Goal: Communication & Community: Ask a question

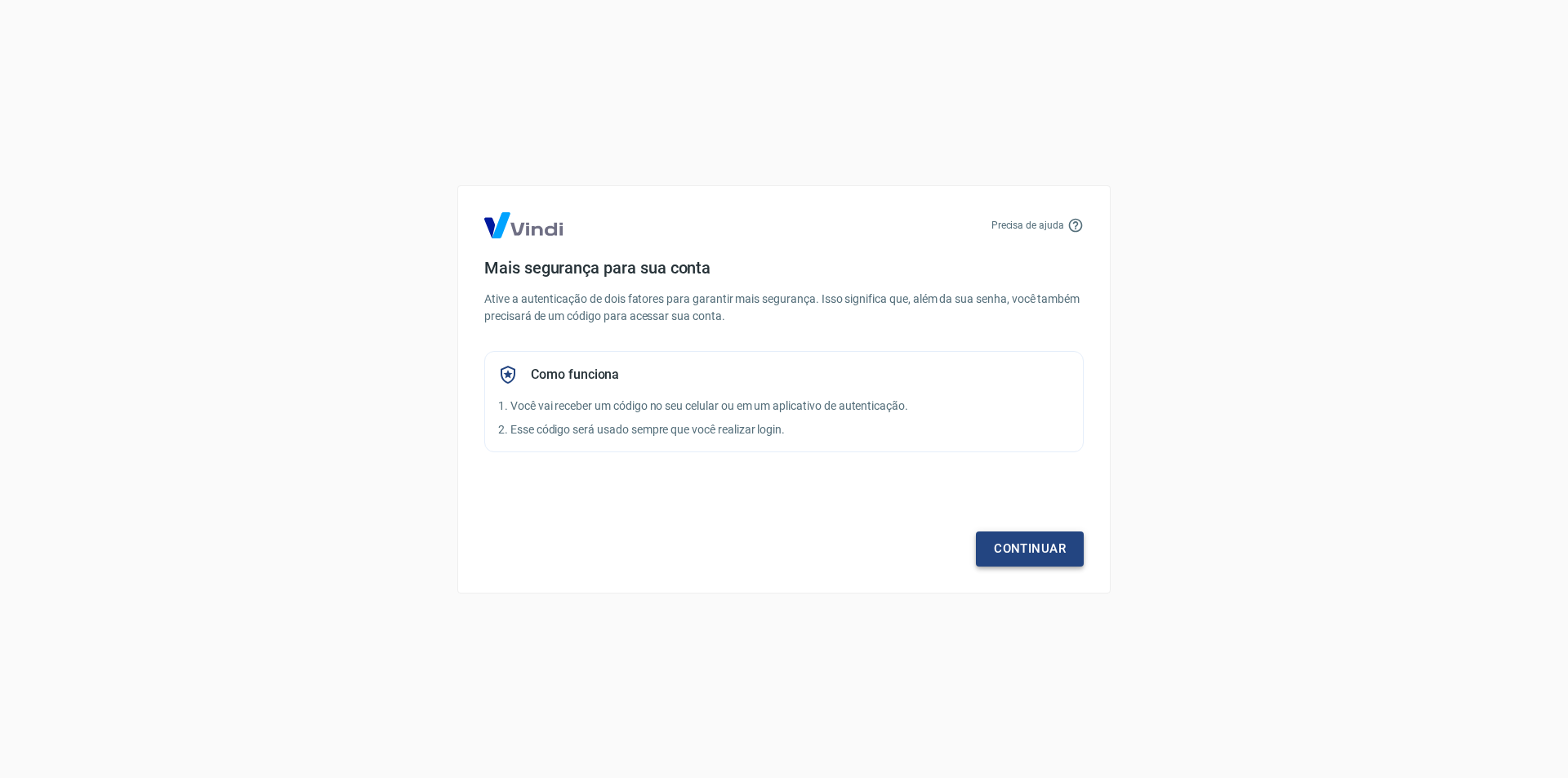
click at [1025, 554] on link "Continuar" at bounding box center [1030, 549] width 108 height 34
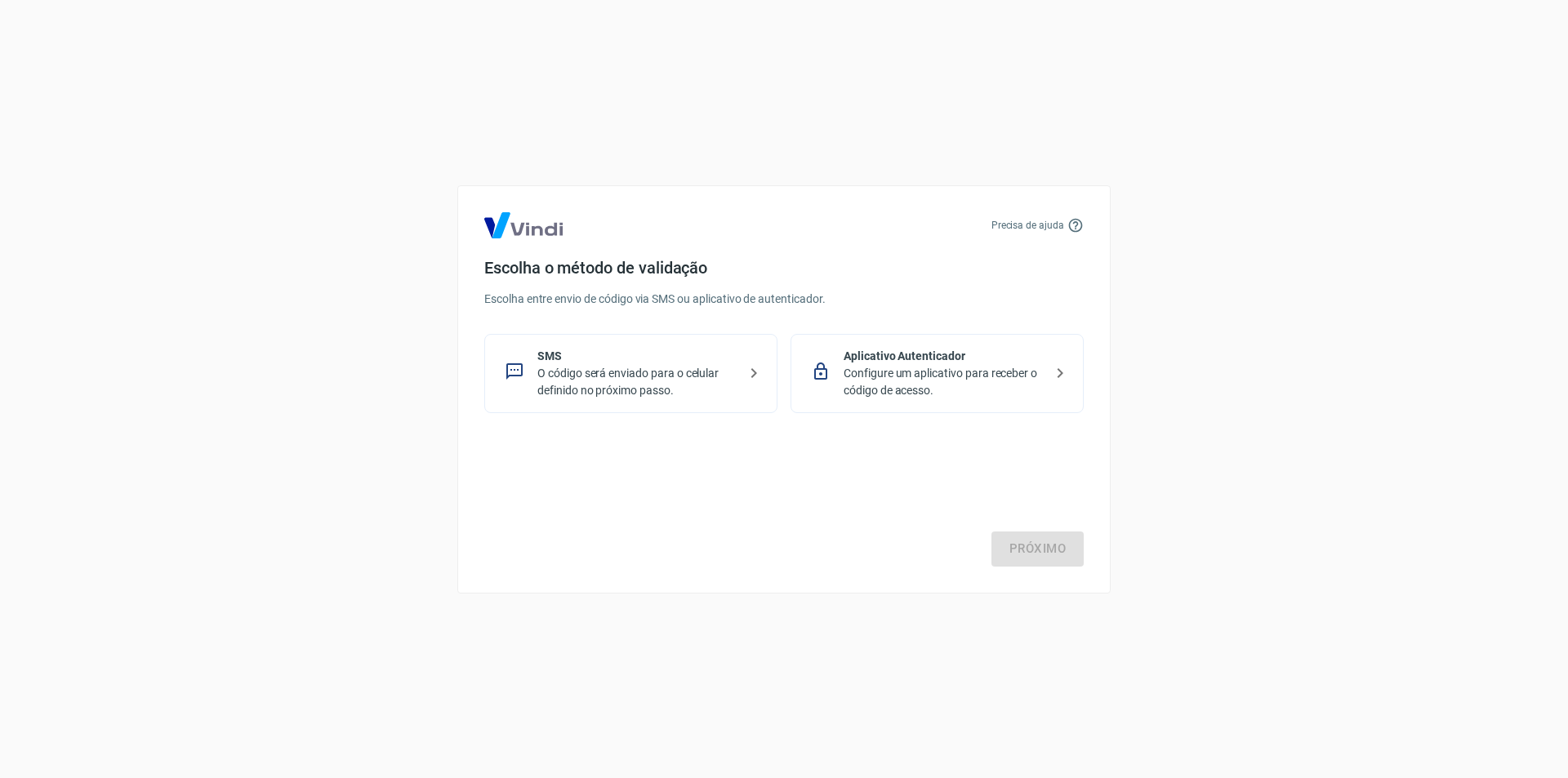
click at [705, 373] on p "O código será enviado para o celular definido no próximo passo." at bounding box center [637, 382] width 200 height 34
click at [1023, 540] on link "Próximo" at bounding box center [1038, 549] width 93 height 34
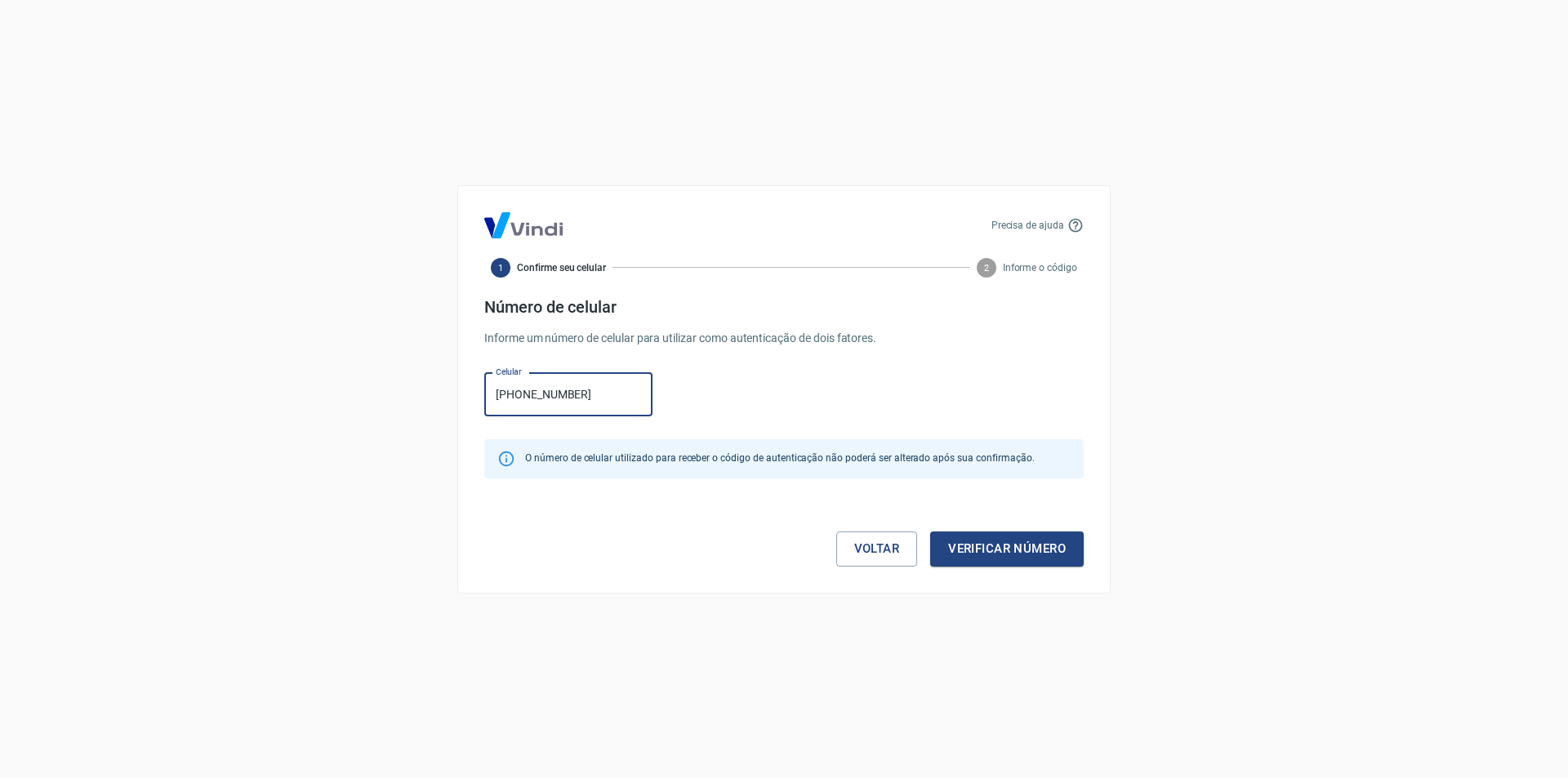
type input "[PHONE_NUMBER]"
click at [931, 532] on button "Verificar número" at bounding box center [1007, 549] width 153 height 34
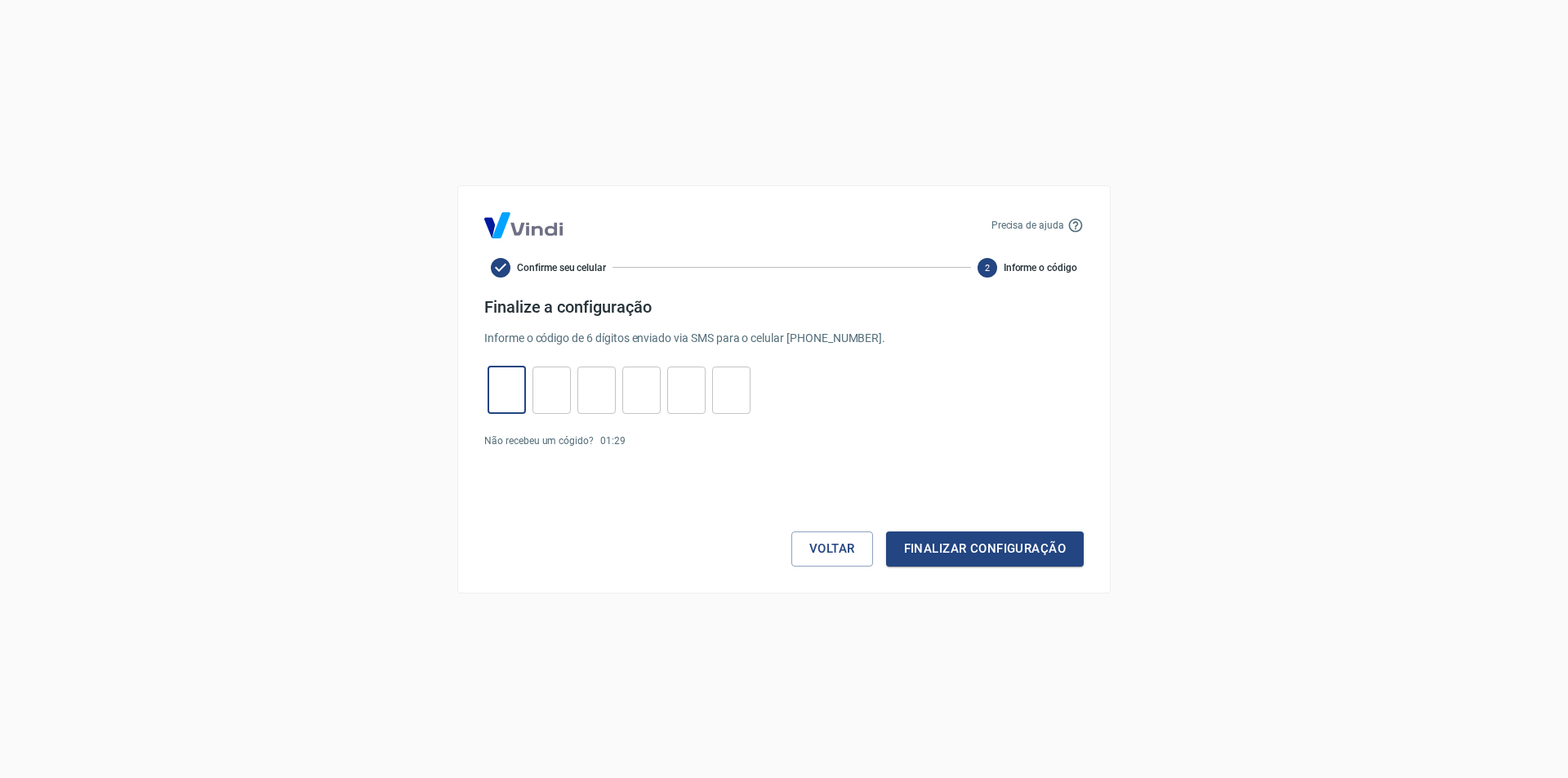
click at [506, 399] on input "tel" at bounding box center [506, 390] width 39 height 35
click at [620, 441] on p "00 : 40" at bounding box center [613, 440] width 26 height 15
click at [490, 380] on input "tel" at bounding box center [506, 390] width 39 height 35
click at [831, 560] on button "Voltar" at bounding box center [832, 549] width 81 height 34
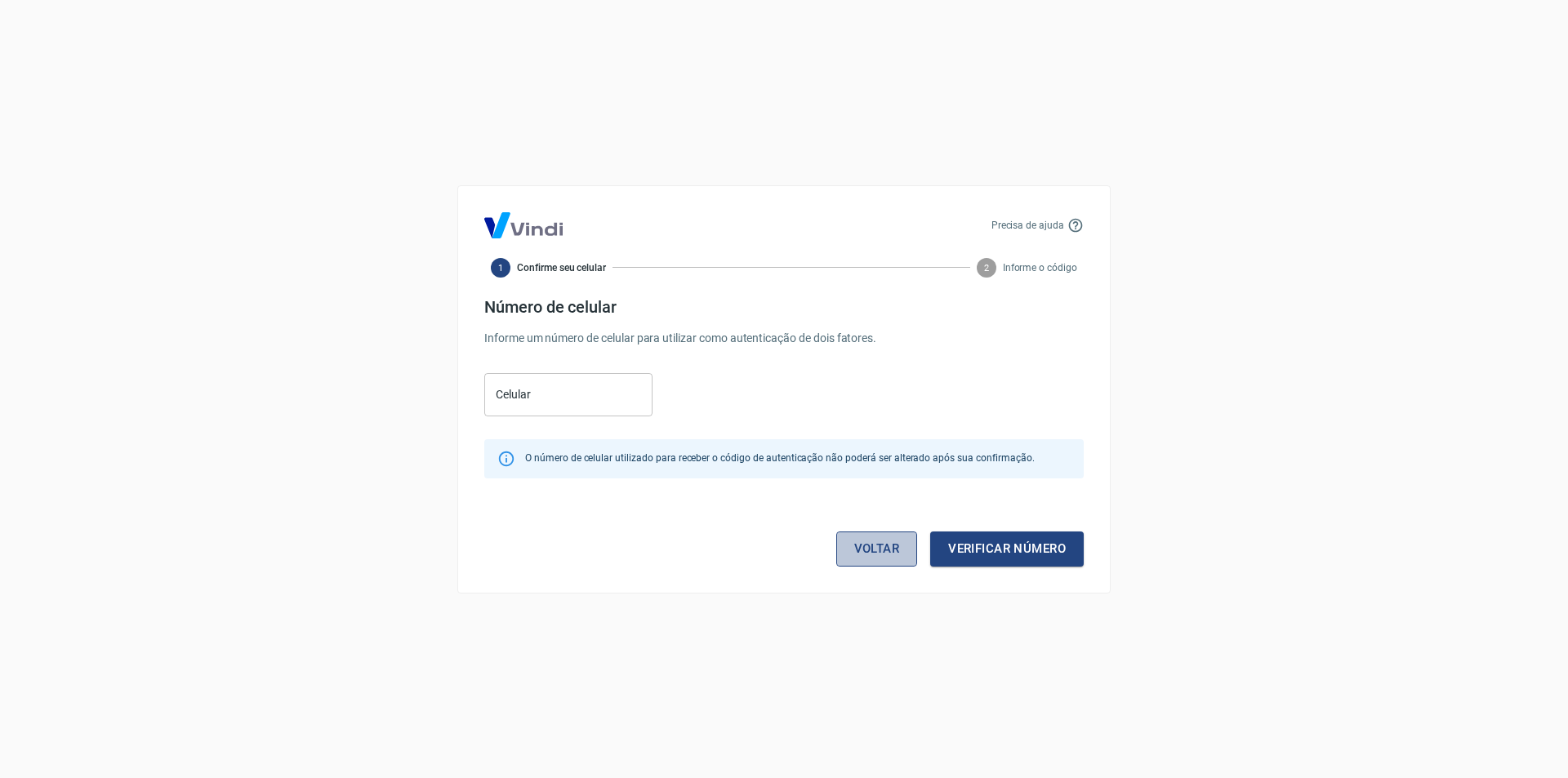
click at [893, 557] on link "Voltar" at bounding box center [877, 549] width 81 height 34
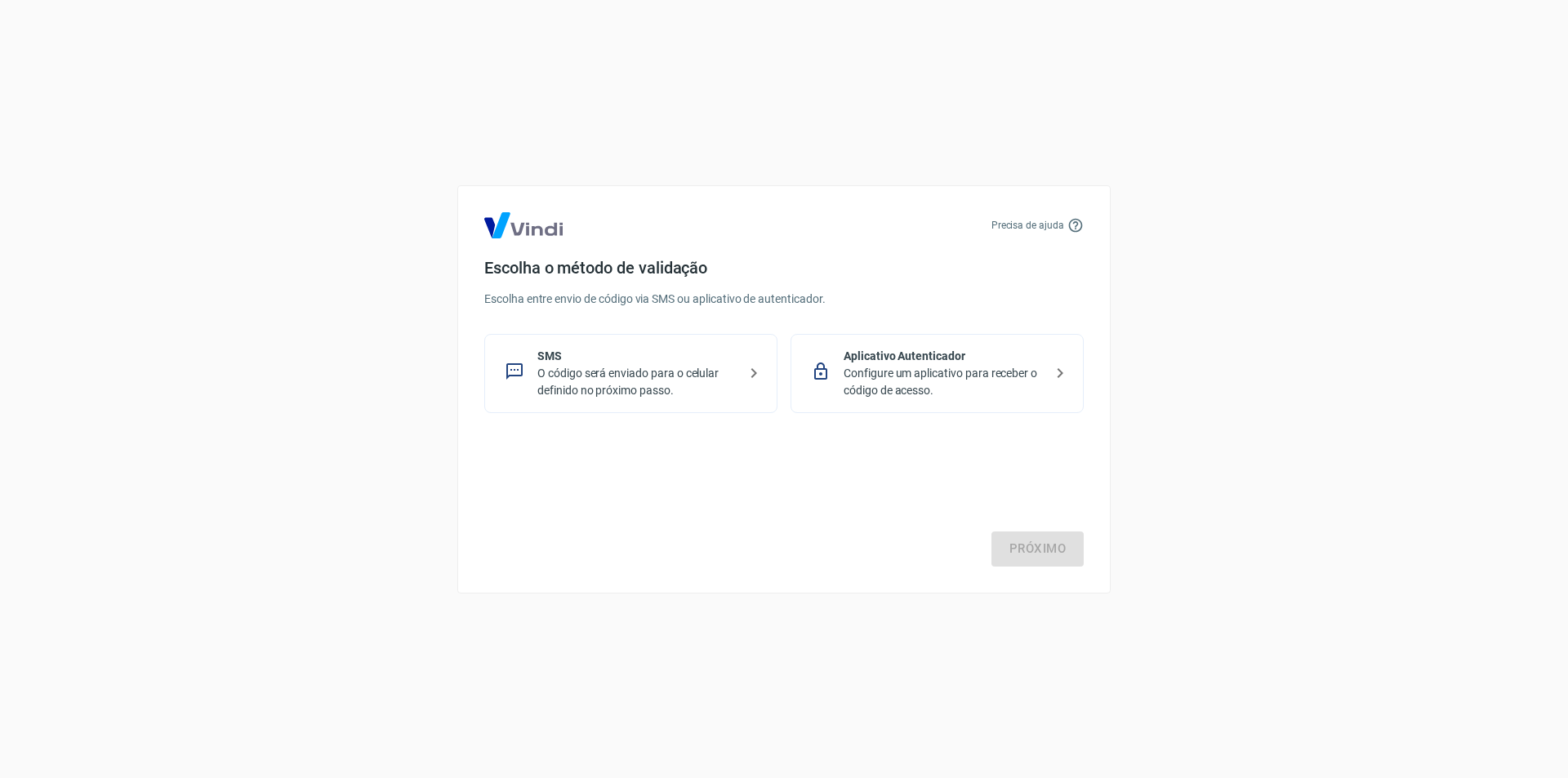
click at [721, 385] on p "O código será enviado para o celular definido no próximo passo." at bounding box center [637, 382] width 200 height 34
click at [995, 545] on link "Próximo" at bounding box center [1038, 549] width 93 height 34
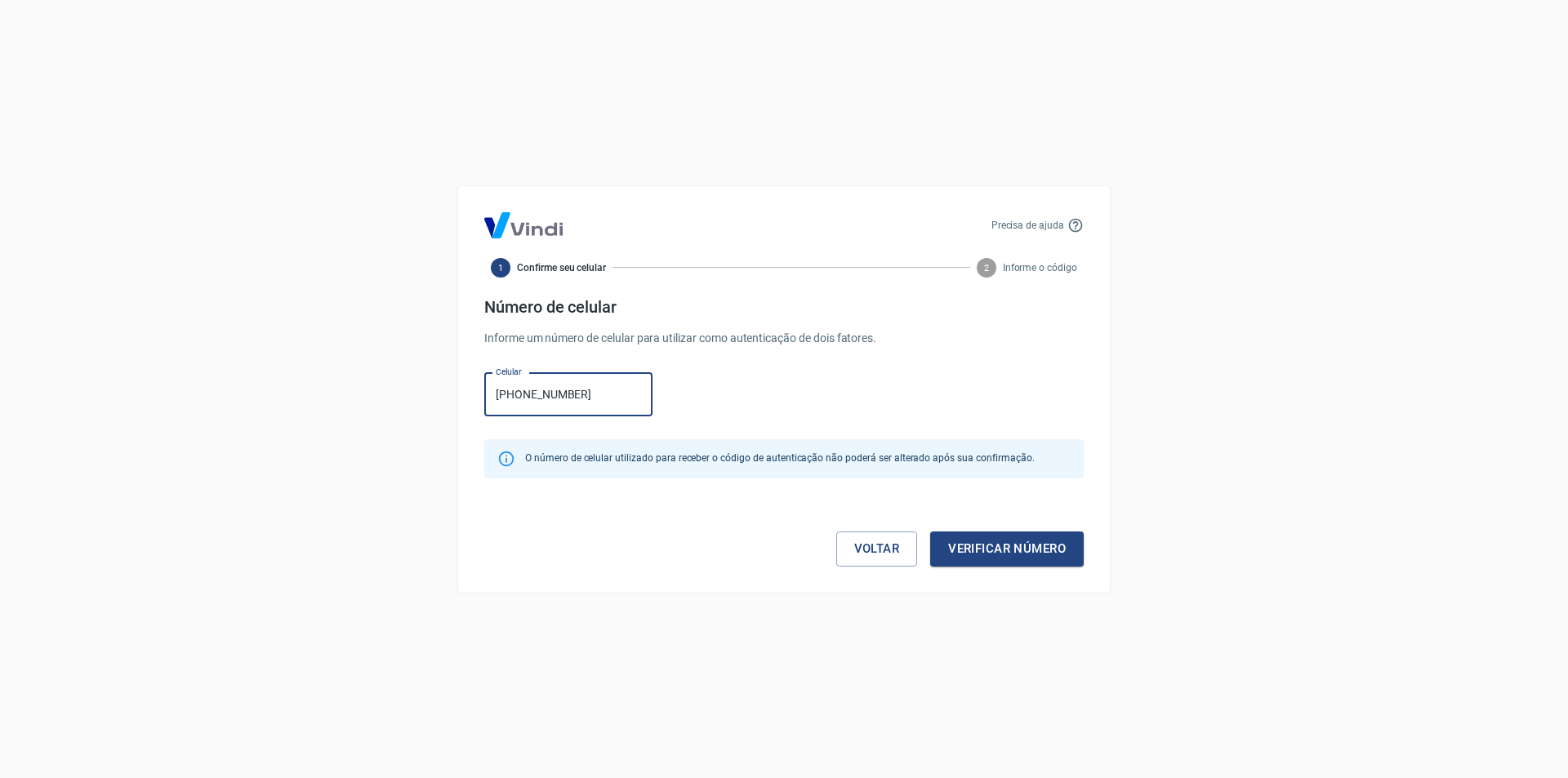
type input "[PHONE_NUMBER]"
click at [931, 532] on button "Verificar número" at bounding box center [1007, 549] width 153 height 34
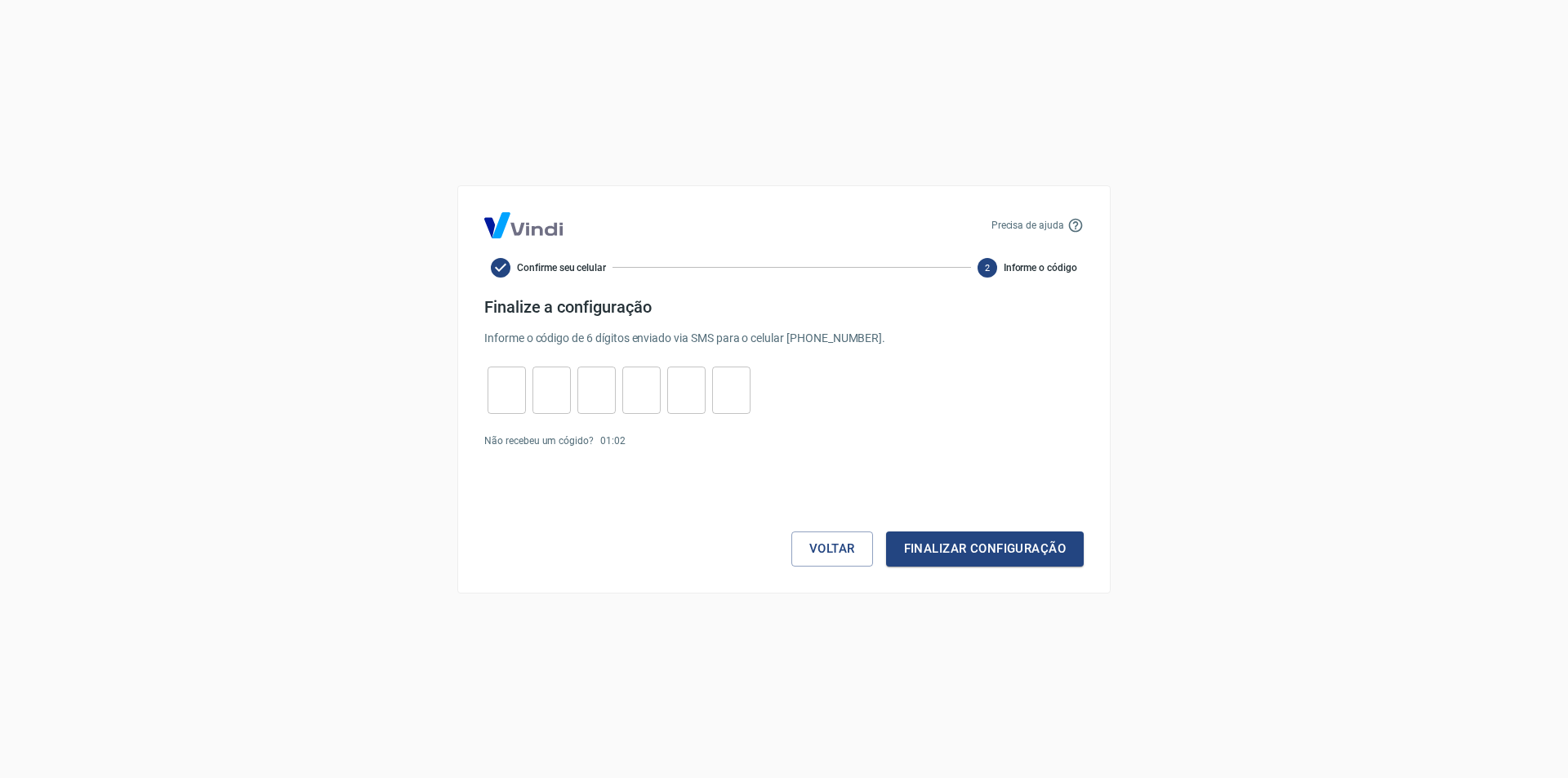
click at [514, 392] on input "tel" at bounding box center [506, 390] width 39 height 35
click at [794, 511] on div "Voltar Finalizar configuração" at bounding box center [784, 517] width 600 height 99
click at [808, 527] on div "Voltar Finalizar configuração" at bounding box center [784, 517] width 600 height 99
click at [813, 536] on button "Voltar" at bounding box center [832, 549] width 81 height 34
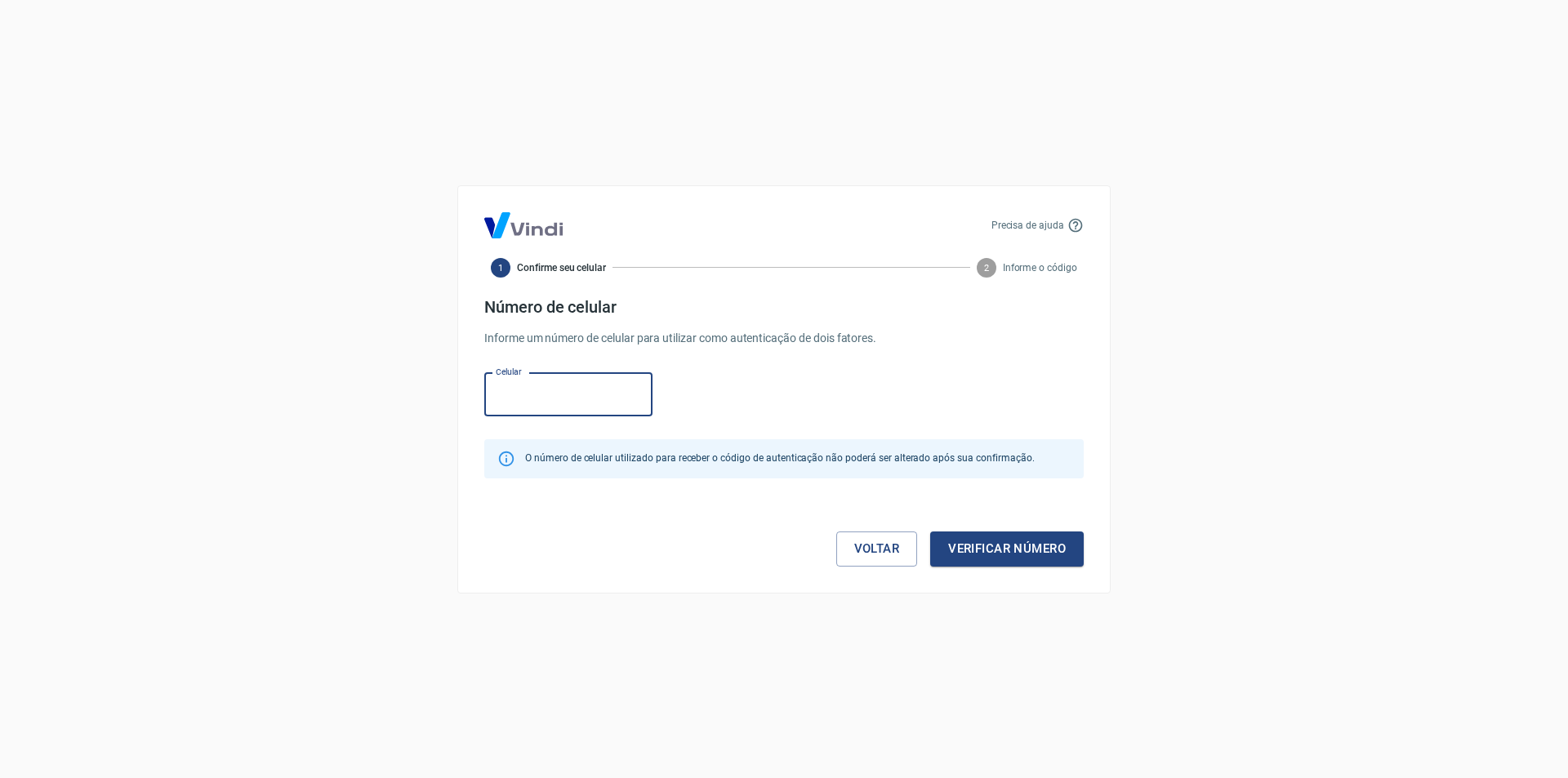
click at [813, 536] on div "Voltar Verificar número" at bounding box center [784, 532] width 600 height 69
click at [836, 546] on link "Voltar" at bounding box center [877, 549] width 81 height 34
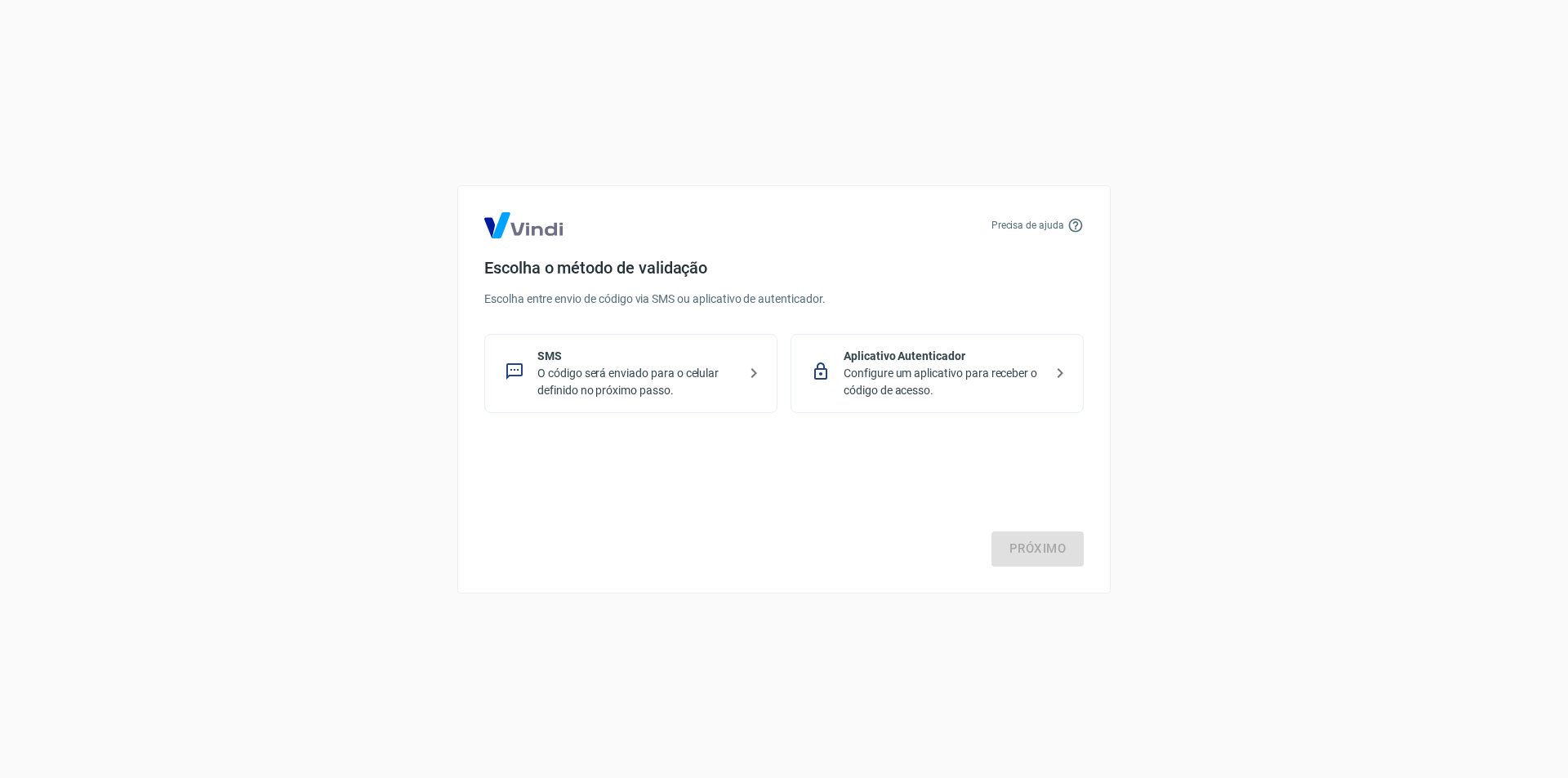
click at [924, 378] on p "Configure um aplicativo para receber o código de acesso." at bounding box center [944, 382] width 200 height 34
click at [1009, 556] on link "Próximo" at bounding box center [1038, 549] width 93 height 34
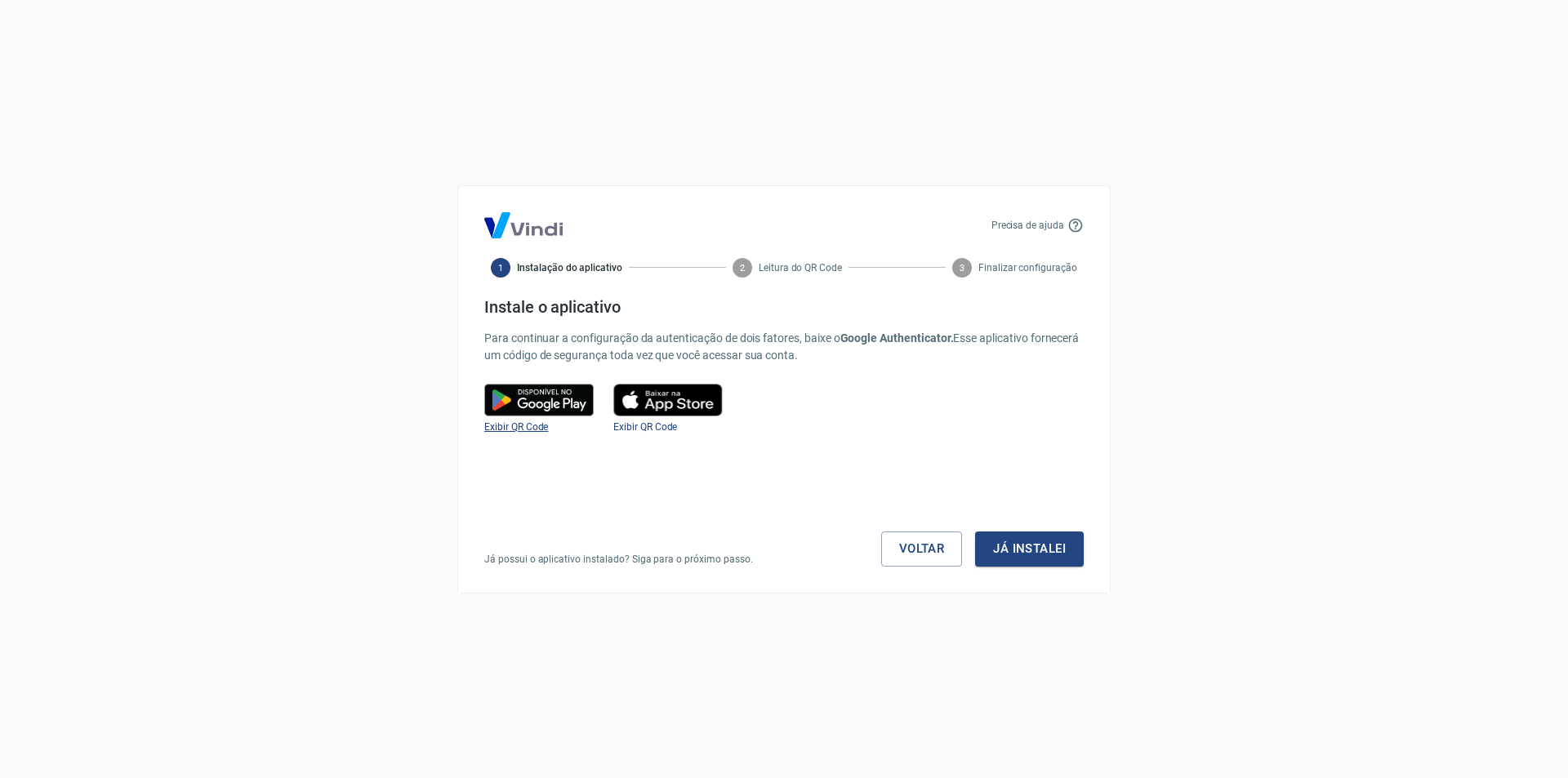
click at [515, 431] on span "Exibir QR Code" at bounding box center [516, 427] width 63 height 11
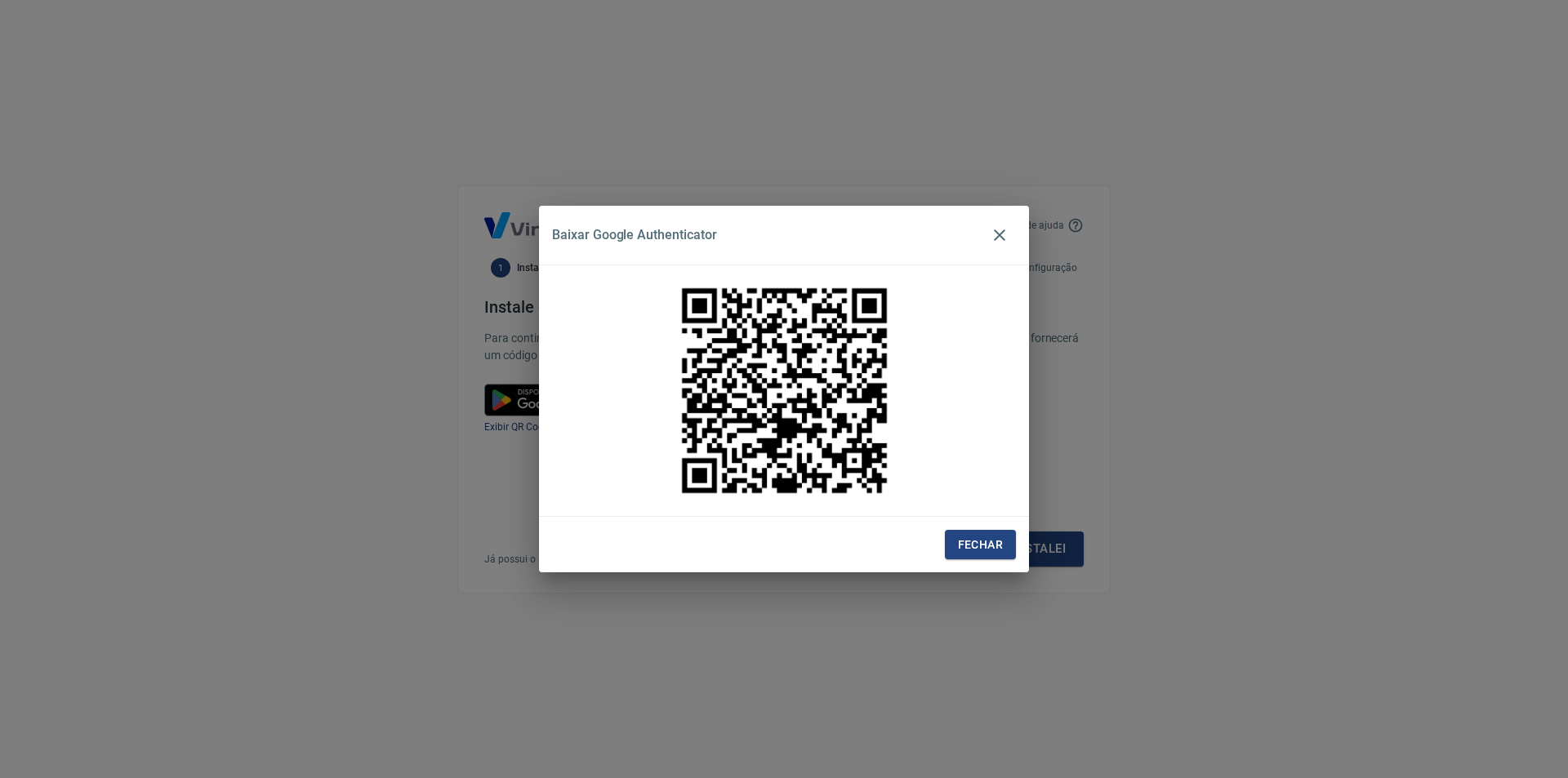
click at [1002, 574] on div "Baixar Google Authenticator Fechar" at bounding box center [784, 389] width 1568 height 778
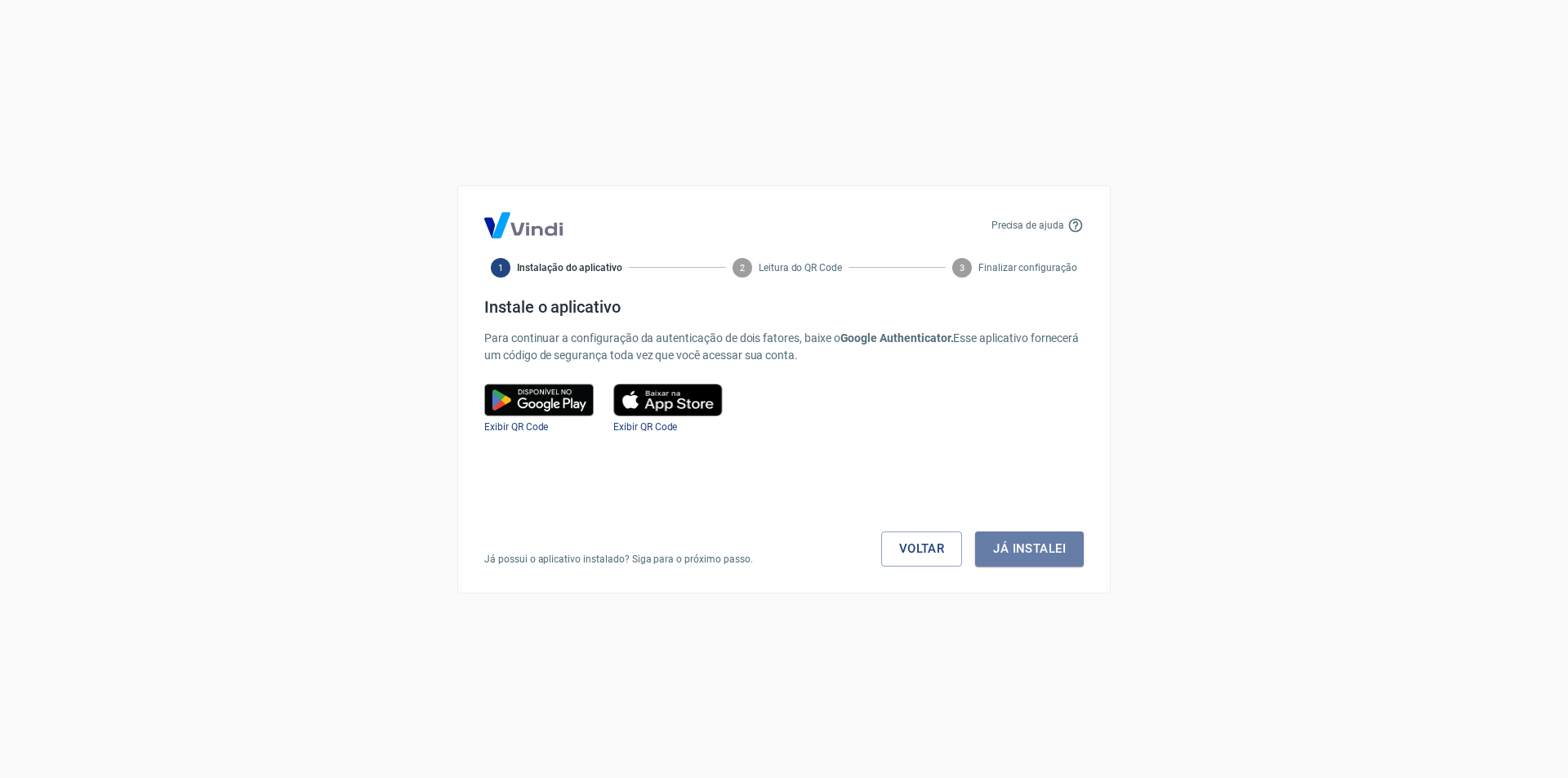
click at [975, 543] on button "Já instalei" at bounding box center [1029, 549] width 109 height 34
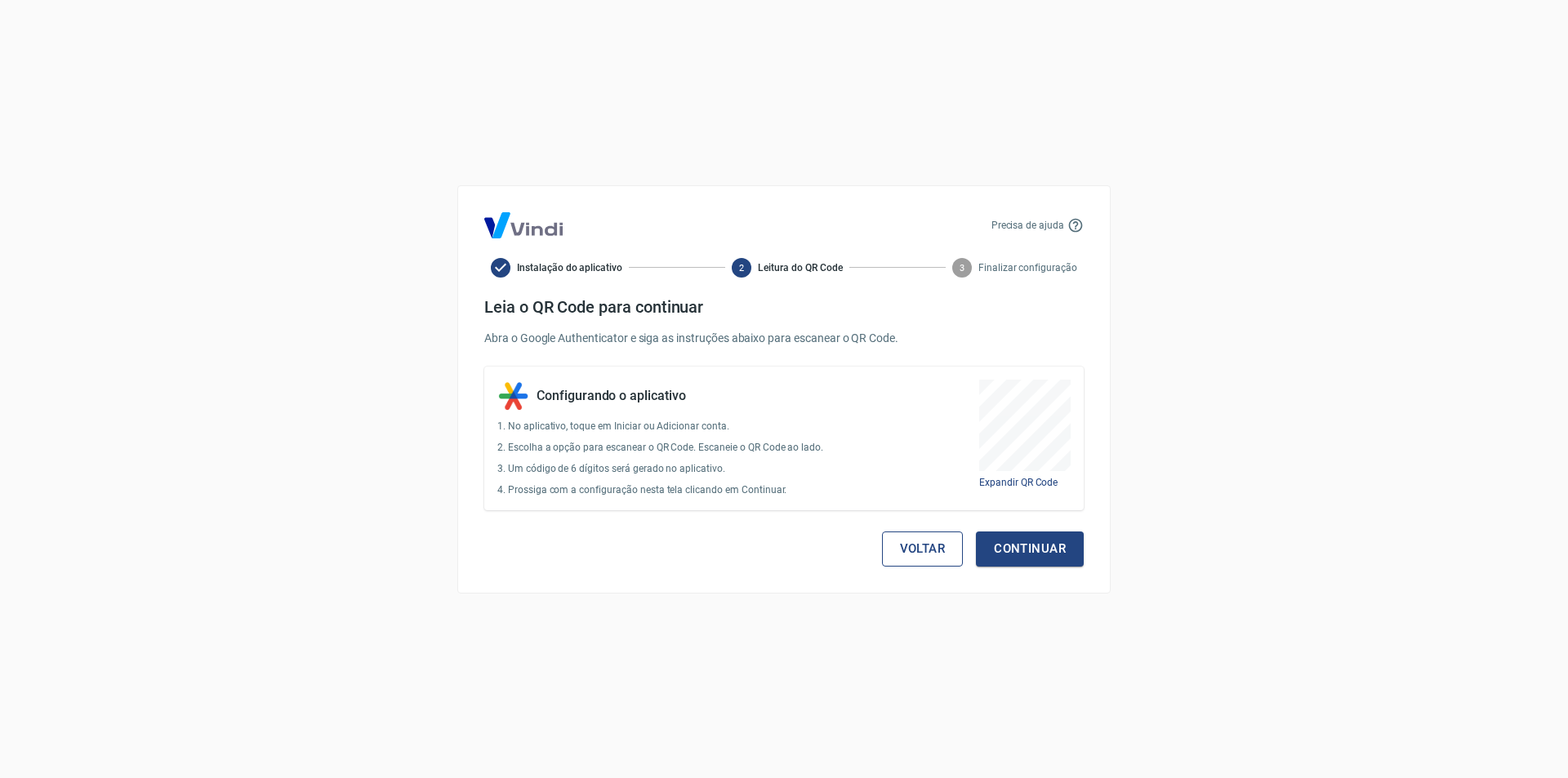
click at [938, 546] on button "Voltar" at bounding box center [922, 549] width 81 height 34
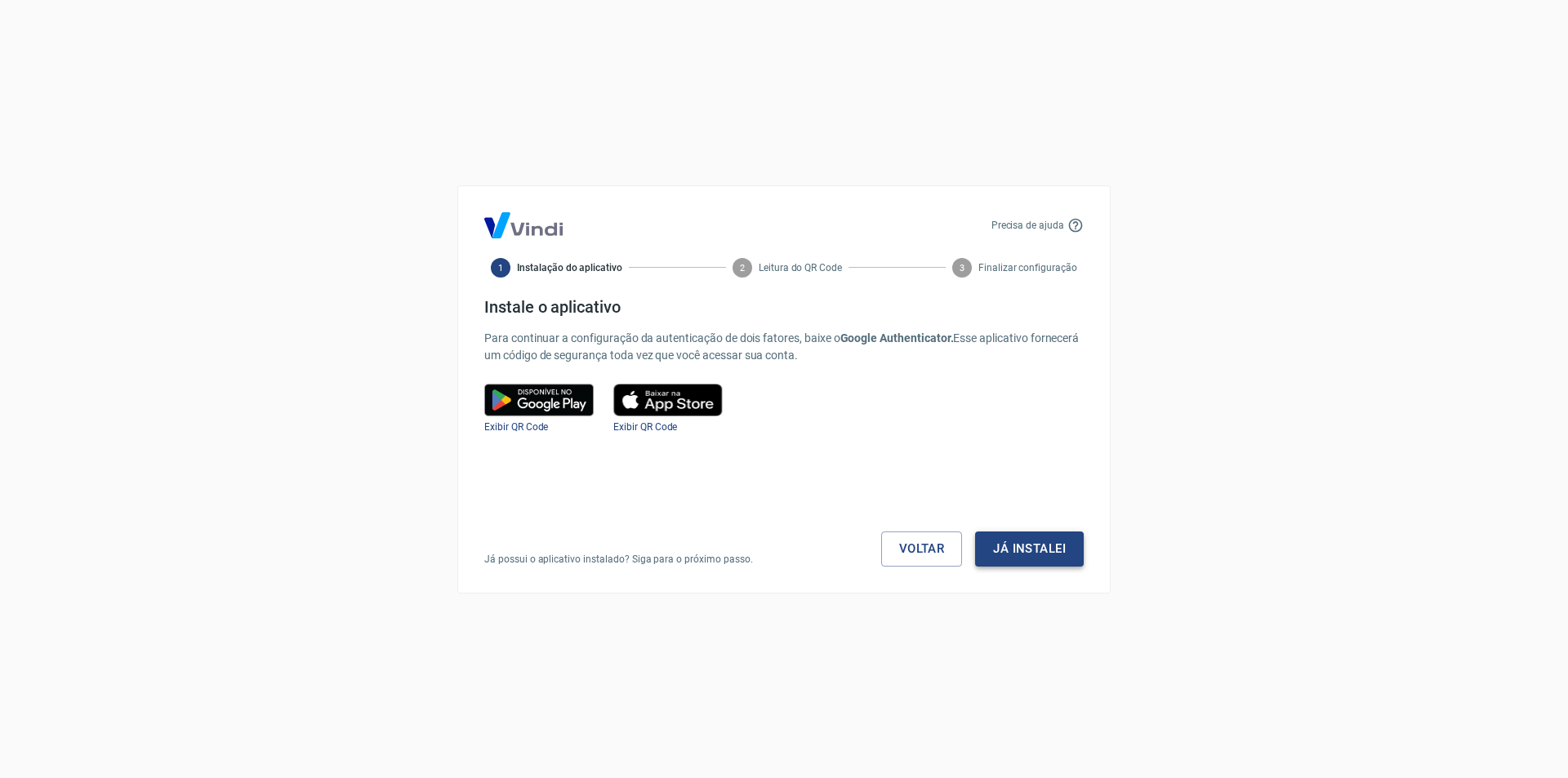
click at [1024, 554] on button "Já instalei" at bounding box center [1029, 549] width 109 height 34
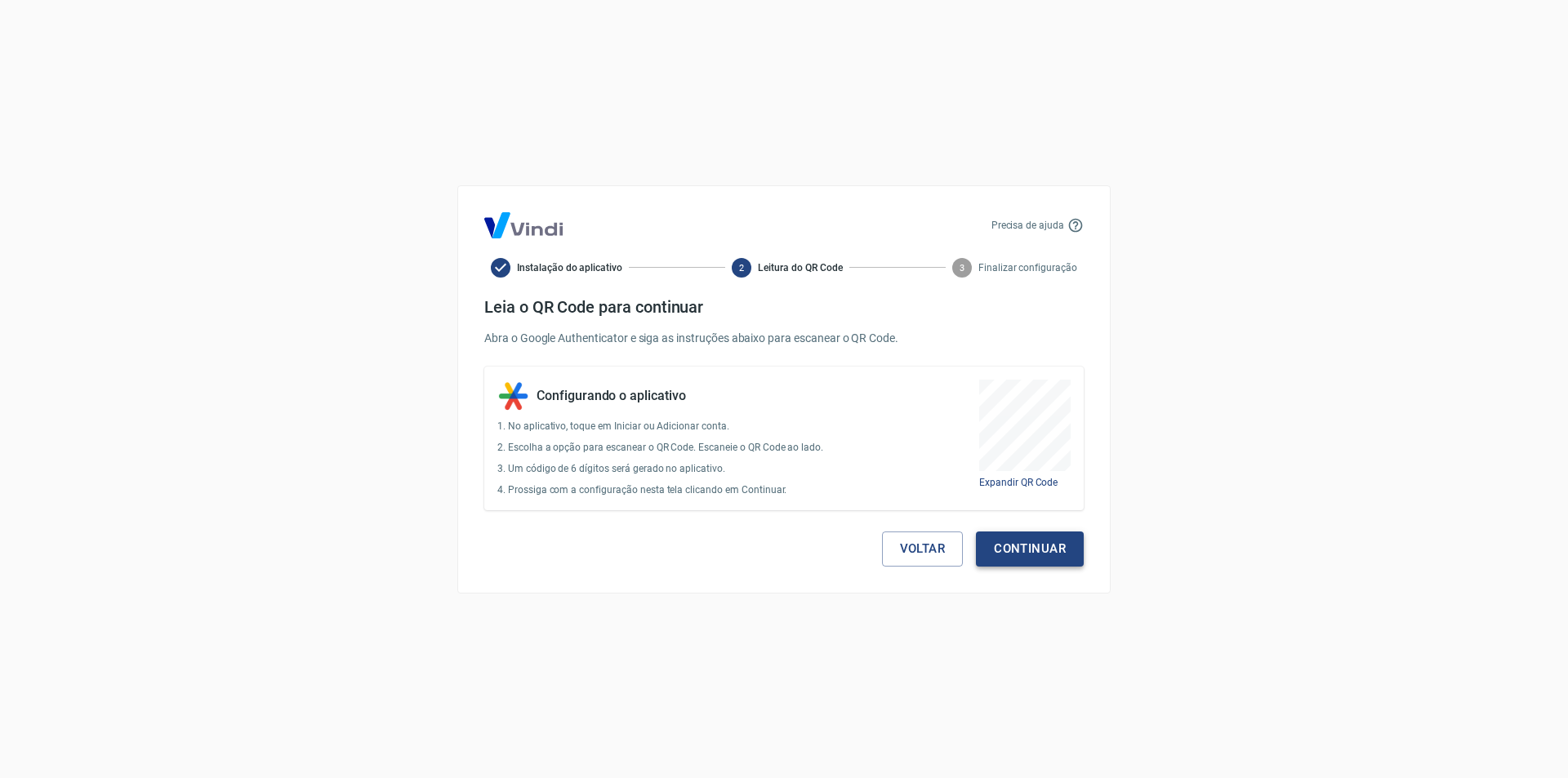
click at [1022, 555] on button "Continuar" at bounding box center [1030, 549] width 108 height 34
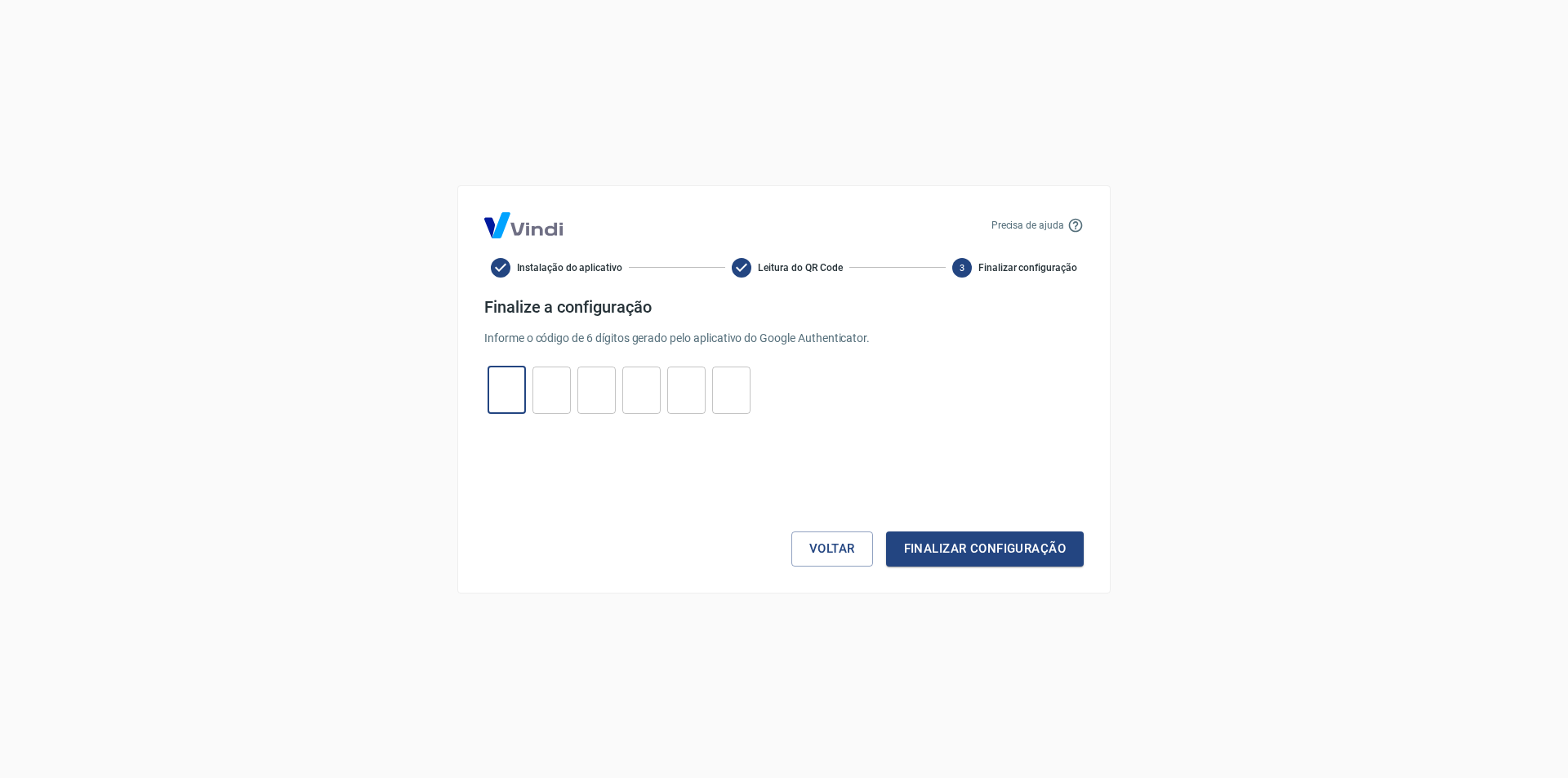
click at [509, 389] on input "tel" at bounding box center [506, 390] width 39 height 35
type input "4"
type input "6"
type input "4"
type input "5"
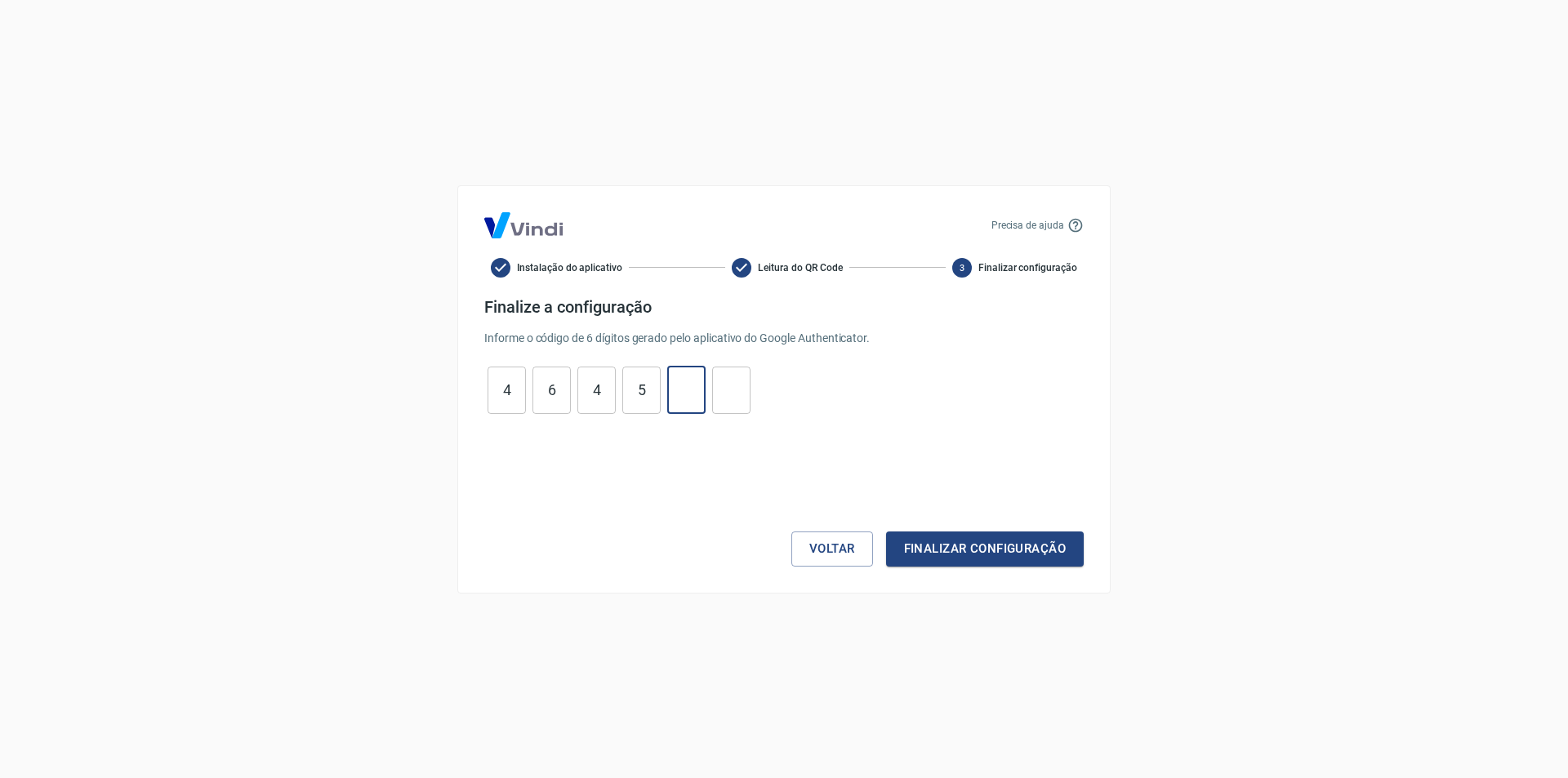
type input "4"
type input "5"
click at [886, 532] on button "Finalizar configuração" at bounding box center [984, 549] width 198 height 34
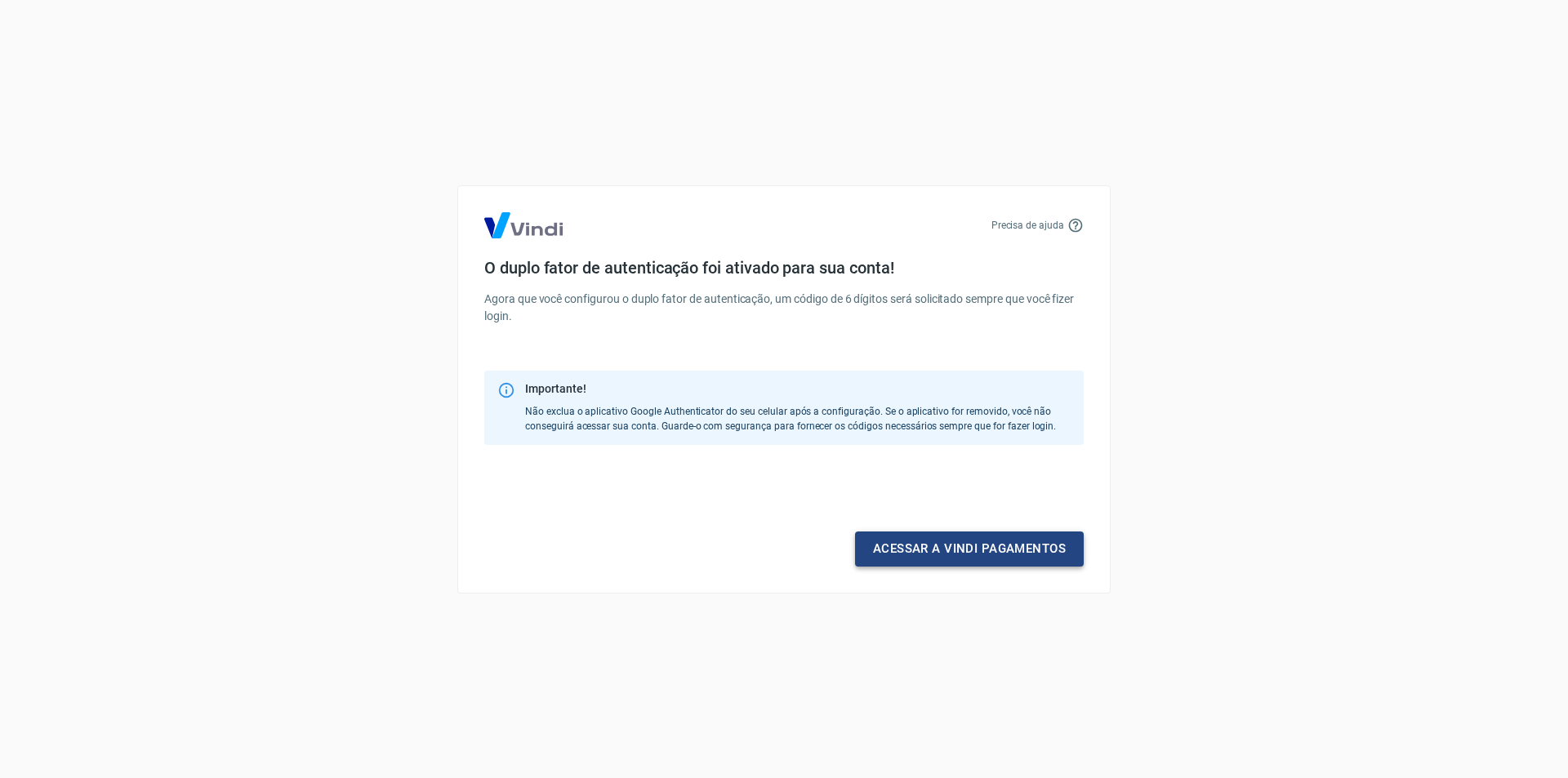
click at [976, 558] on link "Acessar a Vindi pagamentos" at bounding box center [969, 549] width 229 height 34
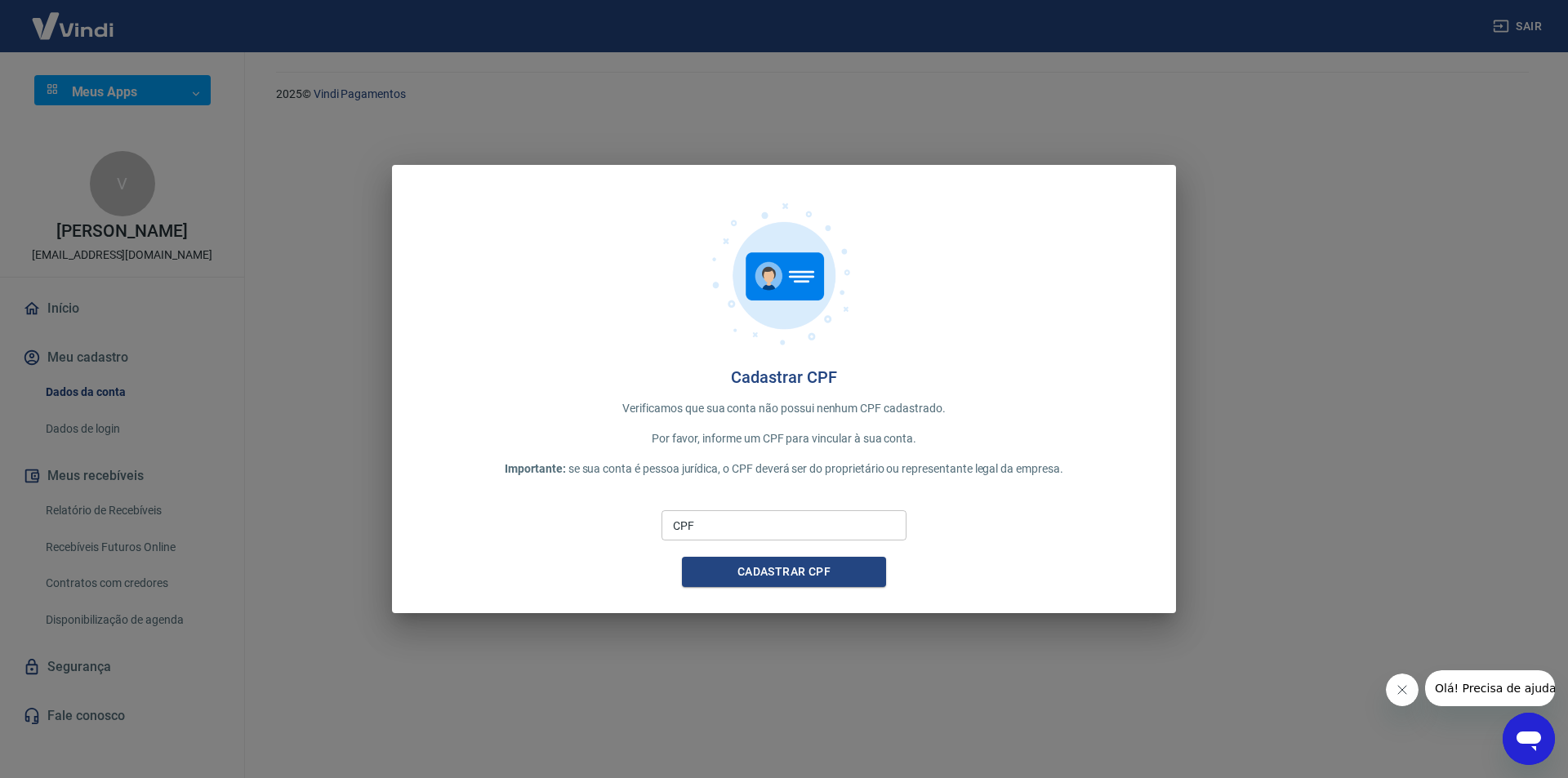
click at [843, 538] on input "CPF" at bounding box center [784, 525] width 245 height 30
click at [682, 557] on button "Cadastrar CPF" at bounding box center [784, 572] width 204 height 30
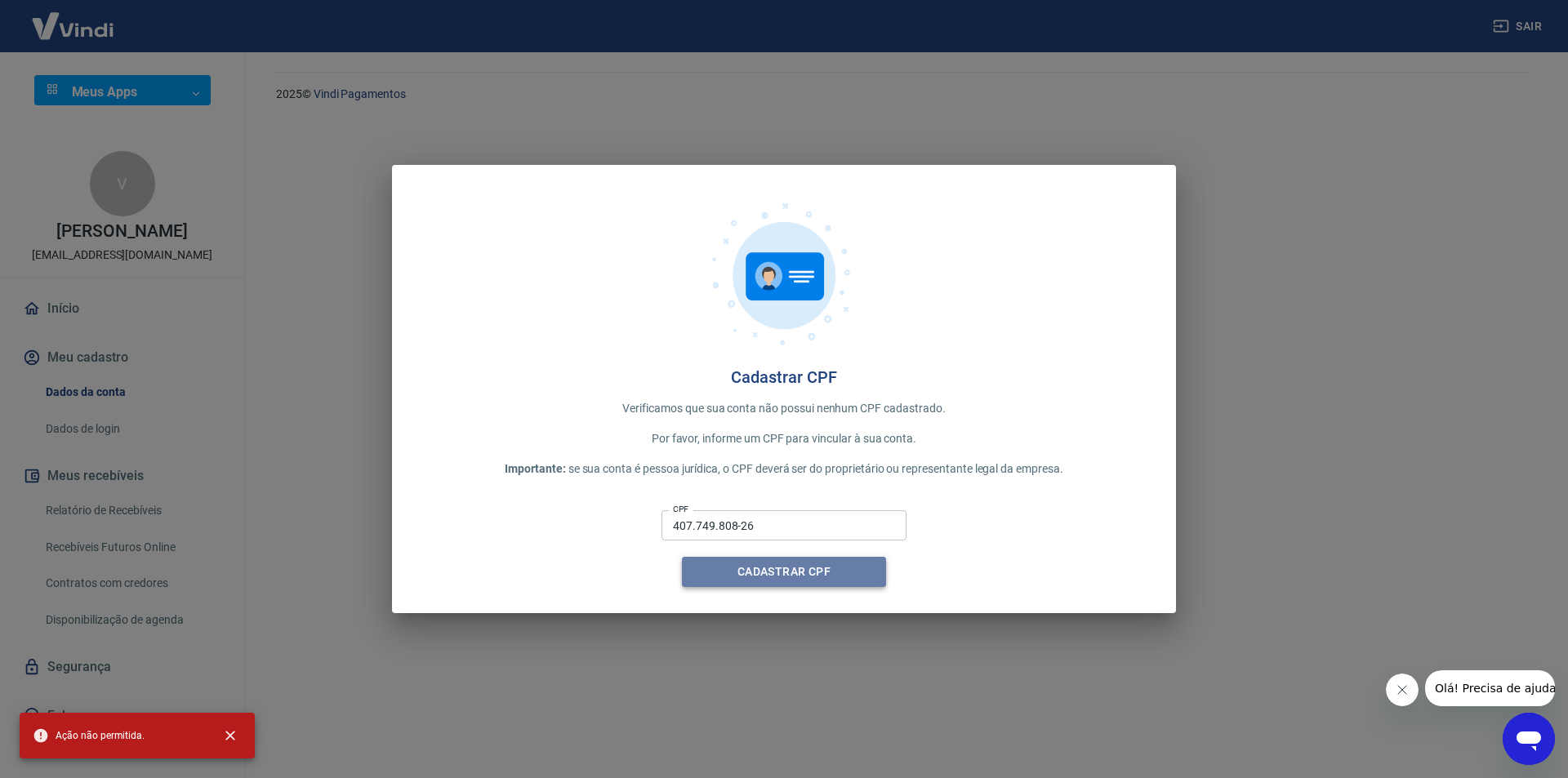
click at [823, 575] on button "Cadastrar CPF" at bounding box center [784, 572] width 204 height 30
click at [775, 523] on input "407.749.808-26" at bounding box center [784, 525] width 245 height 30
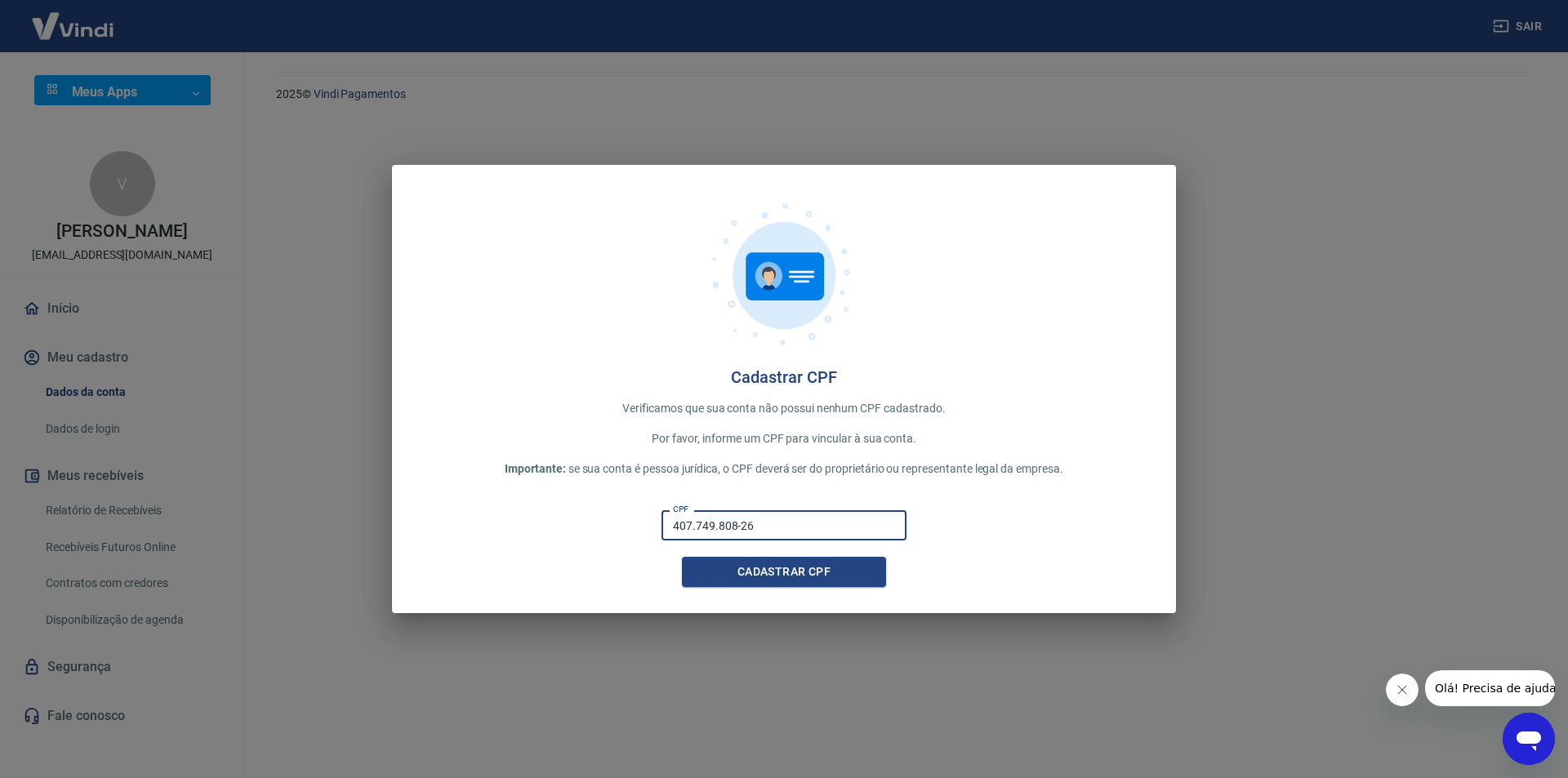
click at [775, 523] on input "407.749.808-26" at bounding box center [784, 525] width 245 height 30
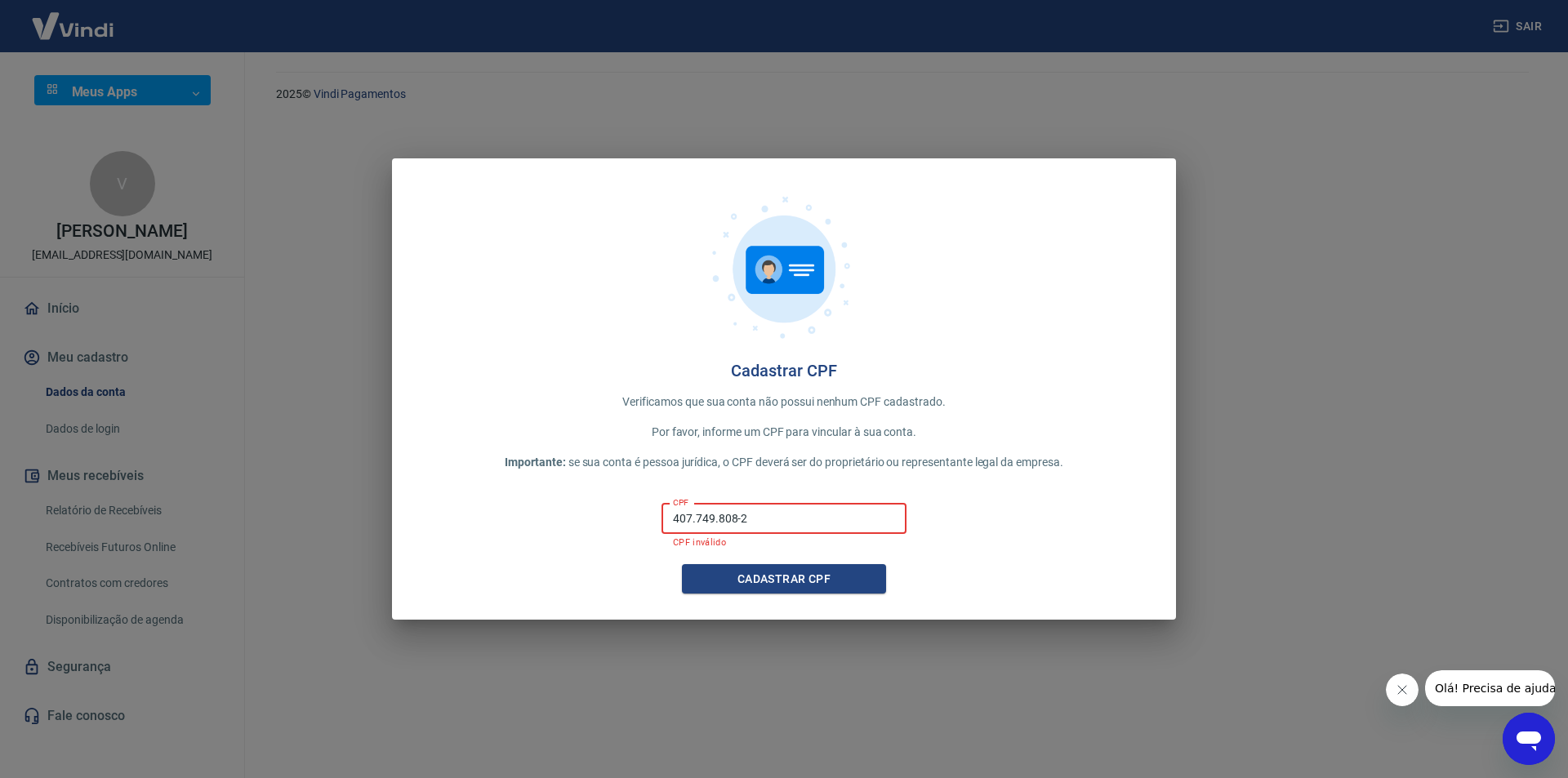
type input "407.749.808-26"
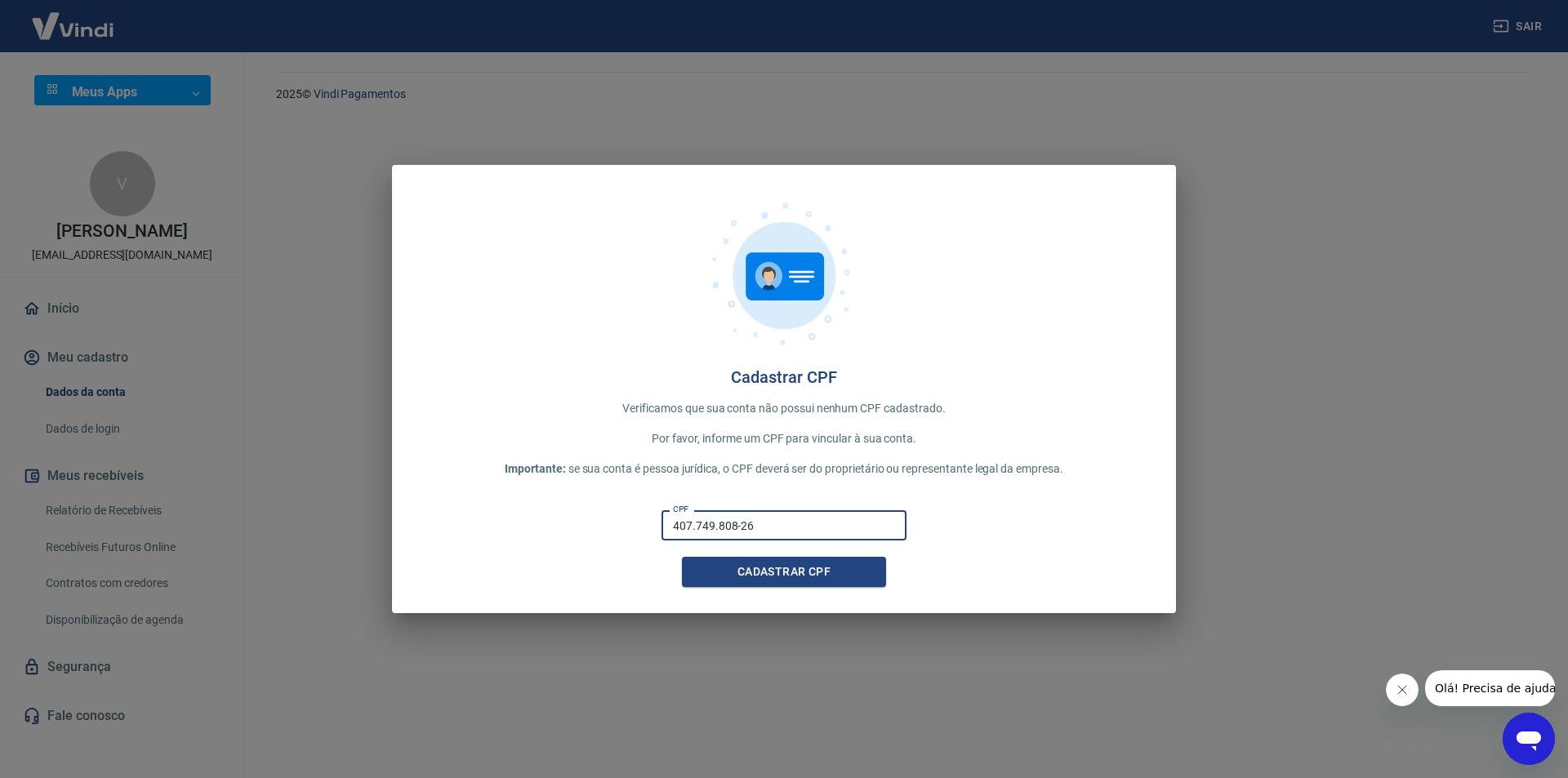
click at [682, 557] on button "Cadastrar CPF" at bounding box center [784, 572] width 204 height 30
click at [1216, 438] on div "Cadastrar CPF Verificamos que sua conta não possui nenhum CPF cadastrado. Por f…" at bounding box center [784, 389] width 1568 height 778
drag, startPoint x: 1273, startPoint y: 286, endPoint x: 1306, endPoint y: 260, distance: 42.0
click at [1290, 272] on div "Cadastrar CPF Verificamos que sua conta não possui nenhum CPF cadastrado. Por f…" at bounding box center [784, 389] width 1568 height 778
click at [805, 524] on input "CPF" at bounding box center [784, 525] width 245 height 30
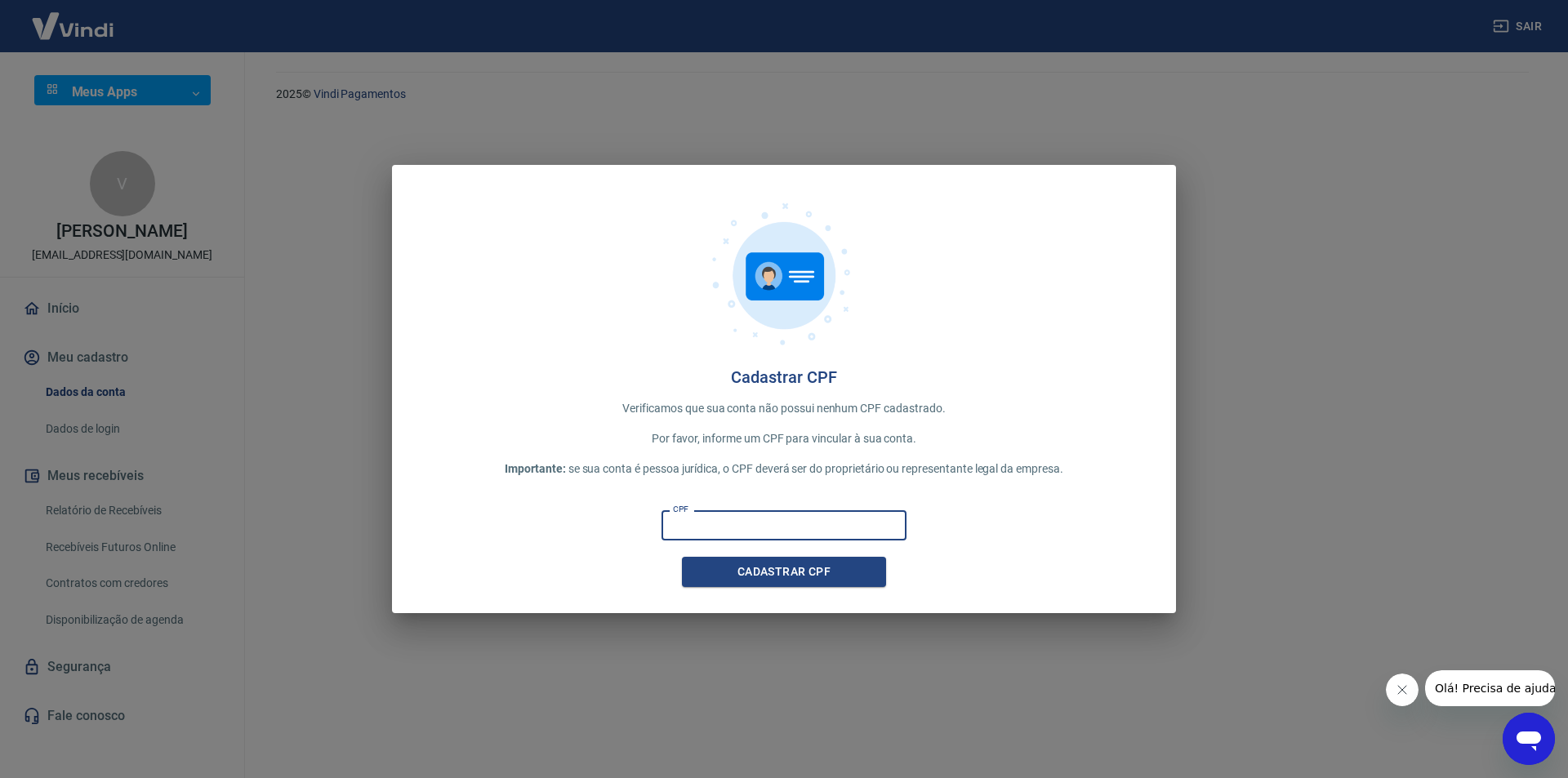
type input "407.749.808-26"
click at [776, 570] on button "Cadastrar CPF" at bounding box center [784, 572] width 204 height 30
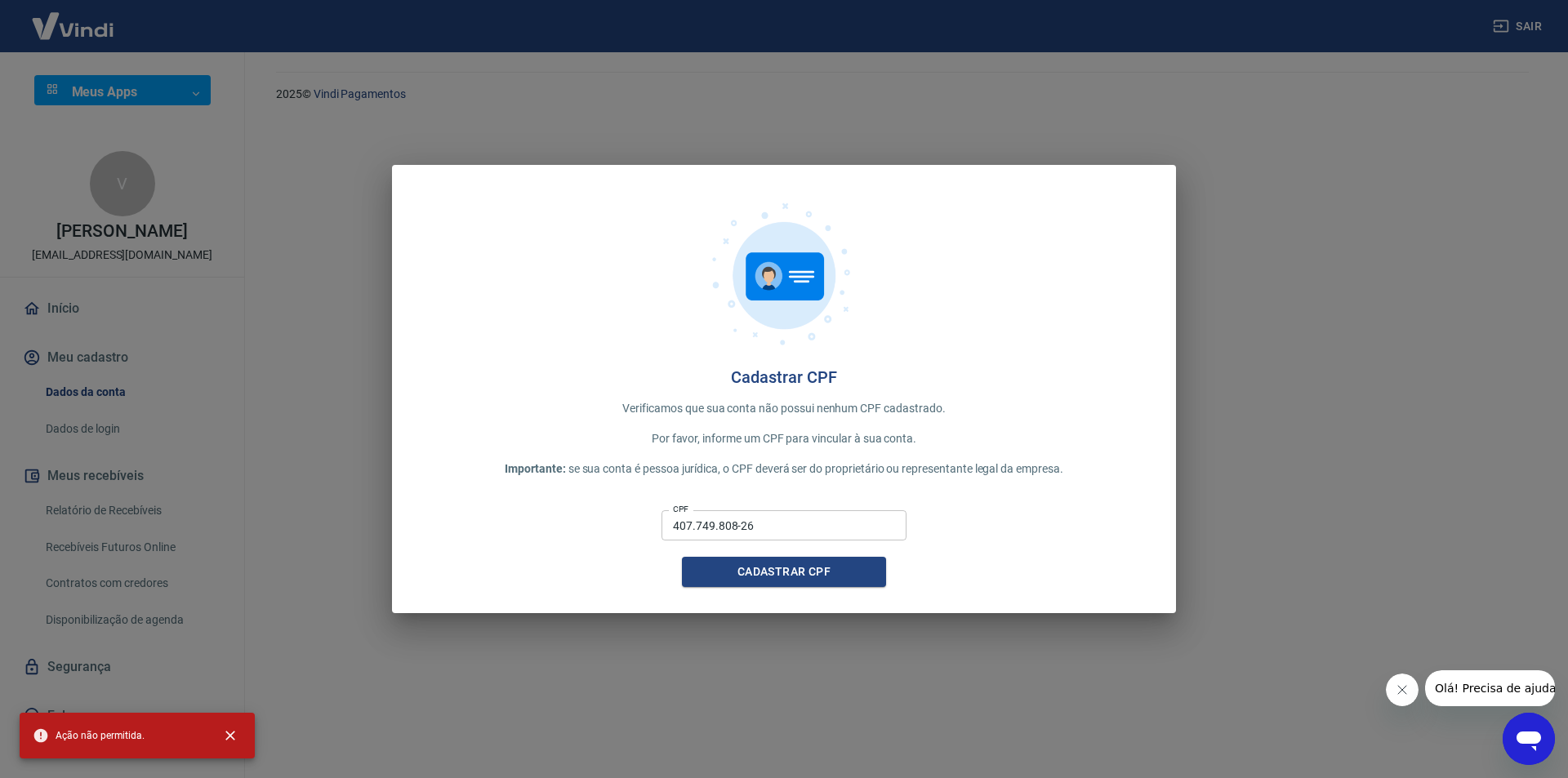
click at [499, 375] on h4 "Cadastrar CPF" at bounding box center [784, 377] width 732 height 20
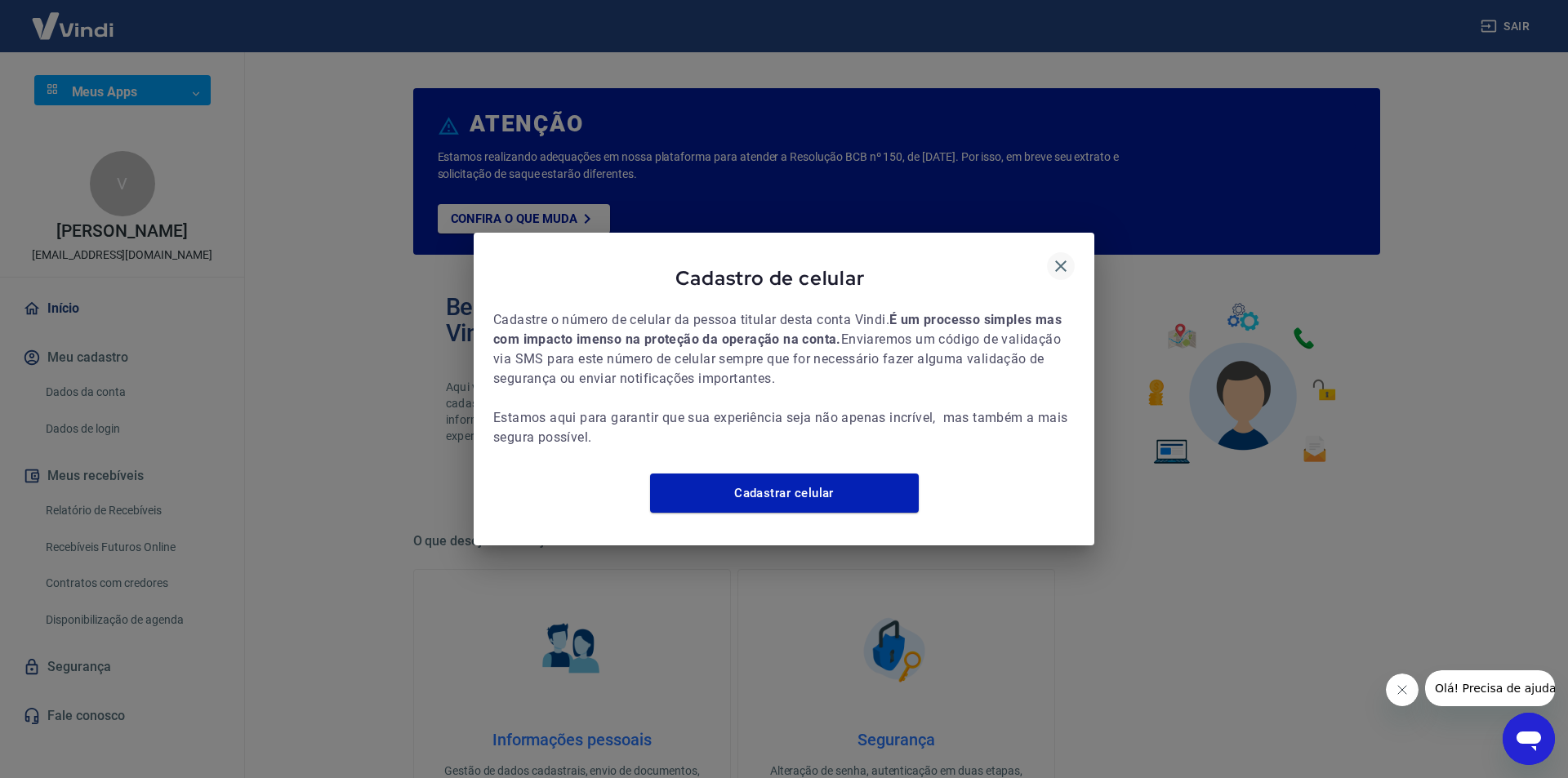
click at [1057, 256] on icon "button" at bounding box center [1061, 266] width 20 height 20
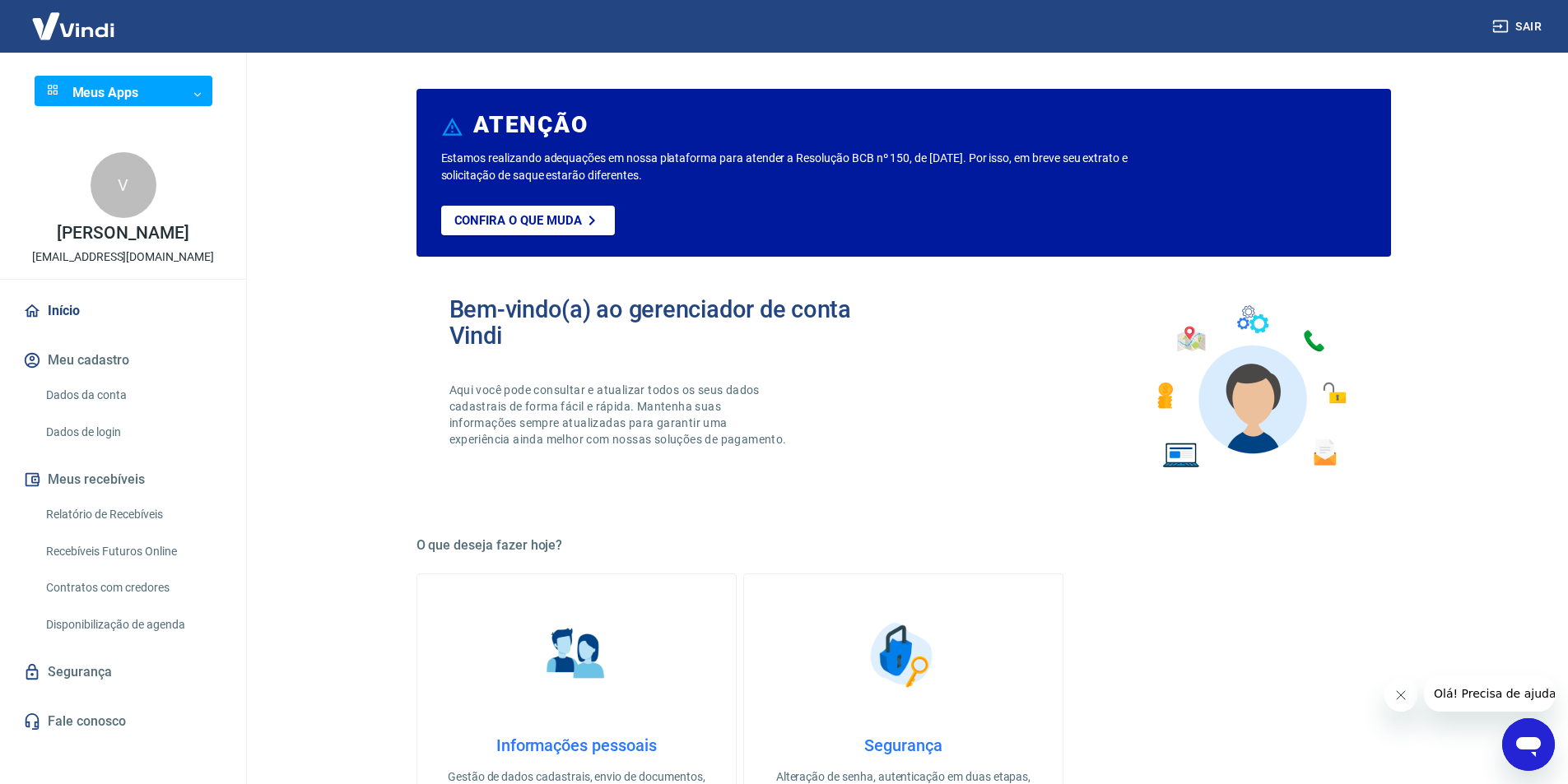
click at [157, 395] on link "Dados da conta" at bounding box center [133, 395] width 187 height 34
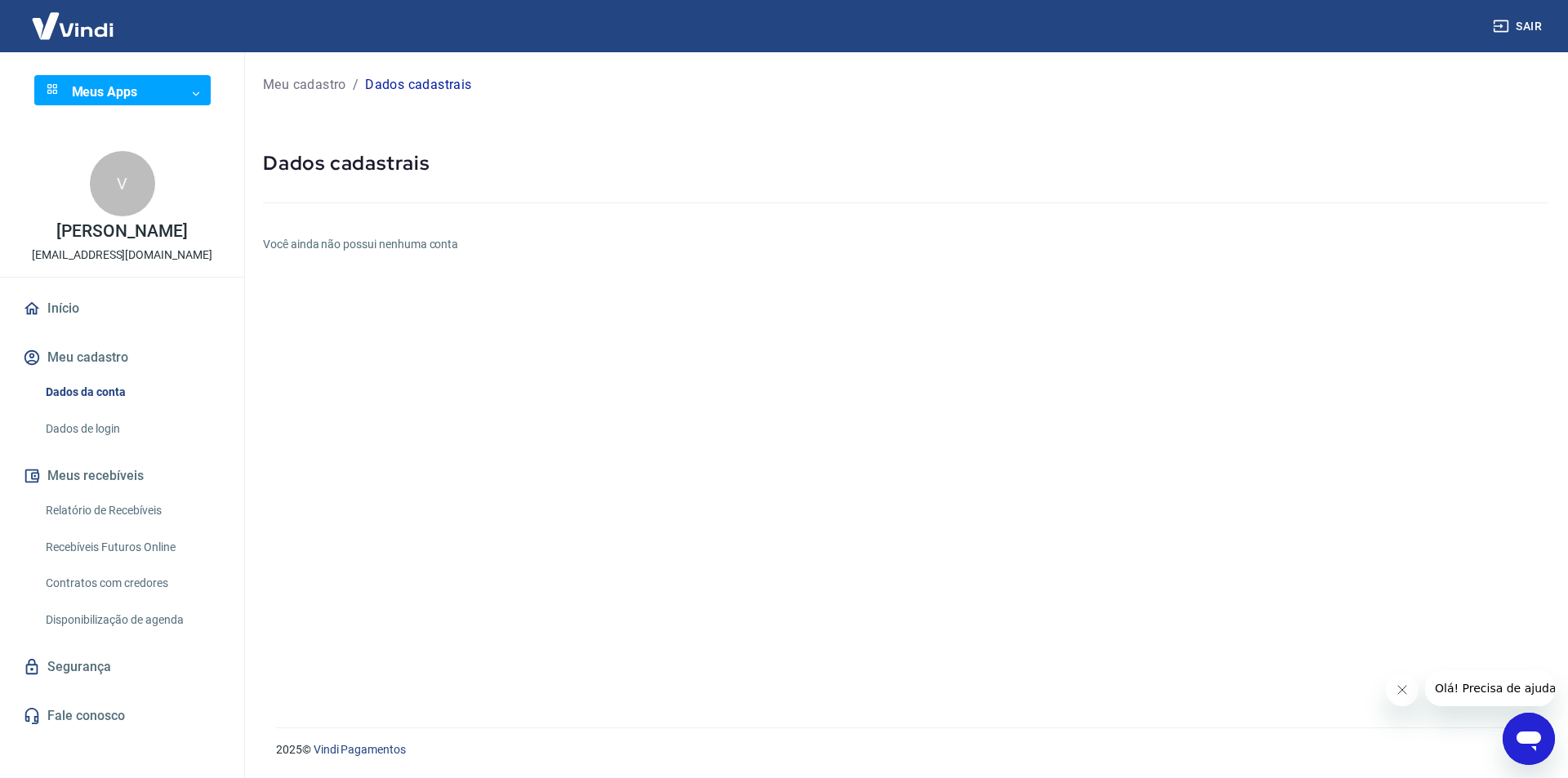
click at [410, 246] on h6 "Você ainda não possui nenhuma conta" at bounding box center [906, 244] width 1285 height 17
click at [125, 418] on link "Dados de login" at bounding box center [132, 428] width 185 height 33
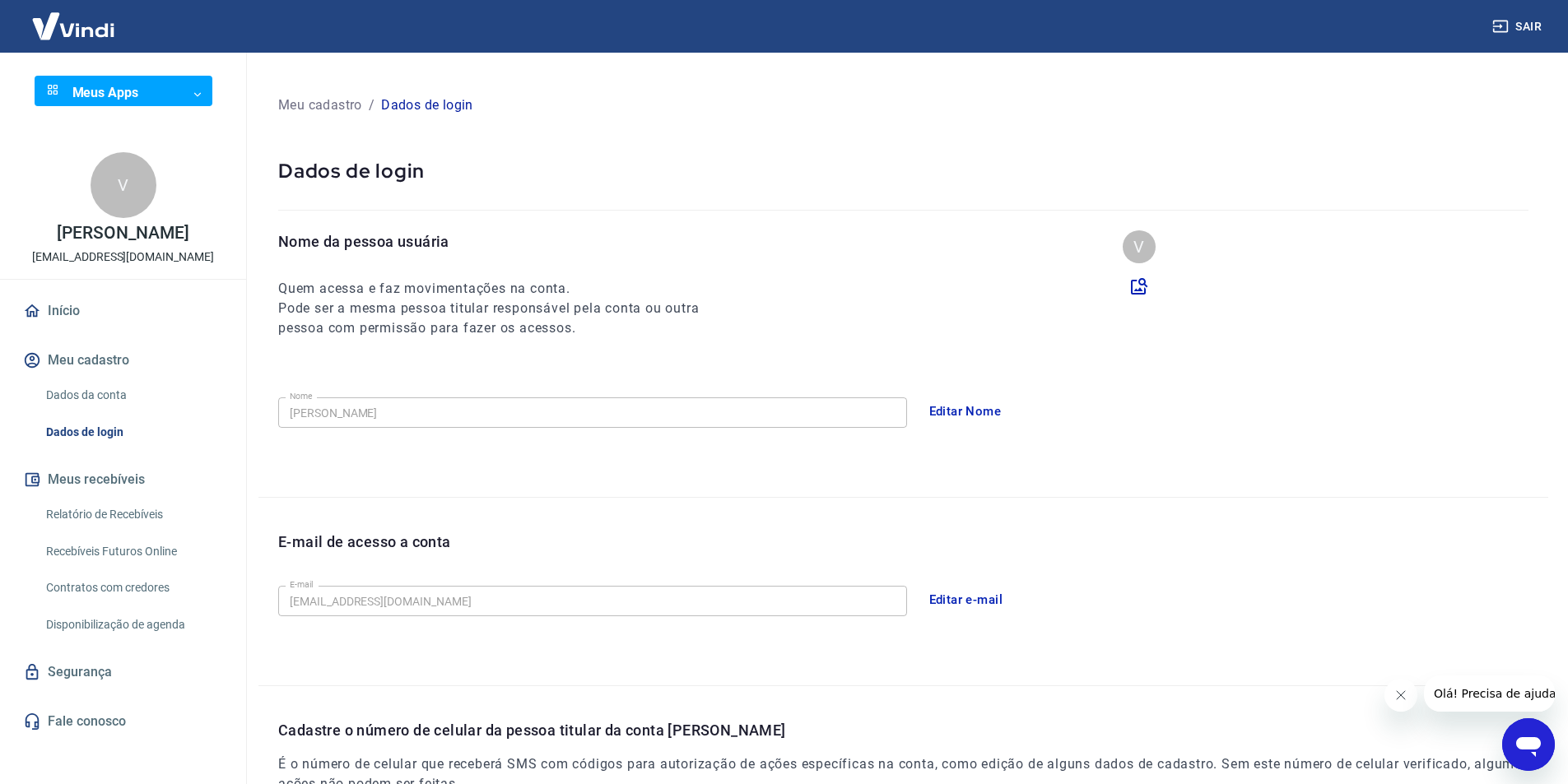
click at [149, 391] on link "Dados da conta" at bounding box center [133, 395] width 187 height 34
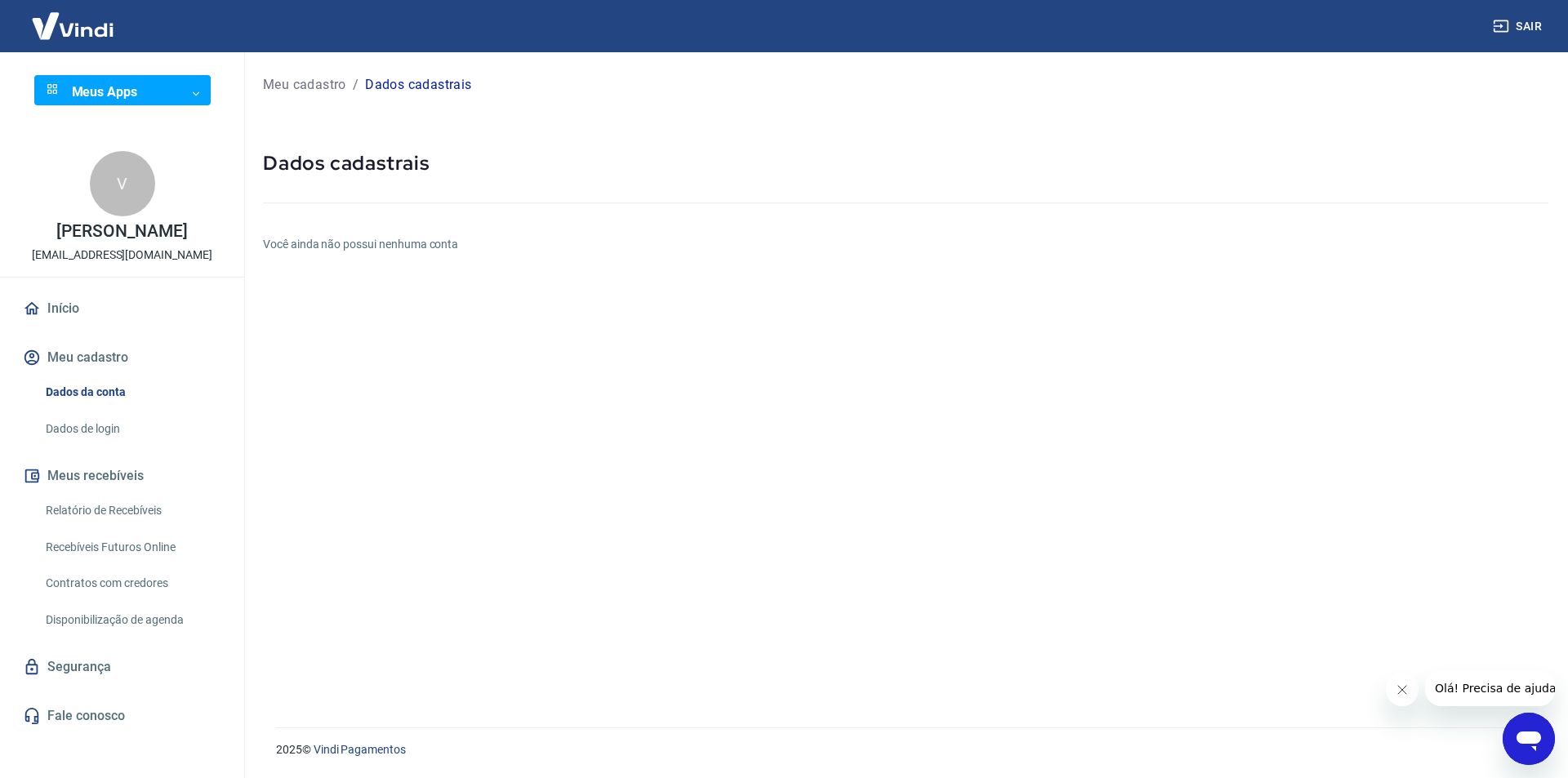
click at [373, 242] on h6 "Você ainda não possui nenhuma conta" at bounding box center [906, 244] width 1285 height 17
click at [91, 323] on link "Início" at bounding box center [122, 308] width 205 height 36
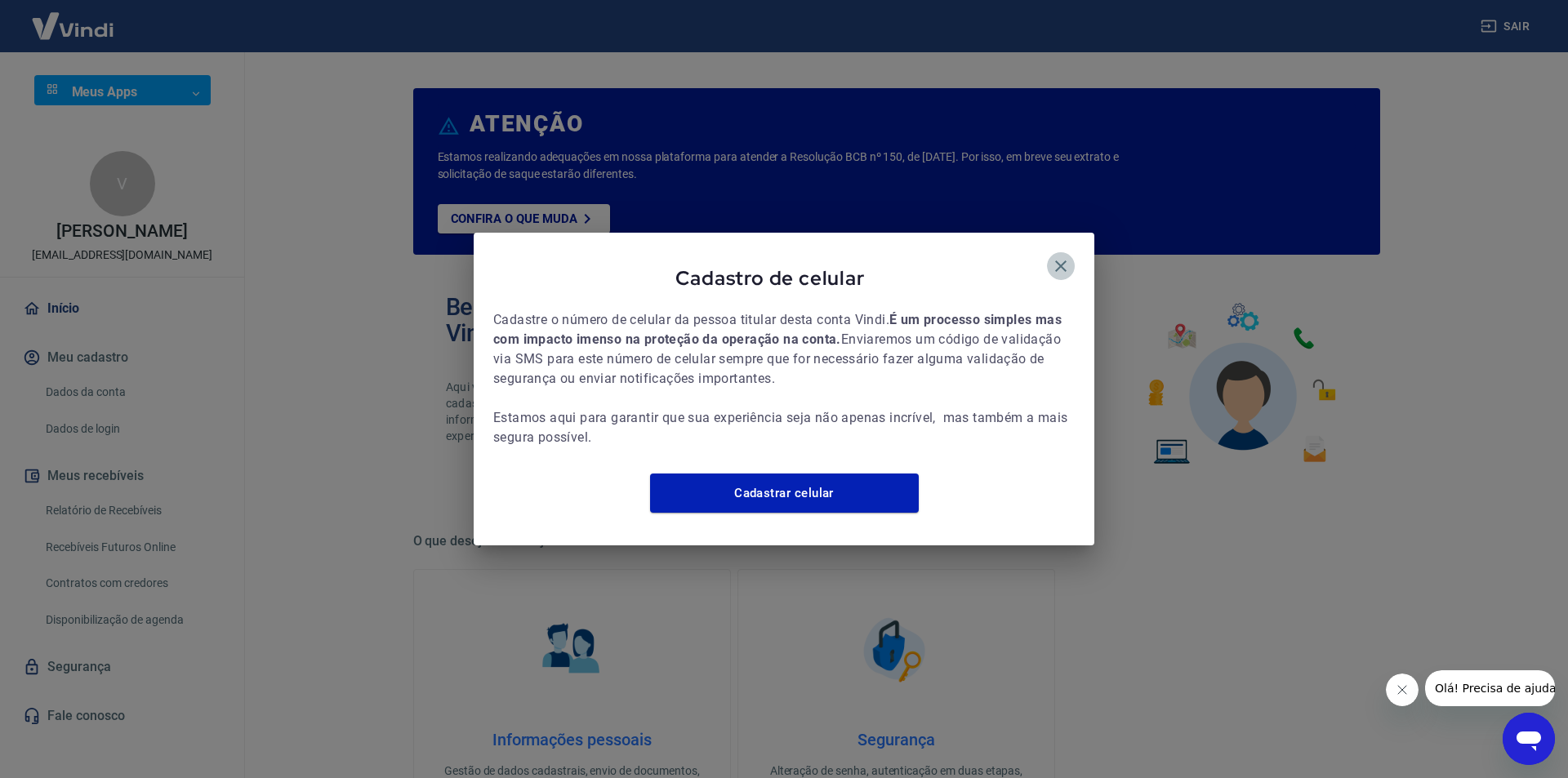
click at [1062, 256] on icon "button" at bounding box center [1061, 266] width 20 height 20
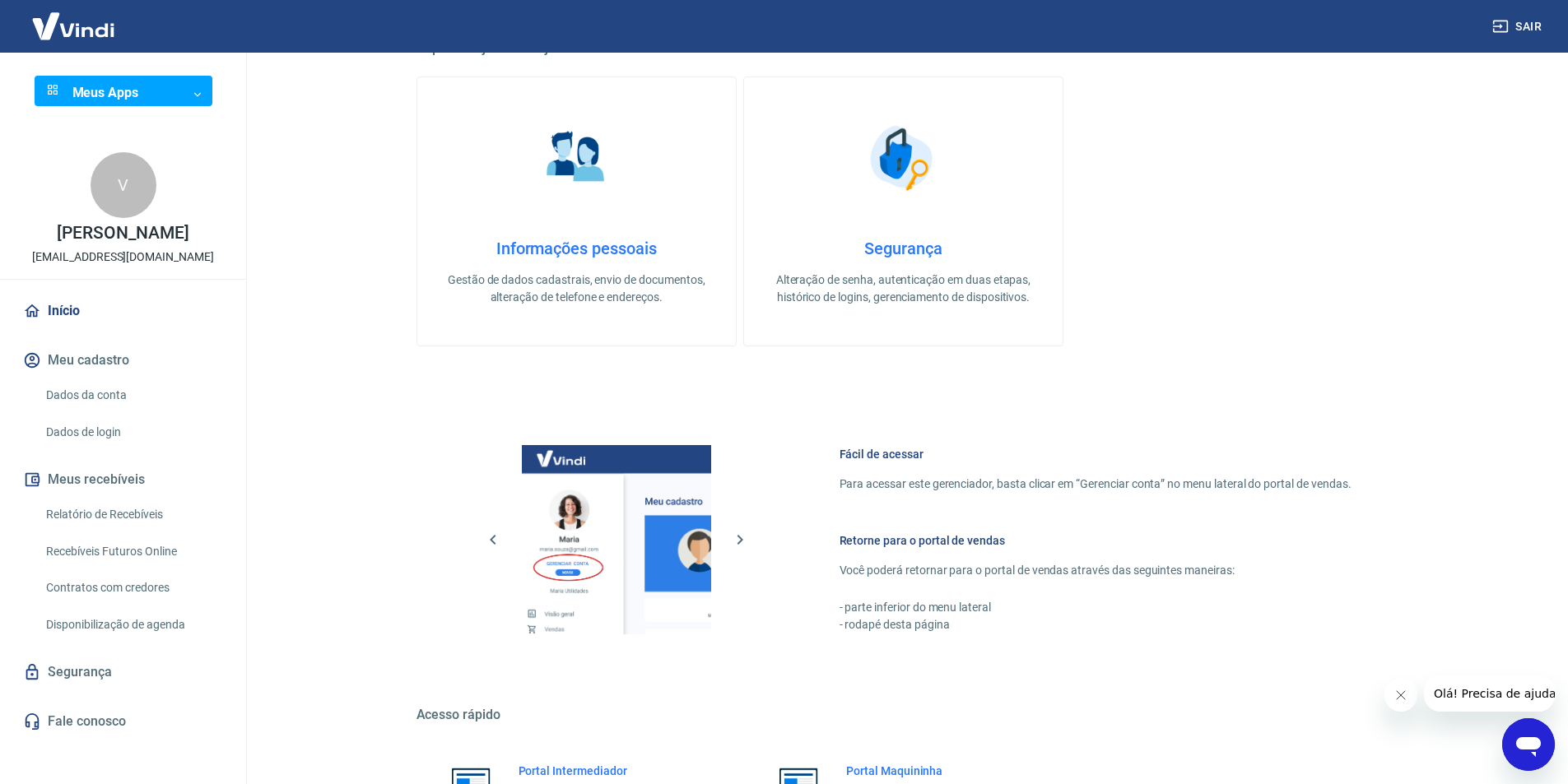
scroll to position [340, 0]
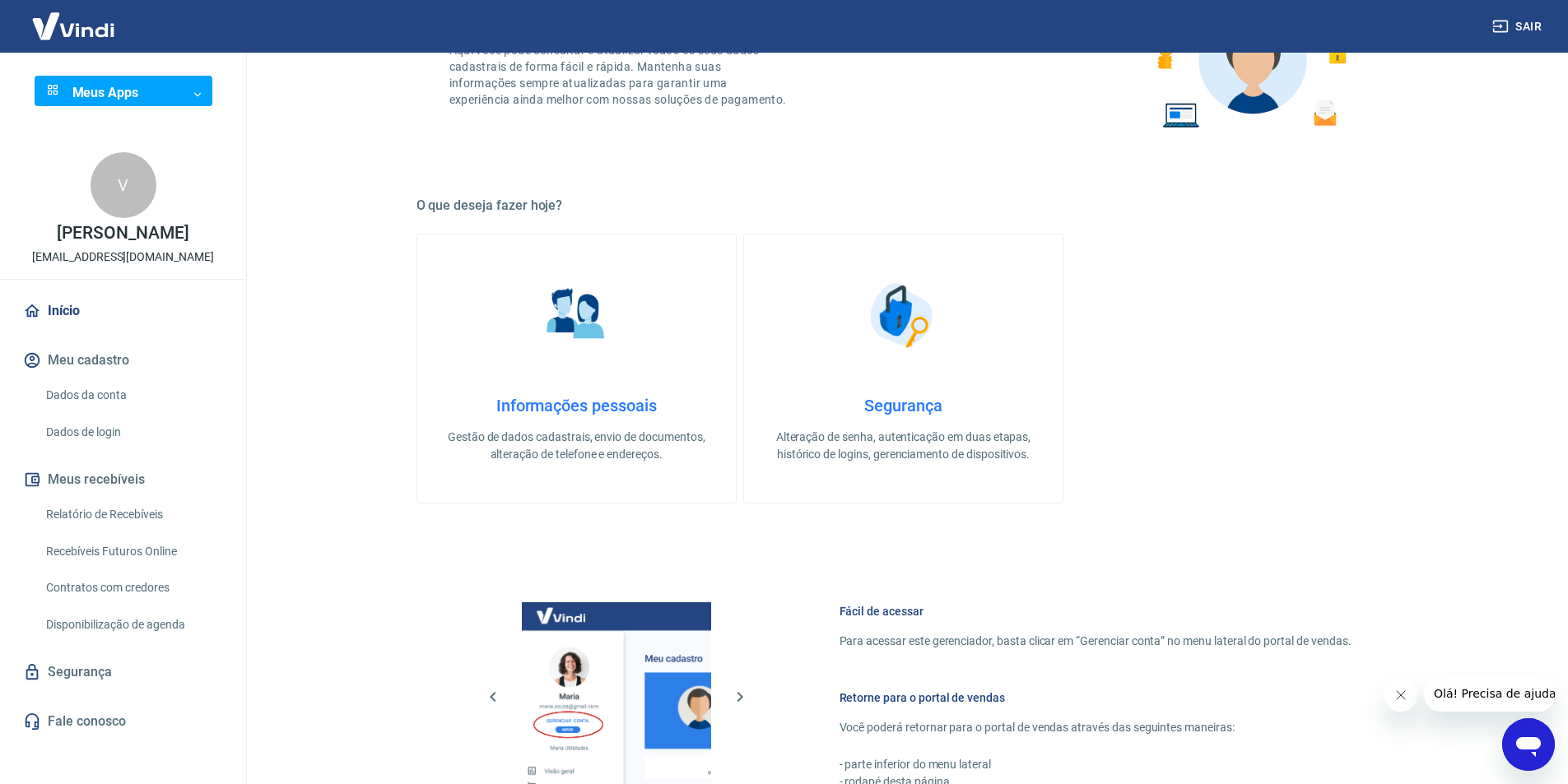
click at [602, 360] on link "Informações pessoais Gestão de dados cadastrais, envio de documentos, alteração…" at bounding box center [576, 369] width 320 height 270
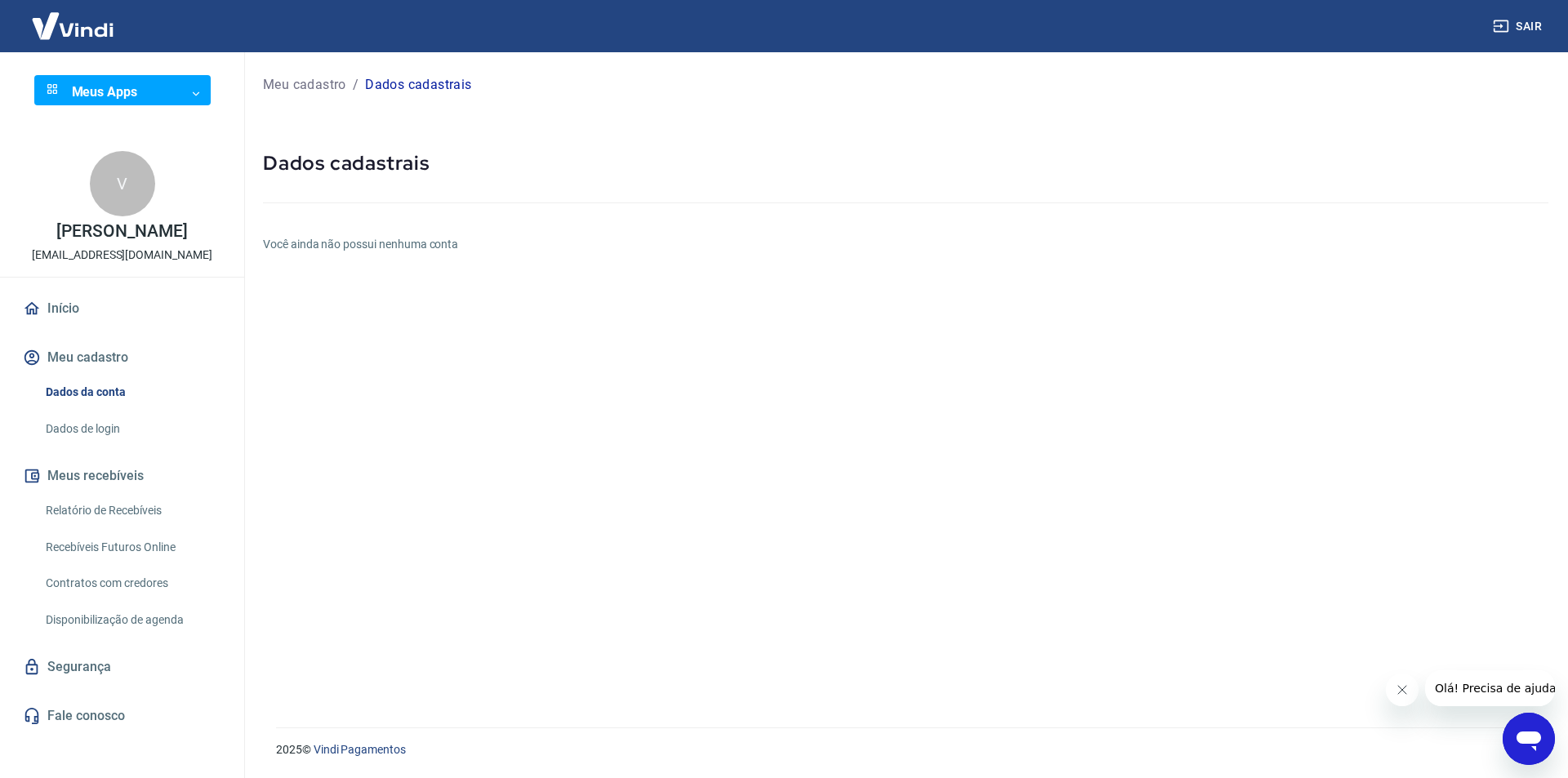
click at [419, 240] on h6 "Você ainda não possui nenhuma conta" at bounding box center [906, 244] width 1285 height 17
click at [81, 404] on link "Dados da conta" at bounding box center [132, 392] width 185 height 33
click at [79, 422] on link "Dados de login" at bounding box center [132, 428] width 185 height 33
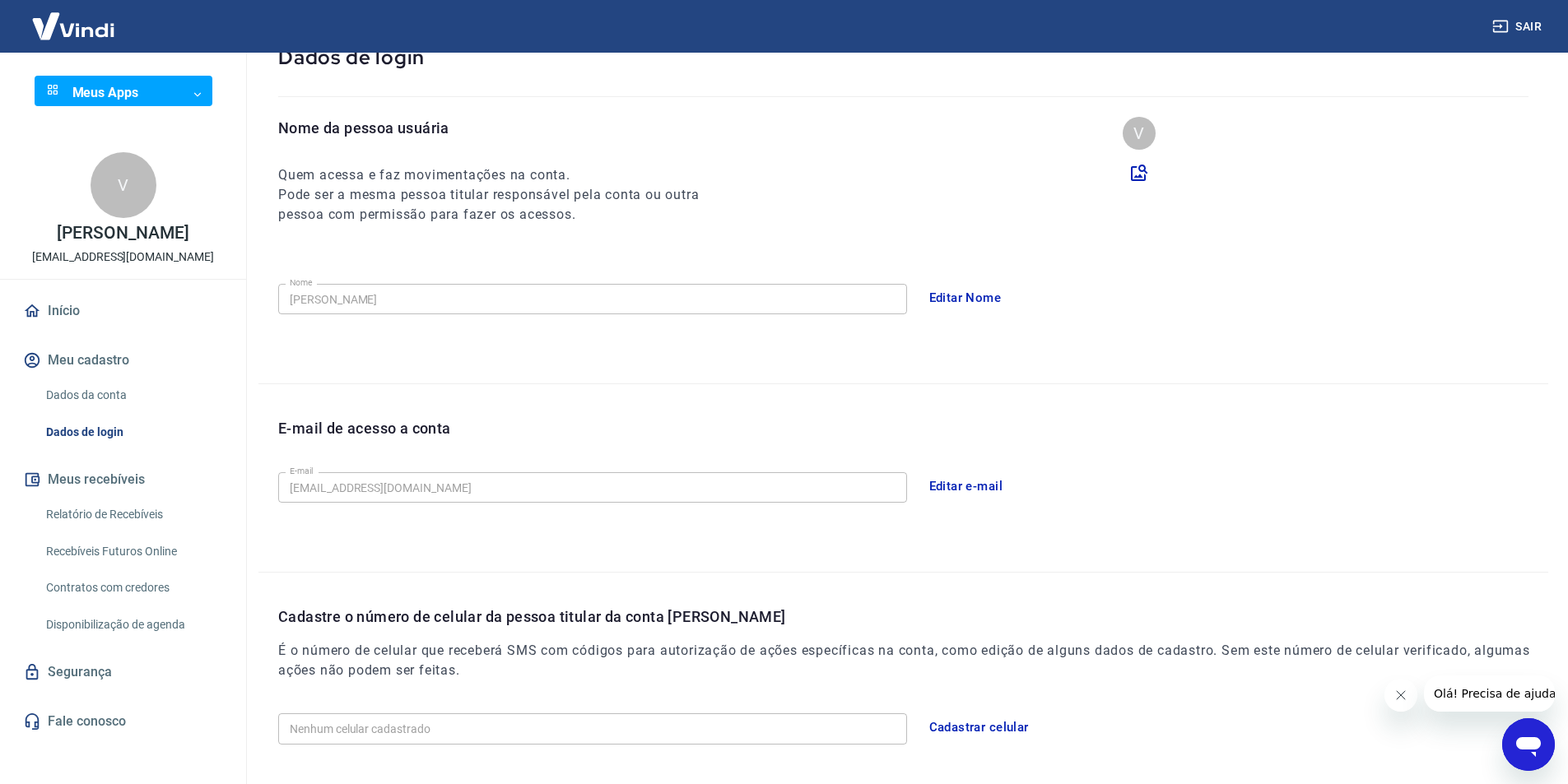
scroll to position [214, 0]
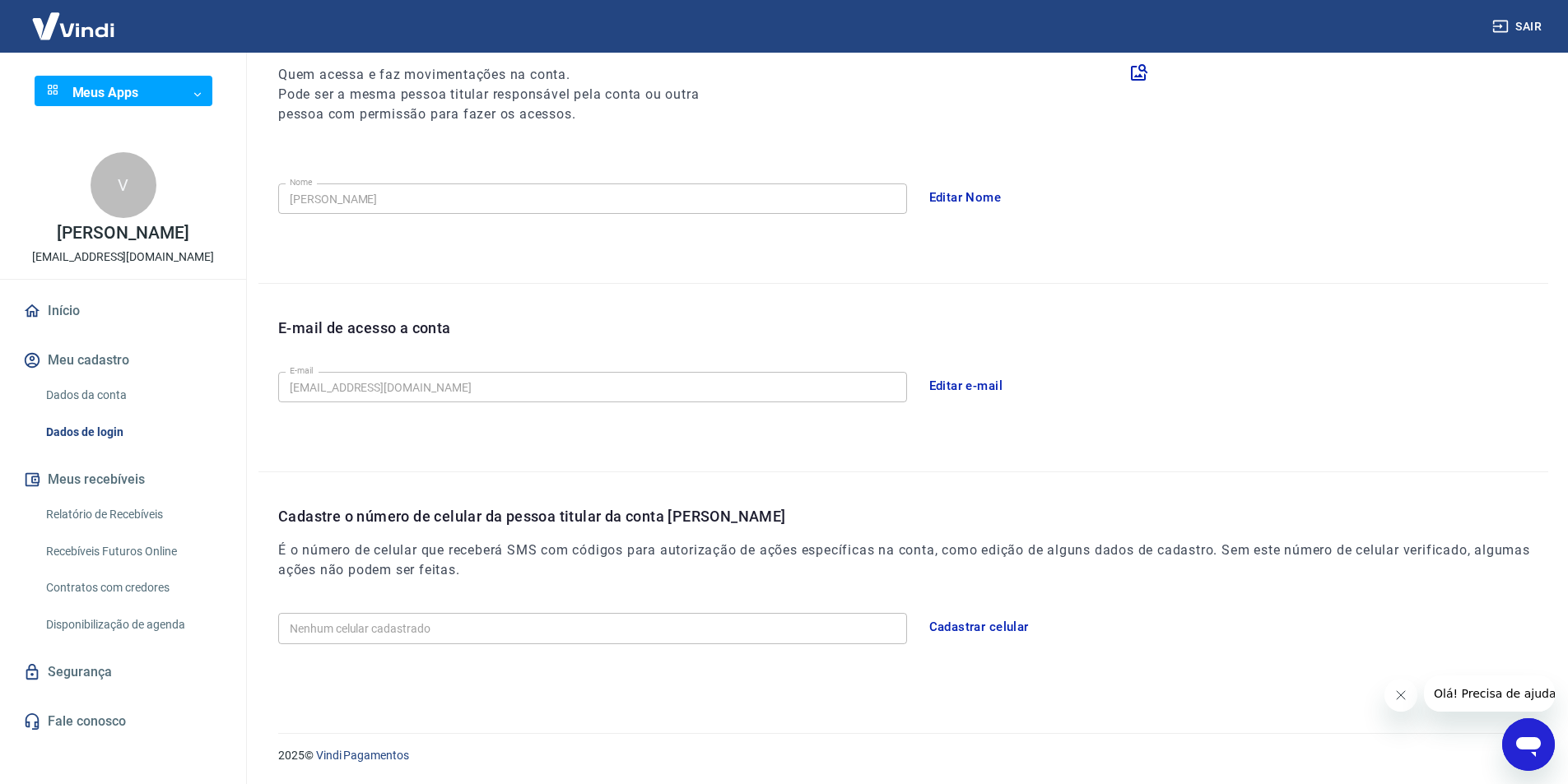
click at [125, 662] on link "Segurança" at bounding box center [123, 673] width 206 height 36
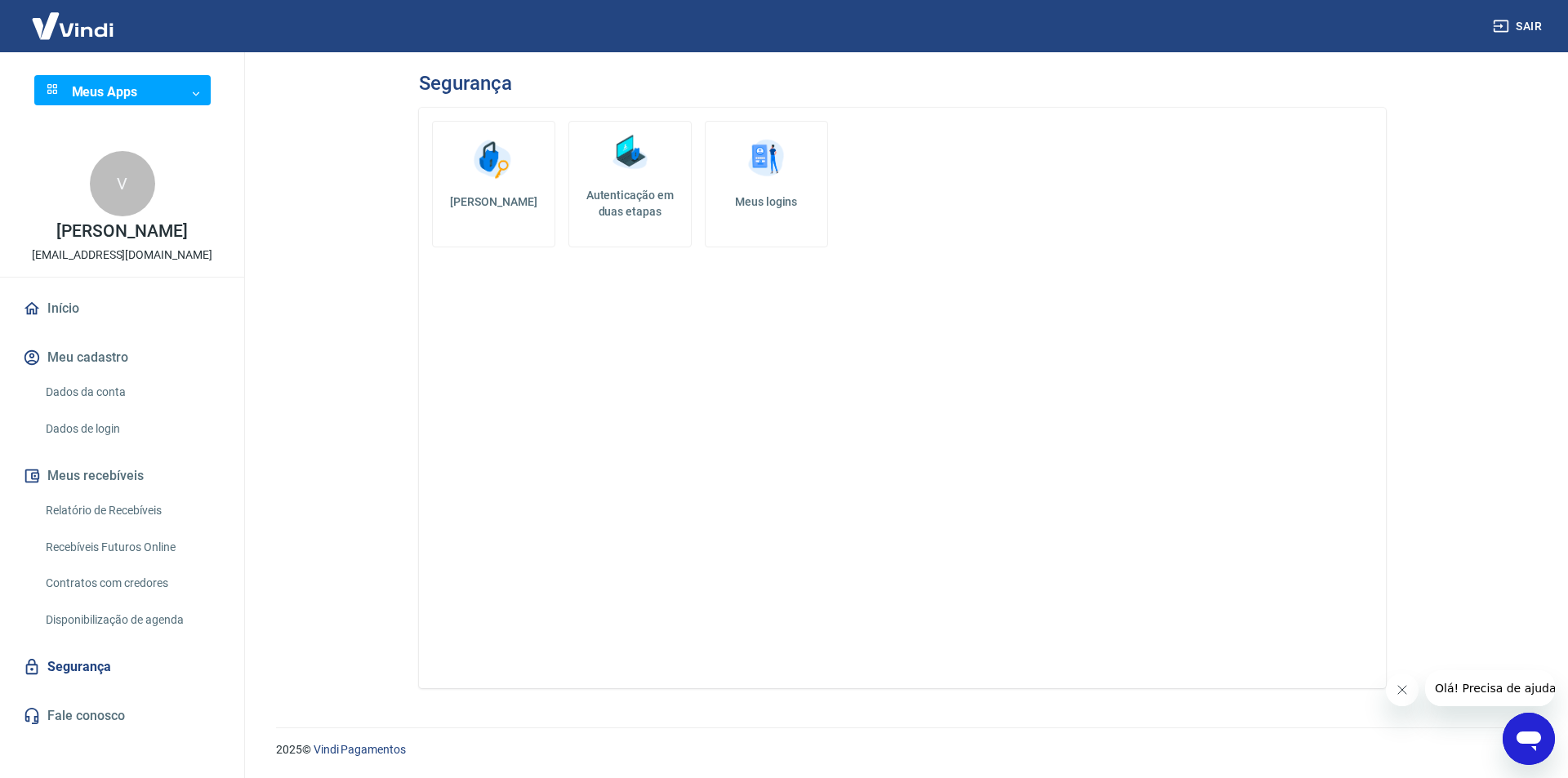
click at [71, 305] on link "Início" at bounding box center [122, 308] width 205 height 36
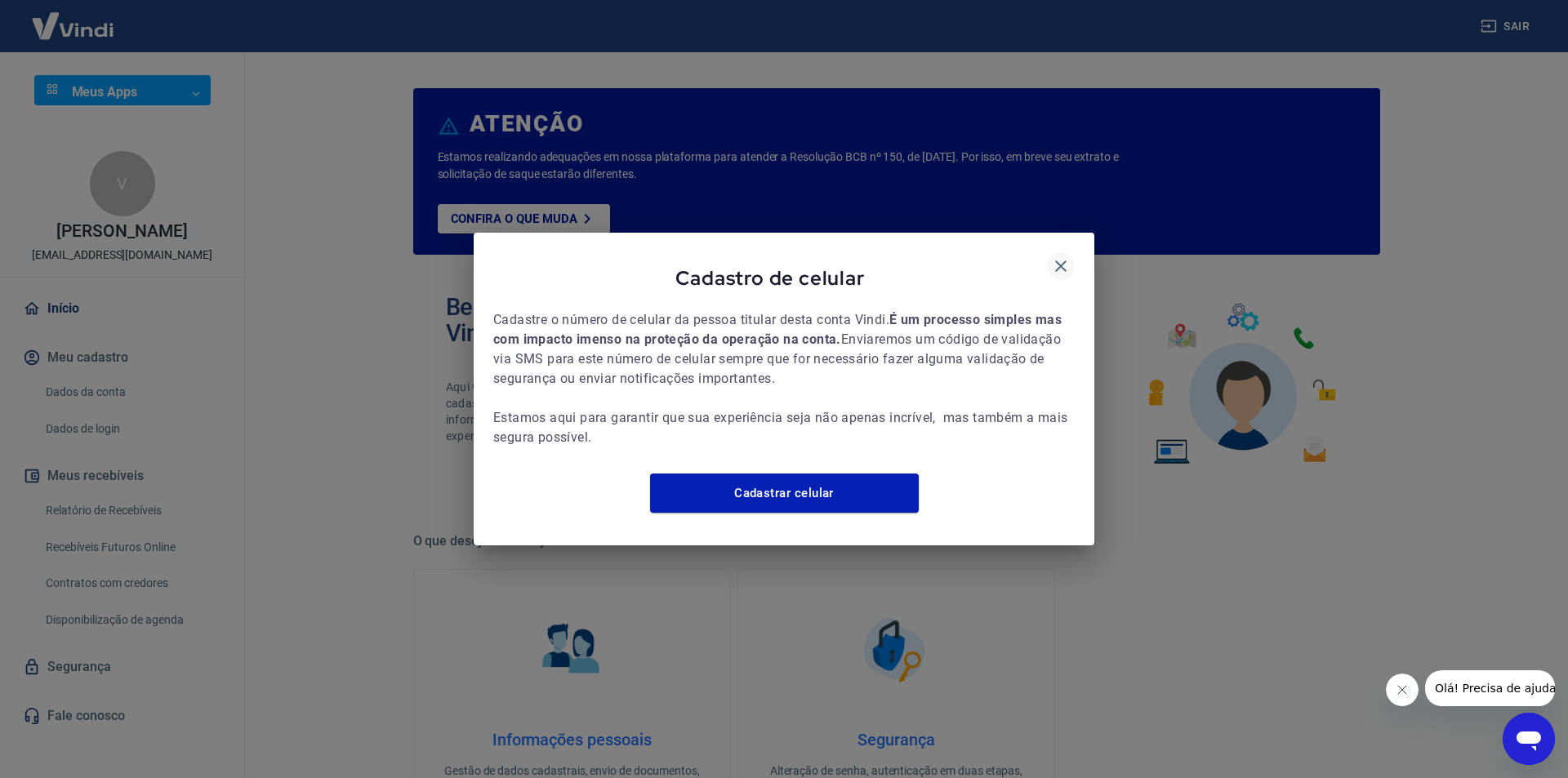
click at [1056, 257] on icon "button" at bounding box center [1061, 266] width 20 height 20
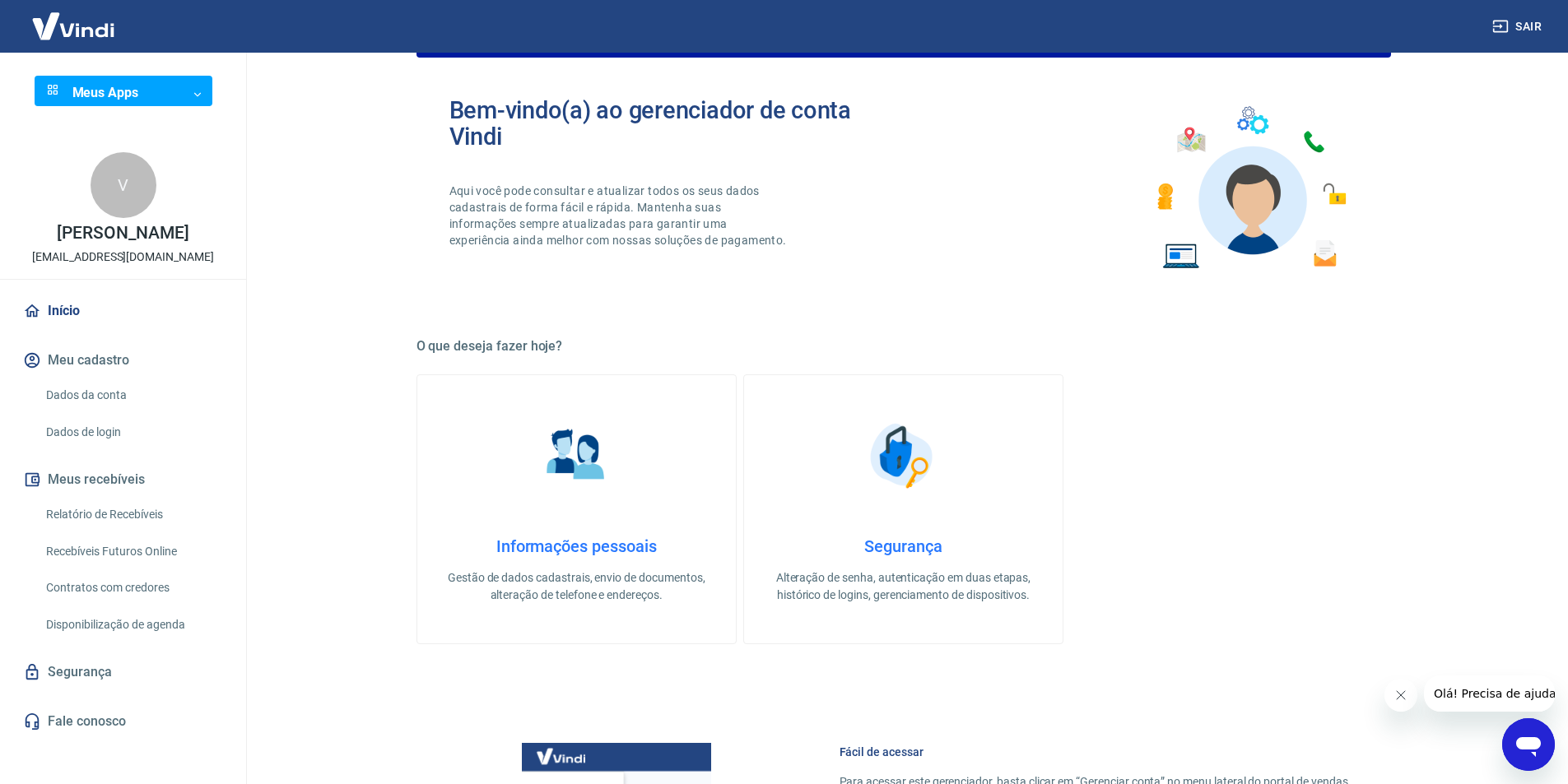
scroll to position [247, 0]
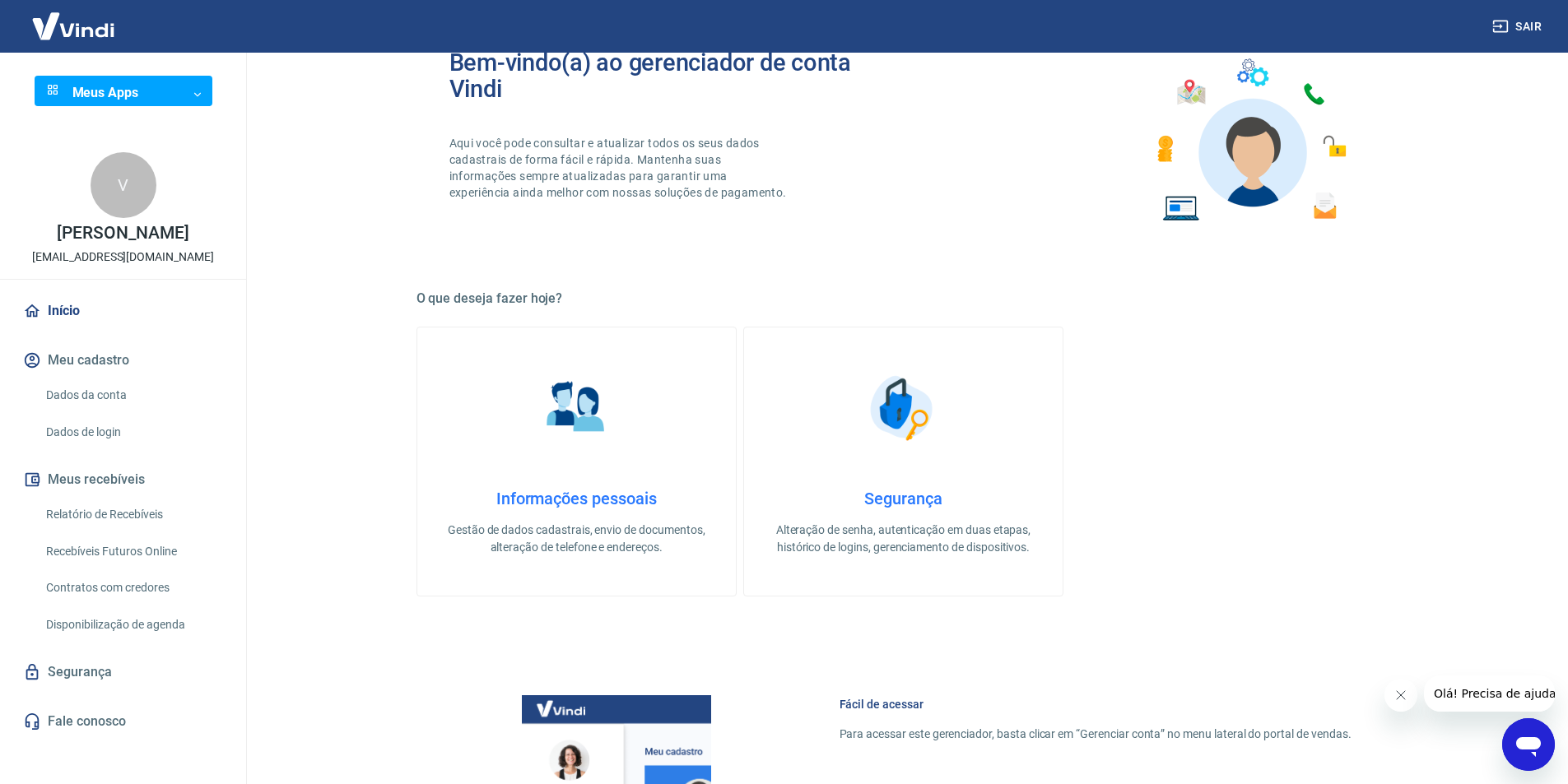
click at [636, 478] on link "Informações pessoais Gestão de dados cadastrais, envio de documentos, alteração…" at bounding box center [576, 461] width 320 height 270
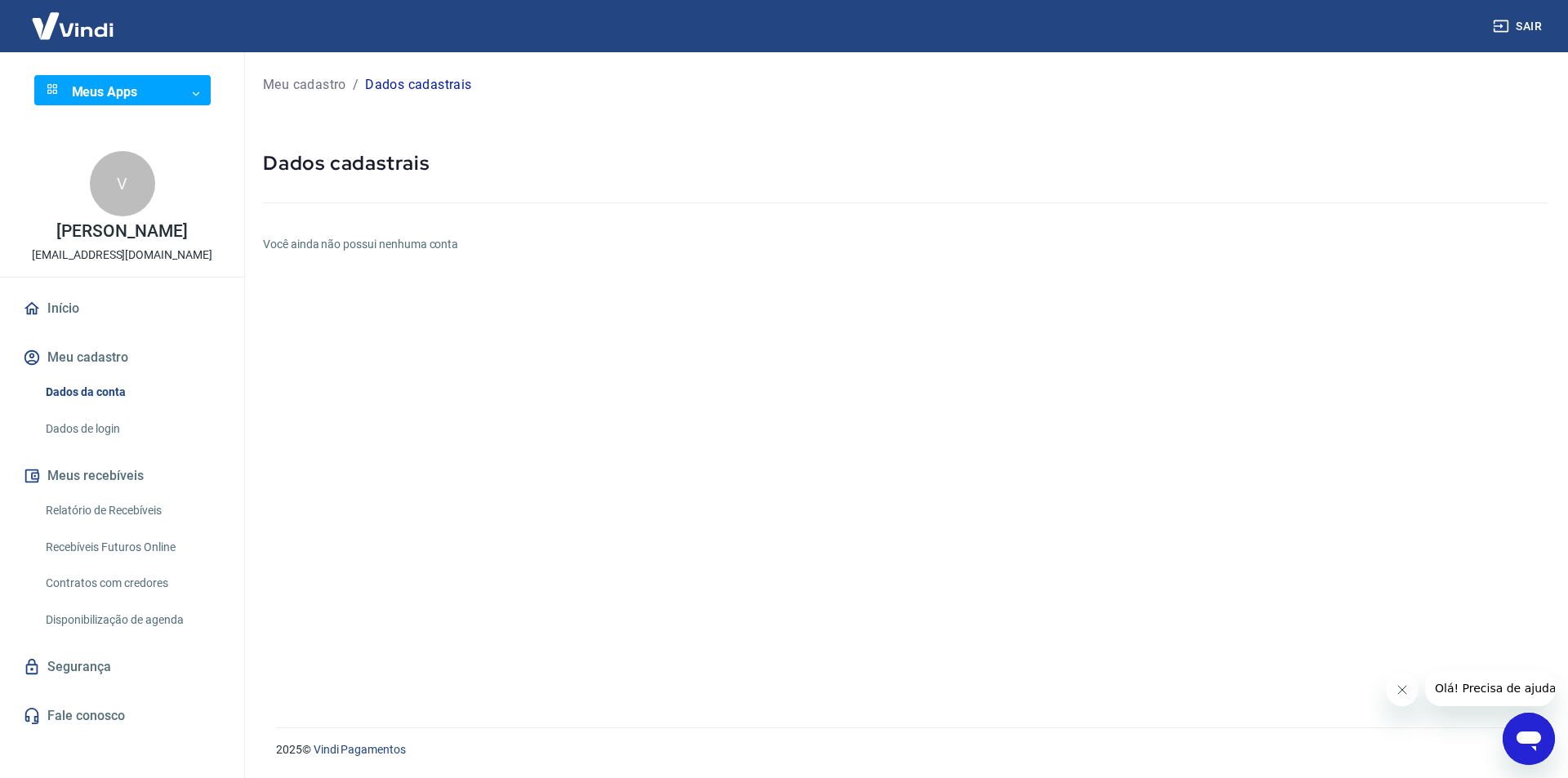
click at [381, 254] on div "Meu cadastro / Dados cadastrais Dados cadastrais Você ainda não possui nenhuma …" at bounding box center [906, 380] width 1325 height 655
click at [194, 93] on body "Sair Meus Apps ​ ​ V VINNYCIUS S BARBOSA petviralacos@gmail.com Início Meu cada…" at bounding box center [784, 389] width 1568 height 778
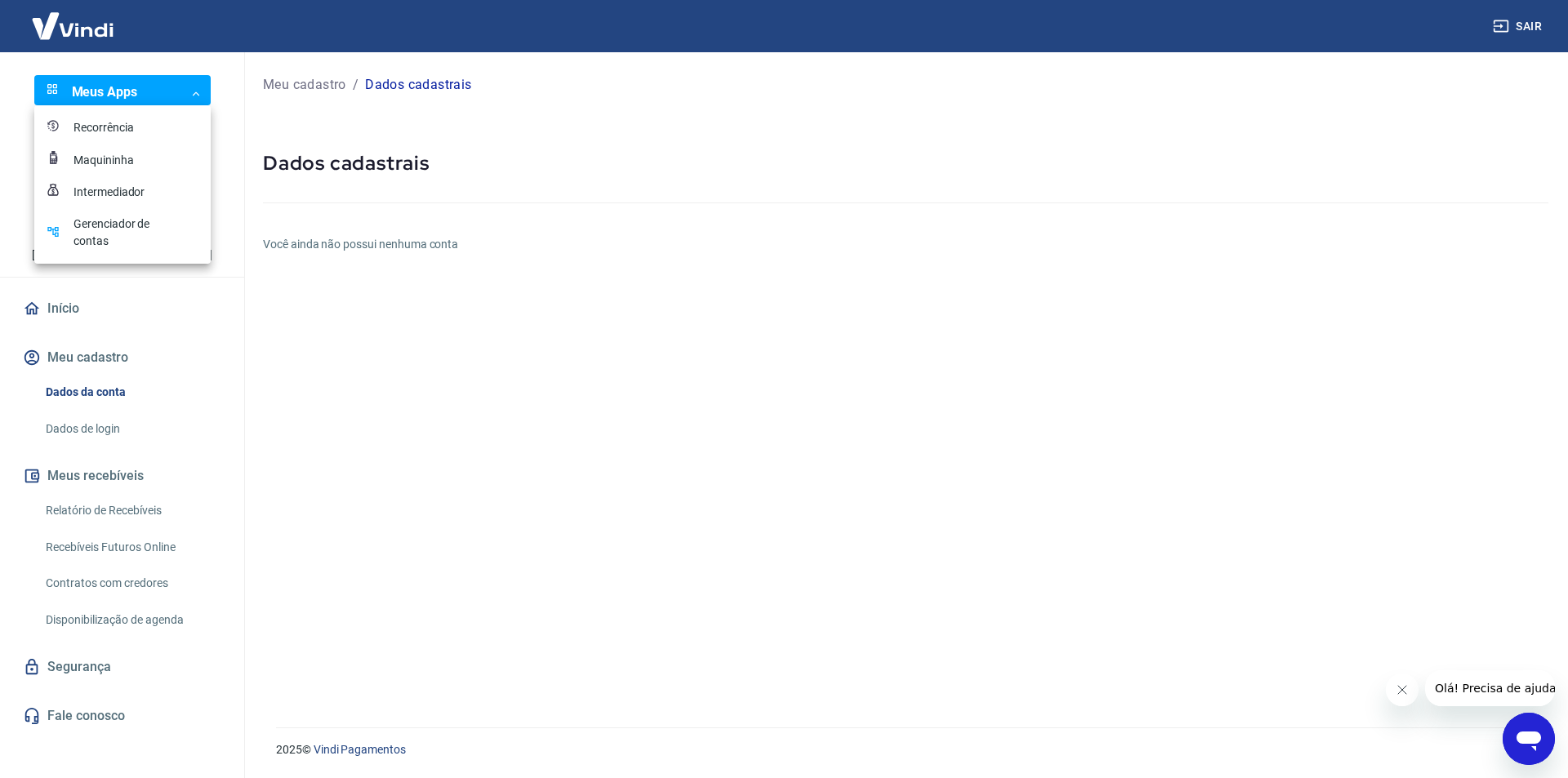
click at [138, 187] on div "Intermediador" at bounding box center [114, 192] width 81 height 17
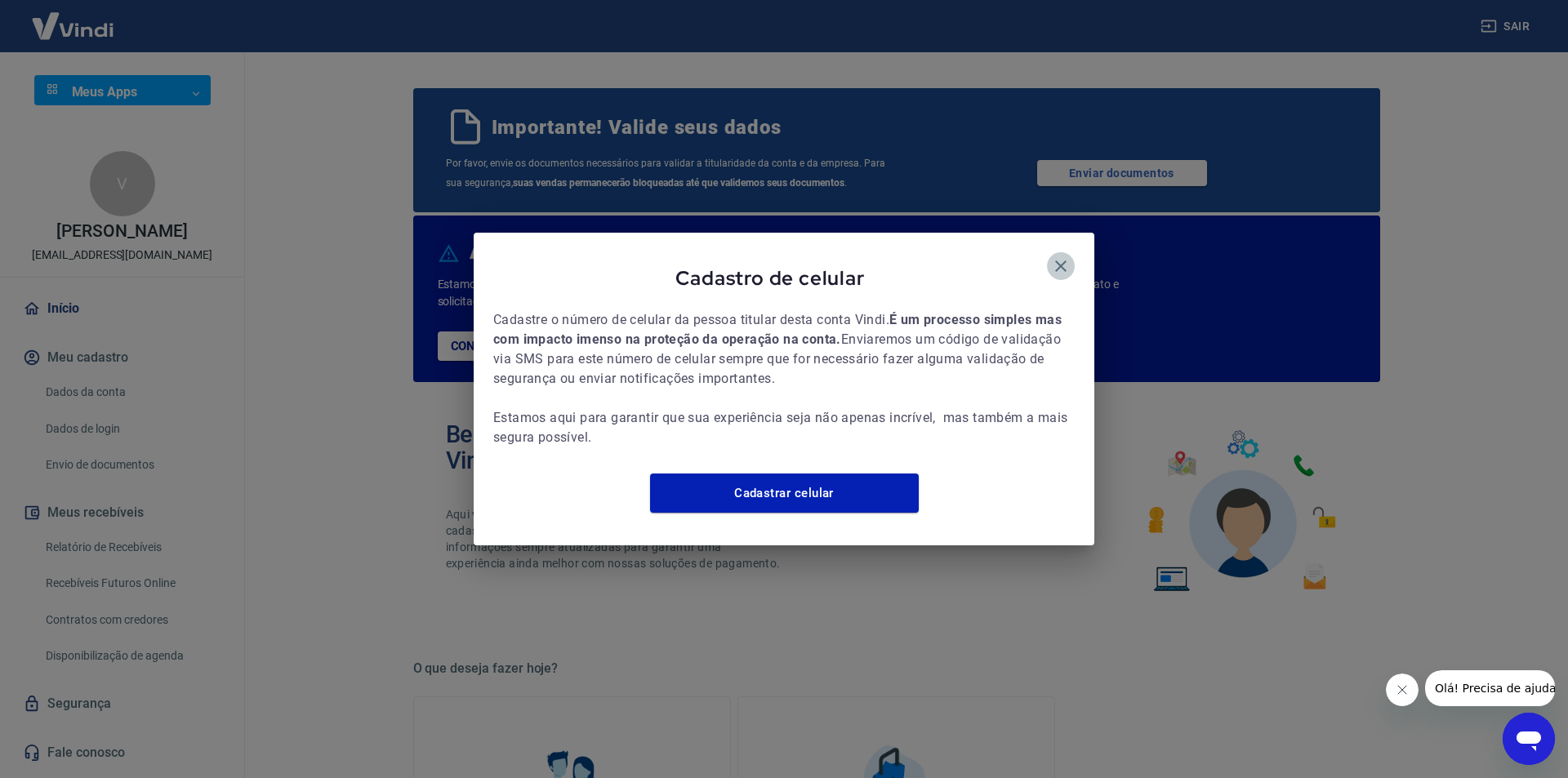
click at [1068, 260] on icon "button" at bounding box center [1061, 266] width 20 height 20
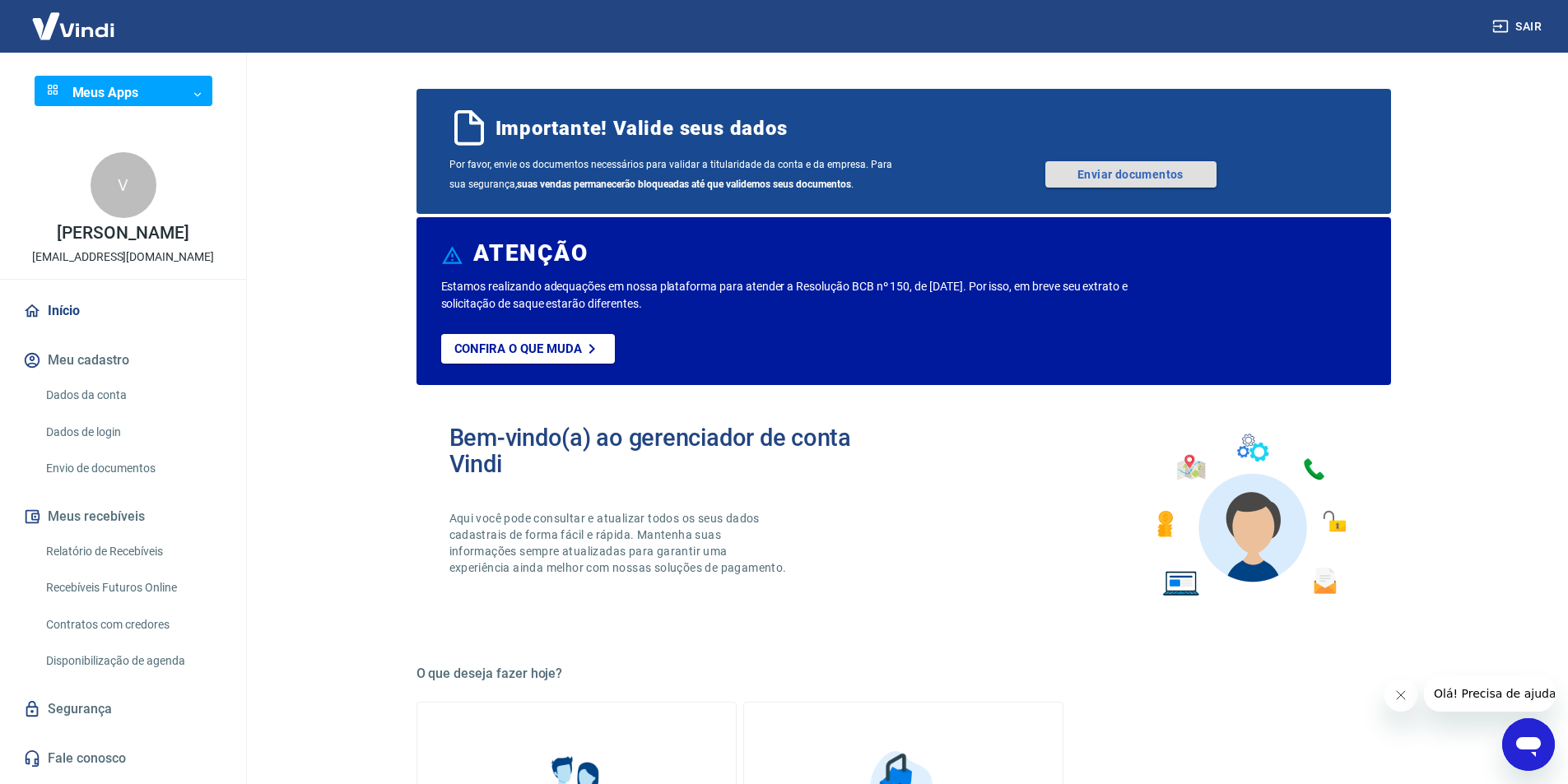
click at [1102, 175] on link "Enviar documentos" at bounding box center [1131, 174] width 171 height 27
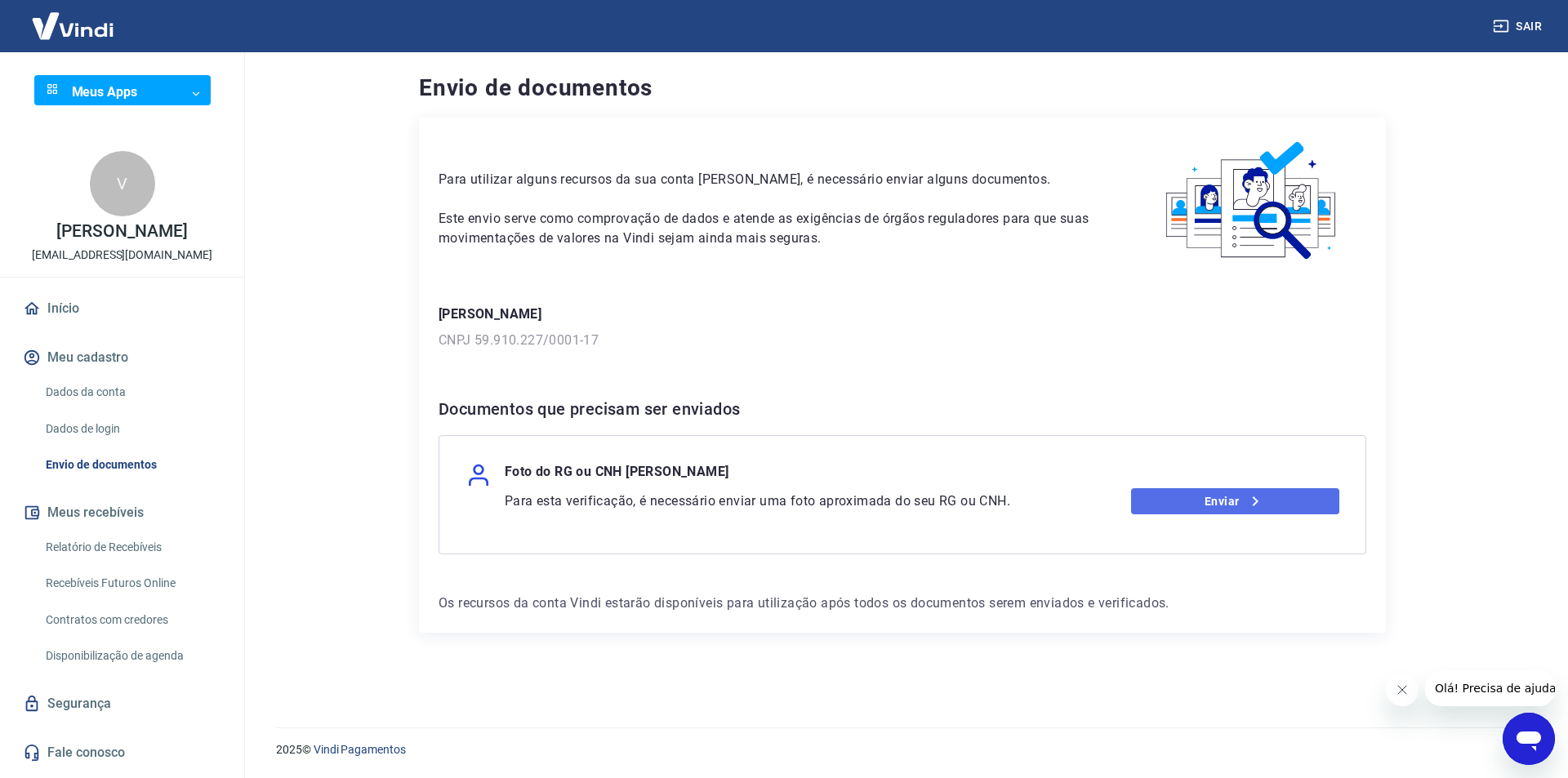
click at [1204, 503] on link "Enviar" at bounding box center [1236, 501] width 209 height 27
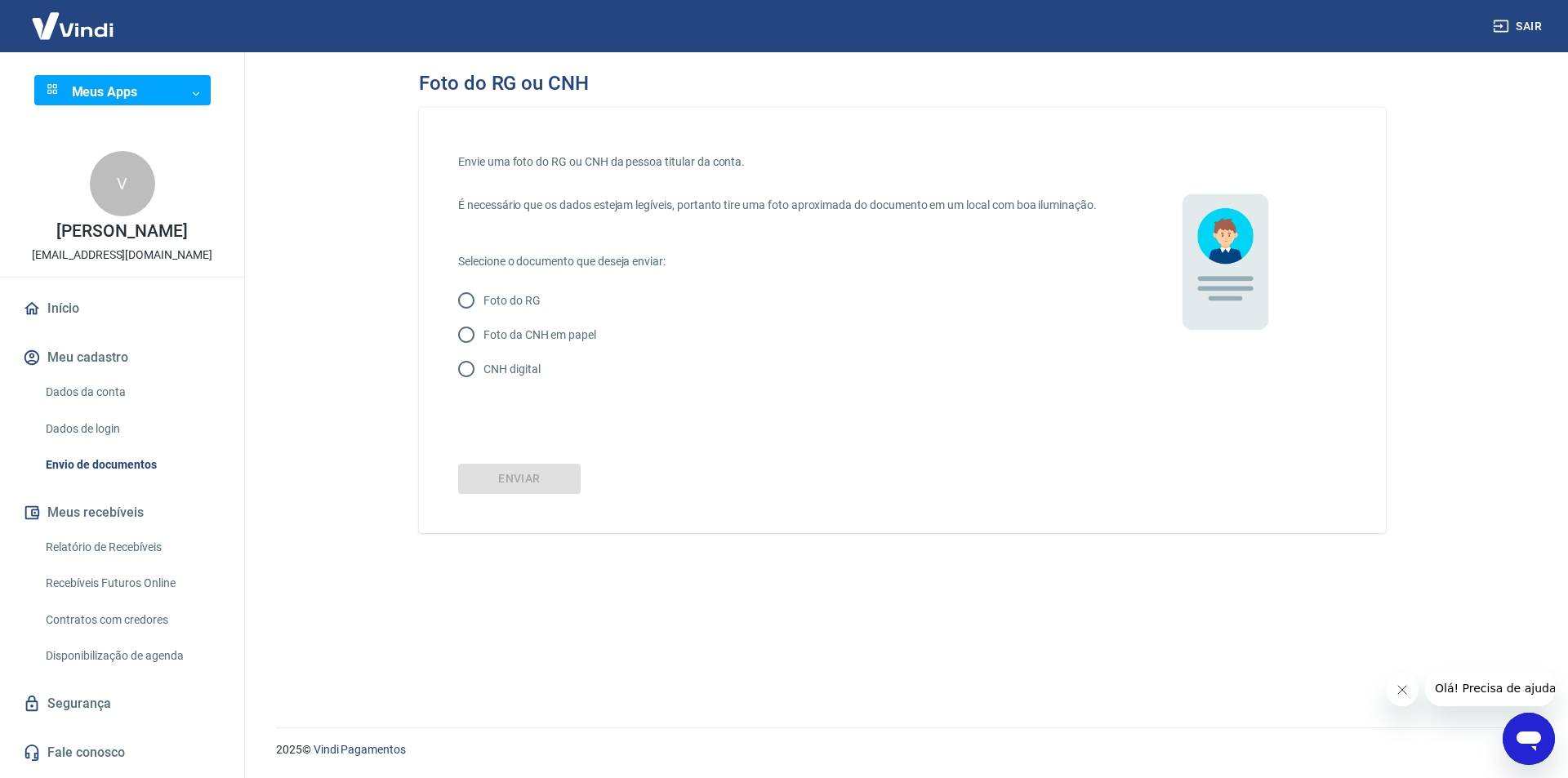
click at [529, 344] on p "Foto da CNH em papel" at bounding box center [540, 335] width 113 height 17
click at [483, 352] on input "Foto da CNH em papel" at bounding box center [466, 335] width 34 height 34
radio input "true"
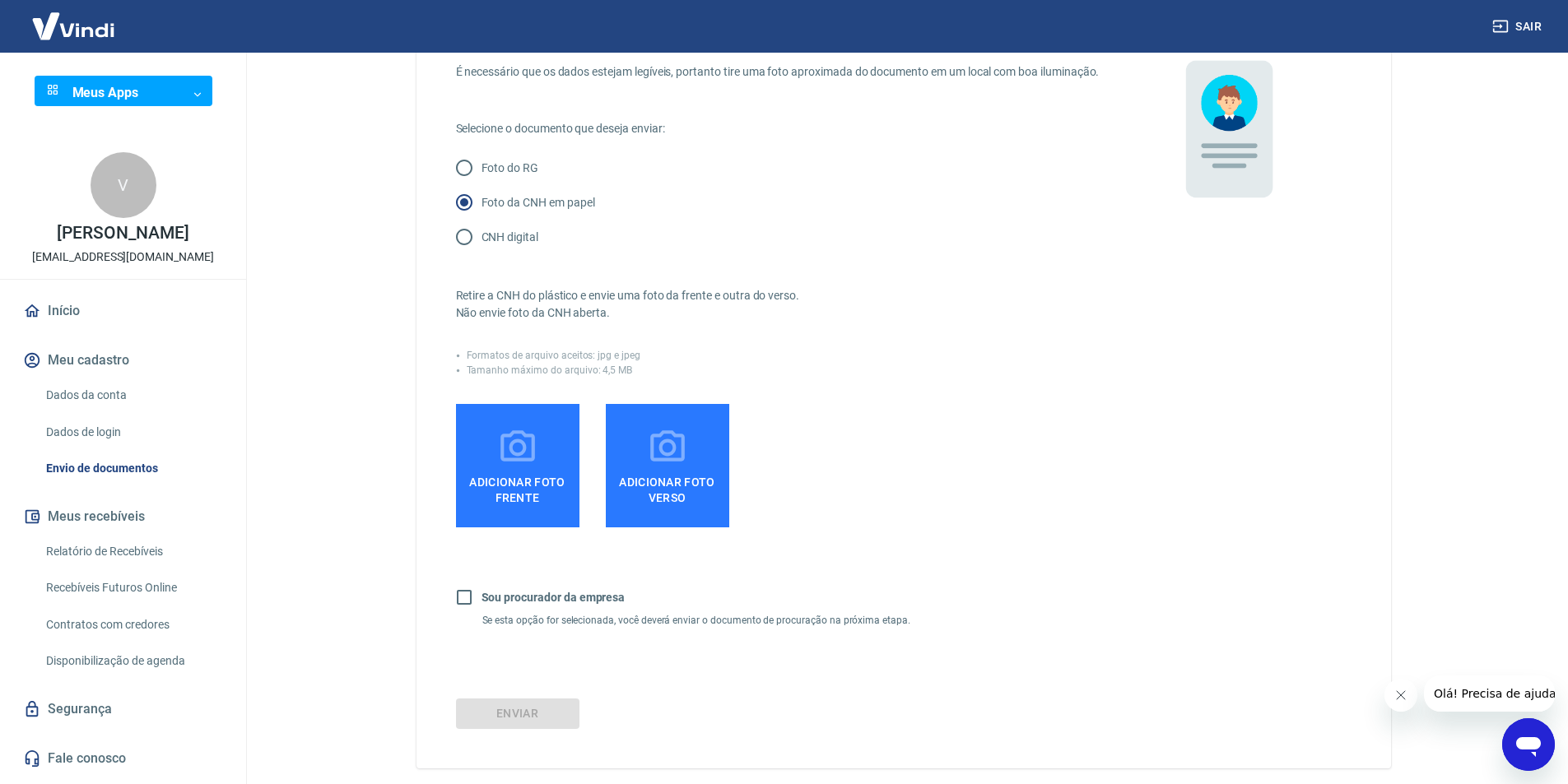
scroll to position [165, 0]
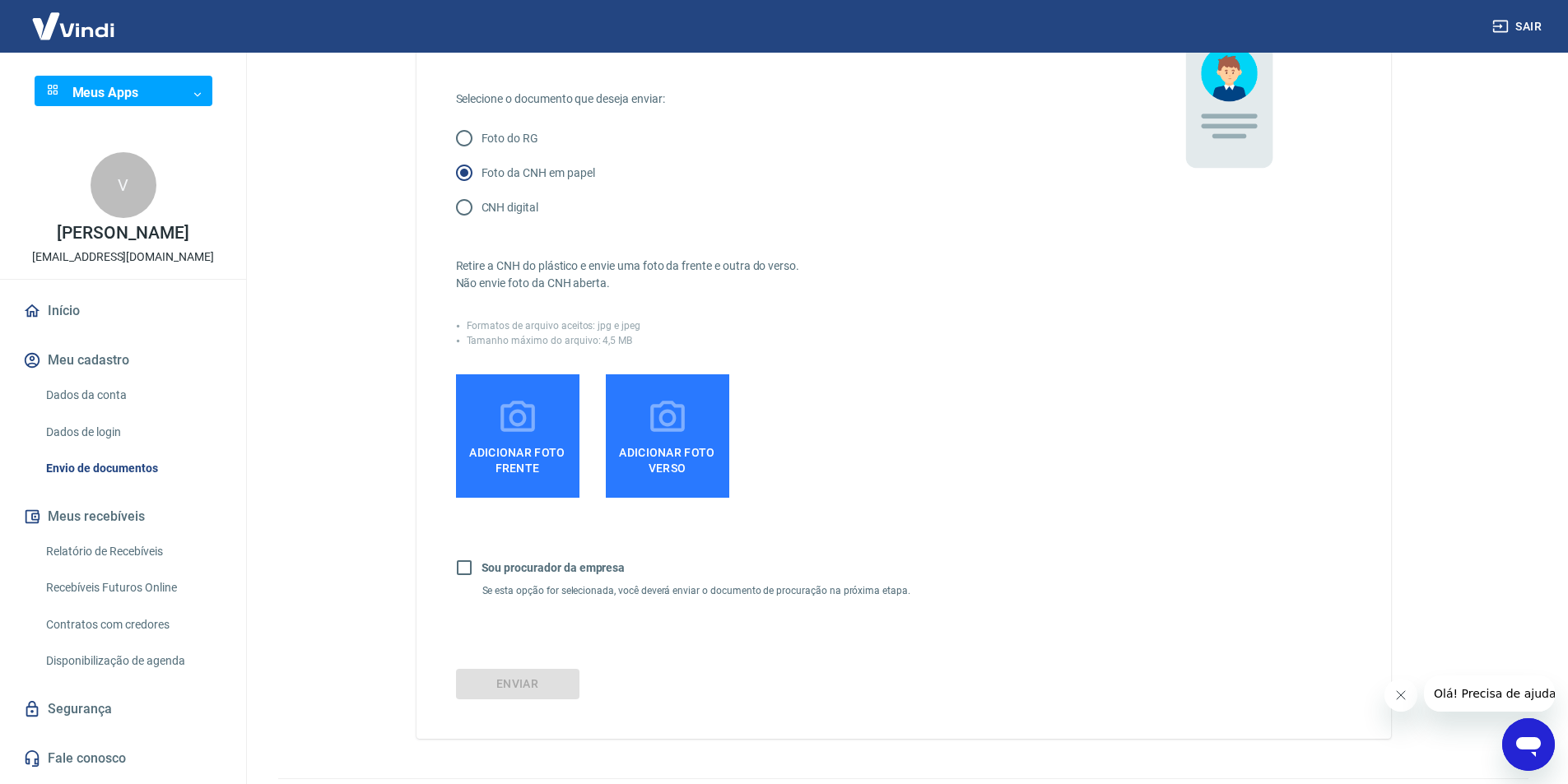
click at [504, 439] on icon at bounding box center [518, 418] width 41 height 41
click at [0, 0] on input "Adicionar foto frente" at bounding box center [0, 0] width 0 height 0
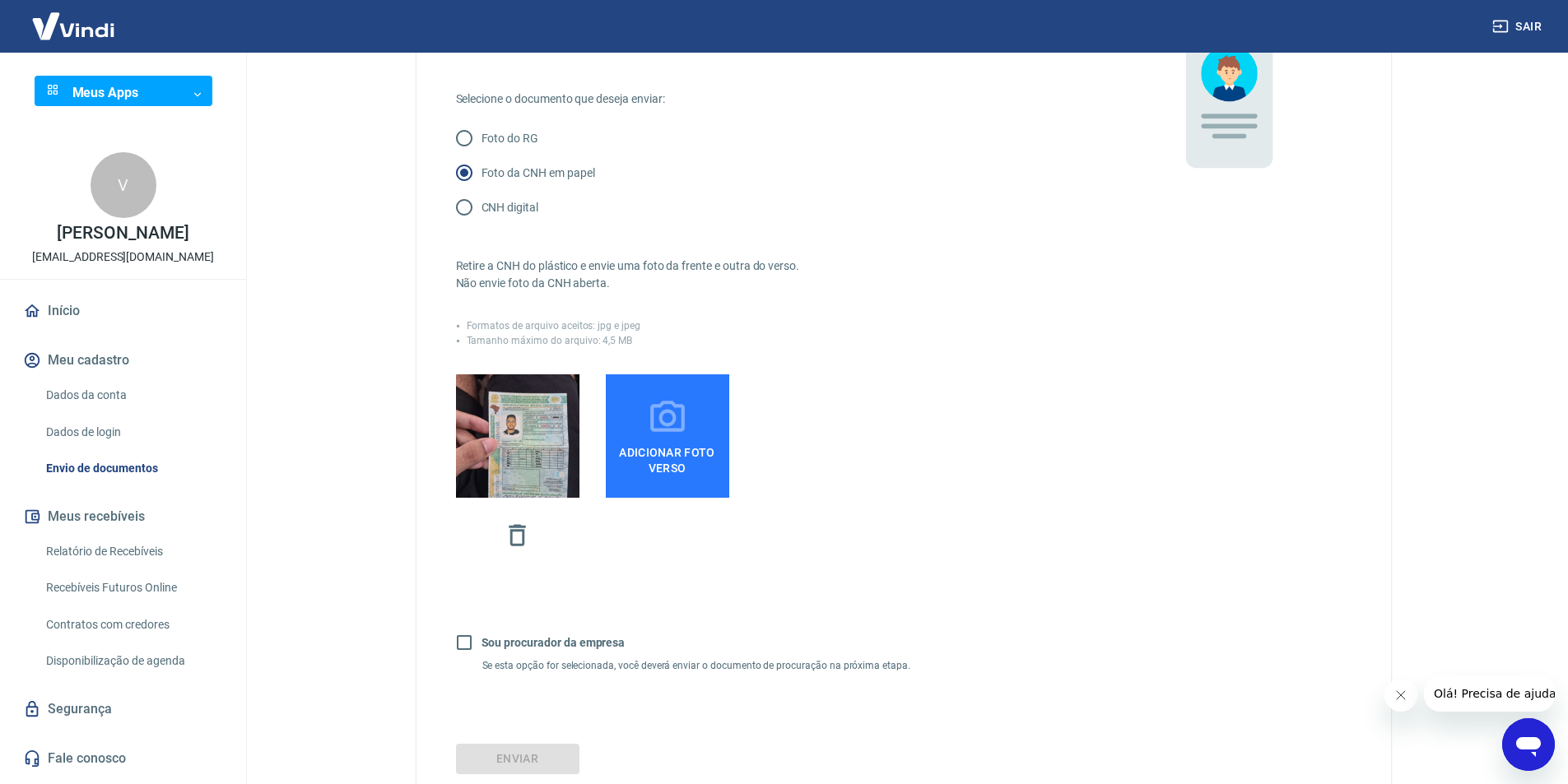
click at [657, 426] on icon at bounding box center [667, 418] width 41 height 41
click at [0, 0] on input "Adicionar foto verso" at bounding box center [0, 0] width 0 height 0
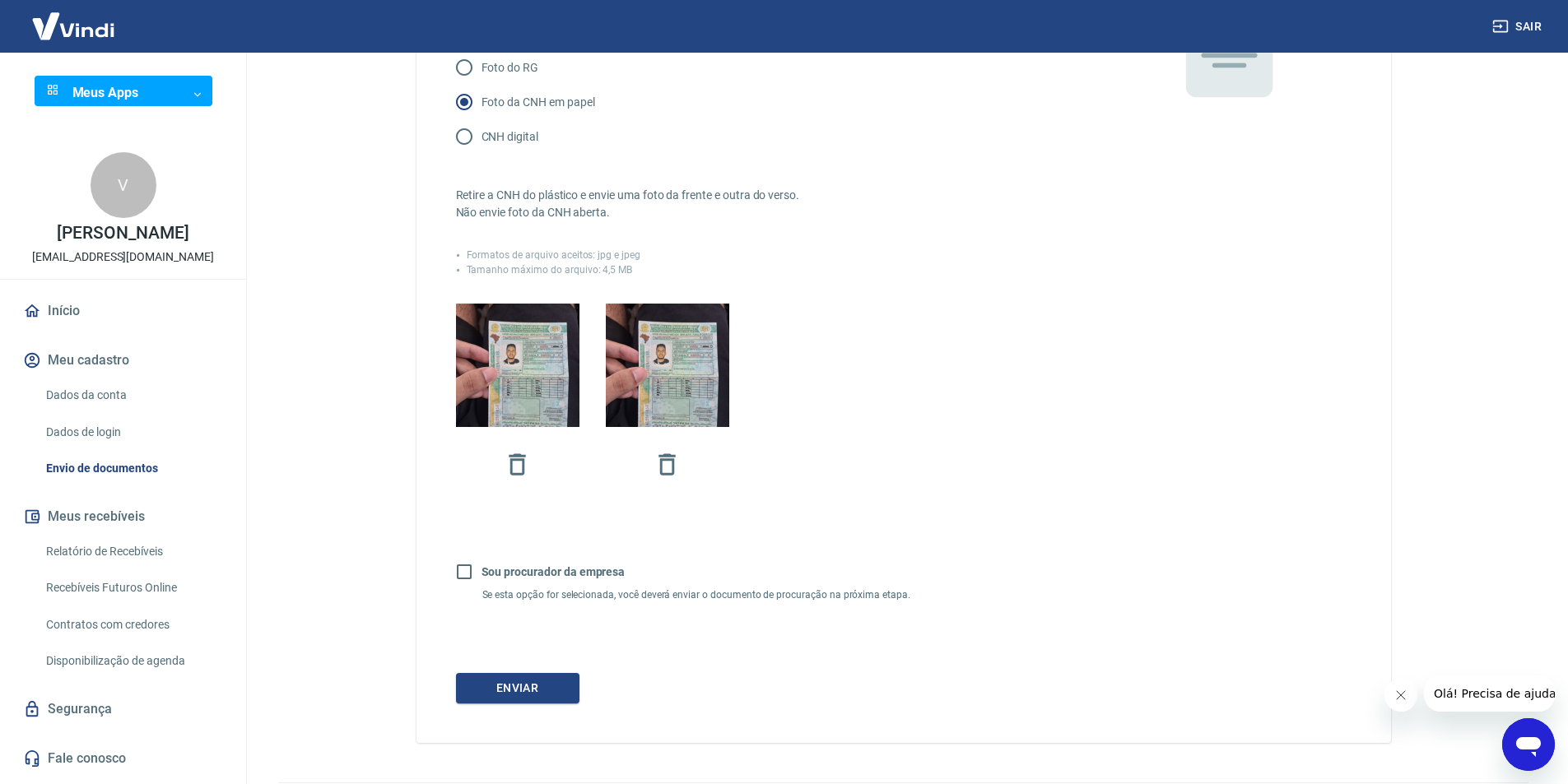
scroll to position [302, 0]
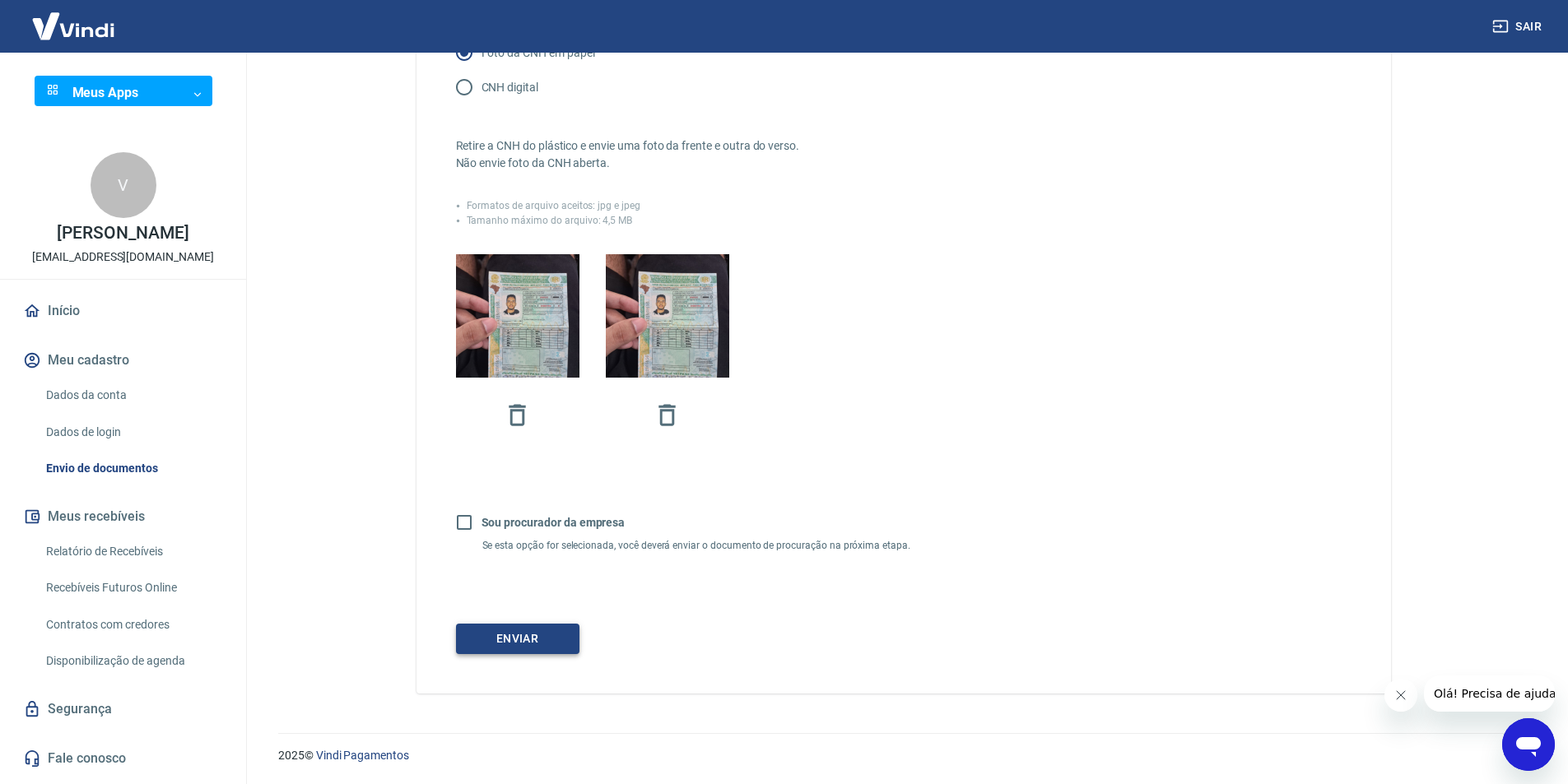
click at [527, 626] on button "Enviar" at bounding box center [517, 639] width 123 height 30
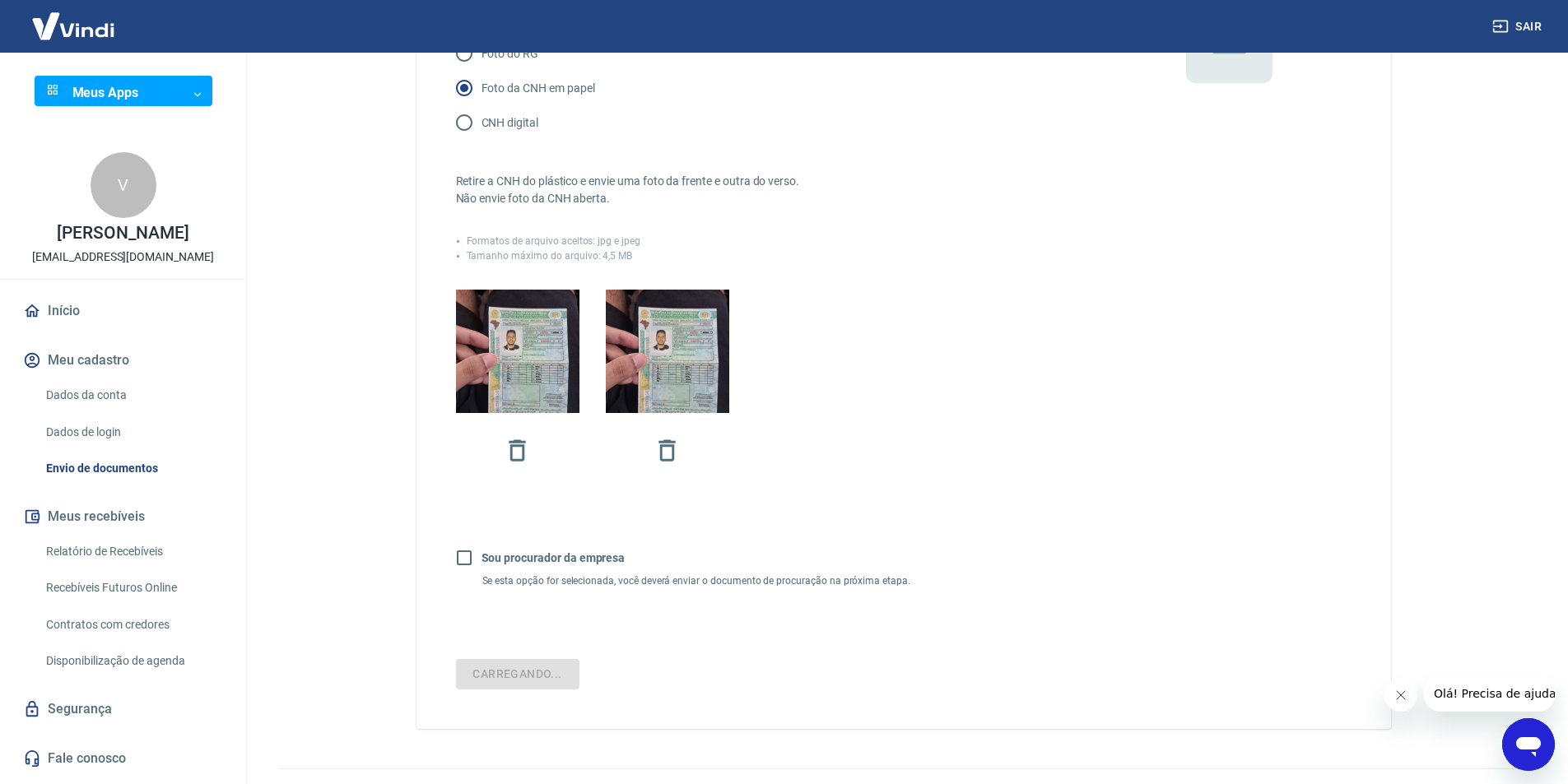
scroll to position [220, 0]
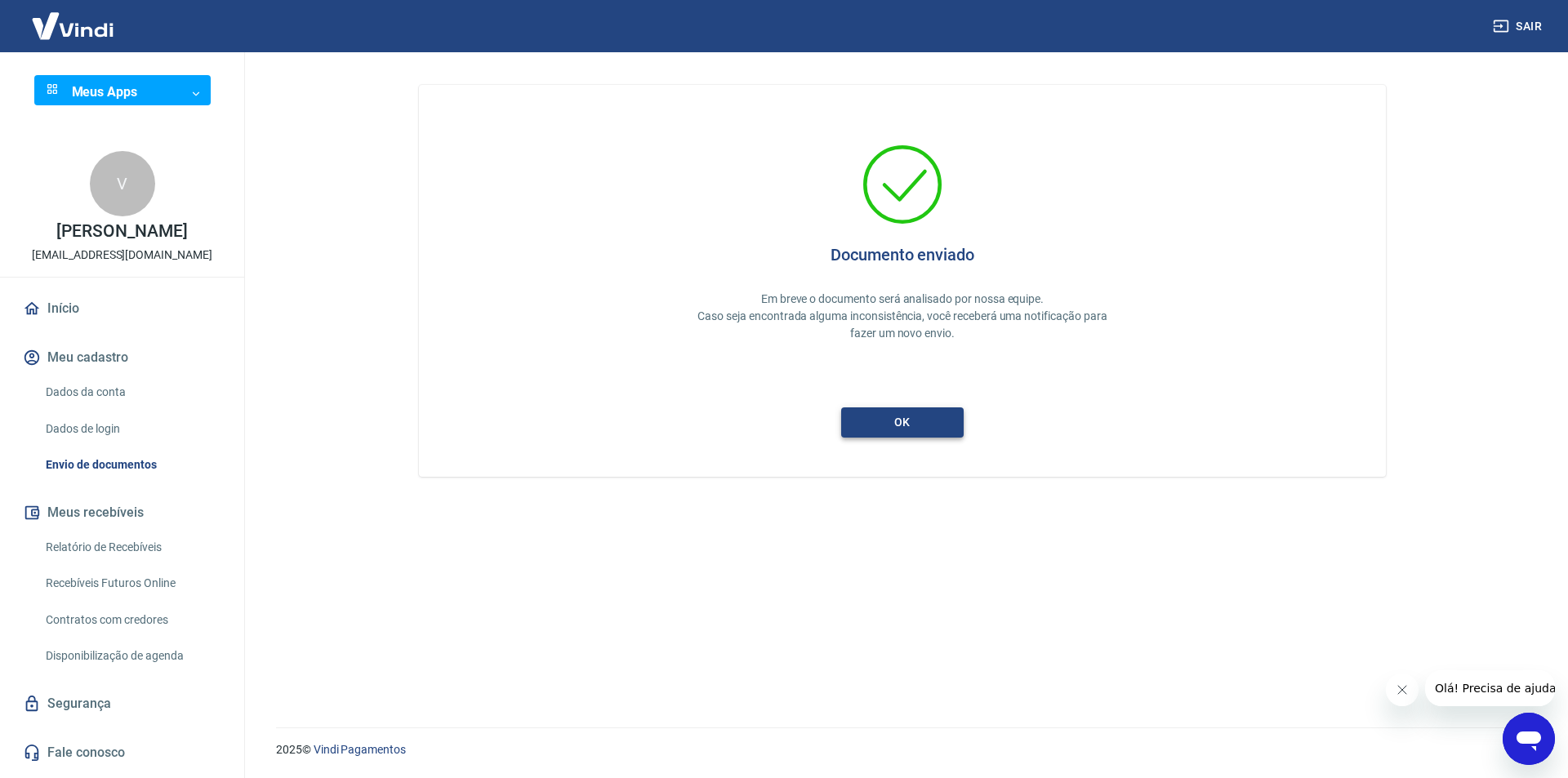
click at [917, 429] on button "ok" at bounding box center [902, 422] width 123 height 30
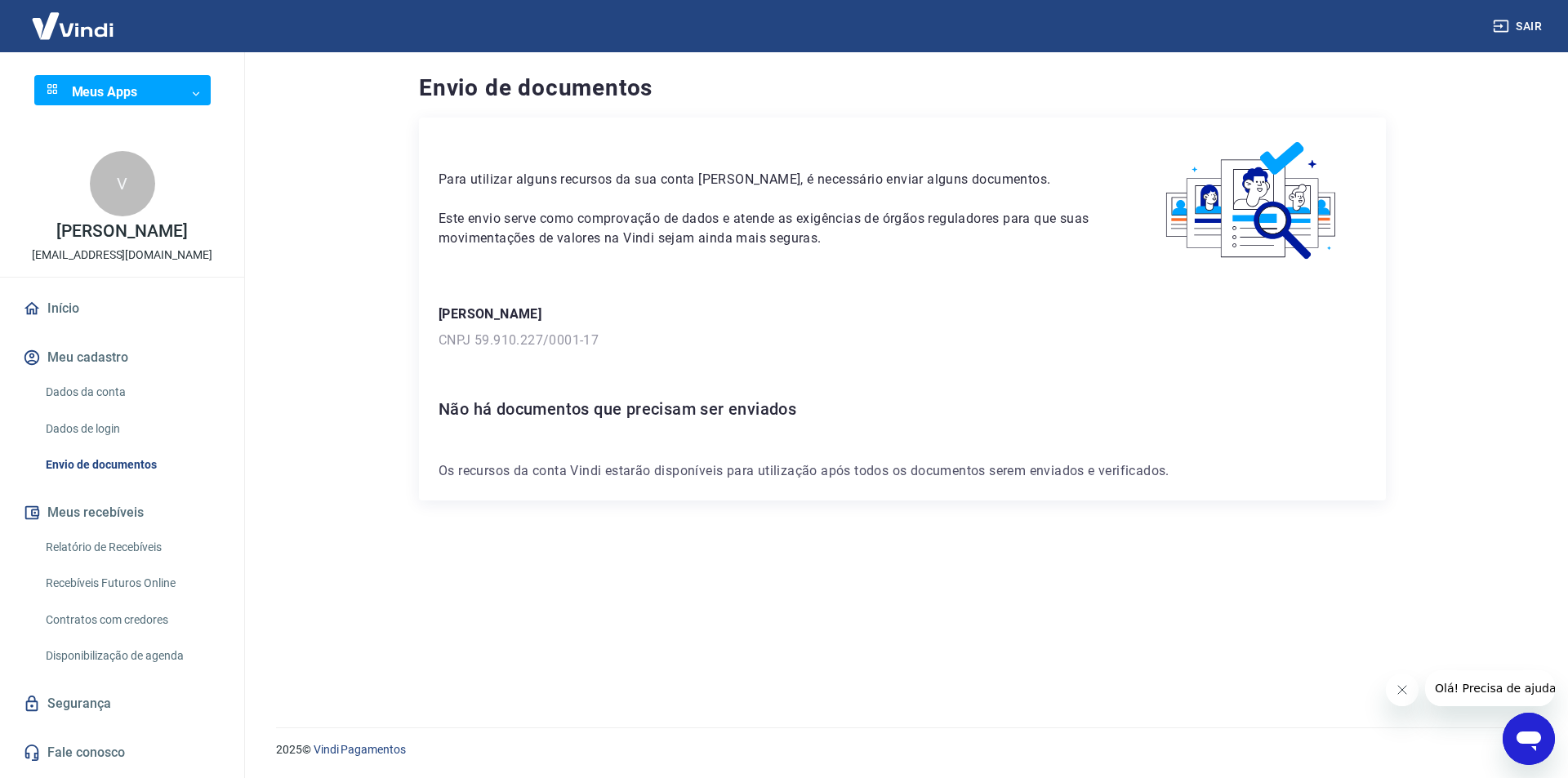
click at [83, 305] on link "Início" at bounding box center [122, 308] width 205 height 36
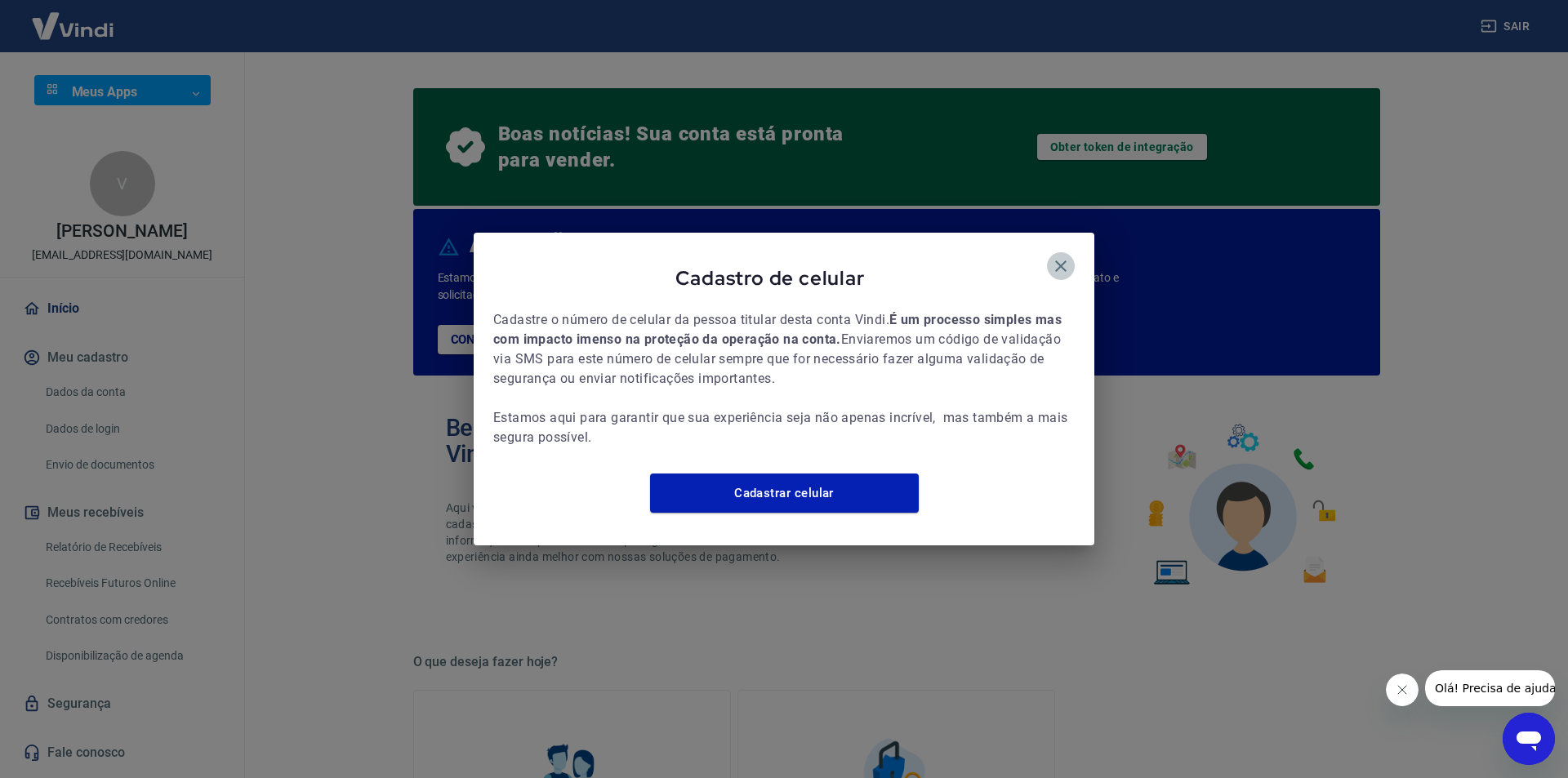
click at [1056, 256] on icon "button" at bounding box center [1061, 266] width 20 height 20
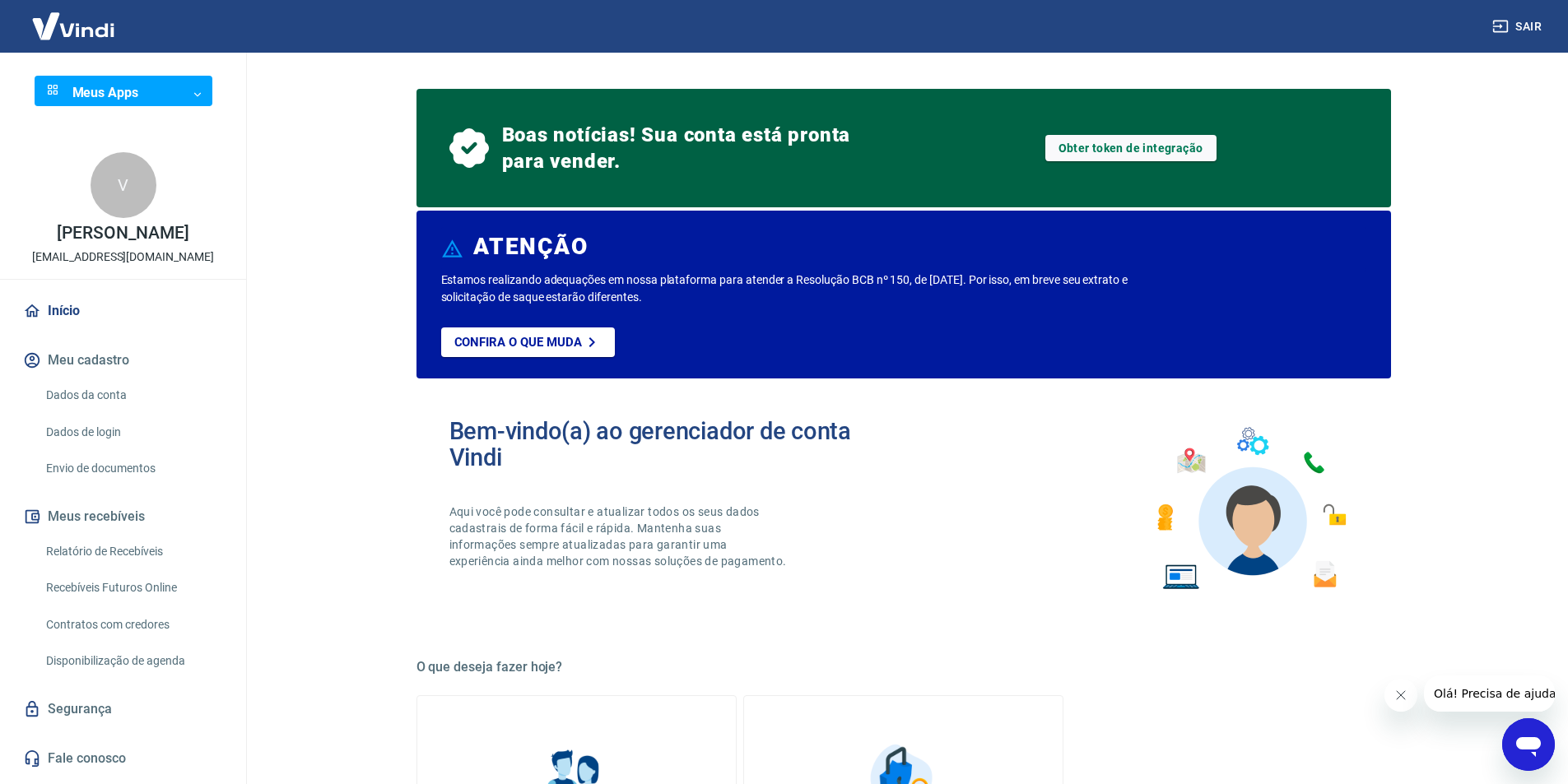
click at [113, 387] on link "Dados da conta" at bounding box center [133, 395] width 187 height 34
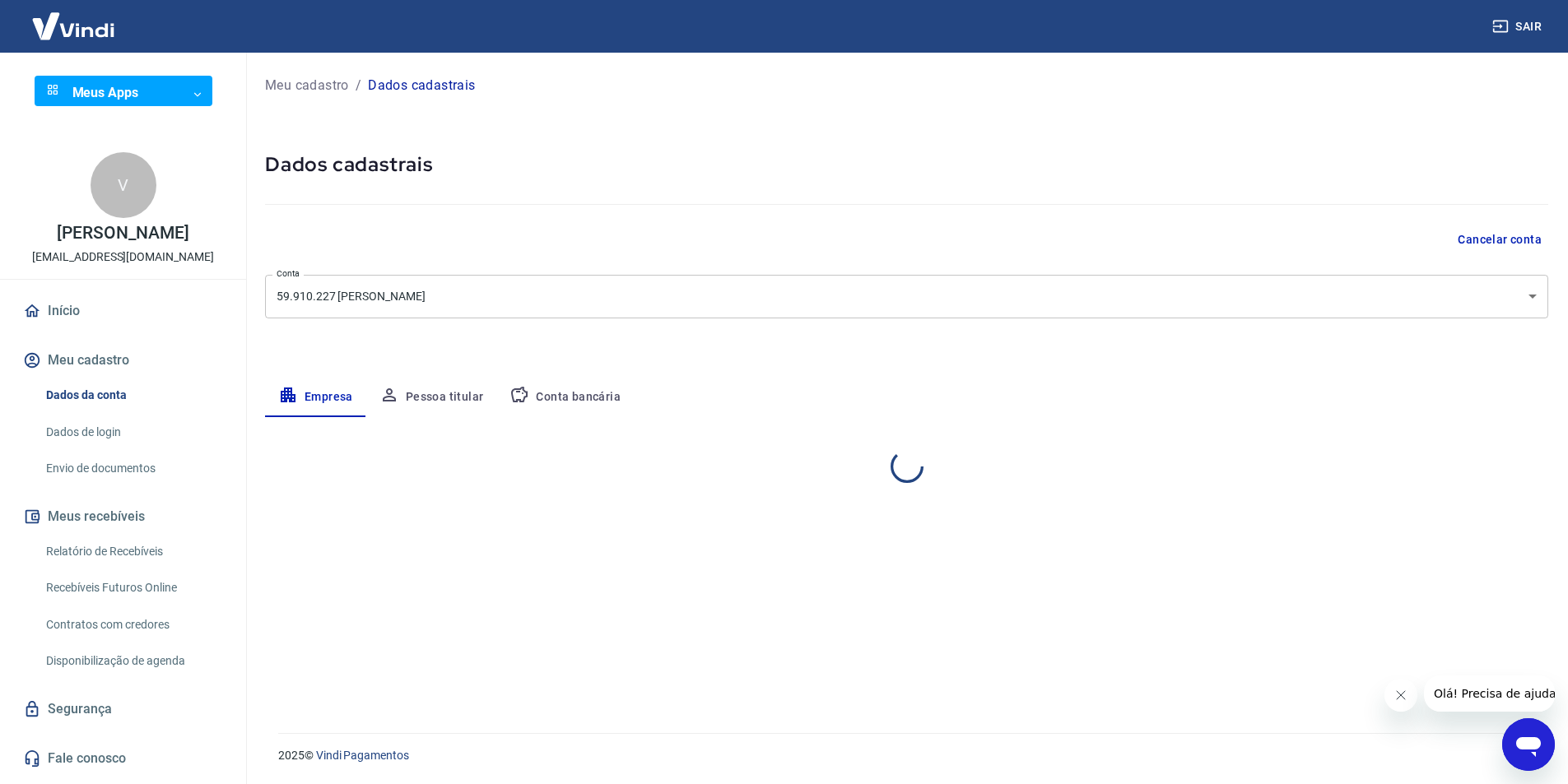
select select "SP"
select select "business"
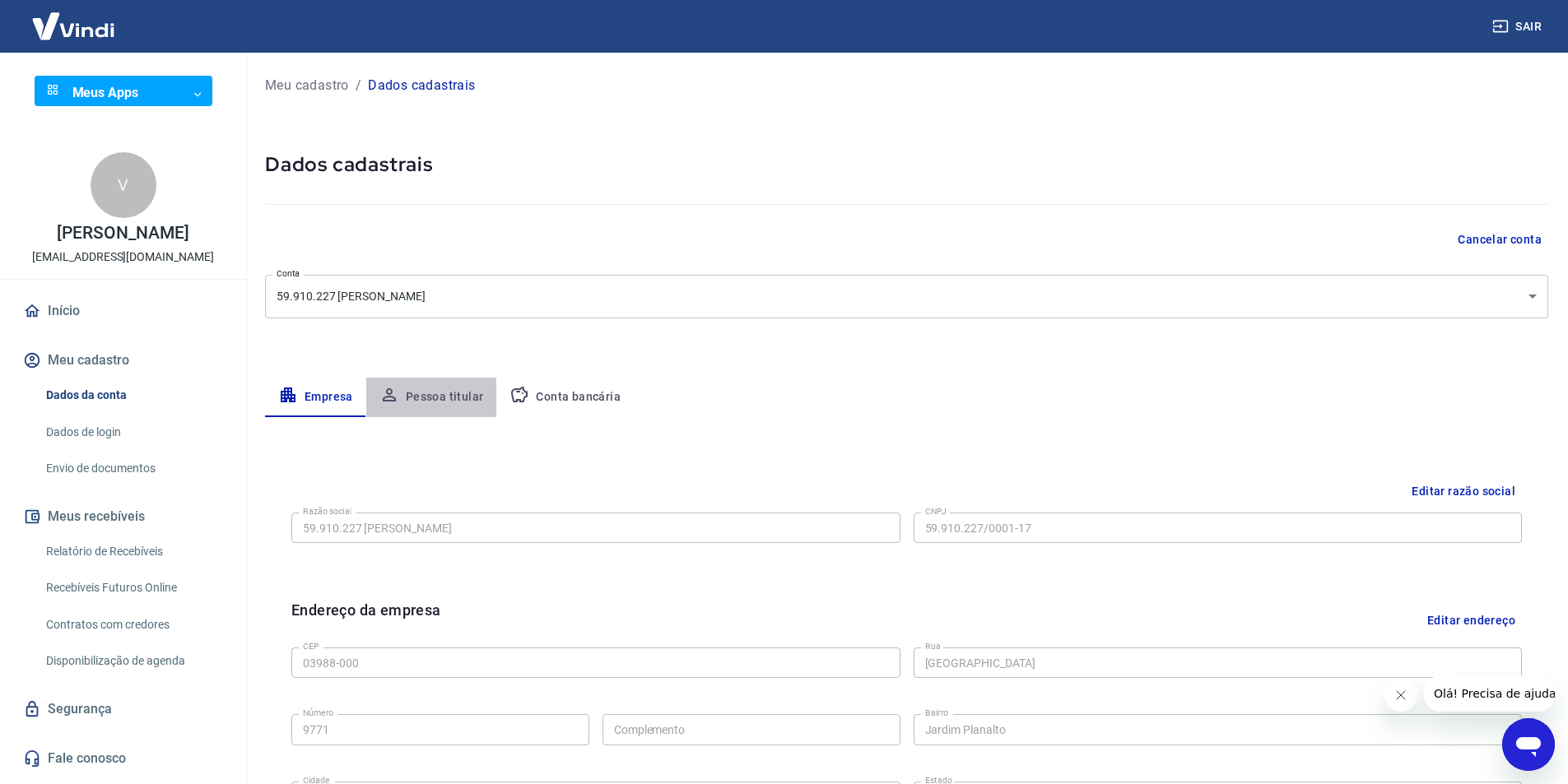
click at [433, 392] on button "Pessoa titular" at bounding box center [432, 398] width 131 height 40
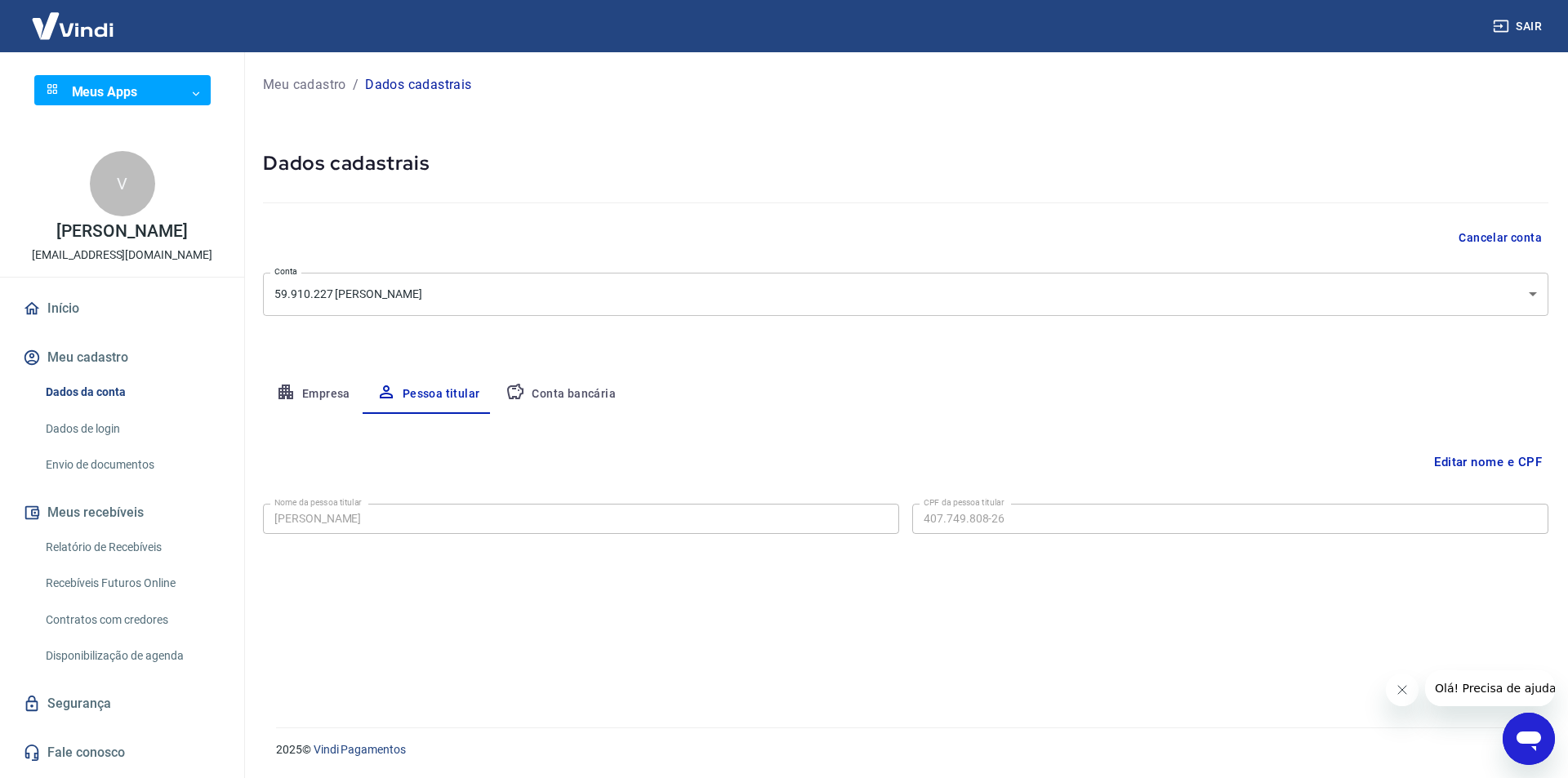
click at [302, 381] on button "Empresa" at bounding box center [313, 395] width 100 height 39
select select "SP"
select select "business"
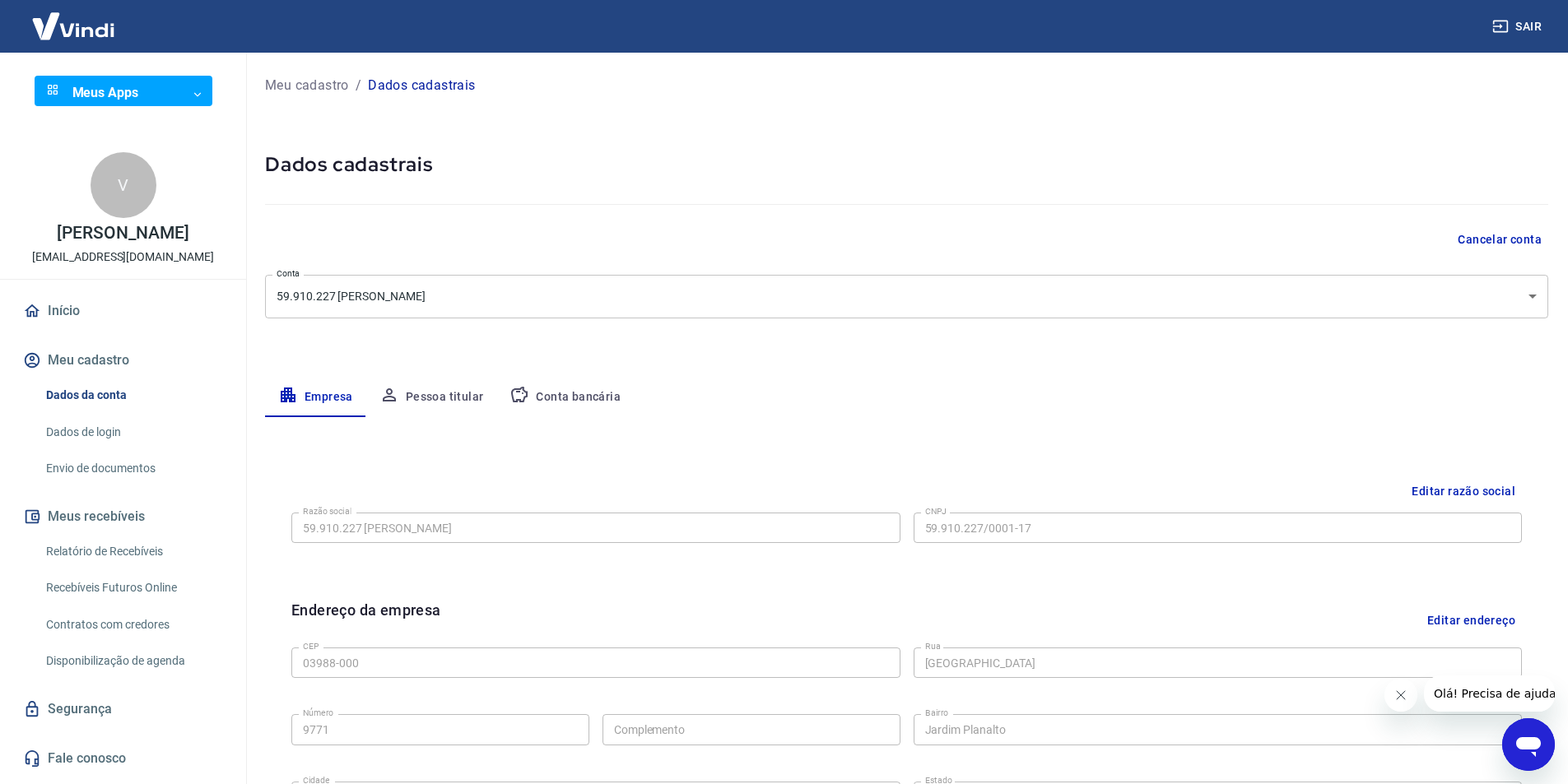
click at [607, 402] on button "Conta bancária" at bounding box center [565, 398] width 137 height 40
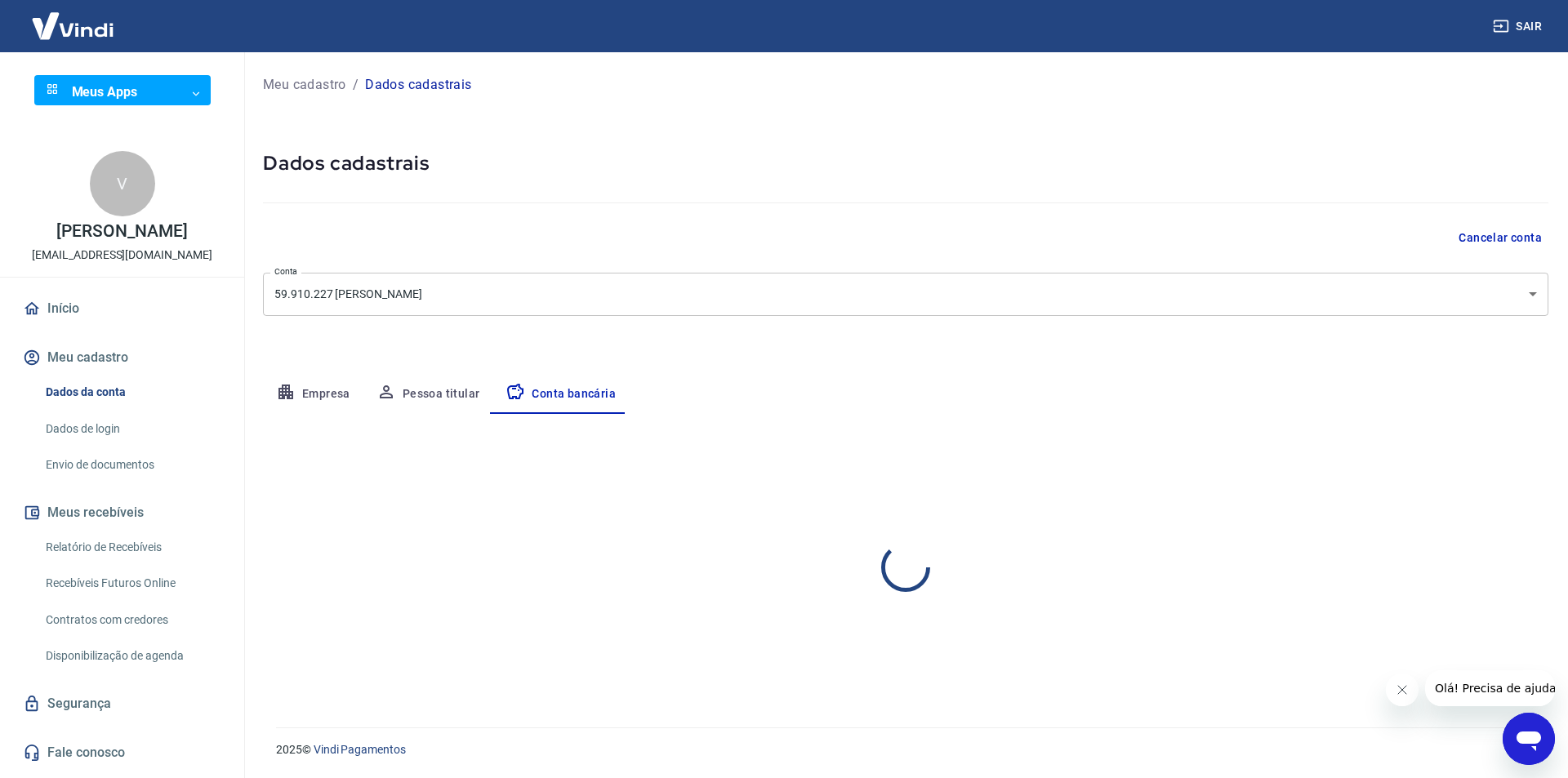
select select "1"
click at [306, 393] on button "Empresa" at bounding box center [313, 395] width 100 height 39
select select "SP"
select select "business"
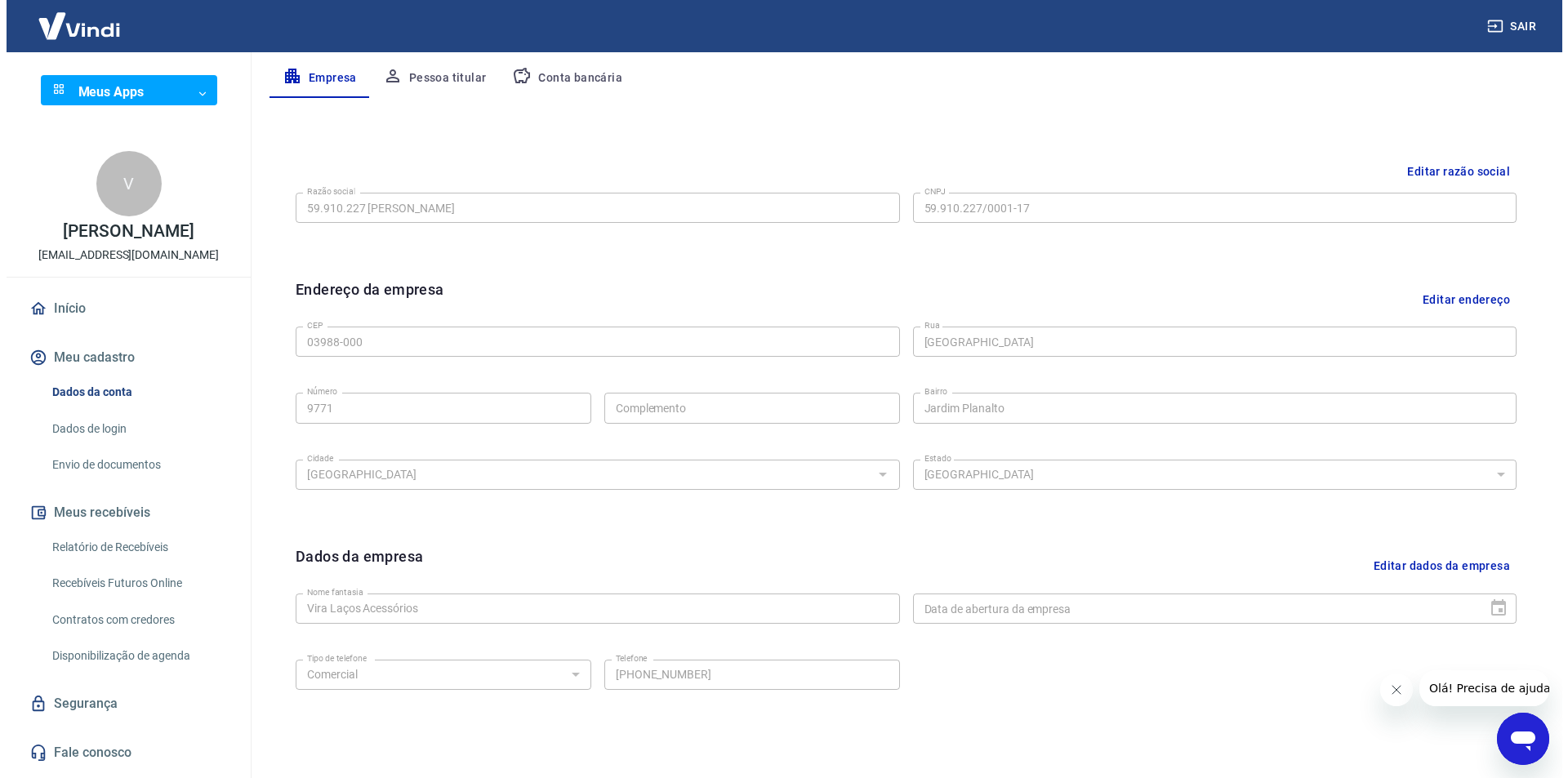
scroll to position [236, 0]
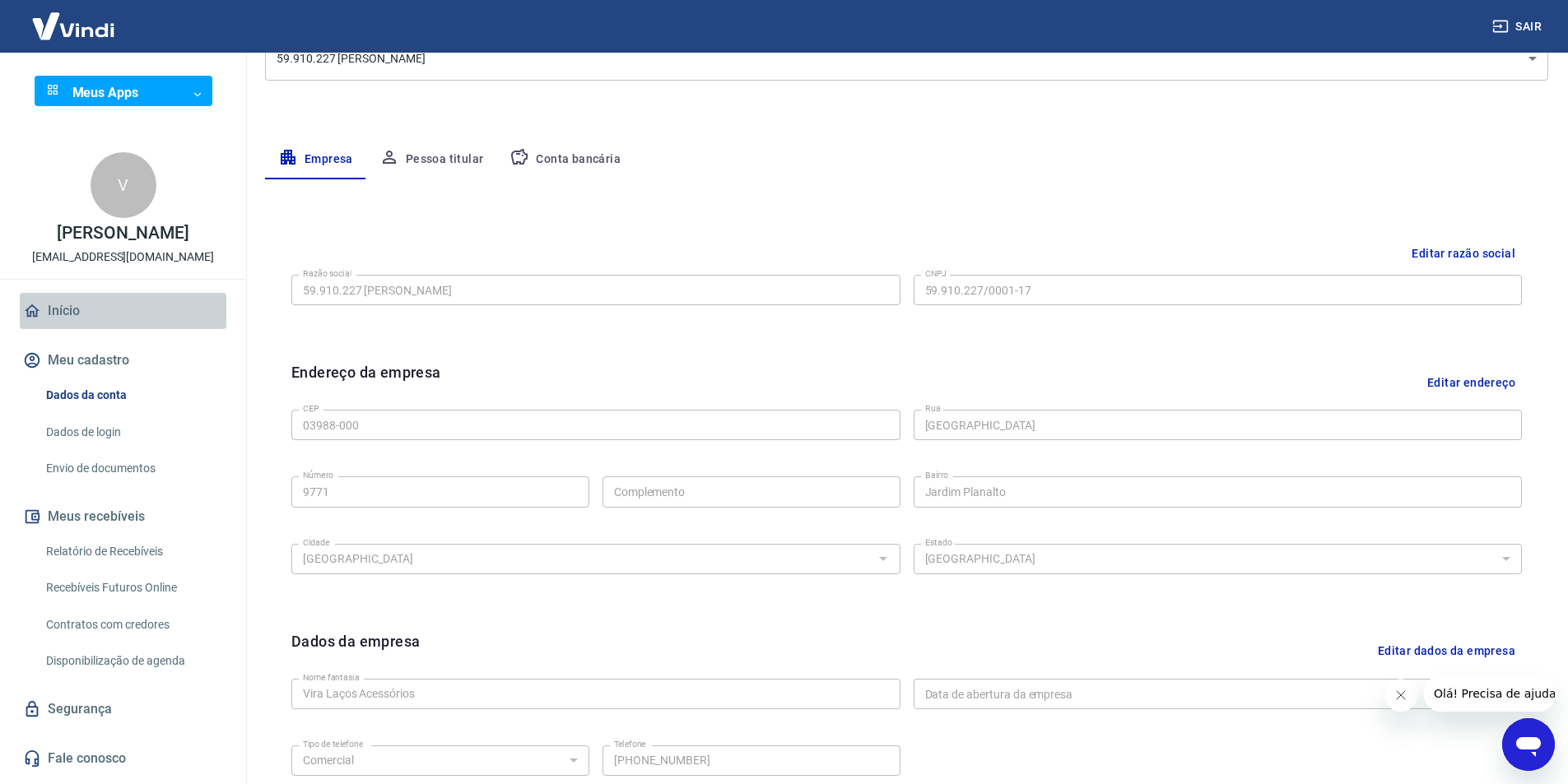
click at [167, 314] on link "Início" at bounding box center [123, 311] width 206 height 36
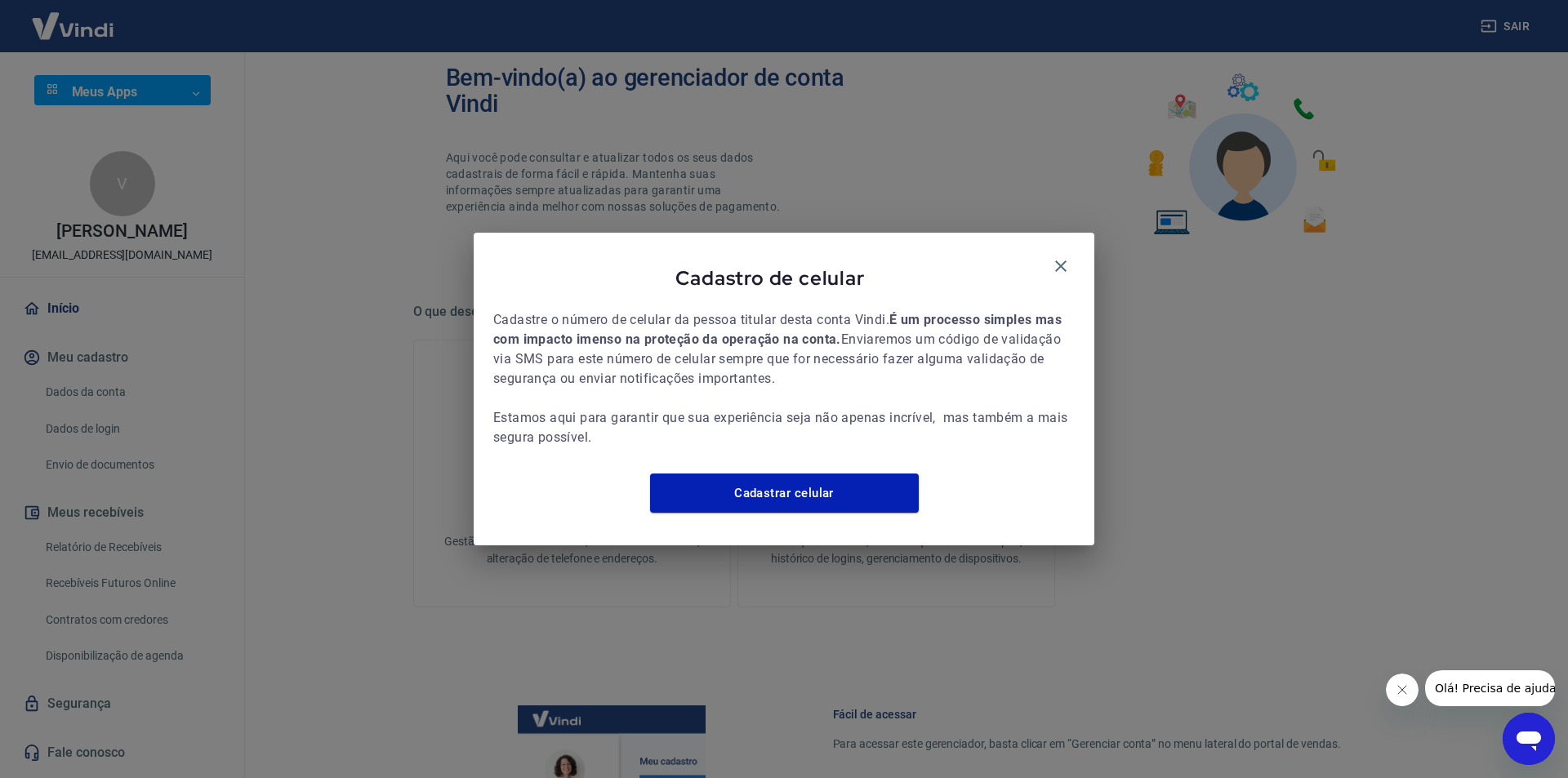
scroll to position [357, 0]
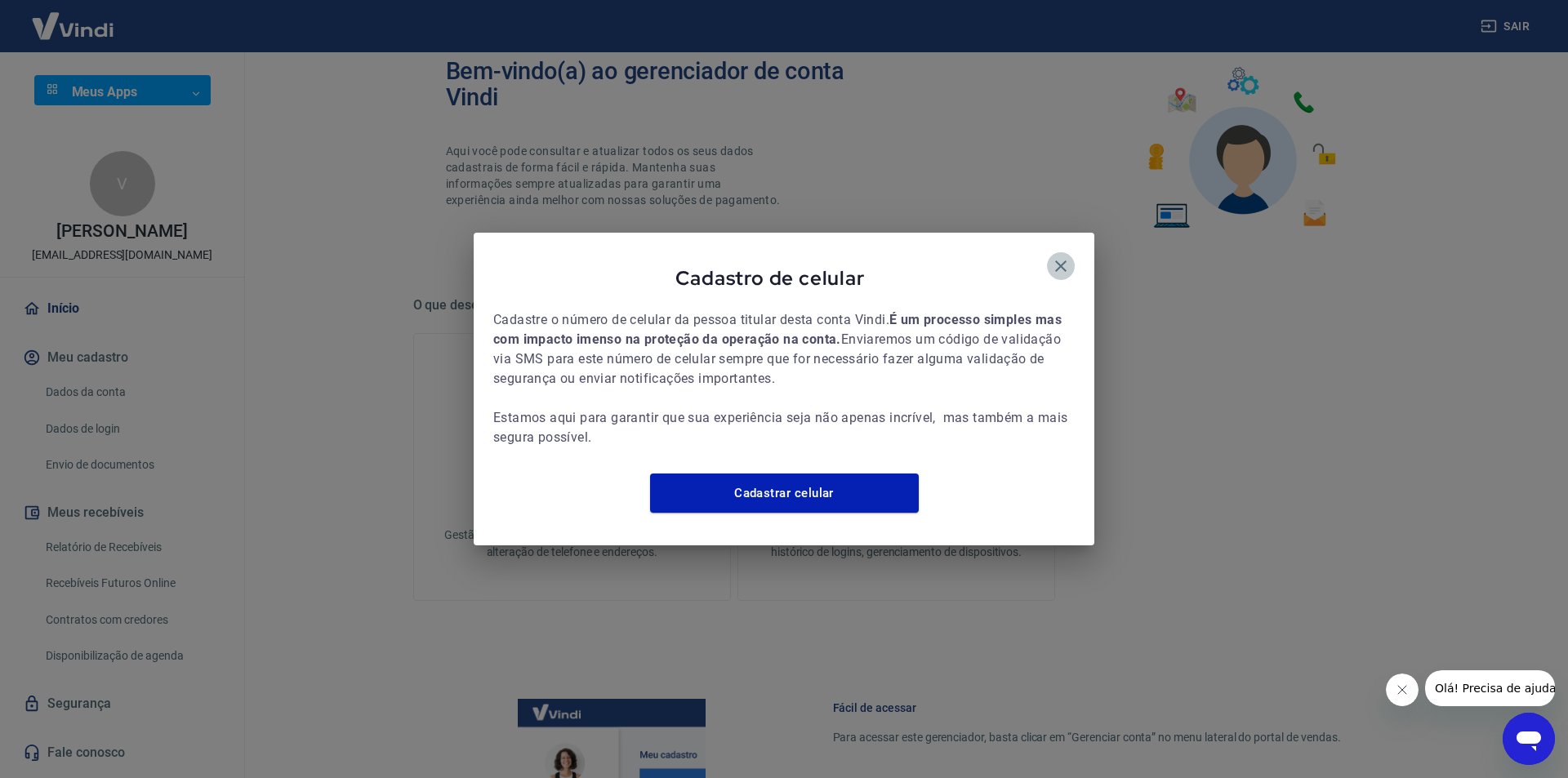
click at [1065, 263] on icon "button" at bounding box center [1061, 266] width 20 height 20
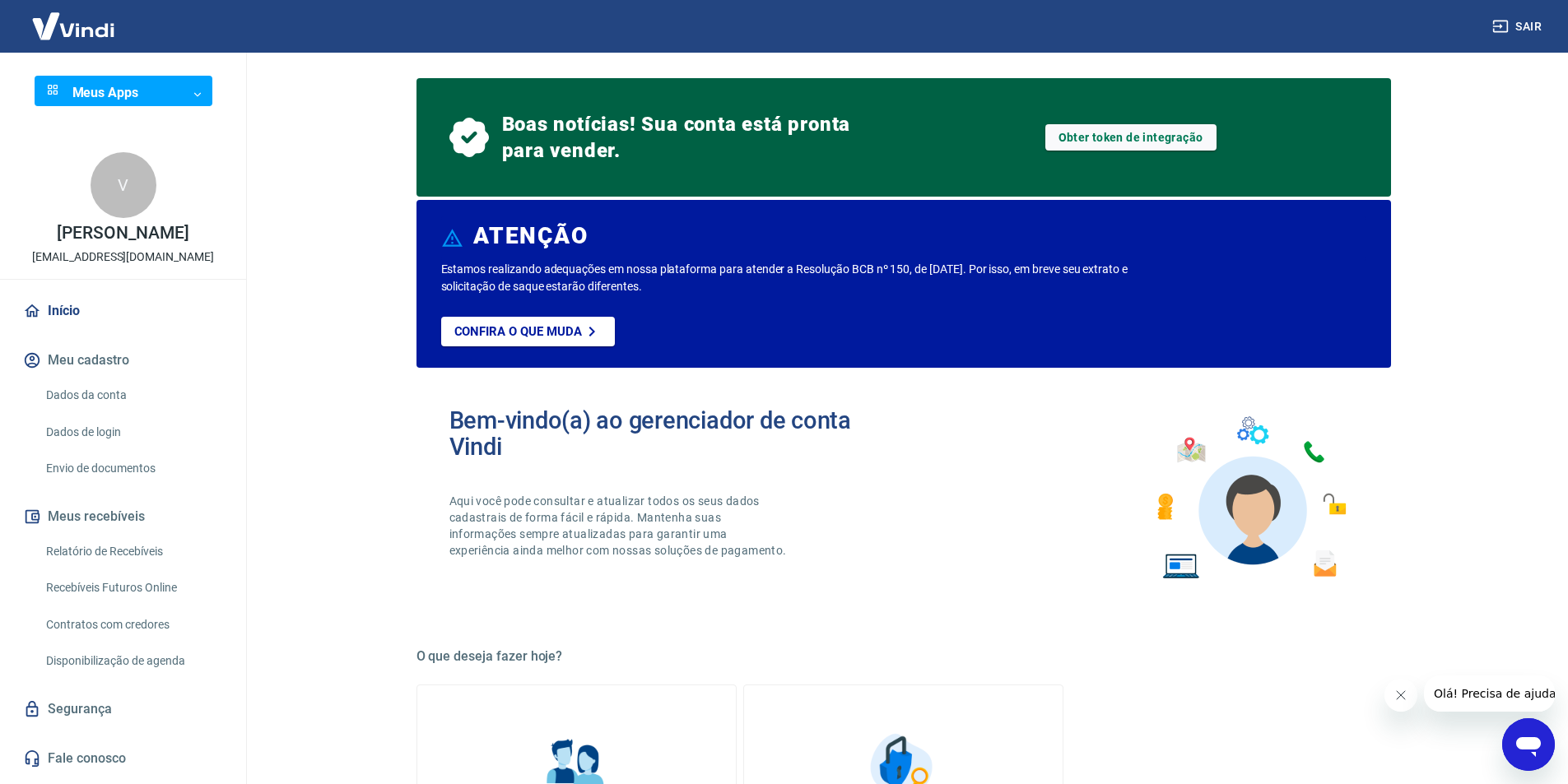
scroll to position [0, 0]
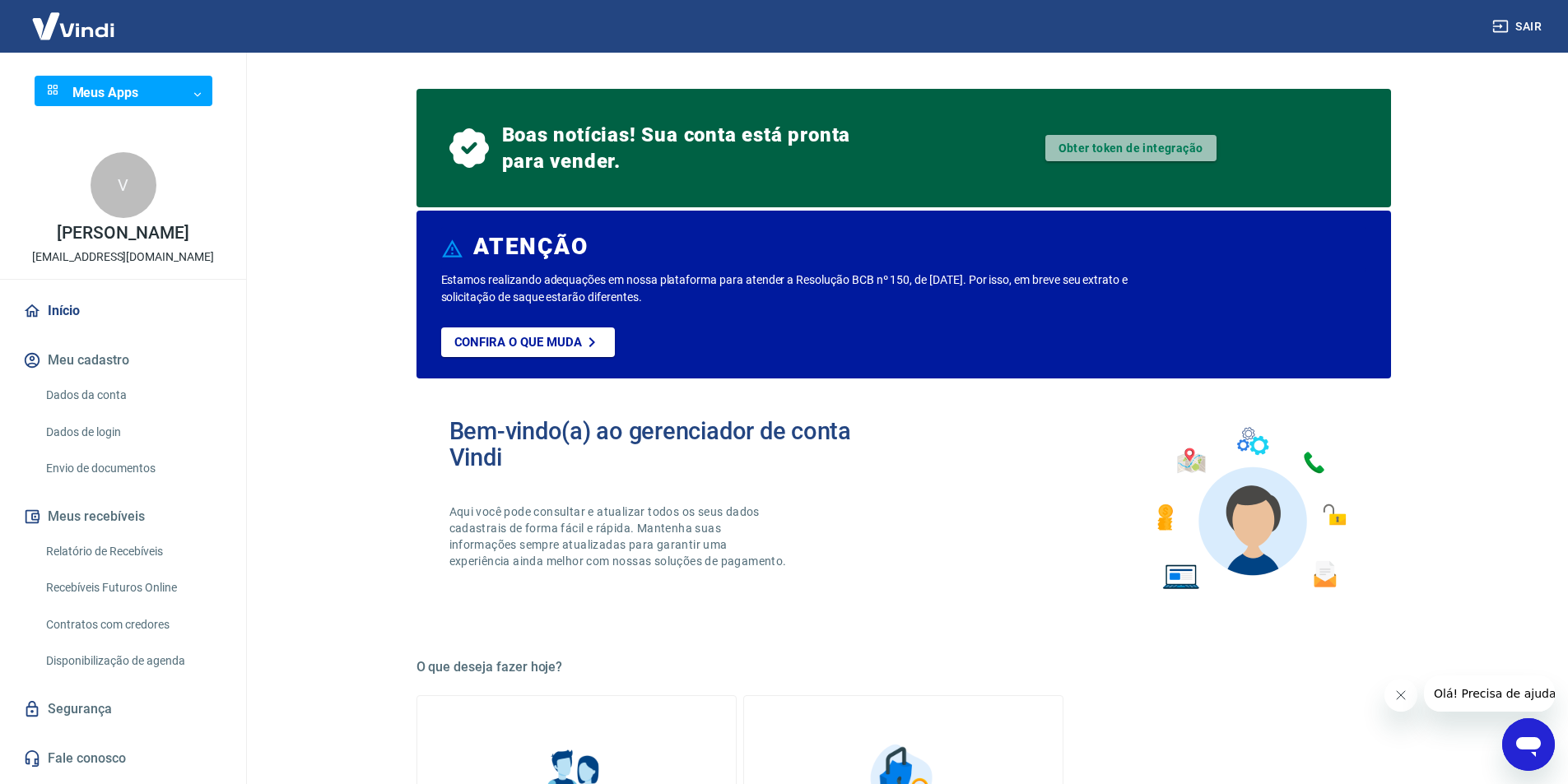
click at [1131, 152] on link "Obter token de integração" at bounding box center [1131, 148] width 171 height 27
click at [110, 315] on link "Início" at bounding box center [123, 311] width 206 height 36
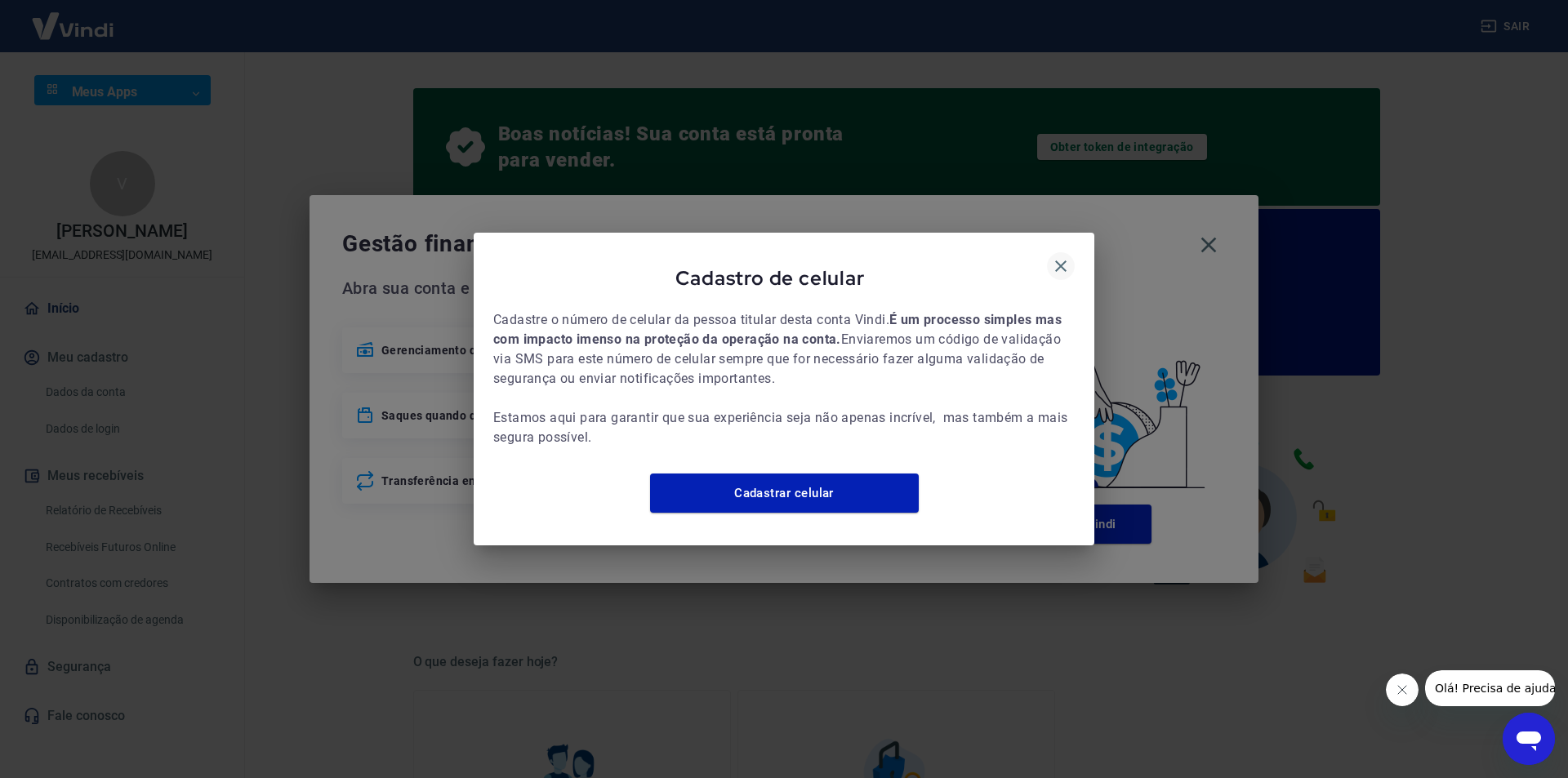
click at [1056, 268] on button "button" at bounding box center [1061, 266] width 27 height 27
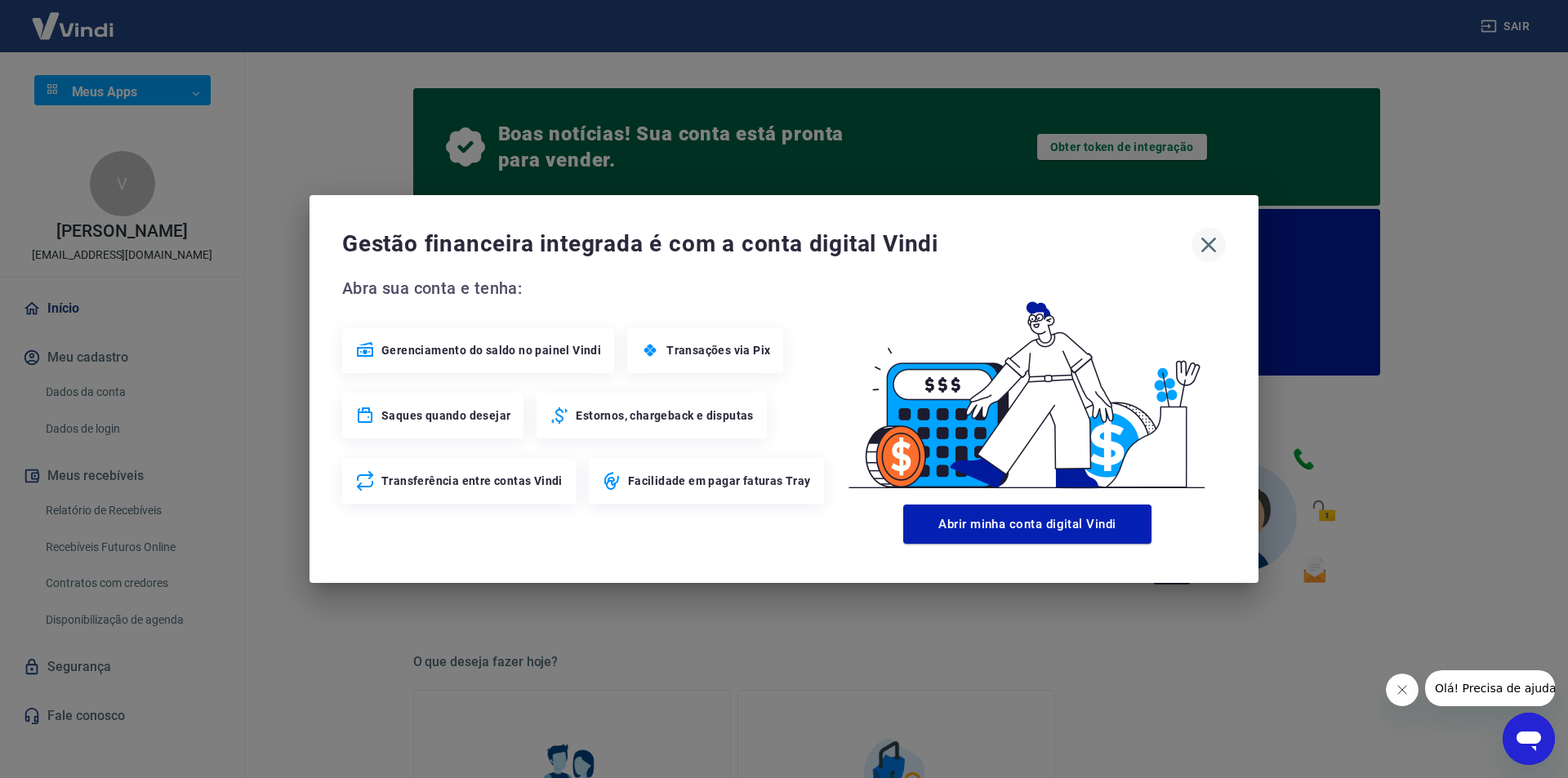
click at [1206, 250] on icon "button" at bounding box center [1208, 245] width 27 height 27
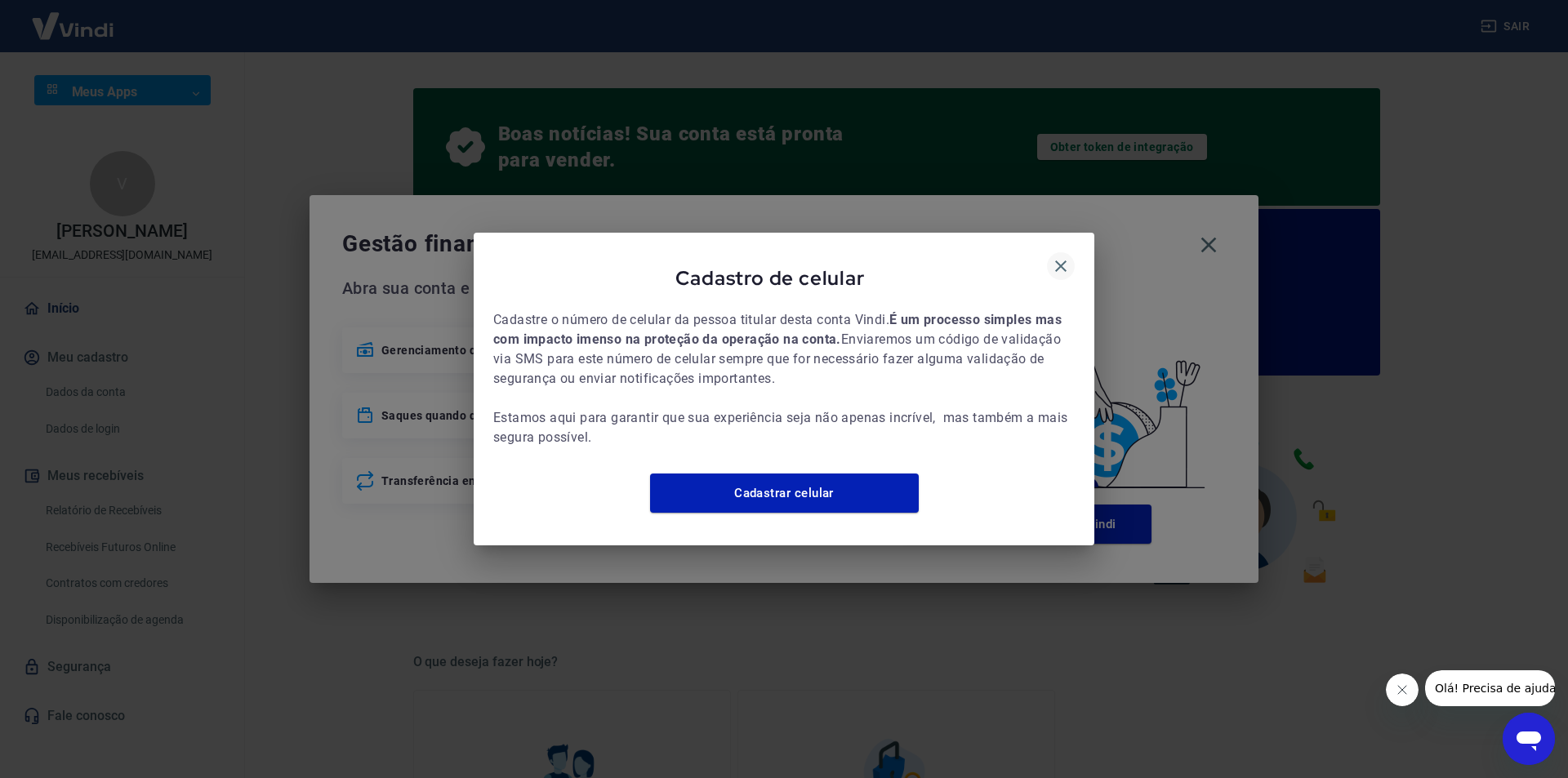
click at [1064, 257] on icon "button" at bounding box center [1061, 266] width 20 height 20
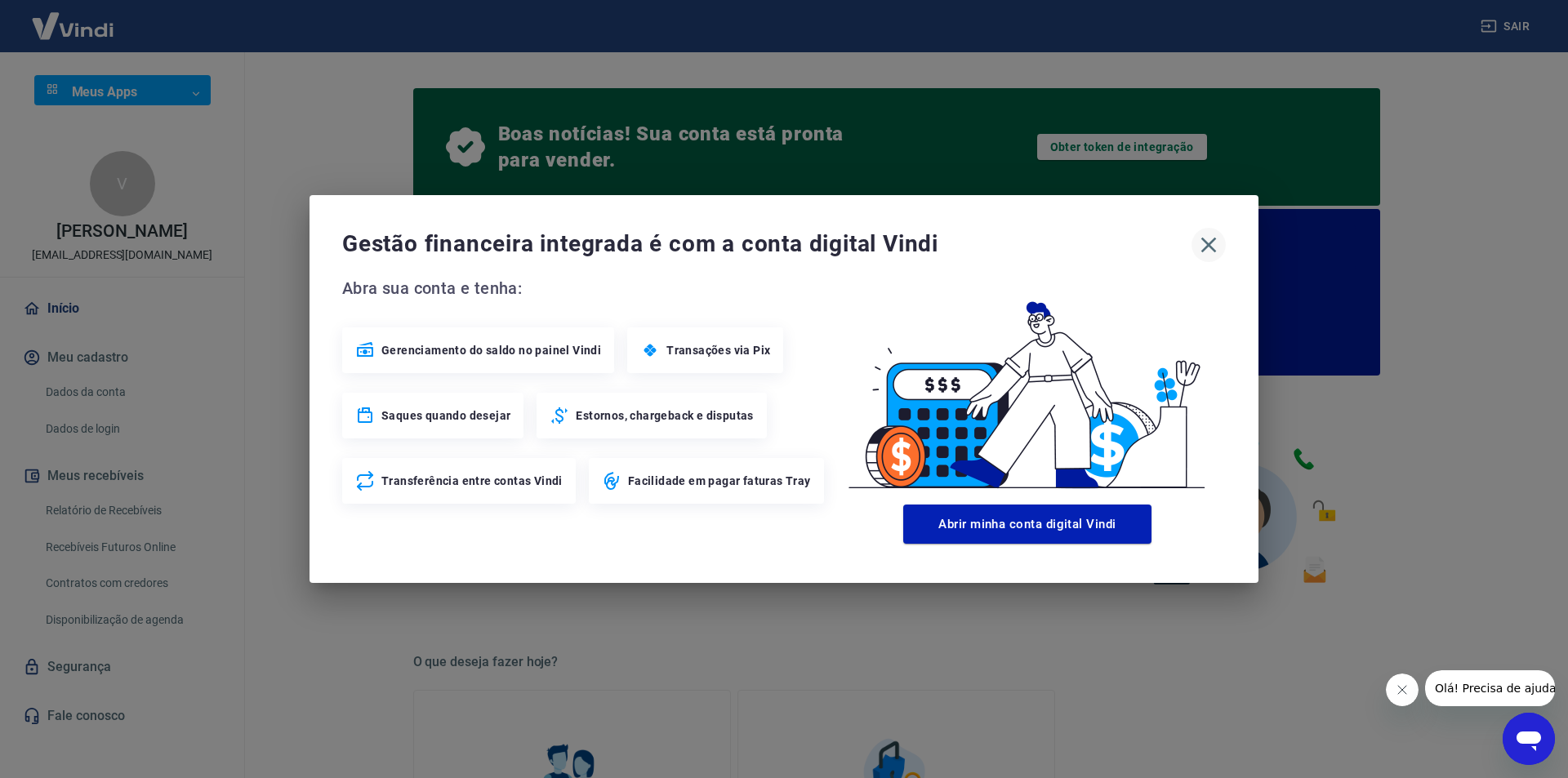
click at [1206, 251] on icon "button" at bounding box center [1208, 245] width 27 height 27
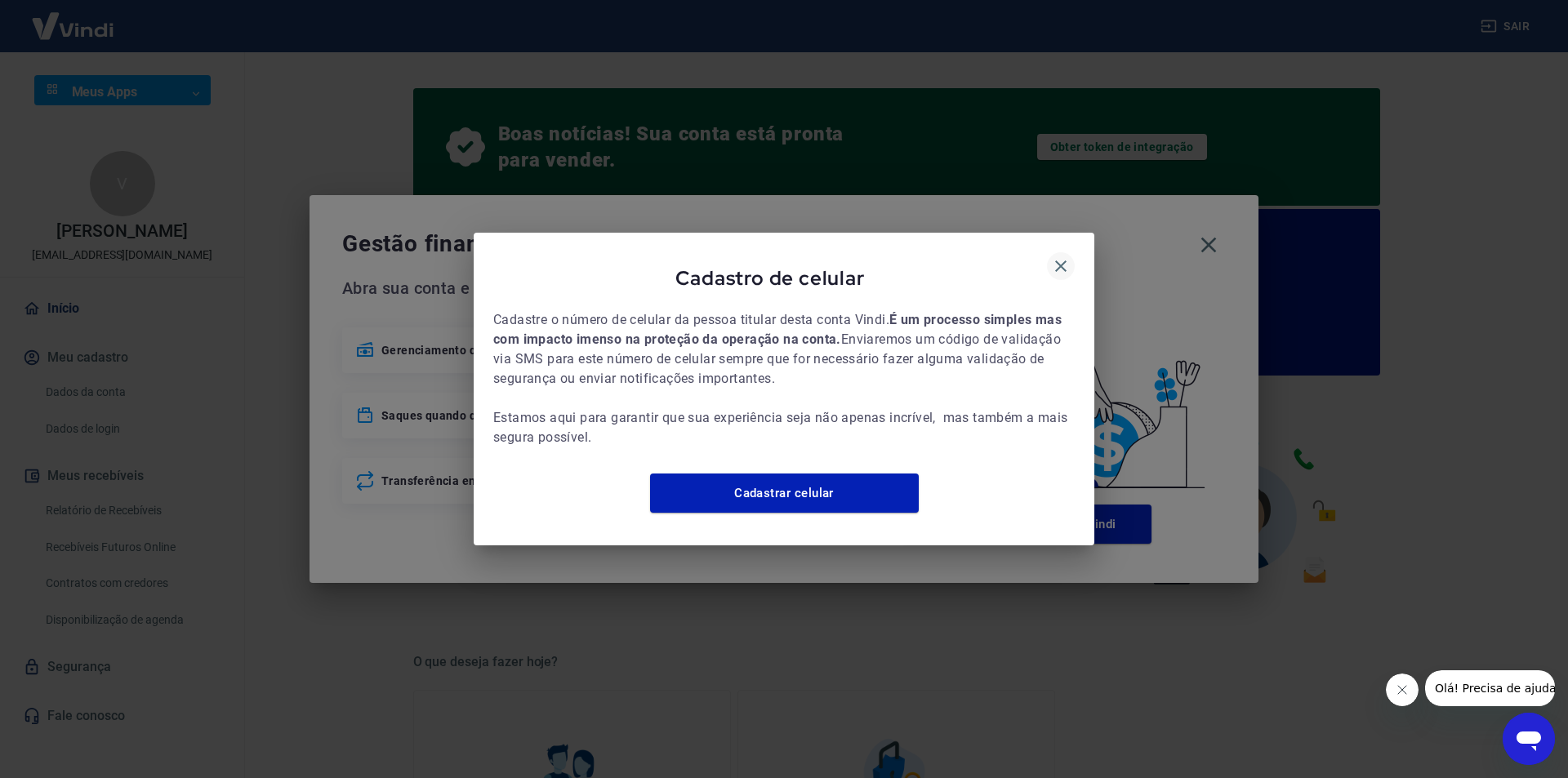
click at [1056, 256] on icon "button" at bounding box center [1061, 266] width 20 height 20
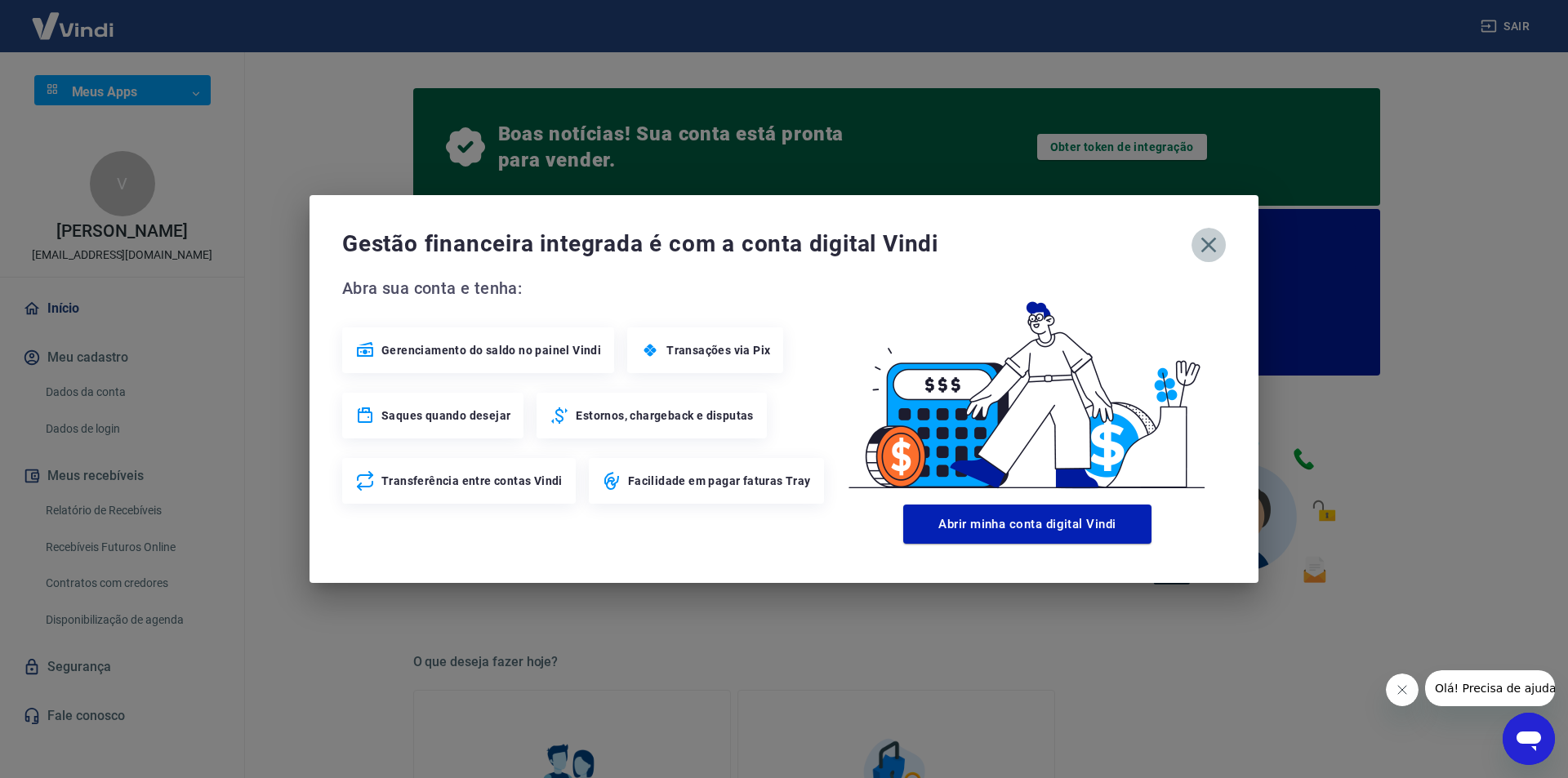
click at [1212, 242] on icon "button" at bounding box center [1209, 245] width 15 height 15
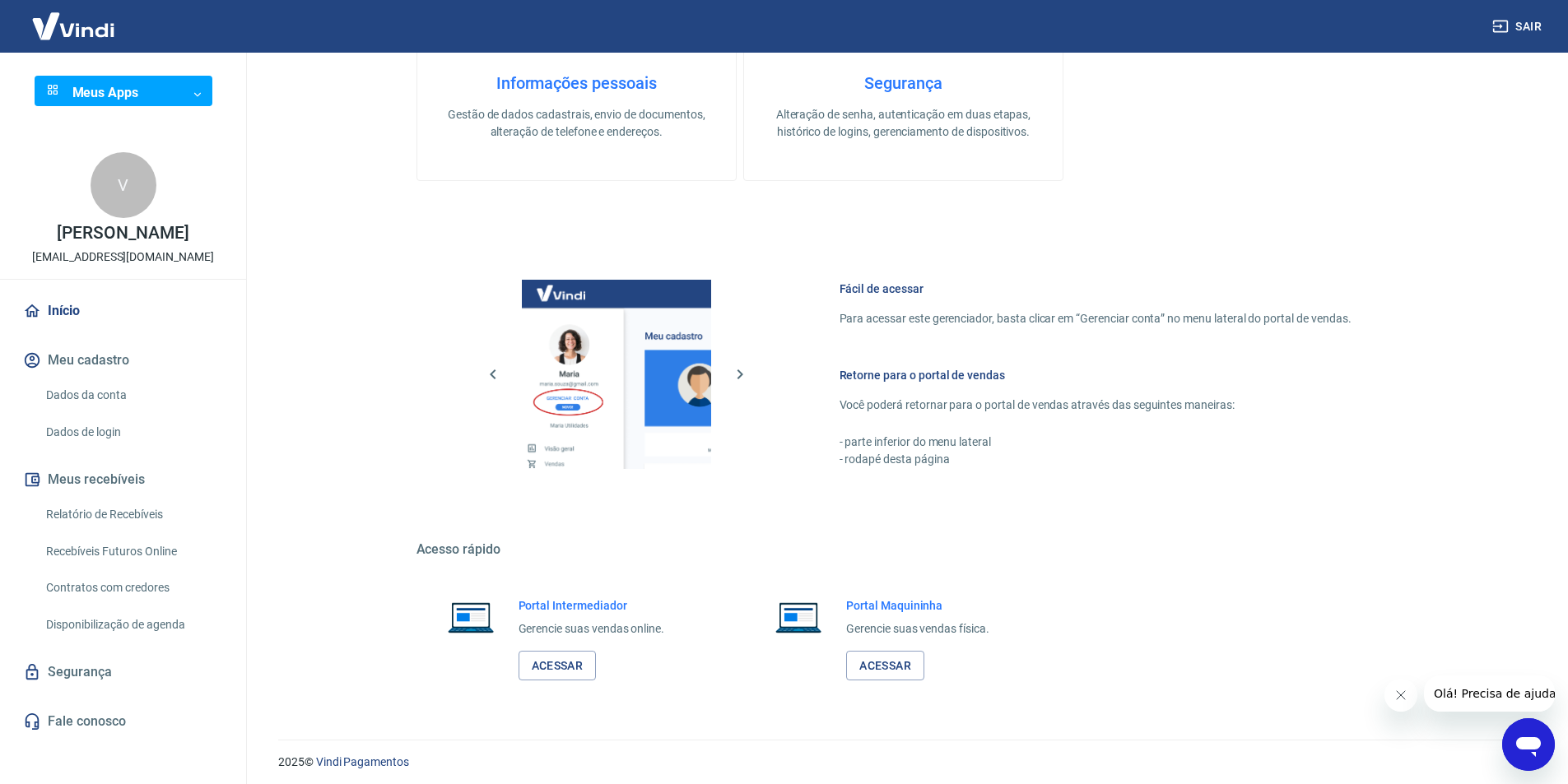
scroll to position [791, 0]
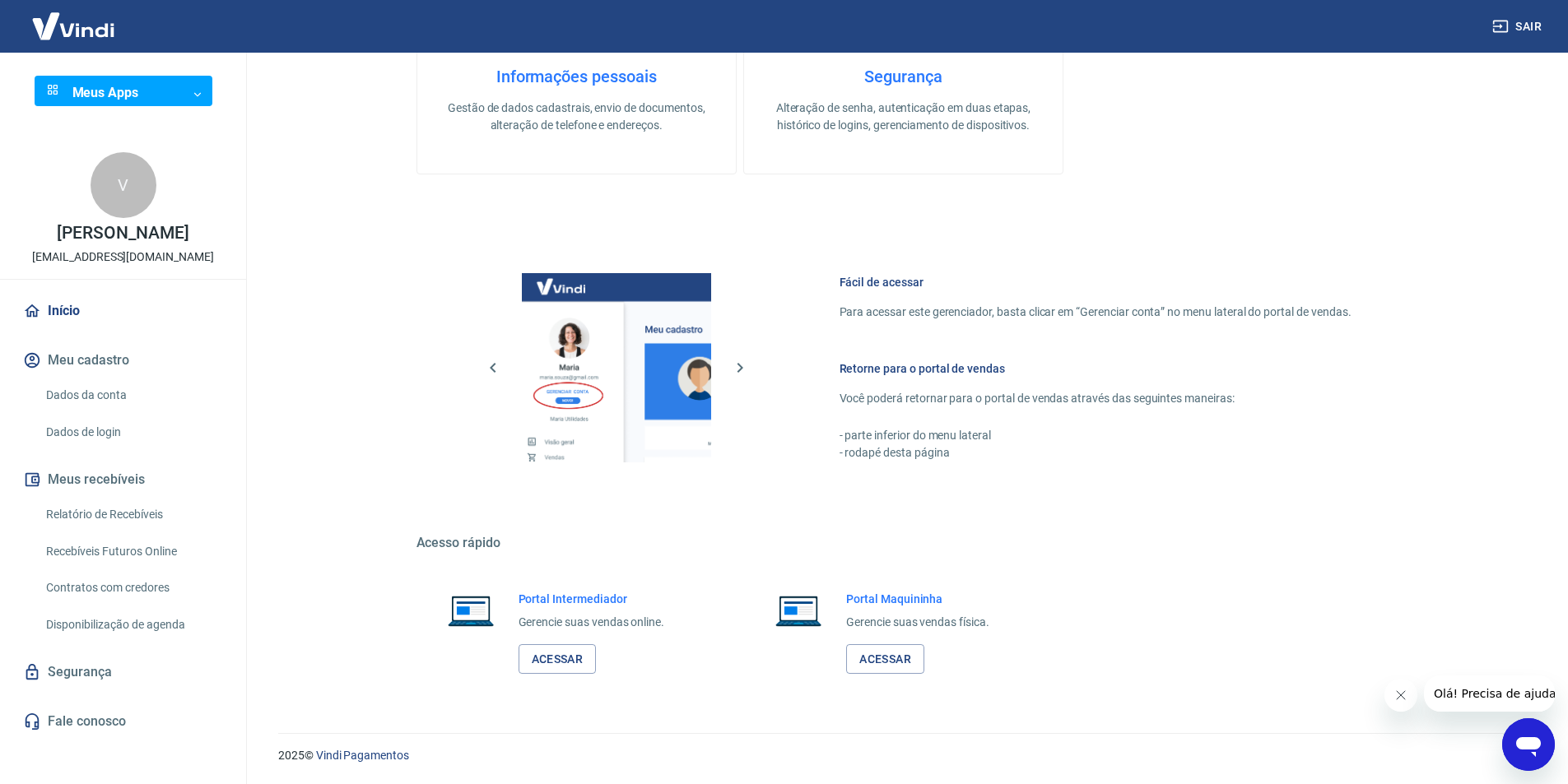
click at [146, 415] on link "Dados de login" at bounding box center [133, 432] width 187 height 34
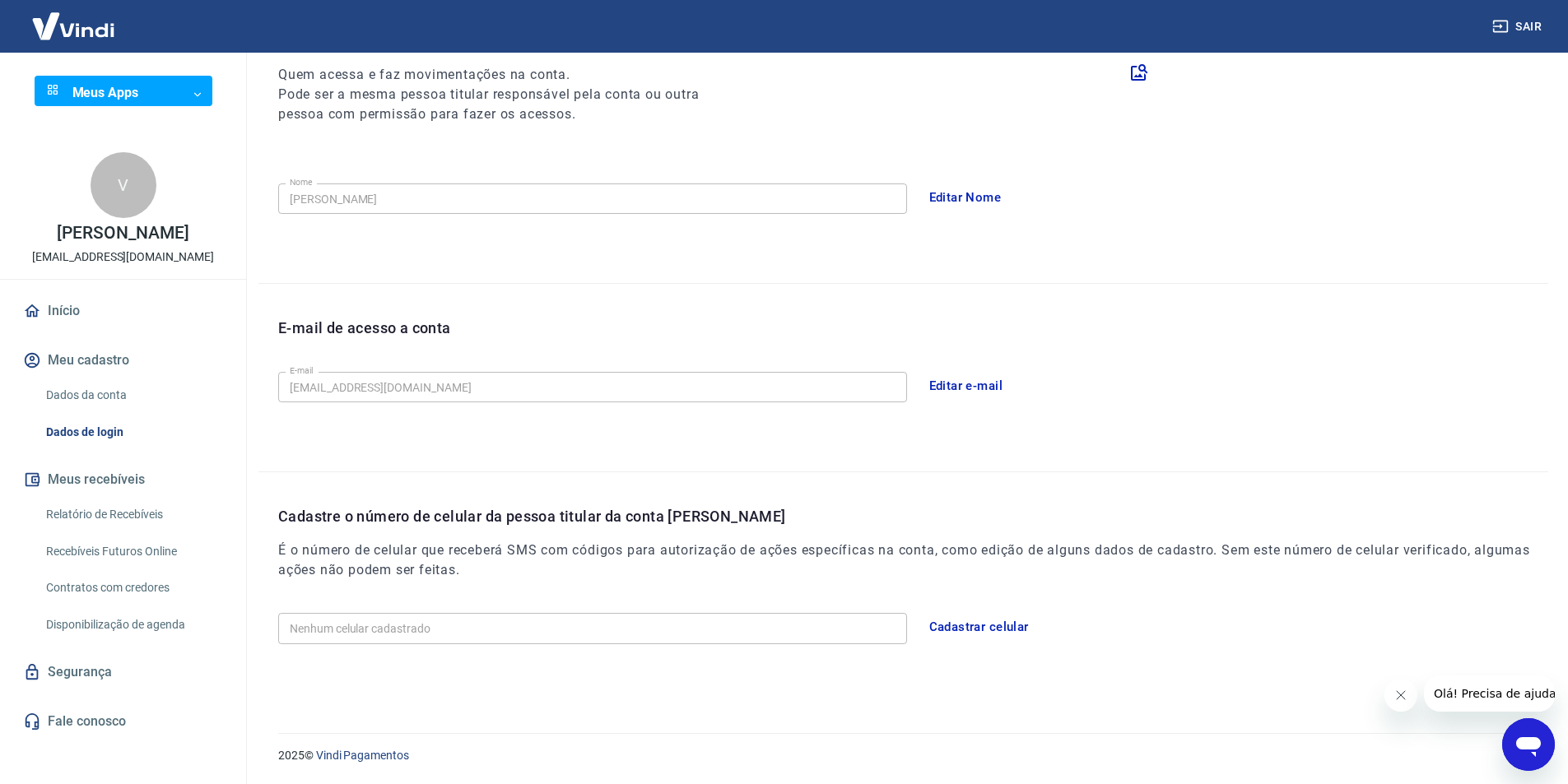
scroll to position [214, 0]
click at [146, 395] on link "Dados da conta" at bounding box center [133, 395] width 187 height 34
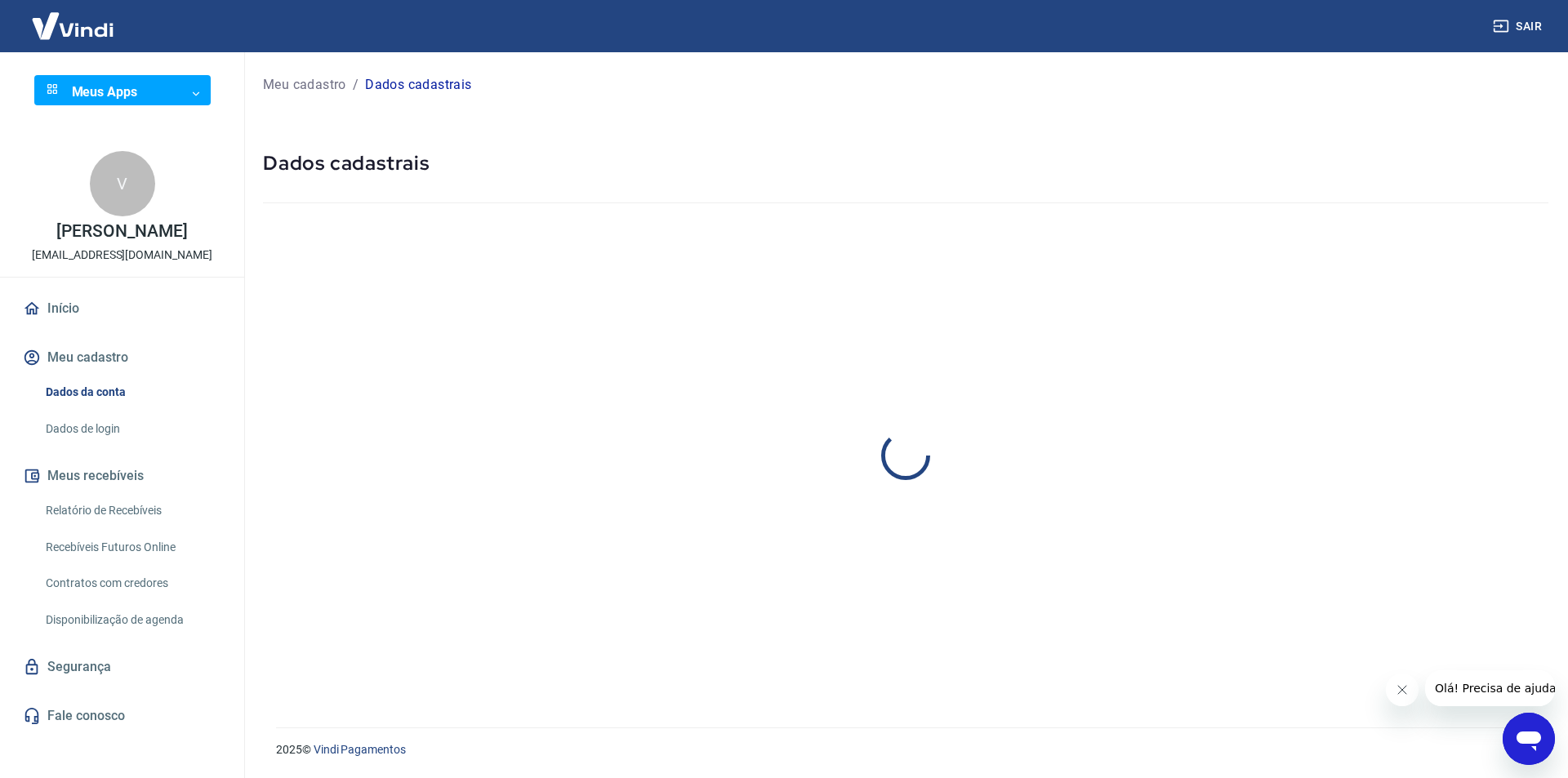
select select "SP"
select select "business"
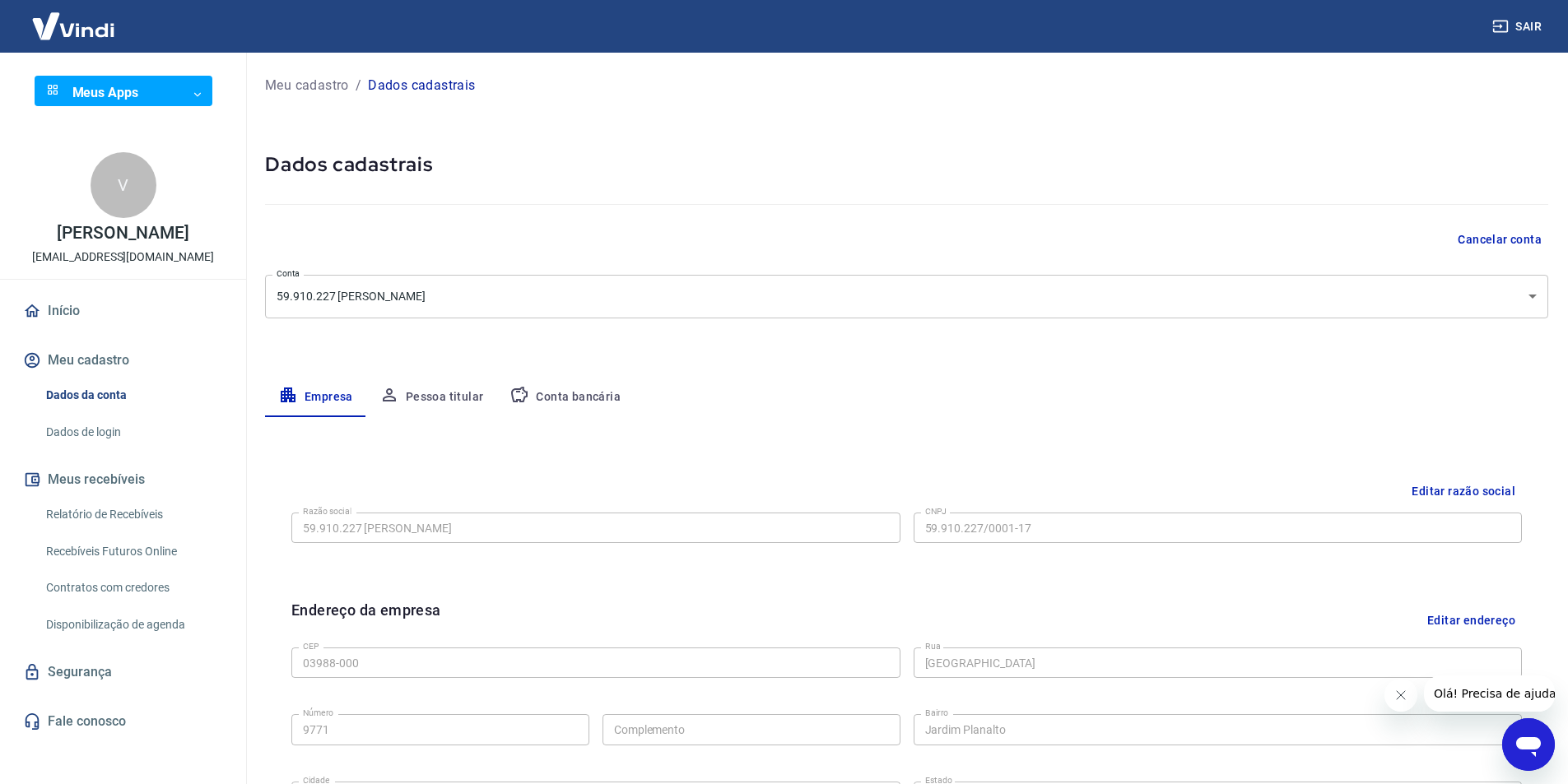
click at [1524, 744] on icon "Abrir janela de mensagens" at bounding box center [1528, 747] width 25 height 20
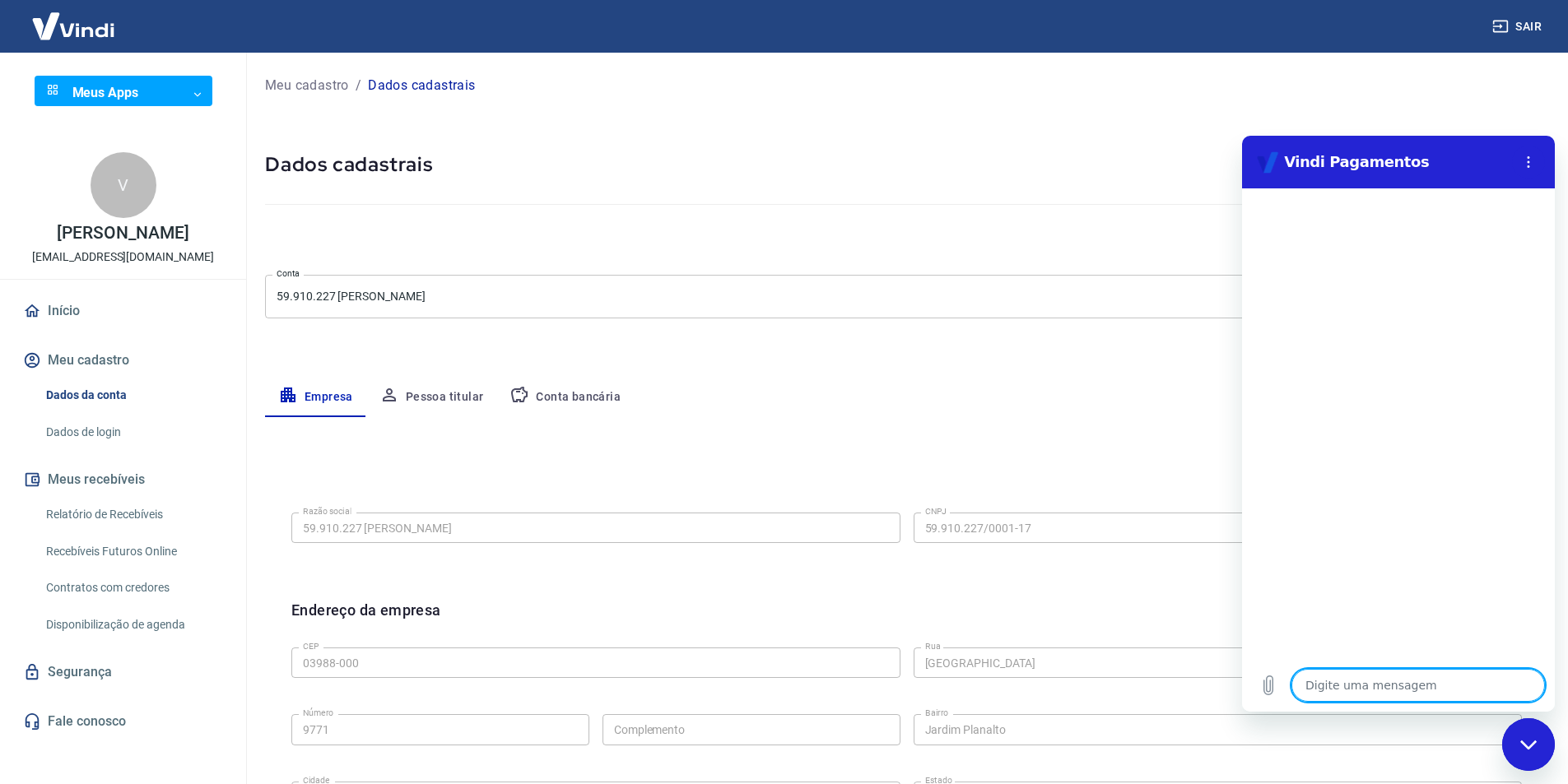
type textarea "O"
type textarea "x"
type textarea "Ol"
type textarea "x"
type textarea "Olá"
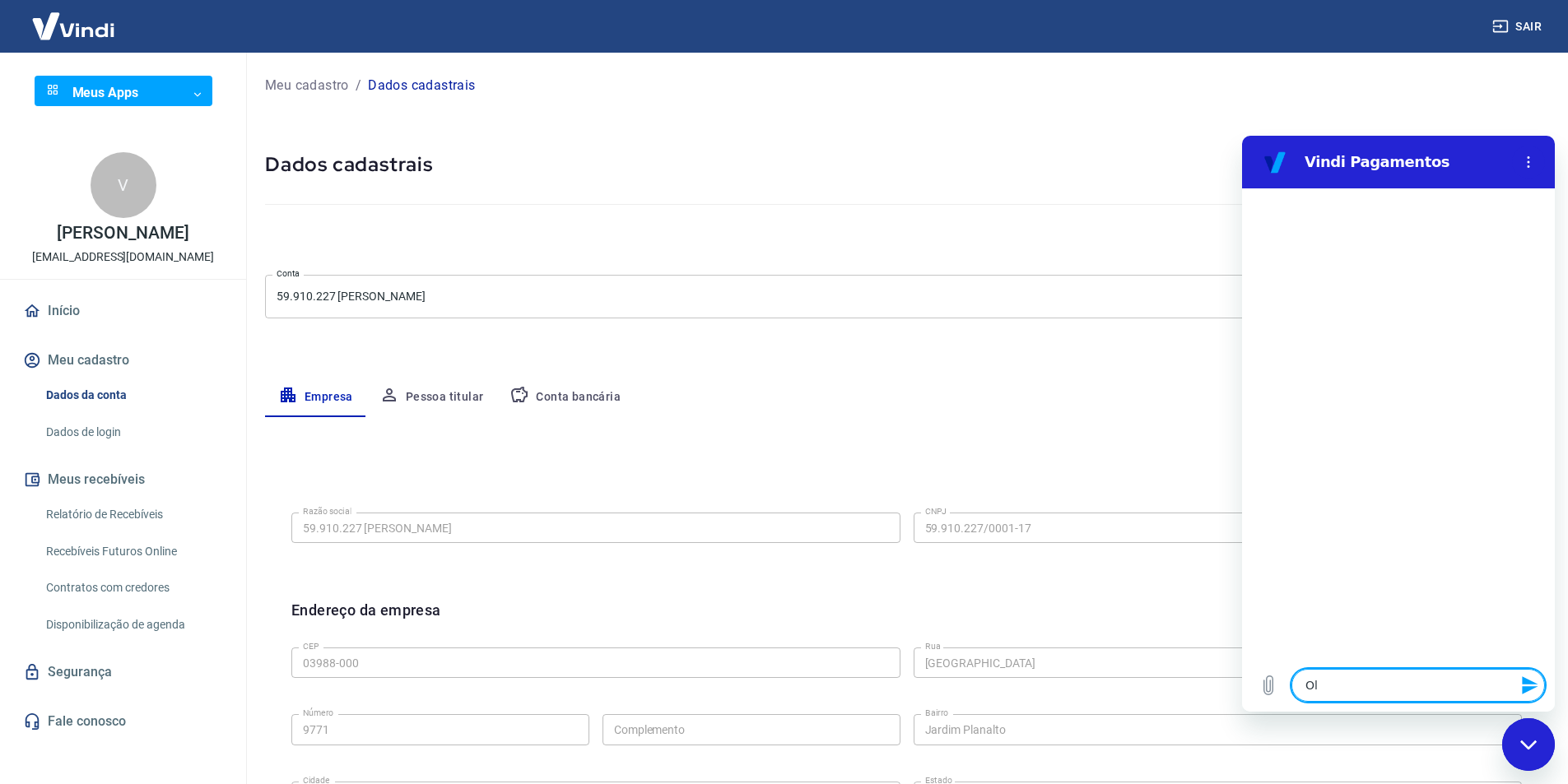
type textarea "x"
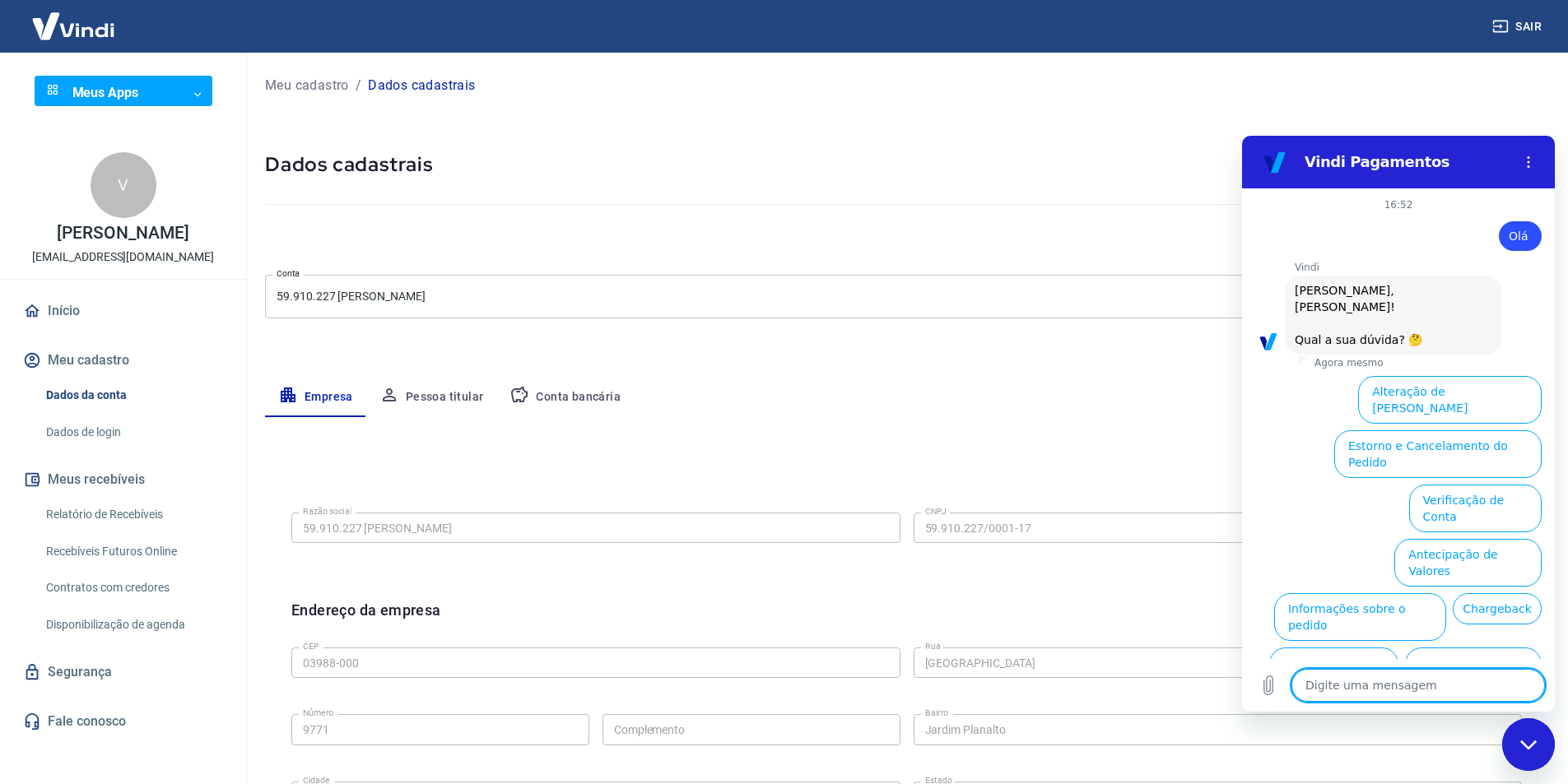
scroll to position [39, 0]
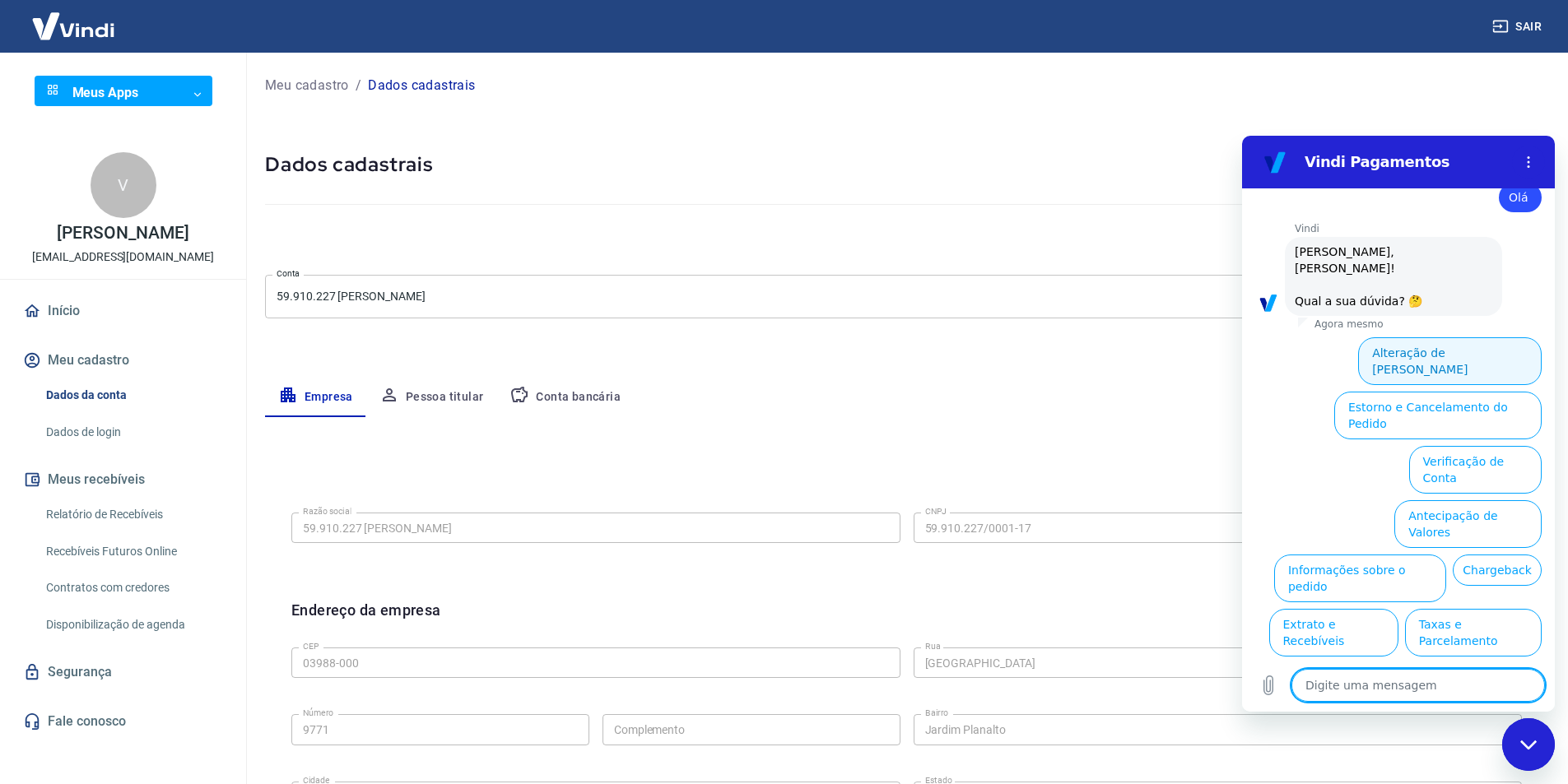
click at [1413, 338] on button "Alteração de [PERSON_NAME]" at bounding box center [1450, 361] width 184 height 47
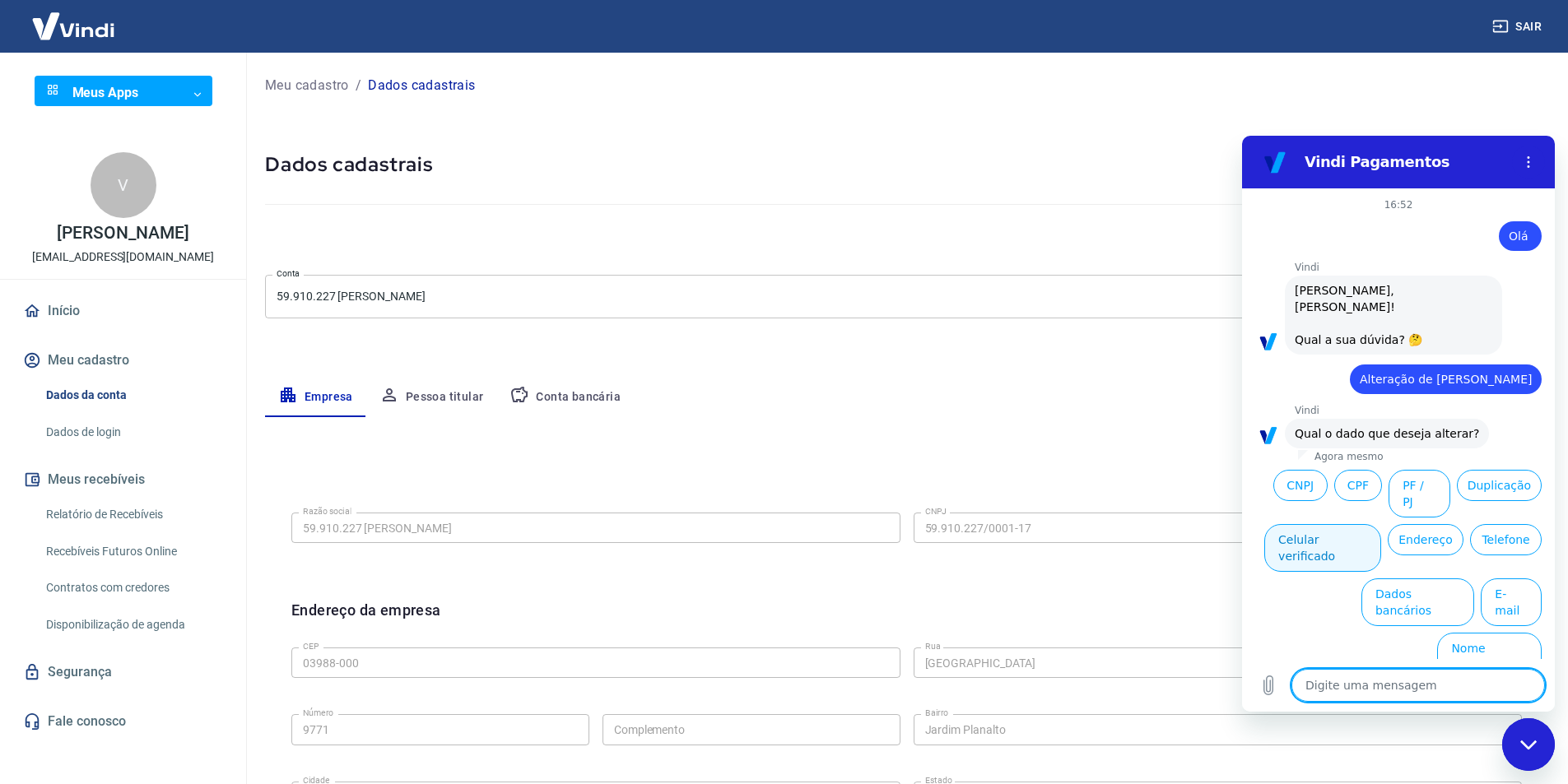
type textarea "x"
type textarea "F"
type textarea "x"
type textarea "Fa"
type textarea "x"
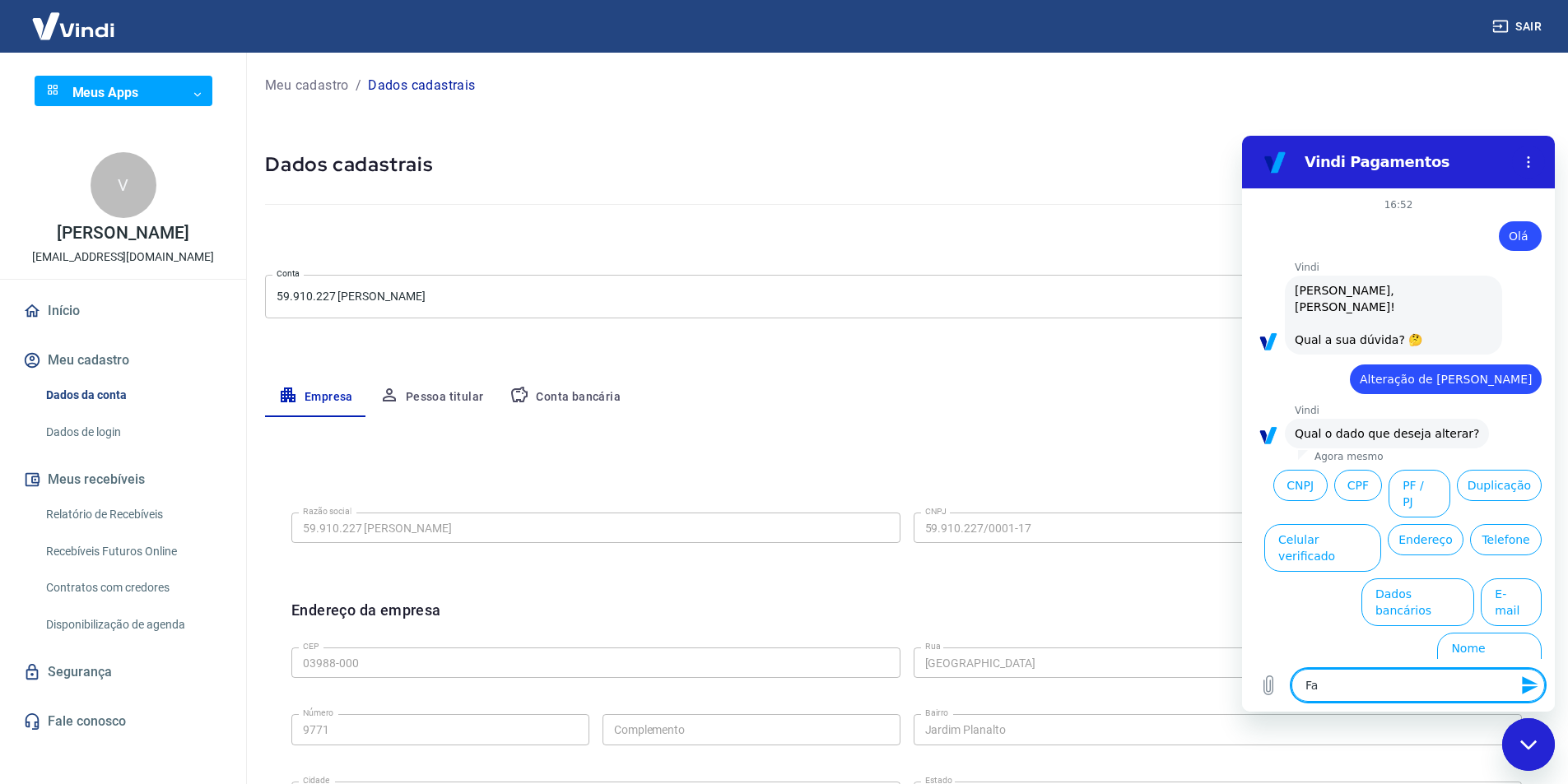
type textarea "Fal"
type textarea "x"
type textarea "Fala"
type textarea "x"
type textarea "Falar"
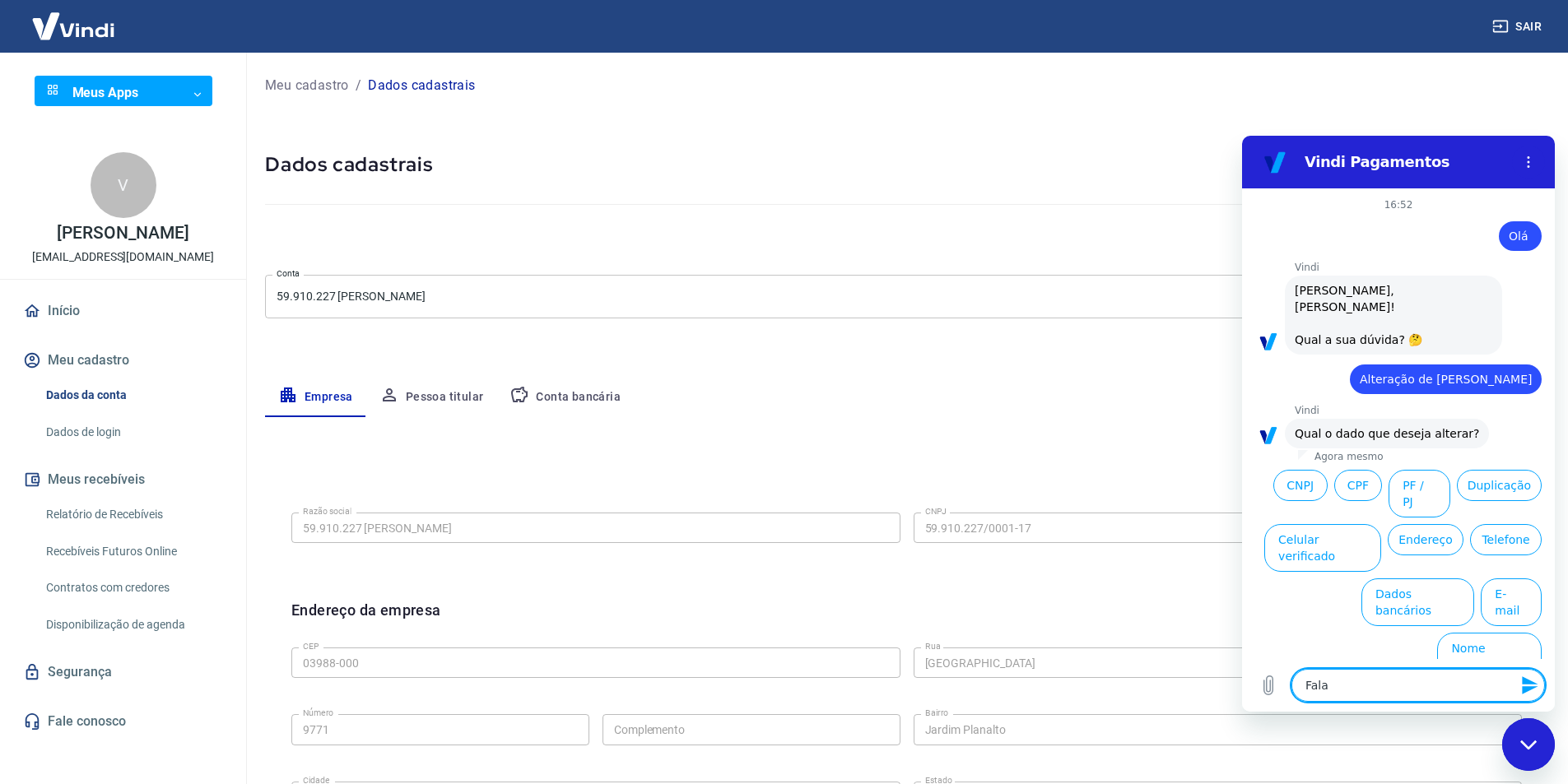
type textarea "x"
type textarea "Falar"
type textarea "x"
type textarea "Falar c"
type textarea "x"
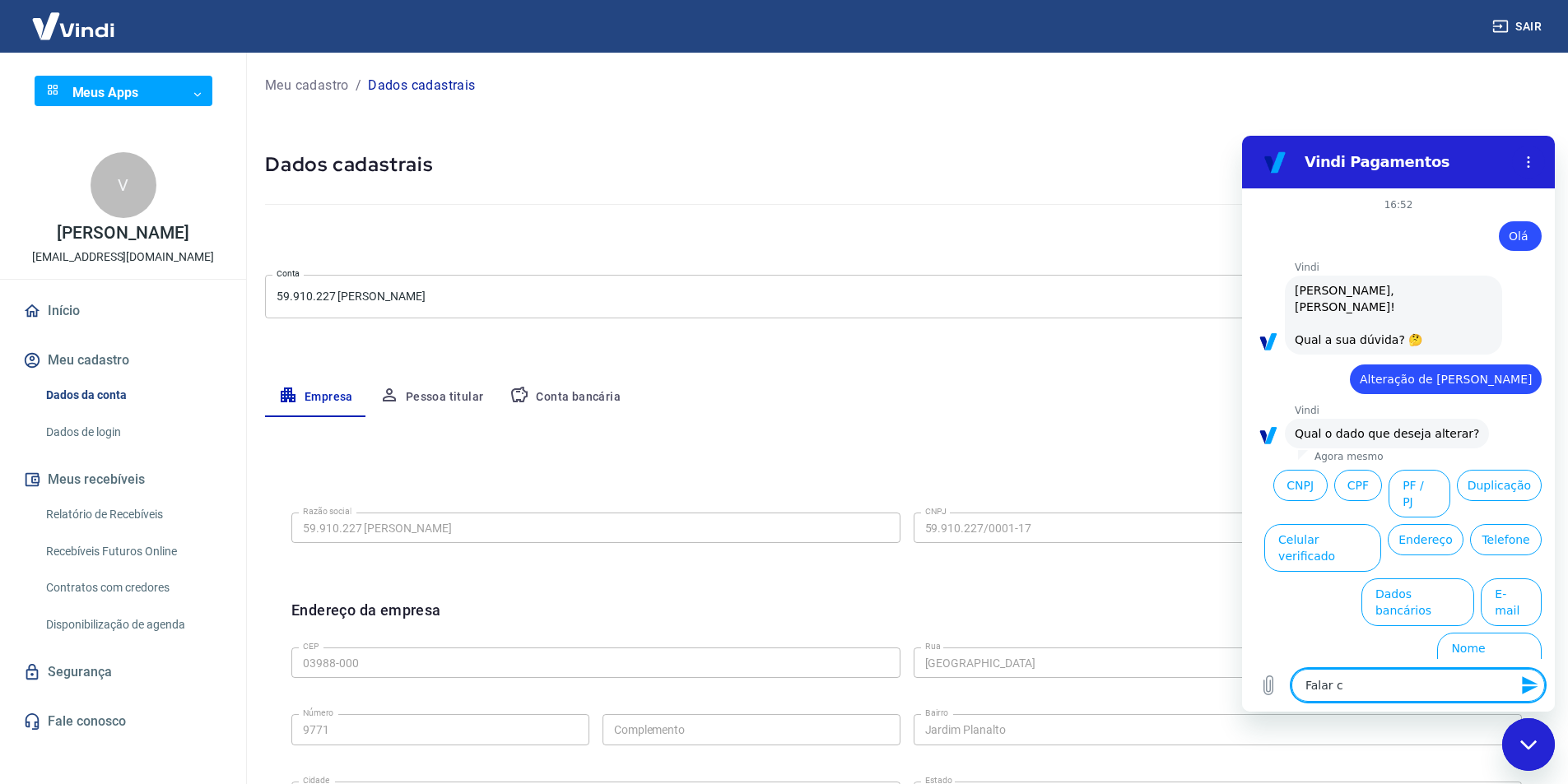
type textarea "Falar co"
type textarea "x"
type textarea "Falar com"
type textarea "x"
type textarea "Falar com"
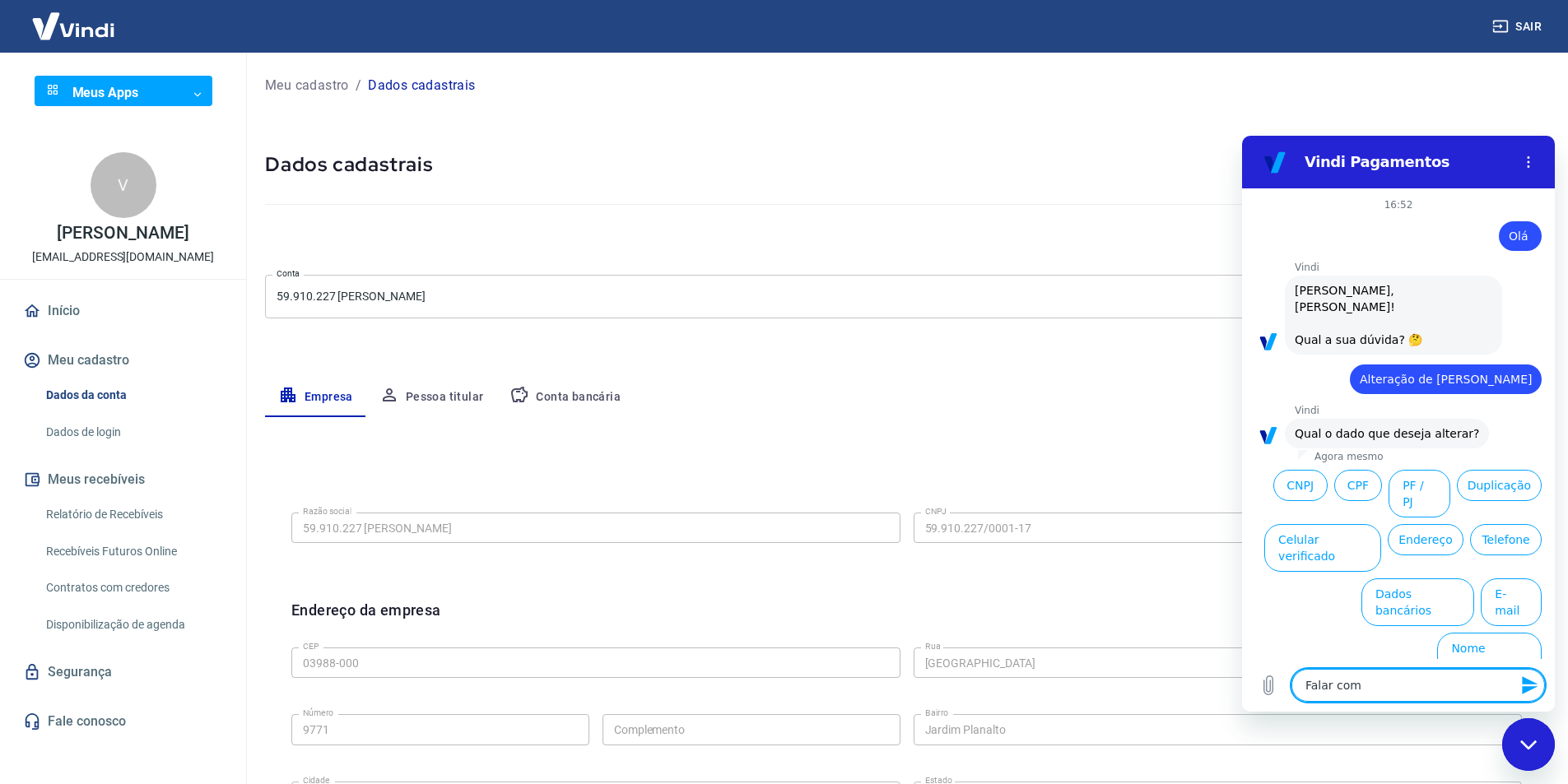
type textarea "x"
type textarea "Falar com e"
type textarea "x"
type textarea "Falar com es"
type textarea "x"
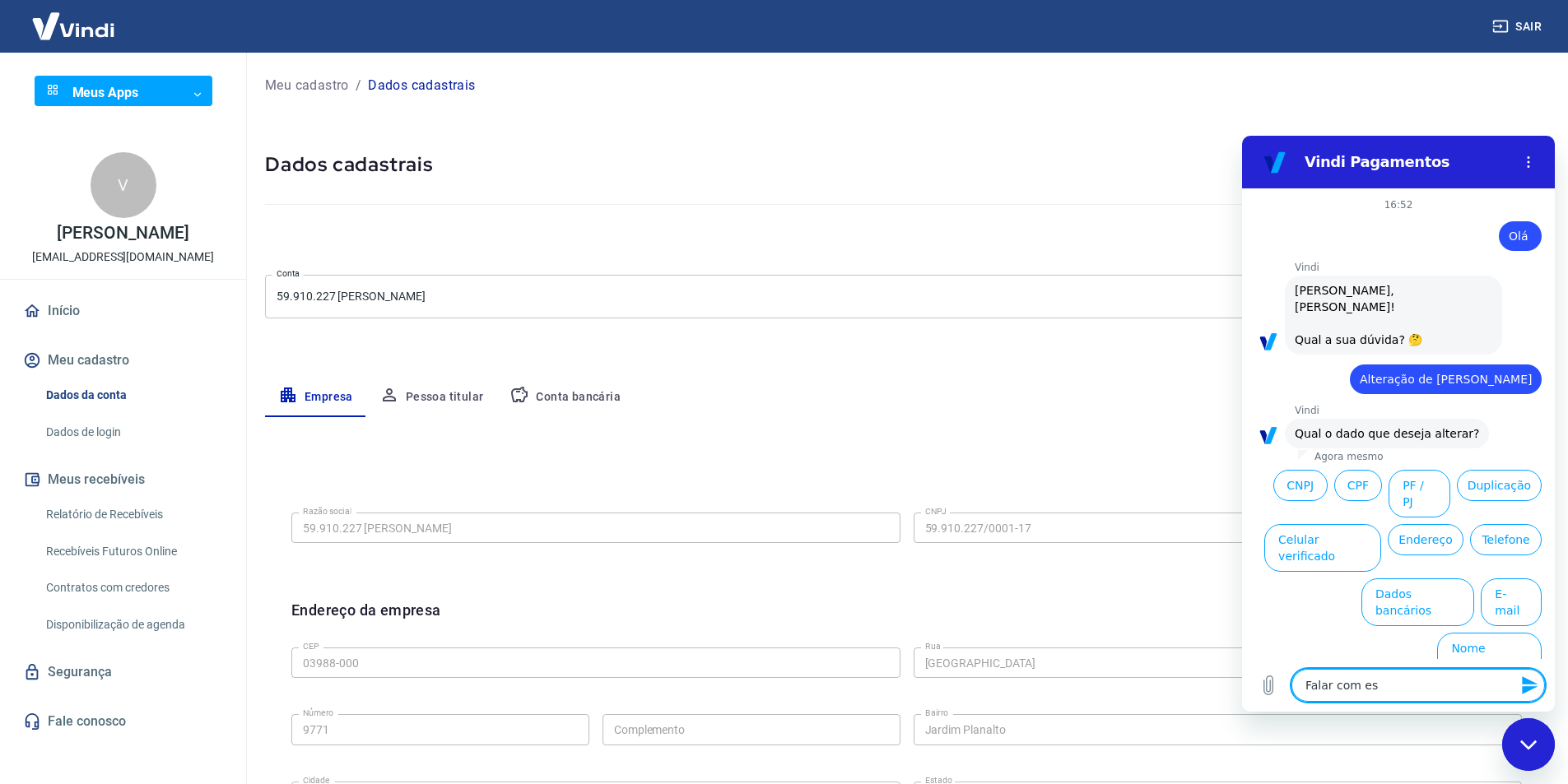
type textarea "Falar com esp"
type textarea "x"
type textarea "Falar com espe"
type textarea "x"
type textarea "Falar com espec"
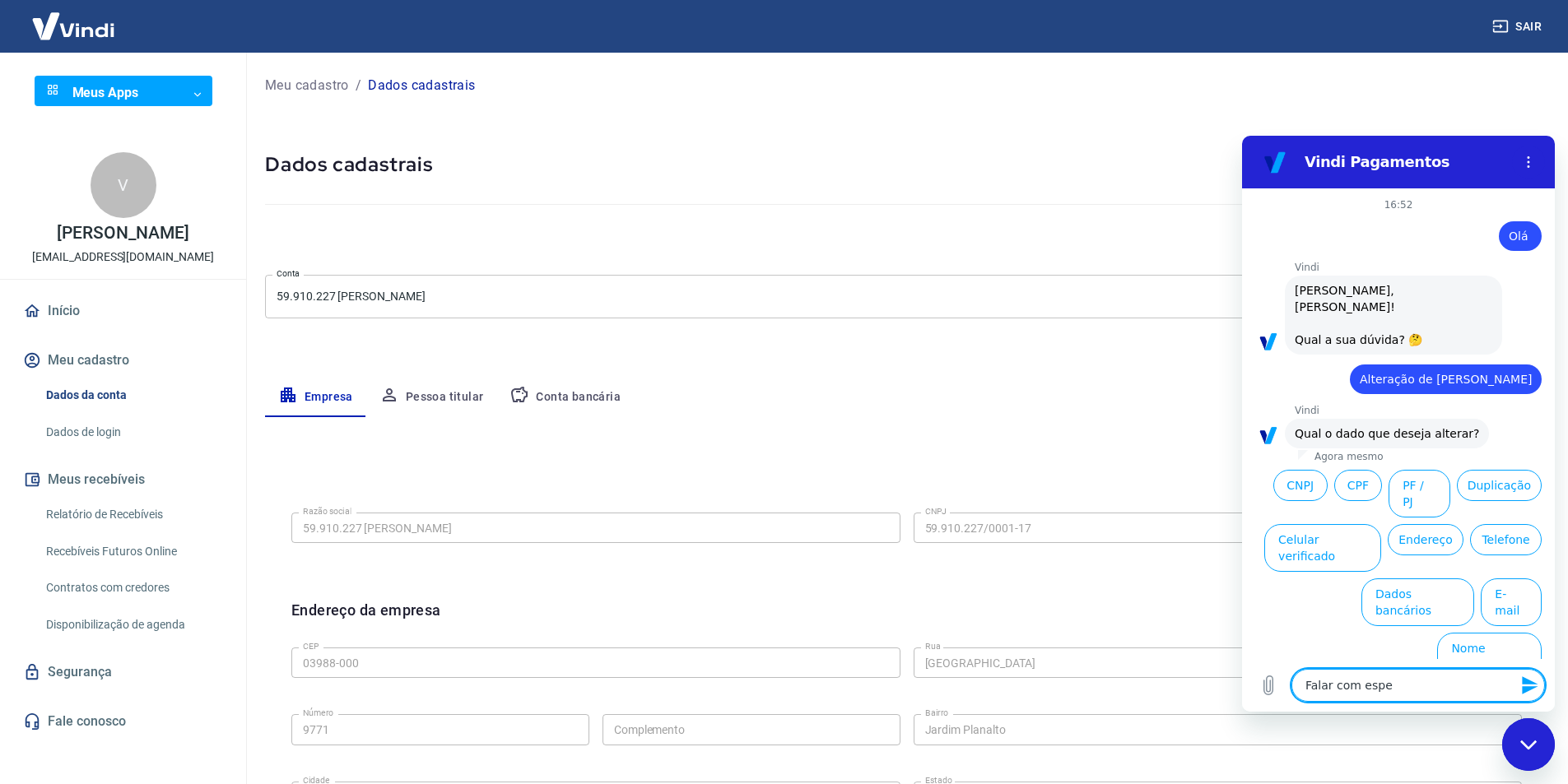
type textarea "x"
type textarea "Falar com especi"
type textarea "x"
type textarea "Falar com especia"
type textarea "x"
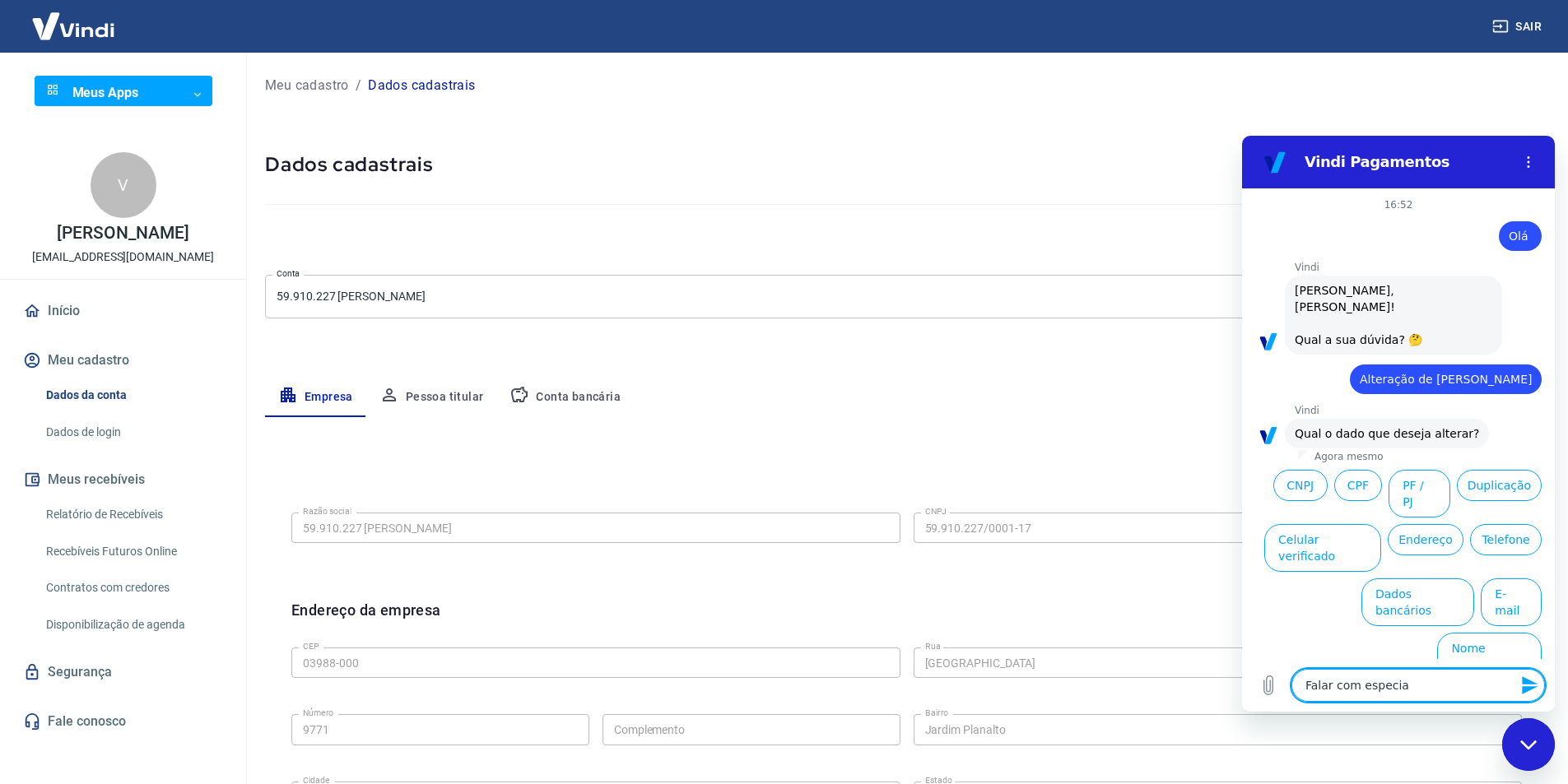
type textarea "Falar com especial"
type textarea "x"
type textarea "Falar com especiali"
type textarea "x"
type textarea "Falar com especialis"
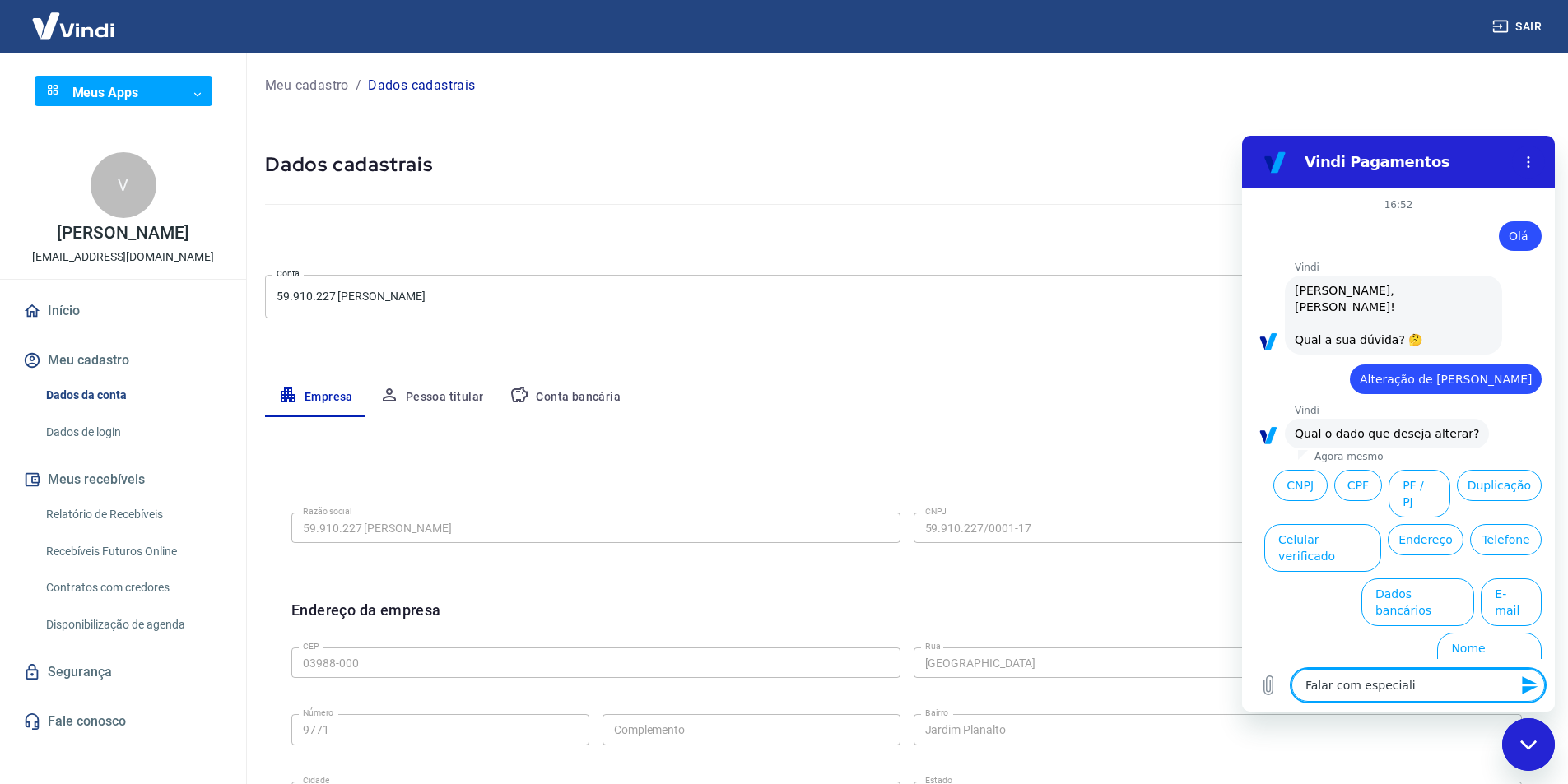
type textarea "x"
type textarea "Falar com especialist"
type textarea "x"
type textarea "Falar com especialista"
type textarea "x"
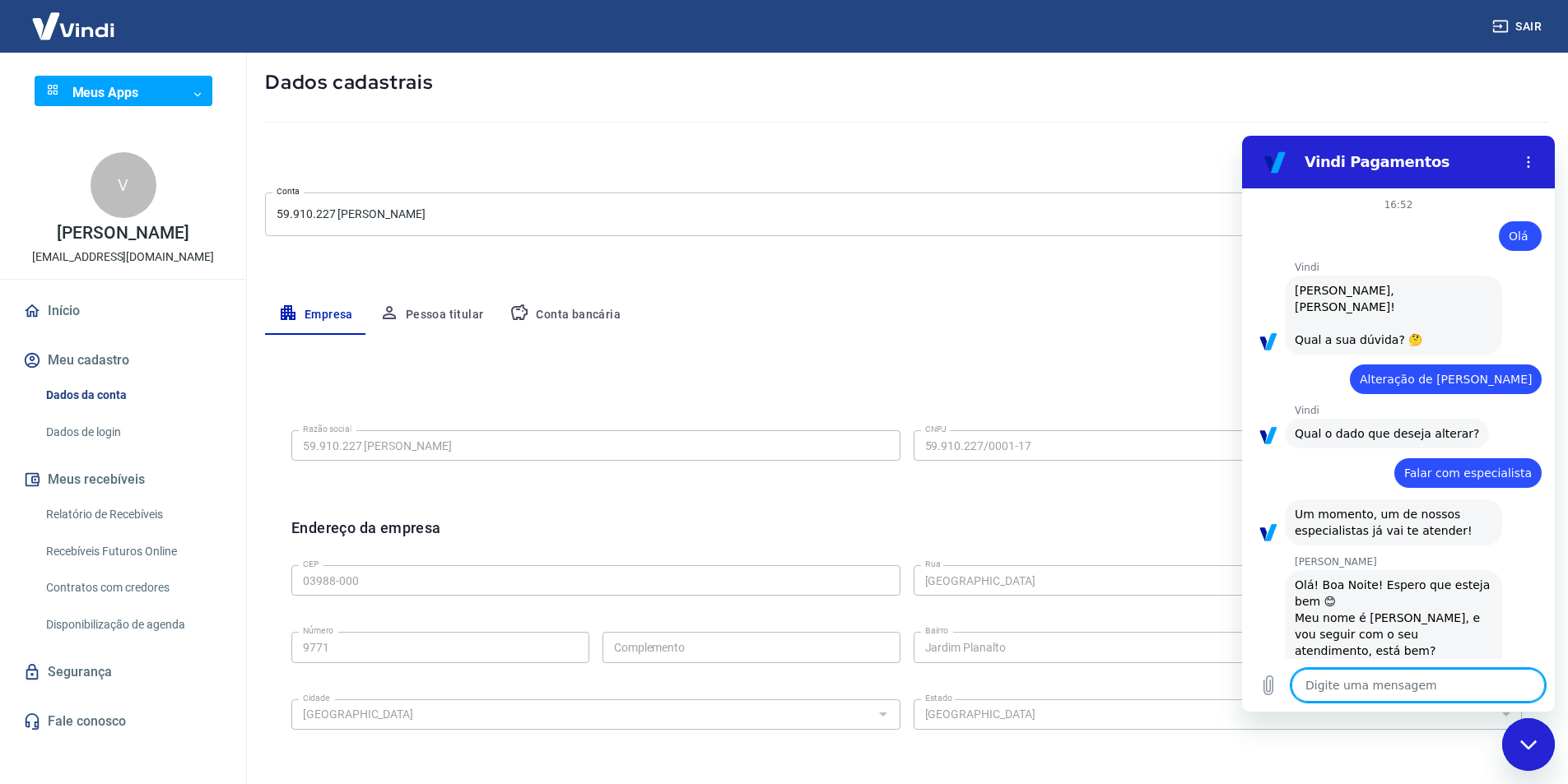
scroll to position [26, 0]
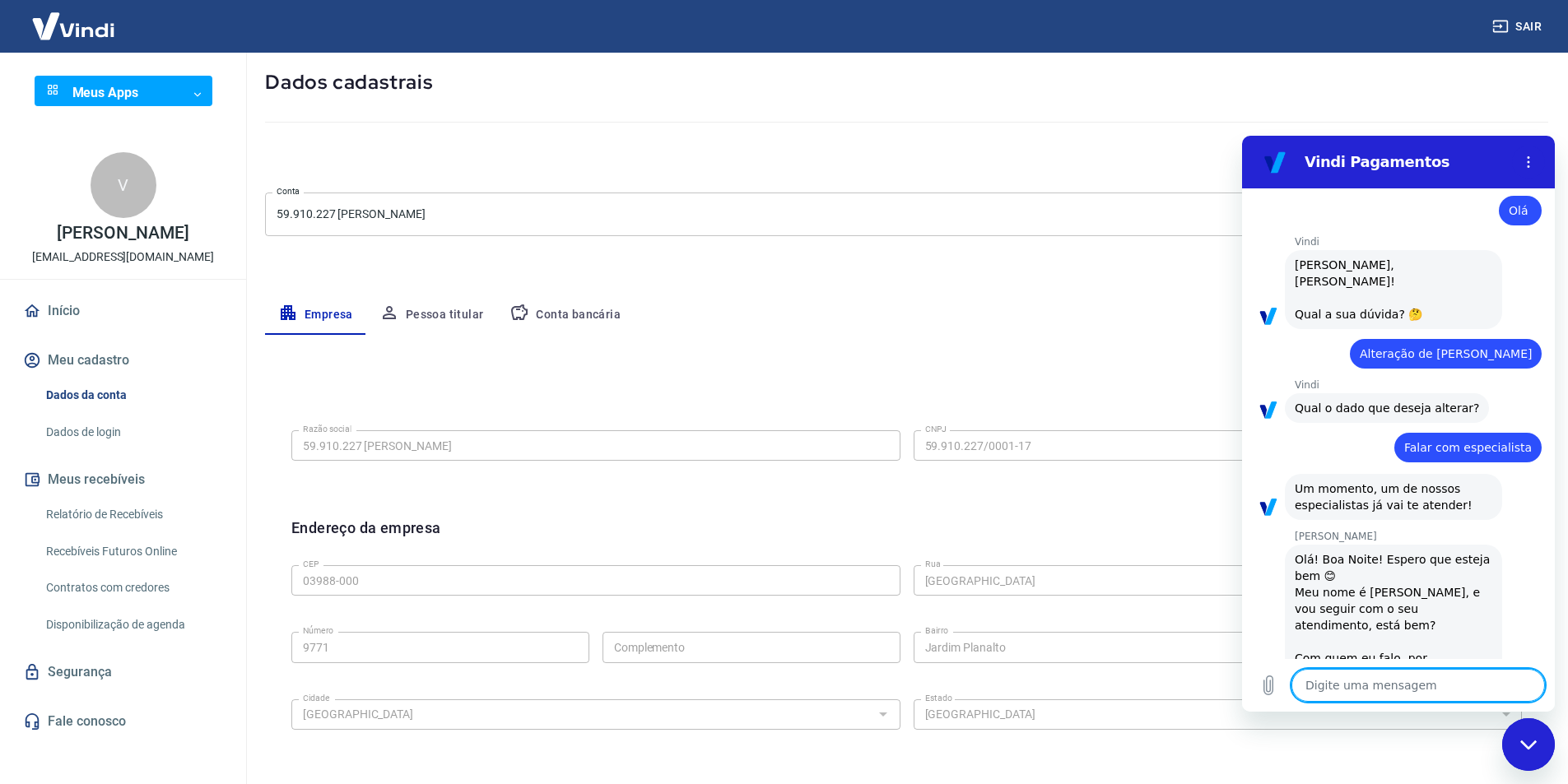
type textarea "x"
type textarea "O"
type textarea "x"
type textarea "Ol"
type textarea "x"
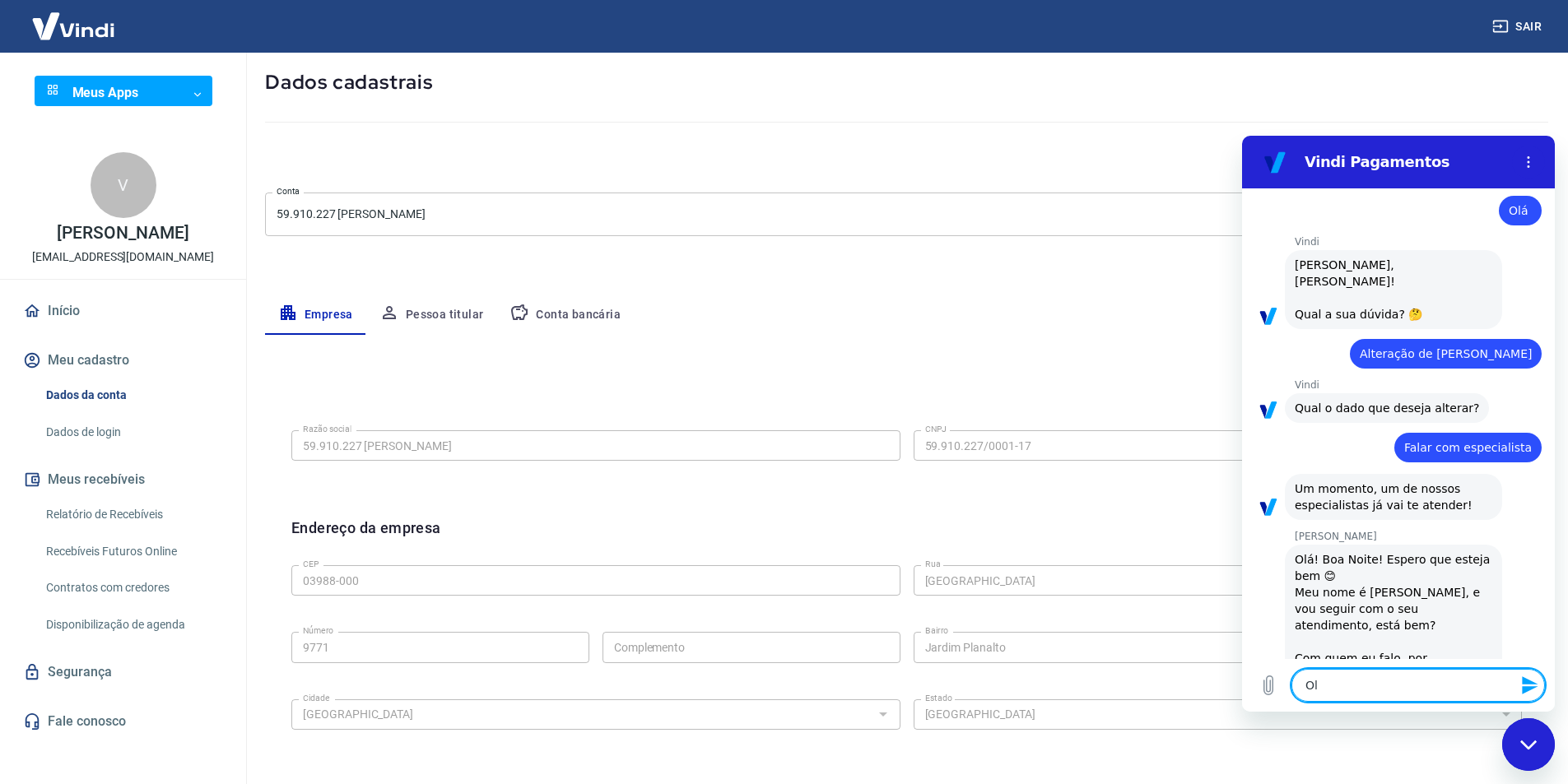
type textarea "Olá"
type textarea "x"
type textarea "Olá!"
type textarea "x"
type textarea "Olá!"
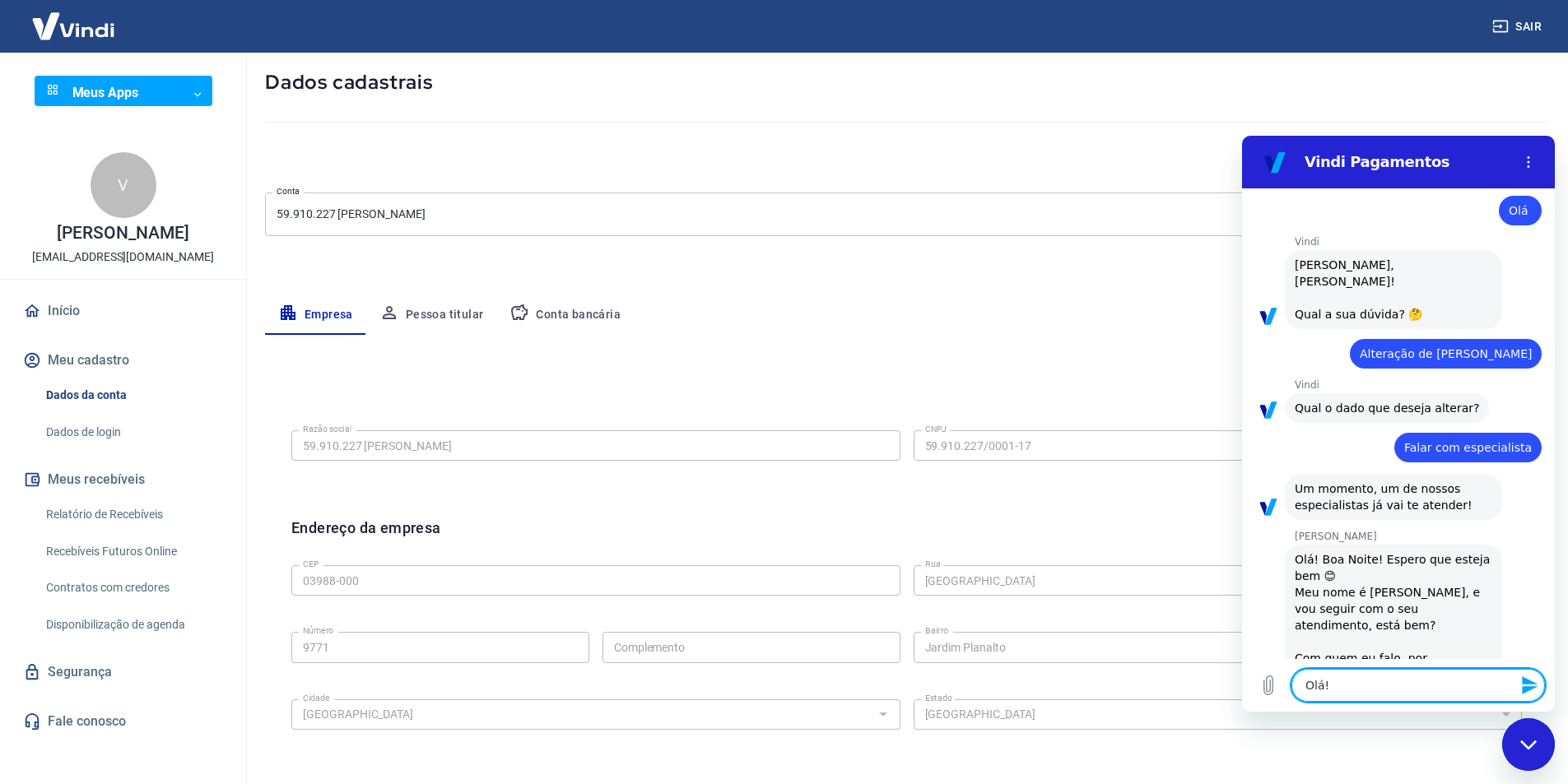
type textarea "x"
type textarea "Olá! t"
type textarea "x"
type textarea "Olá! tu"
type textarea "x"
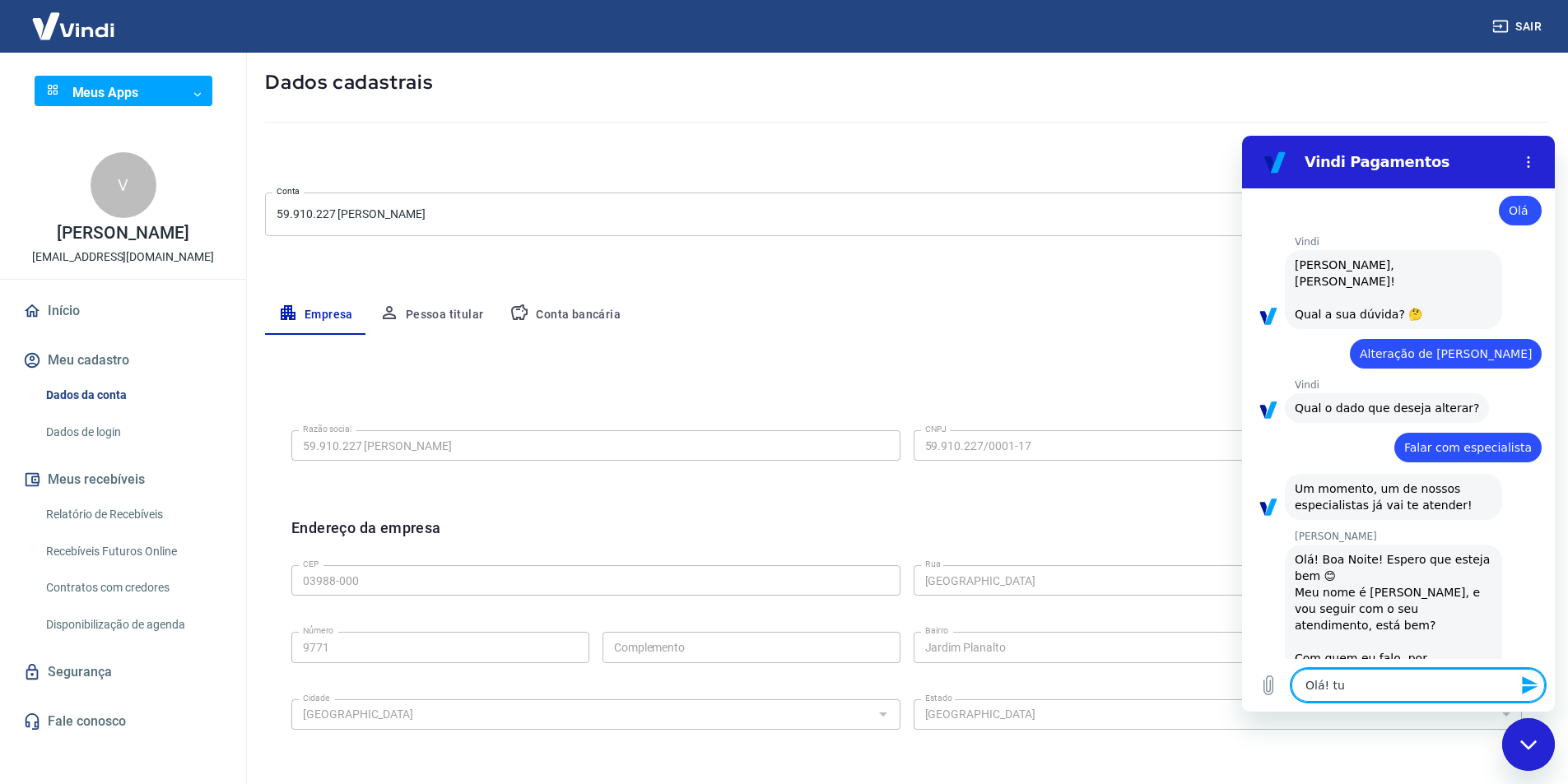
type textarea "Olá! tud"
type textarea "x"
type textarea "Olá! tudo"
type textarea "x"
type textarea "Olá! tudo"
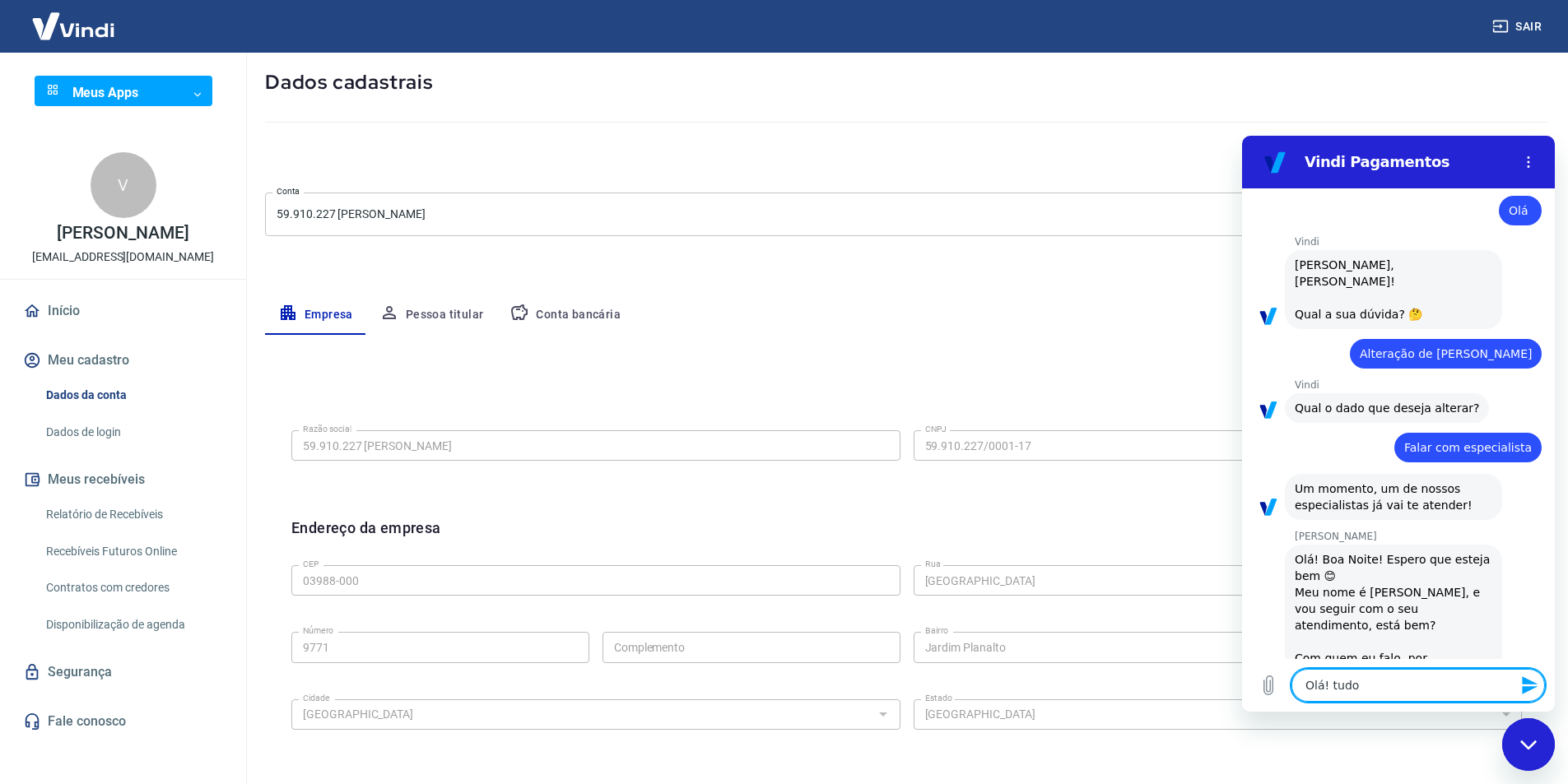
type textarea "x"
type textarea "Olá! tudo b"
type textarea "x"
type textarea "Olá! tudo be"
type textarea "x"
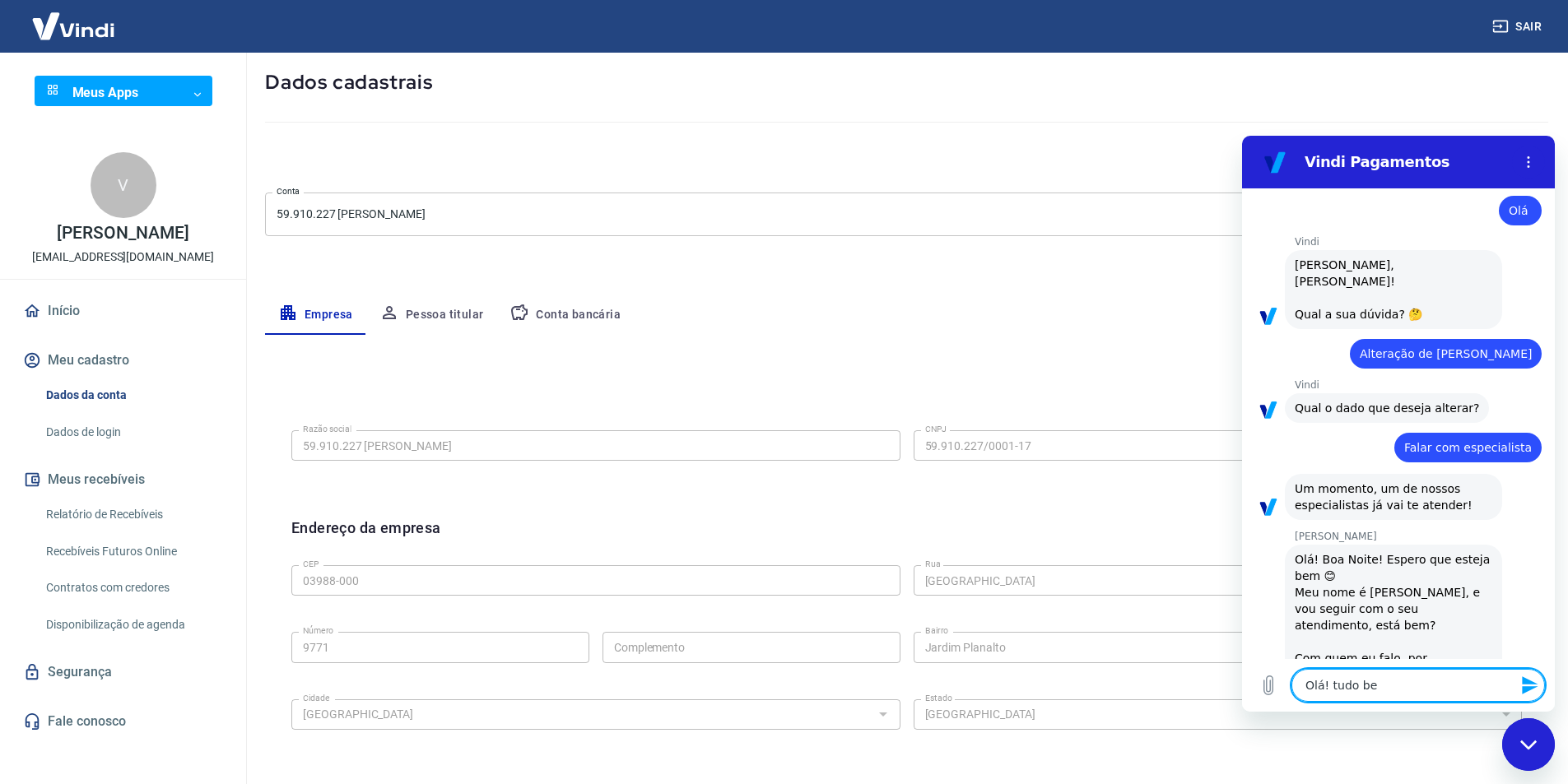
type textarea "Olá! tudo bem"
type textarea "x"
type textarea "Olá! tudo bem?"
type textarea "x"
type textarea "Olá! tudo bem?"
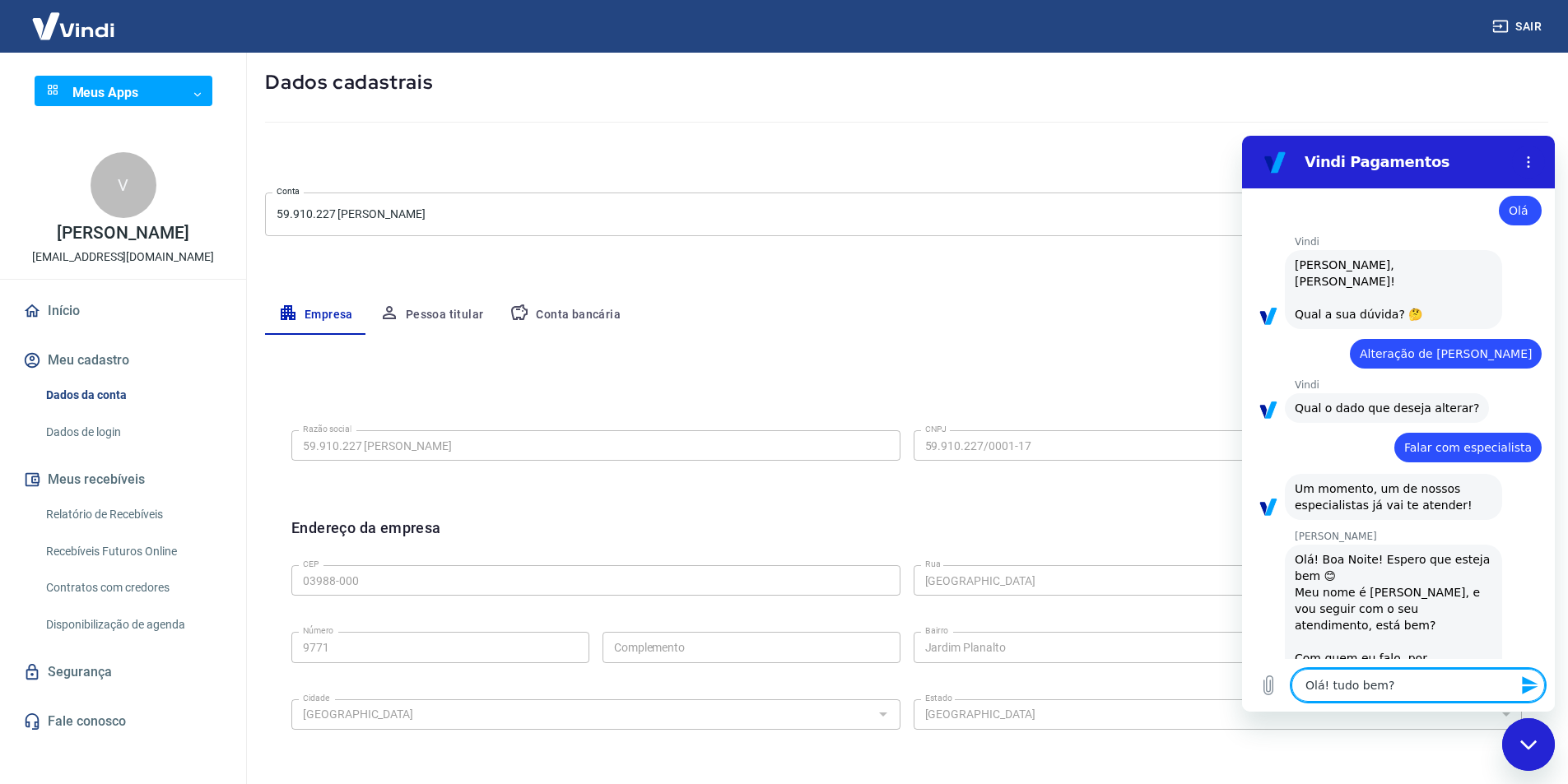
type textarea "x"
type textarea "Olá! tudo bem? M"
type textarea "x"
type textarea "Olá! tudo bem? Me"
type textarea "x"
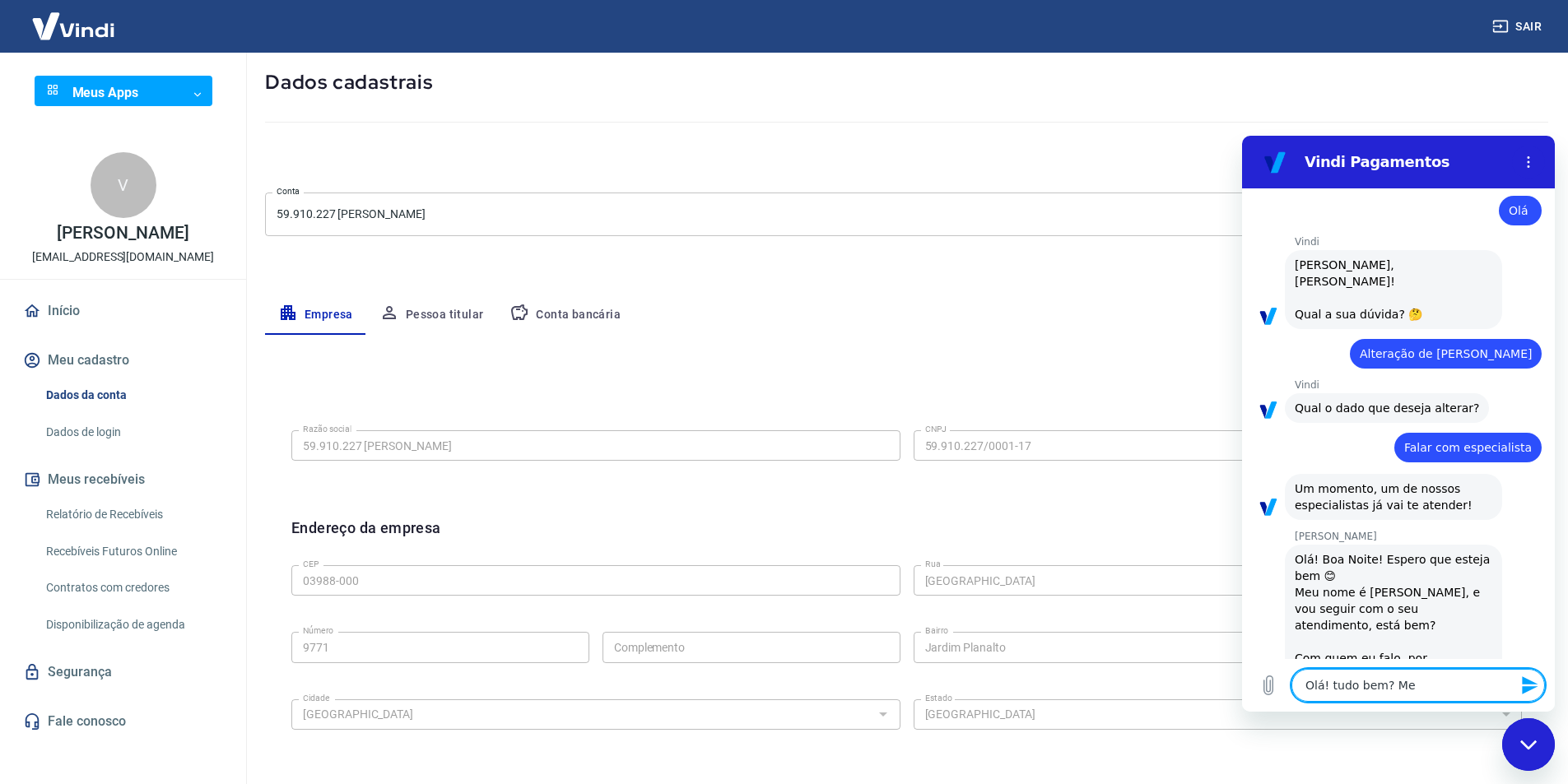
type textarea "Olá! tudo bem? Me"
type textarea "x"
type textarea "Olá! tudo bem? Me c"
type textarea "x"
type textarea "Olá! tudo bem? Me ch"
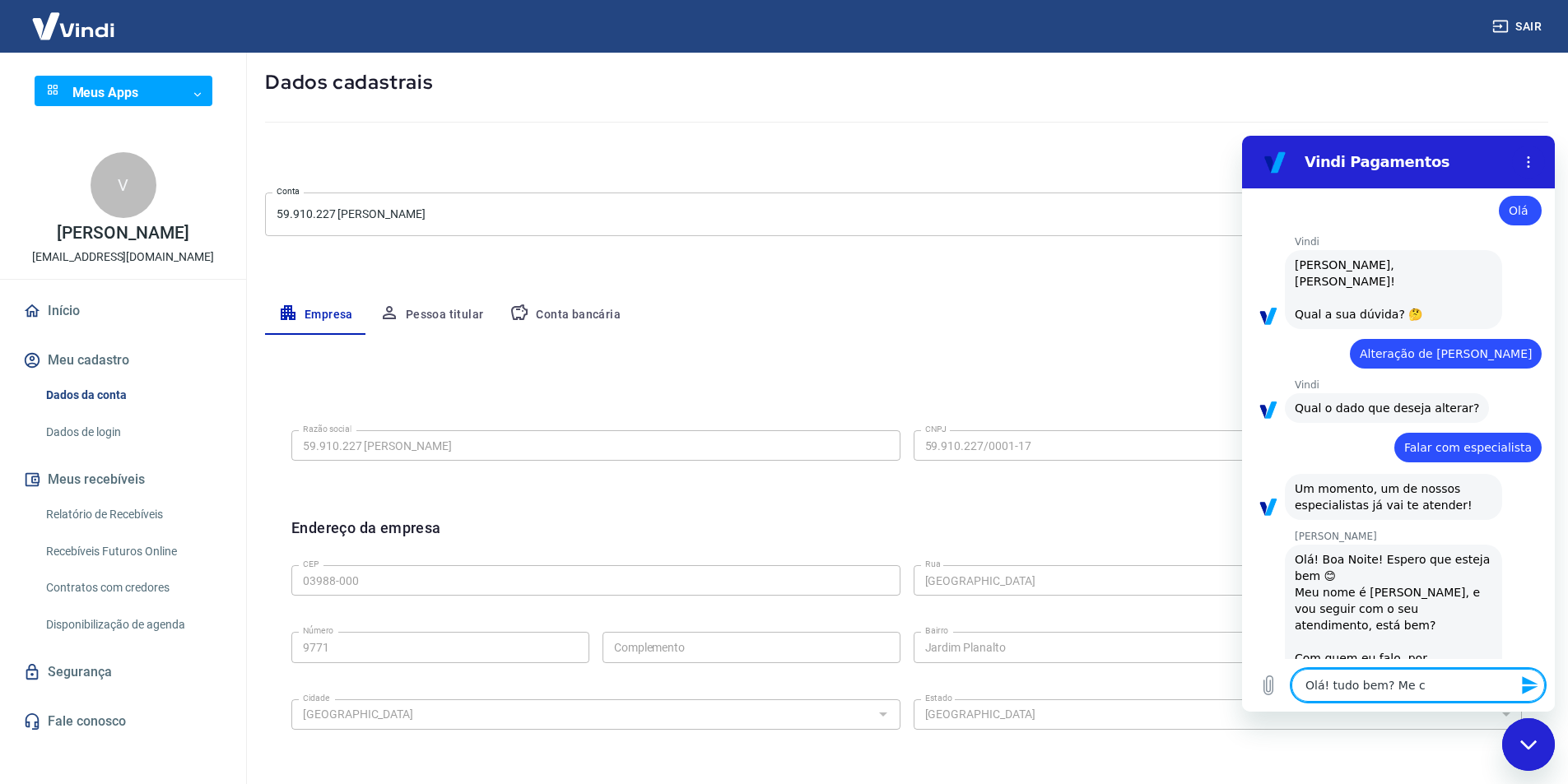
type textarea "x"
type textarea "Olá! tudo bem? Me cha"
type textarea "x"
type textarea "Olá! tudo bem? Me cham"
type textarea "x"
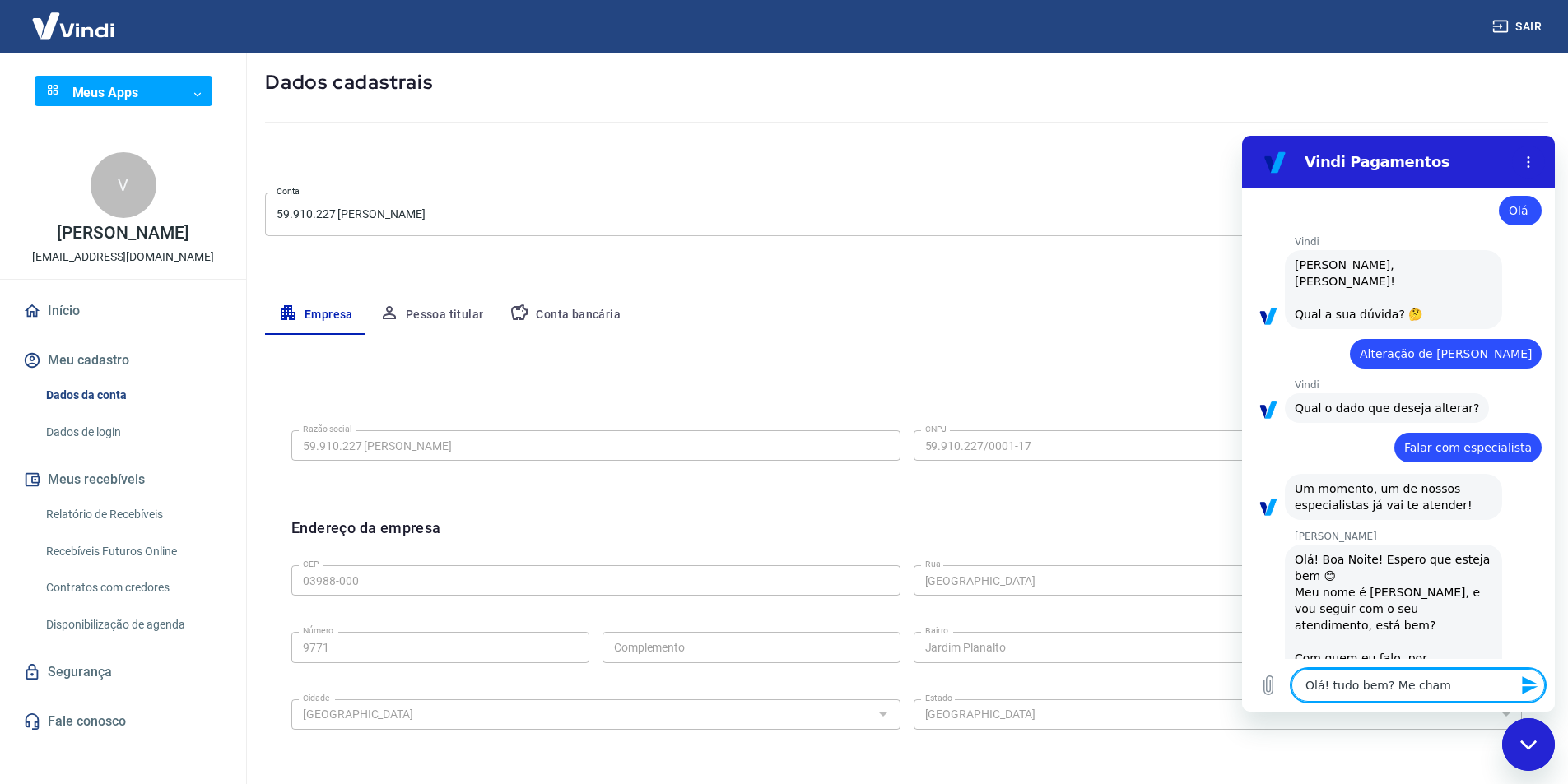
type textarea "Olá! tudo bem? Me chamo"
type textarea "x"
type textarea "Olá! tudo bem? Me chamo"
type textarea "x"
type textarea "Olá! tudo bem? Me chamo V"
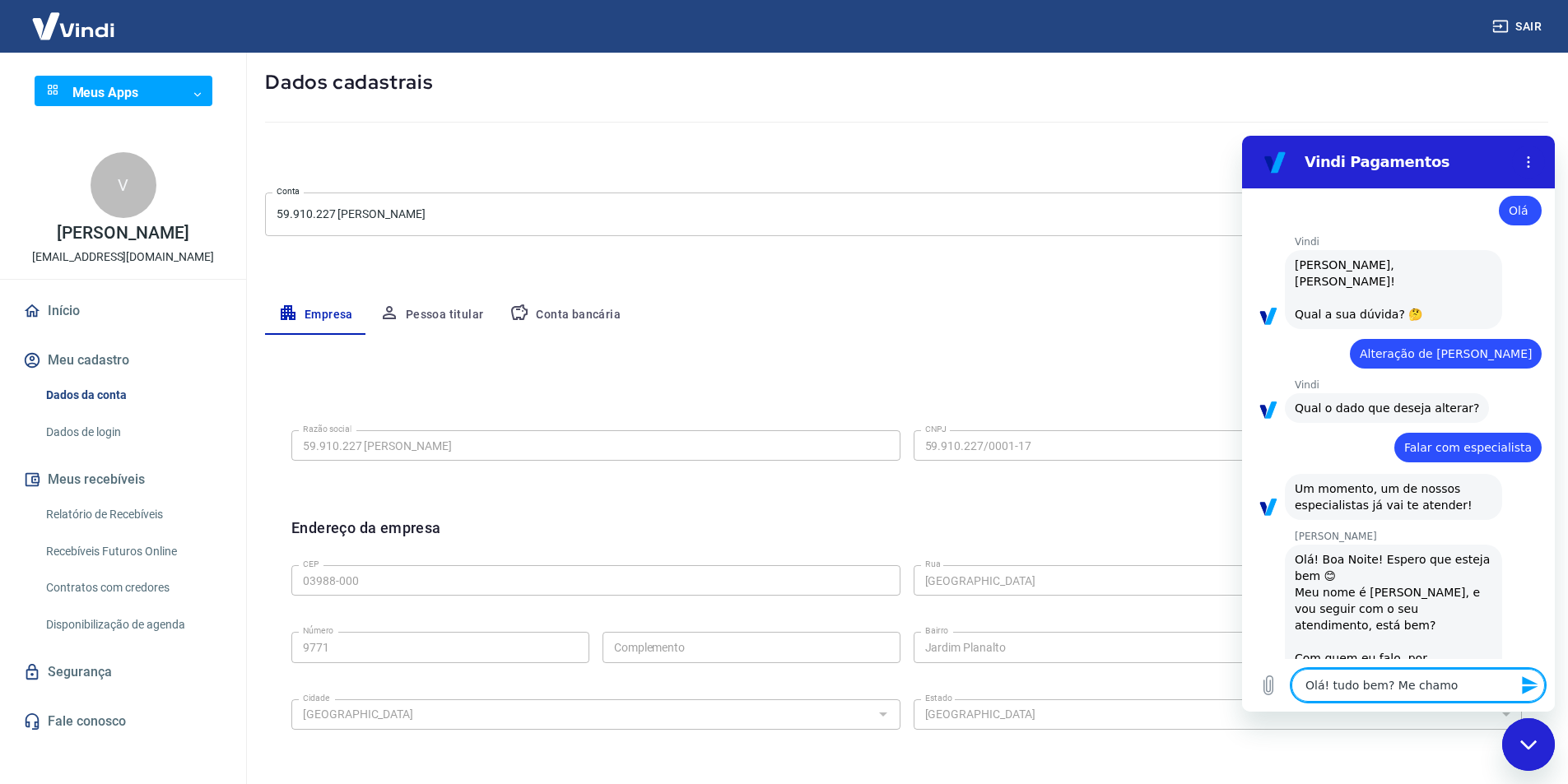
type textarea "x"
type textarea "Olá! tudo bem? Me chamo Vi"
type textarea "x"
type textarea "Olá! tudo bem? Me chamo Vin"
type textarea "x"
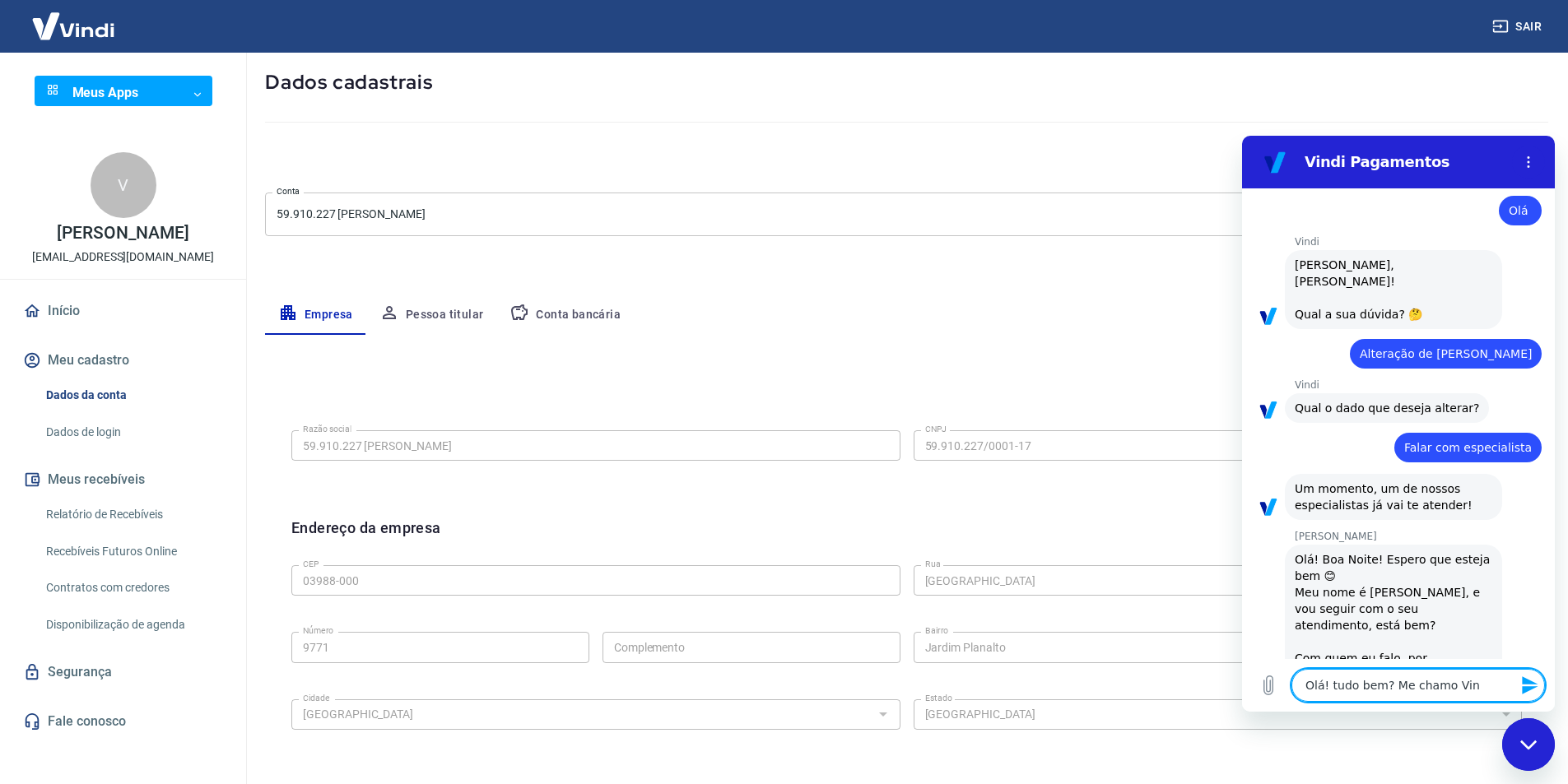
type textarea "Olá! tudo bem? Me chamo Vinn"
type textarea "x"
type textarea "Olá! tudo bem? Me chamo Vinnu"
type textarea "x"
type textarea "Olá! tudo bem? Me chamo Vinn"
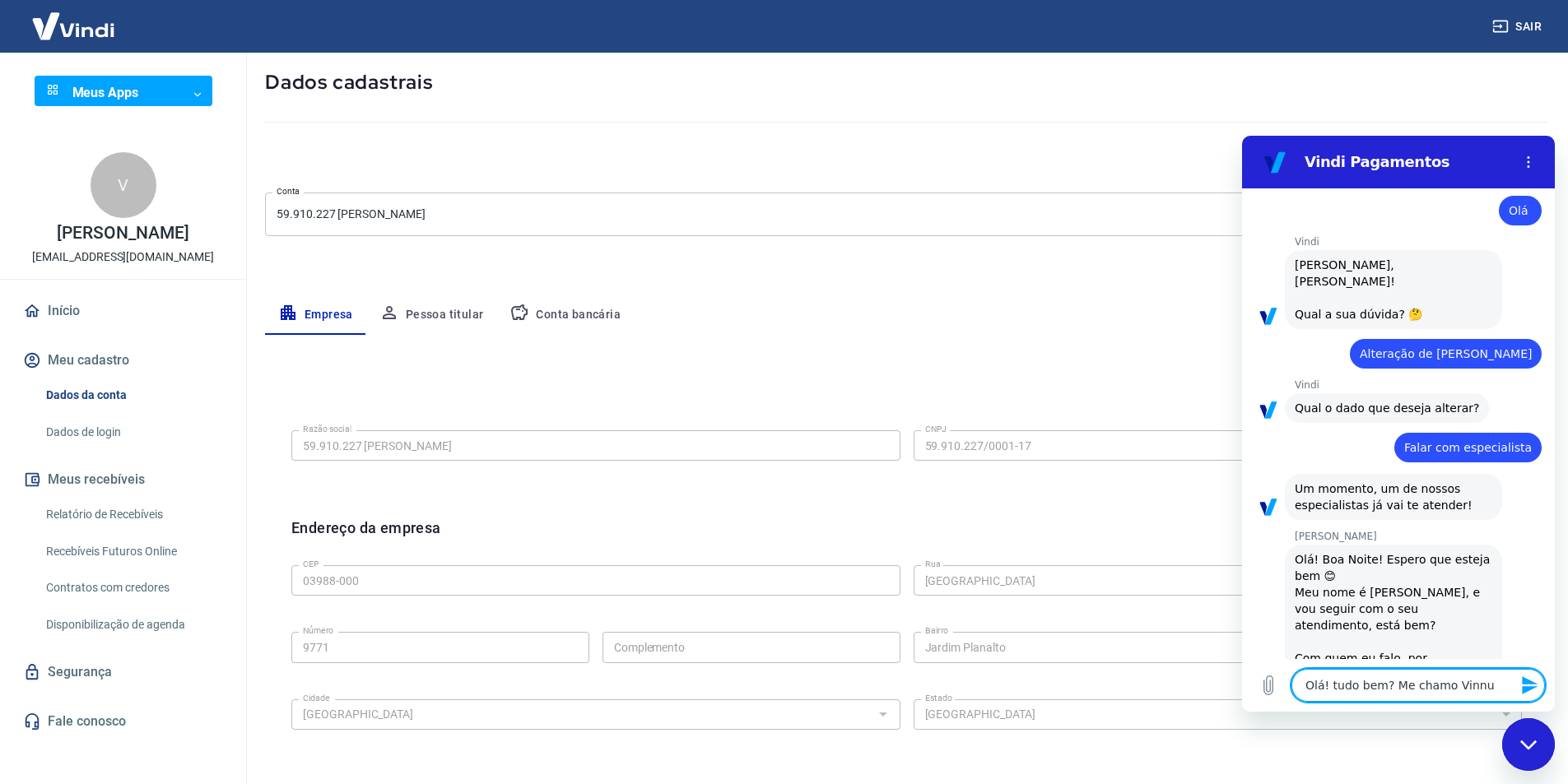
type textarea "x"
type textarea "Olá! tudo bem? Me chamo Vinny"
type textarea "x"
type textarea "Olá! tudo bem? Me chamo Vinnyc"
type textarea "x"
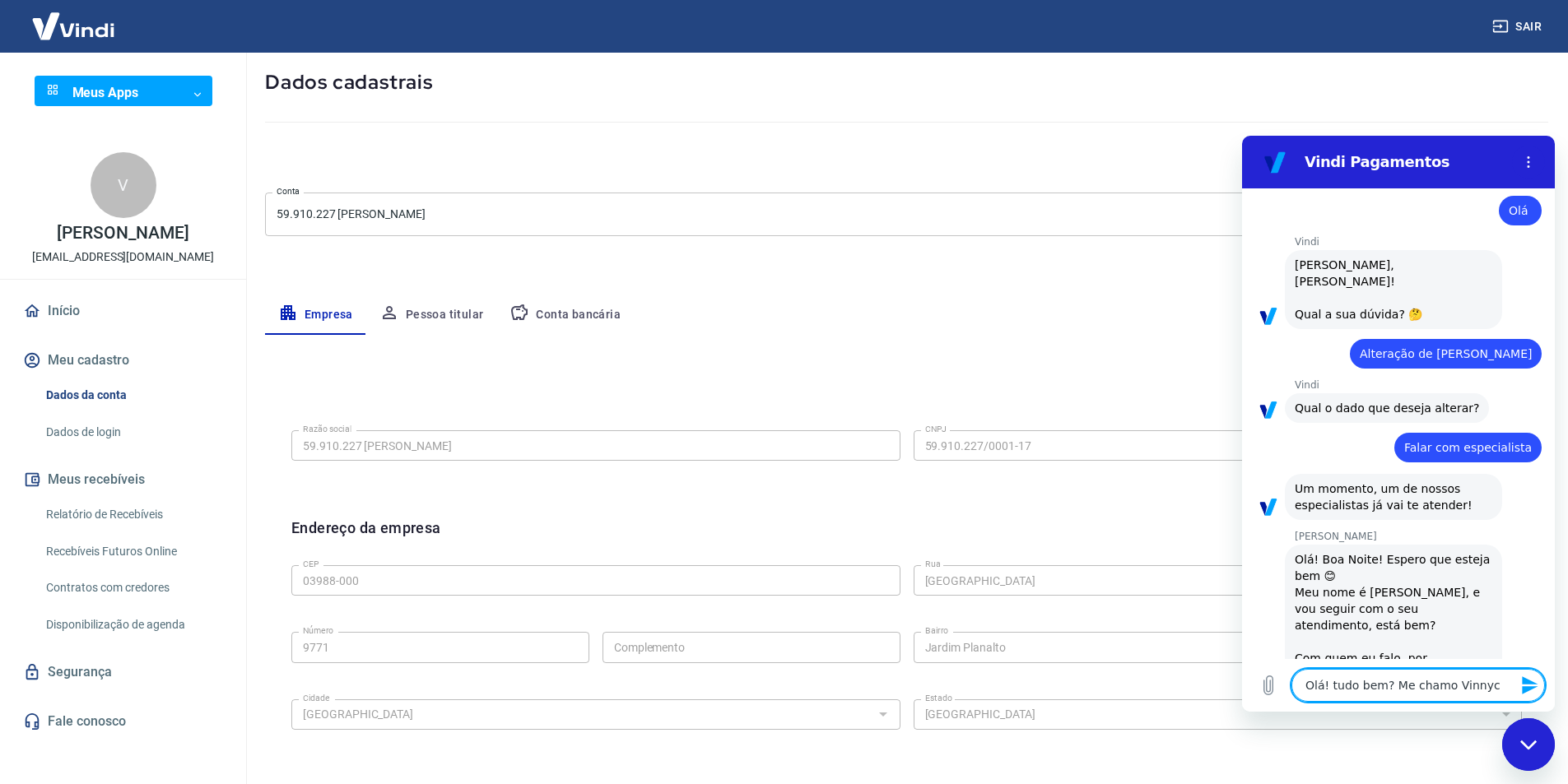
type textarea "Olá! tudo bem? Me chamo Vinnyci"
type textarea "x"
type textarea "Olá! tudo bem? Me chamo Vinnyciu"
type textarea "x"
type textarea "Olá! tudo bem? Me chamo Vinnycius"
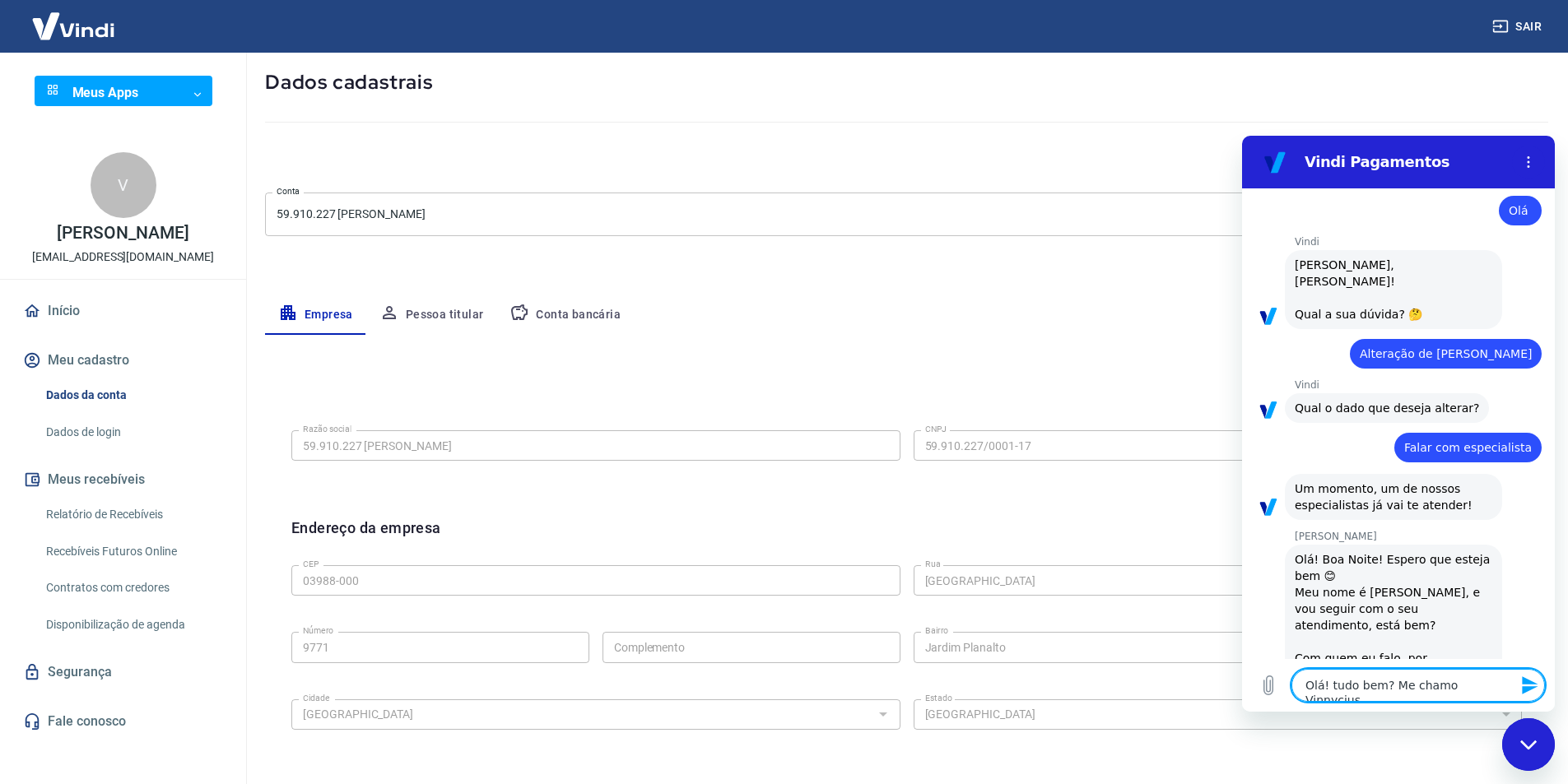
type textarea "x"
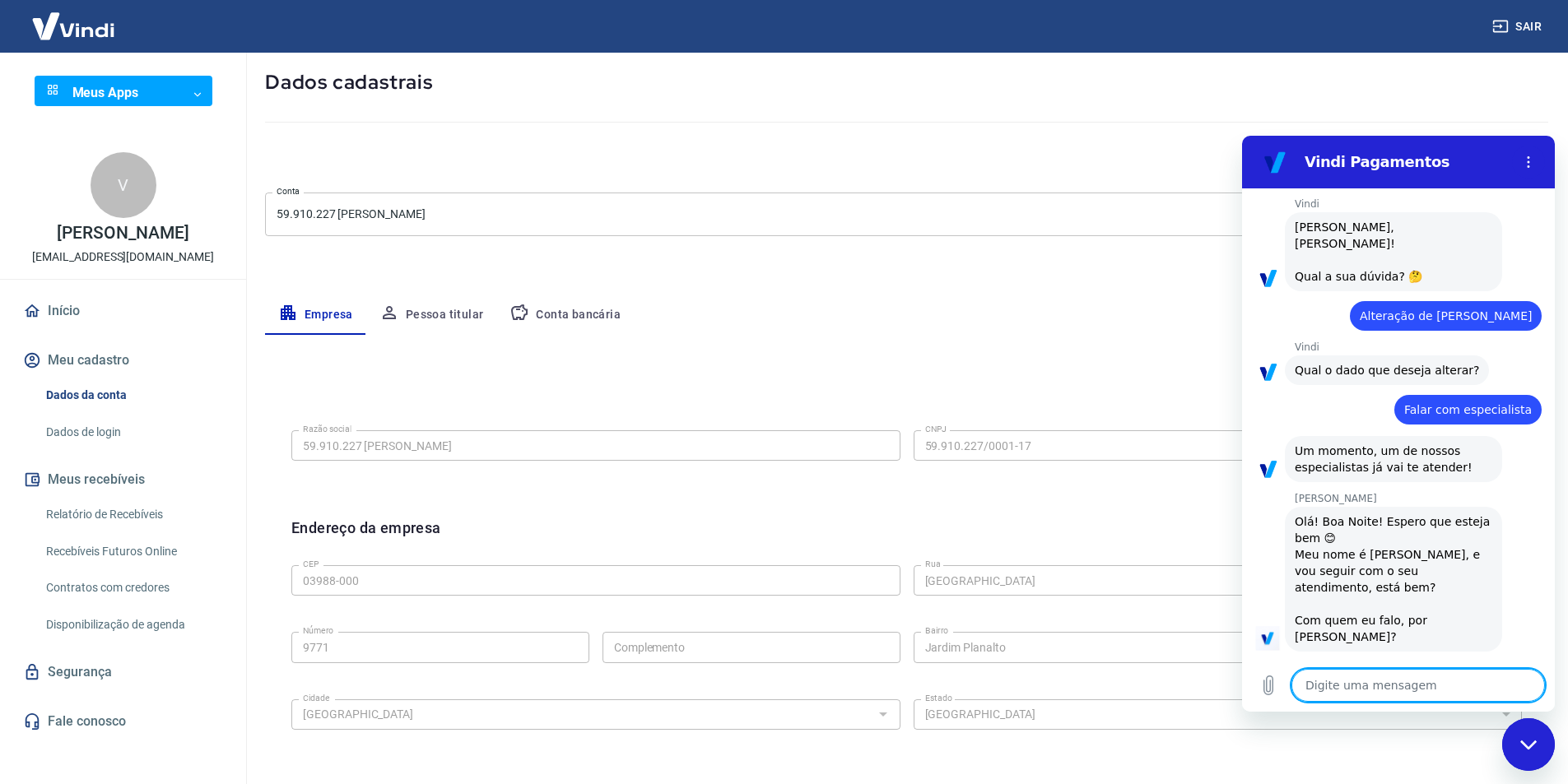
type textarea "e"
type textarea "x"
type textarea "es"
type textarea "x"
type textarea "est"
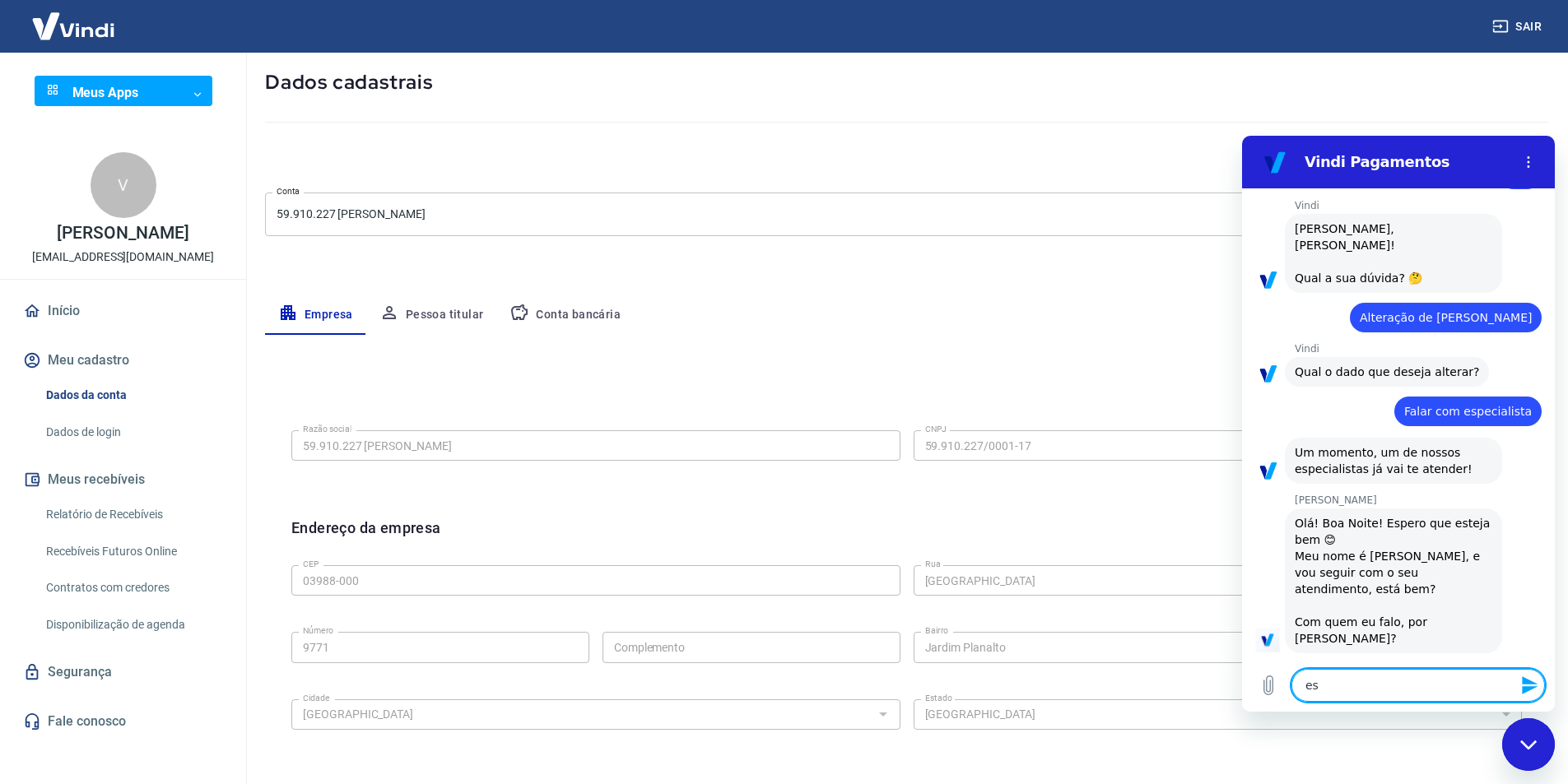
type textarea "x"
type textarea "esto"
type textarea "x"
type textarea "estou"
type textarea "x"
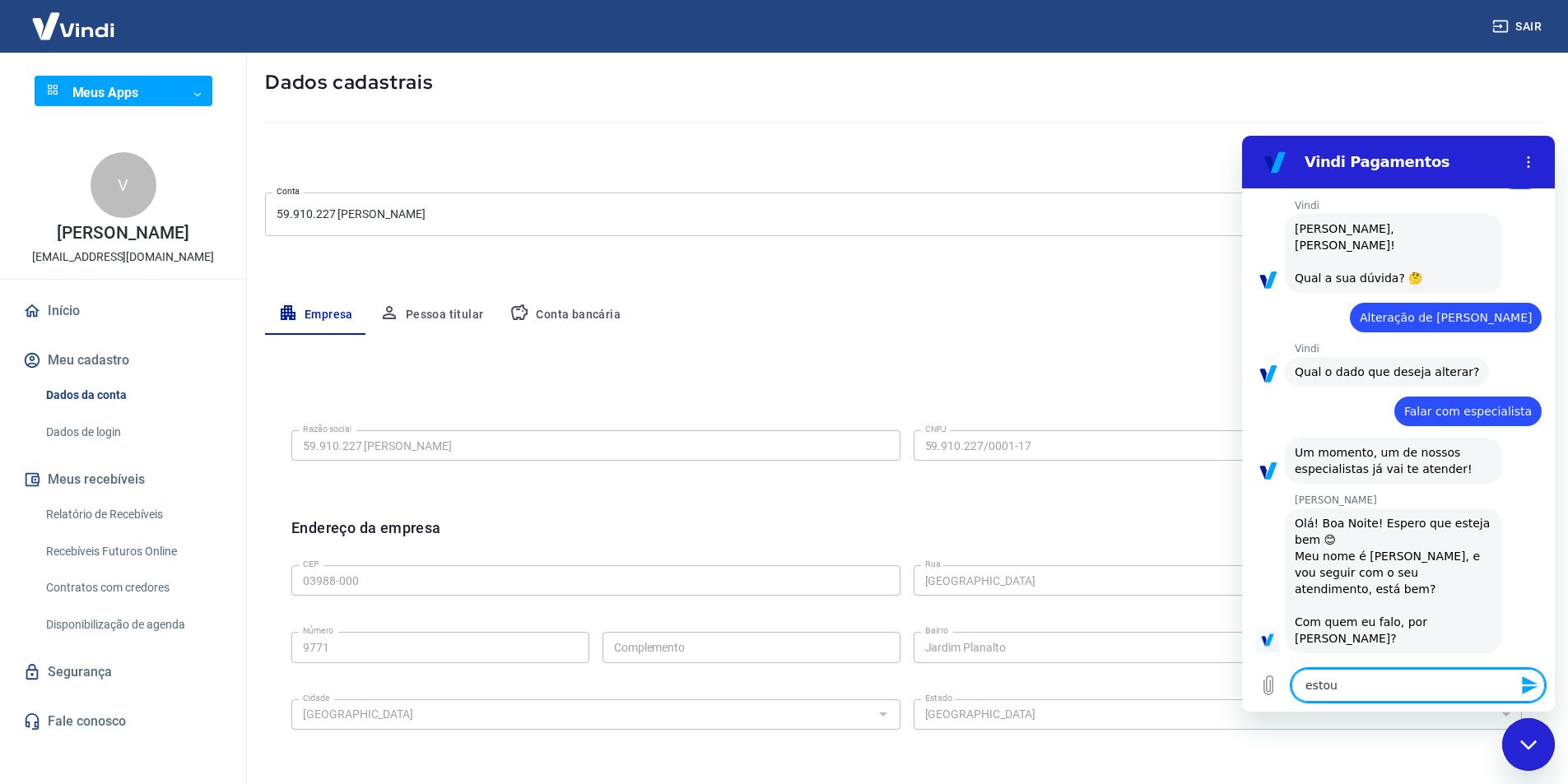
type textarea "estou"
type textarea "x"
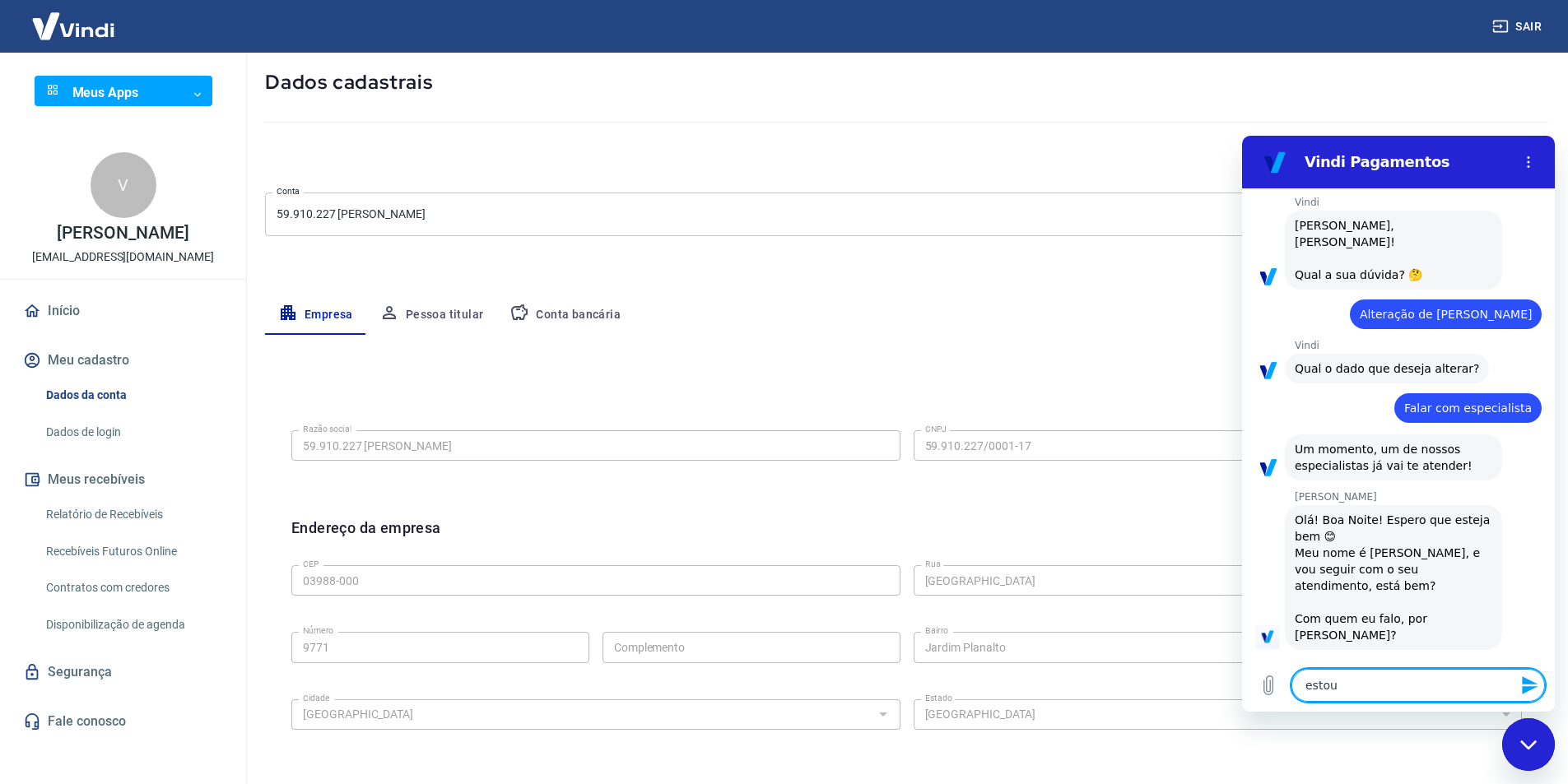
type textarea "estou r"
type textarea "x"
type textarea "estou re"
type textarea "x"
type textarea "estou r"
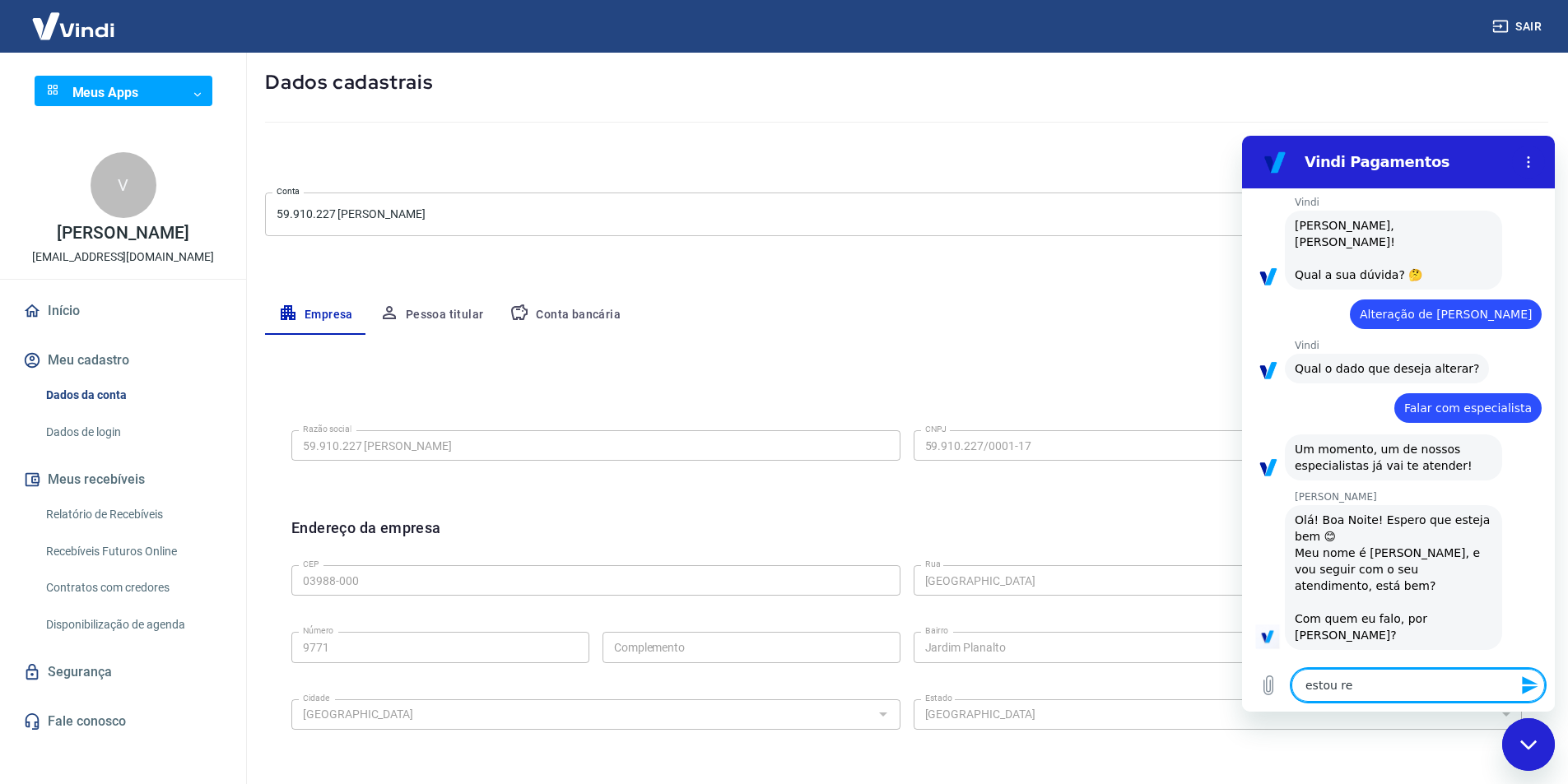
type textarea "x"
type textarea "estou"
type textarea "x"
type textarea "estou c"
type textarea "x"
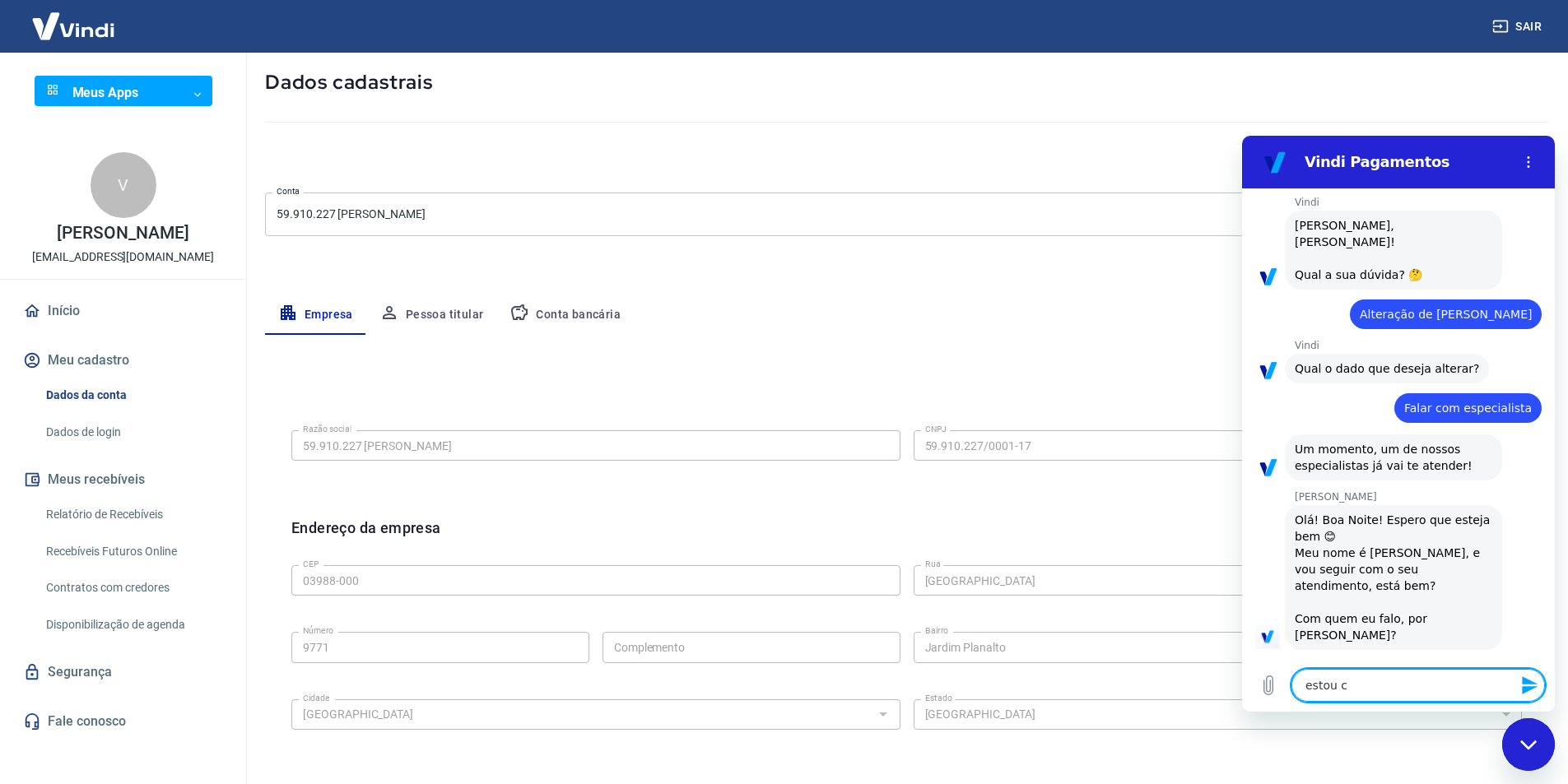
type textarea "estou cr"
type textarea "x"
type textarea "estou cri"
type textarea "x"
type textarea "estou cria"
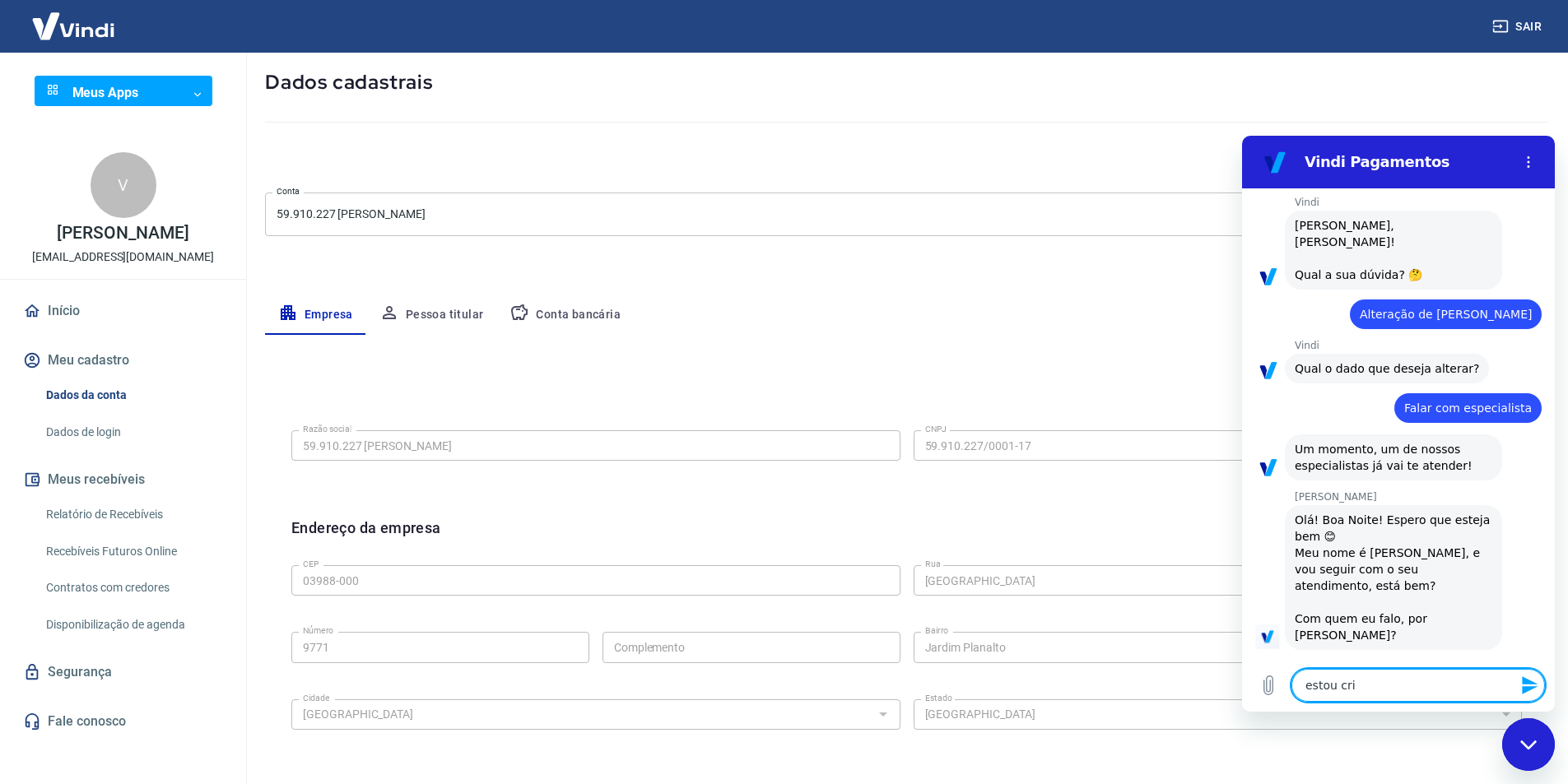
type textarea "x"
type textarea "estou crian"
type textarea "x"
type textarea "estou criand"
type textarea "x"
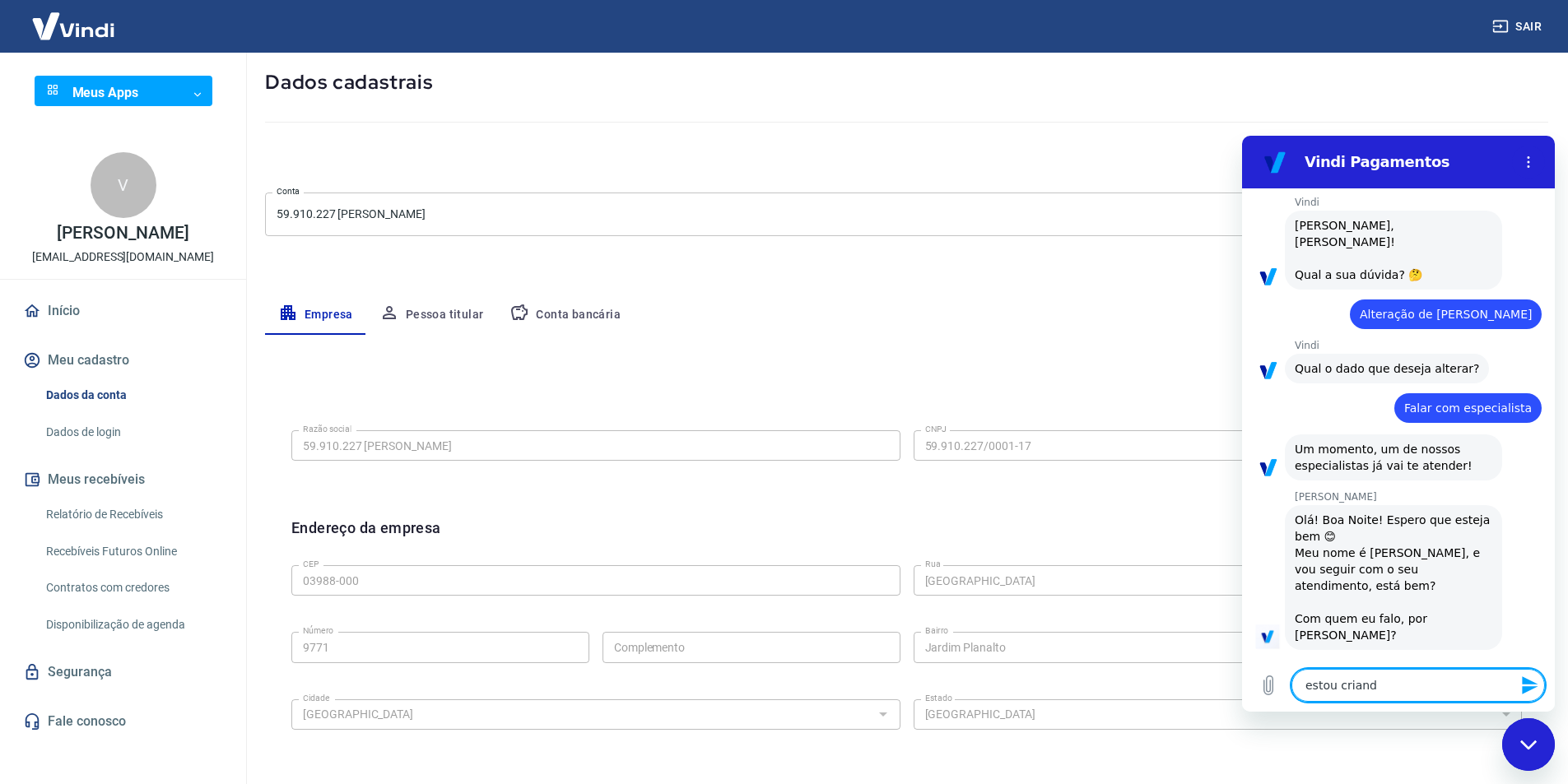
type textarea "estou criando"
type textarea "x"
type textarea "estou criando"
type textarea "x"
type textarea "estou criando u"
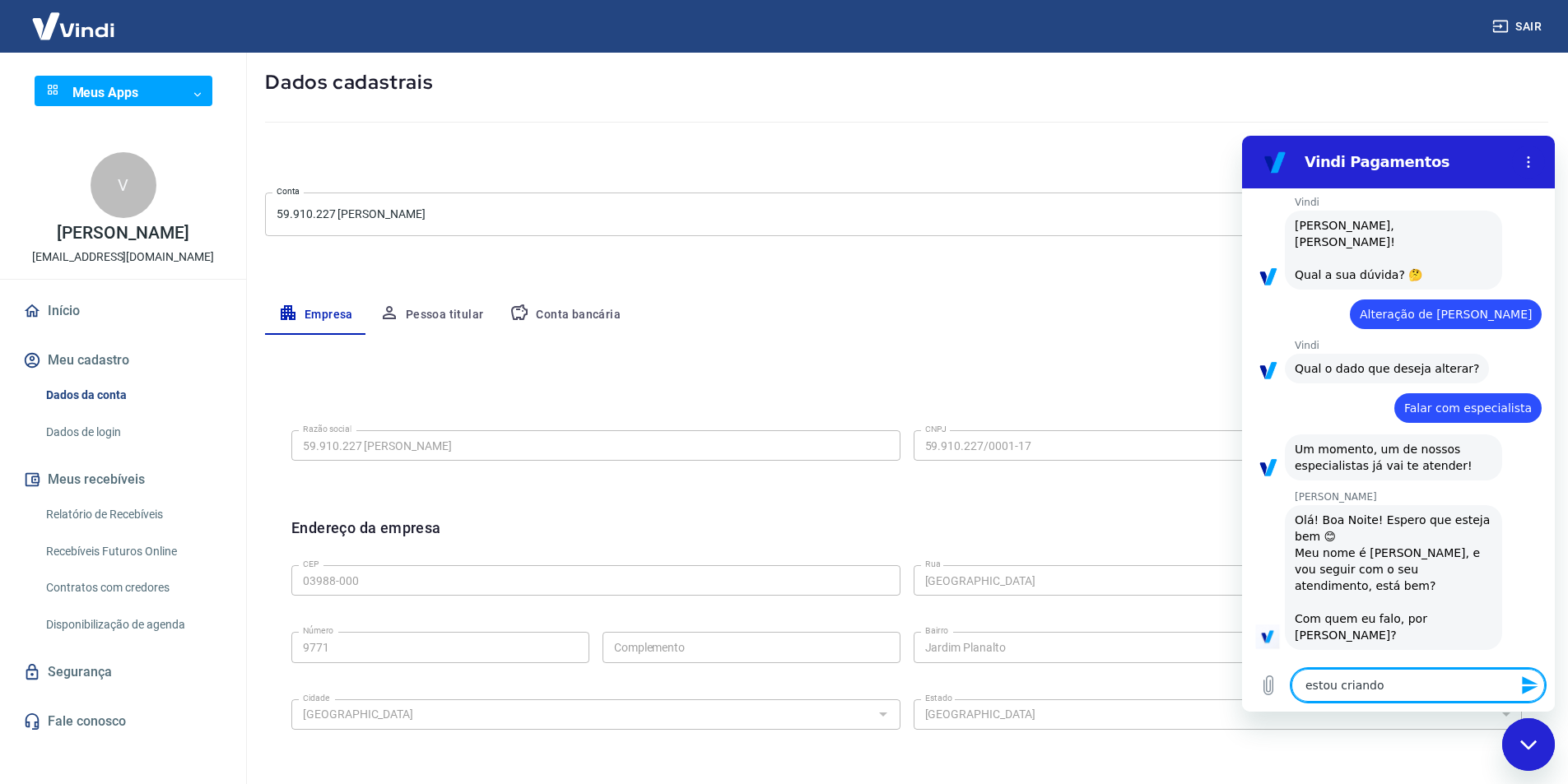
type textarea "x"
type textarea "estou criando um"
type textarea "x"
type textarea "estou criando uma"
type textarea "x"
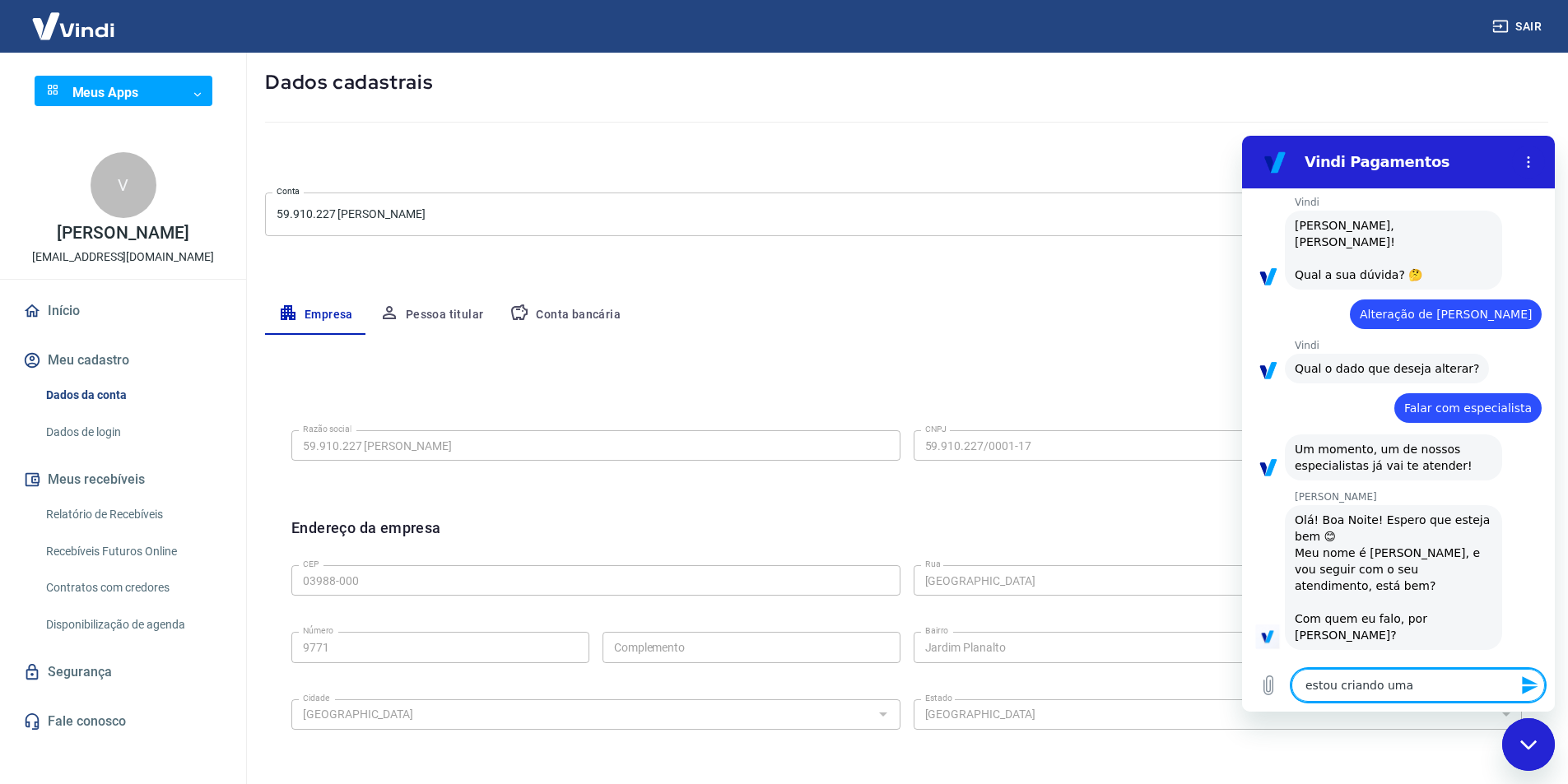
type textarea "estou criando uma"
type textarea "x"
type textarea "estou criando uma l"
type textarea "x"
type textarea "estou criando uma lo"
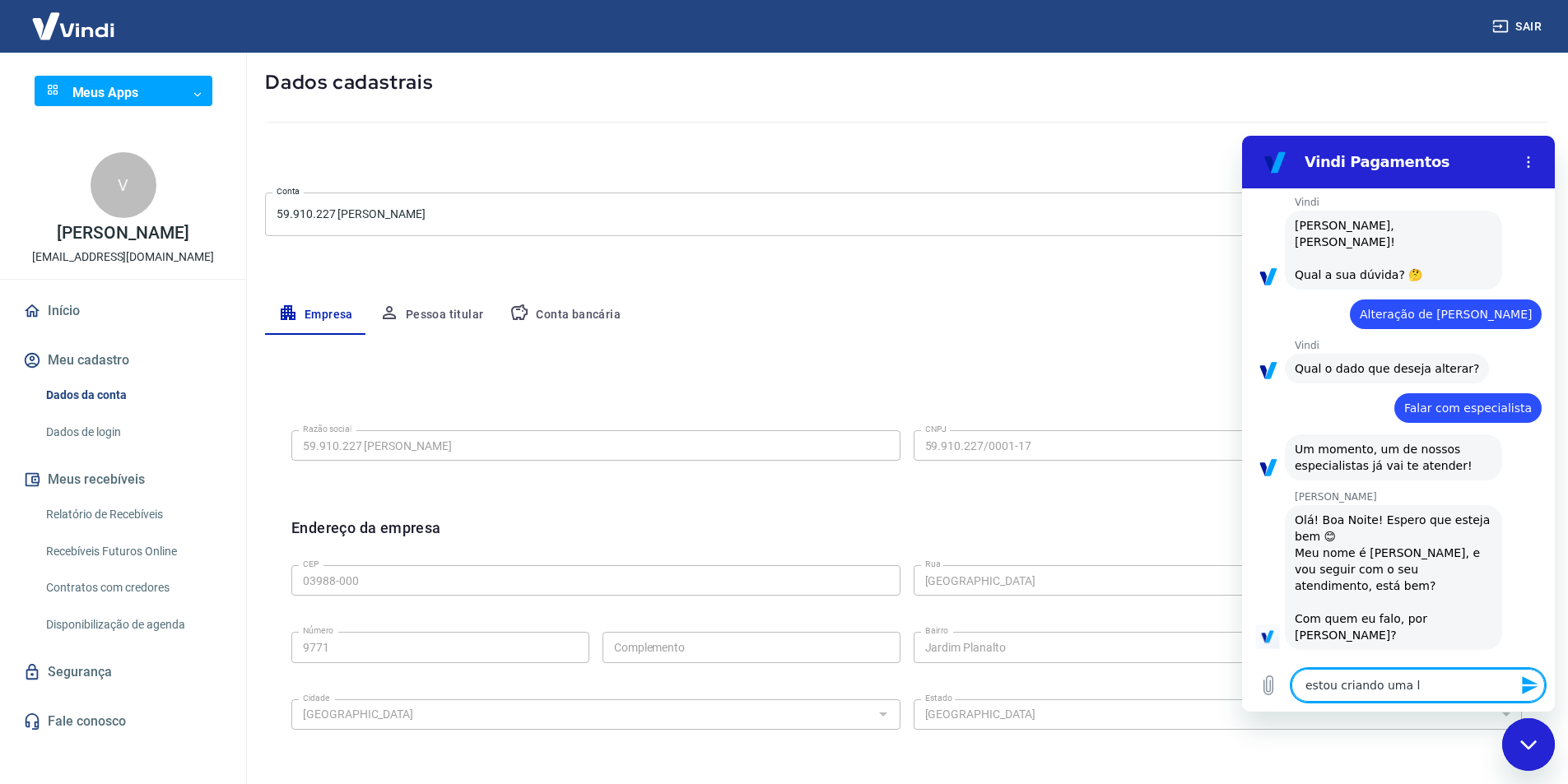
type textarea "x"
type textarea "estou criando uma loj"
type textarea "x"
type textarea "estou criando uma loja"
type textarea "x"
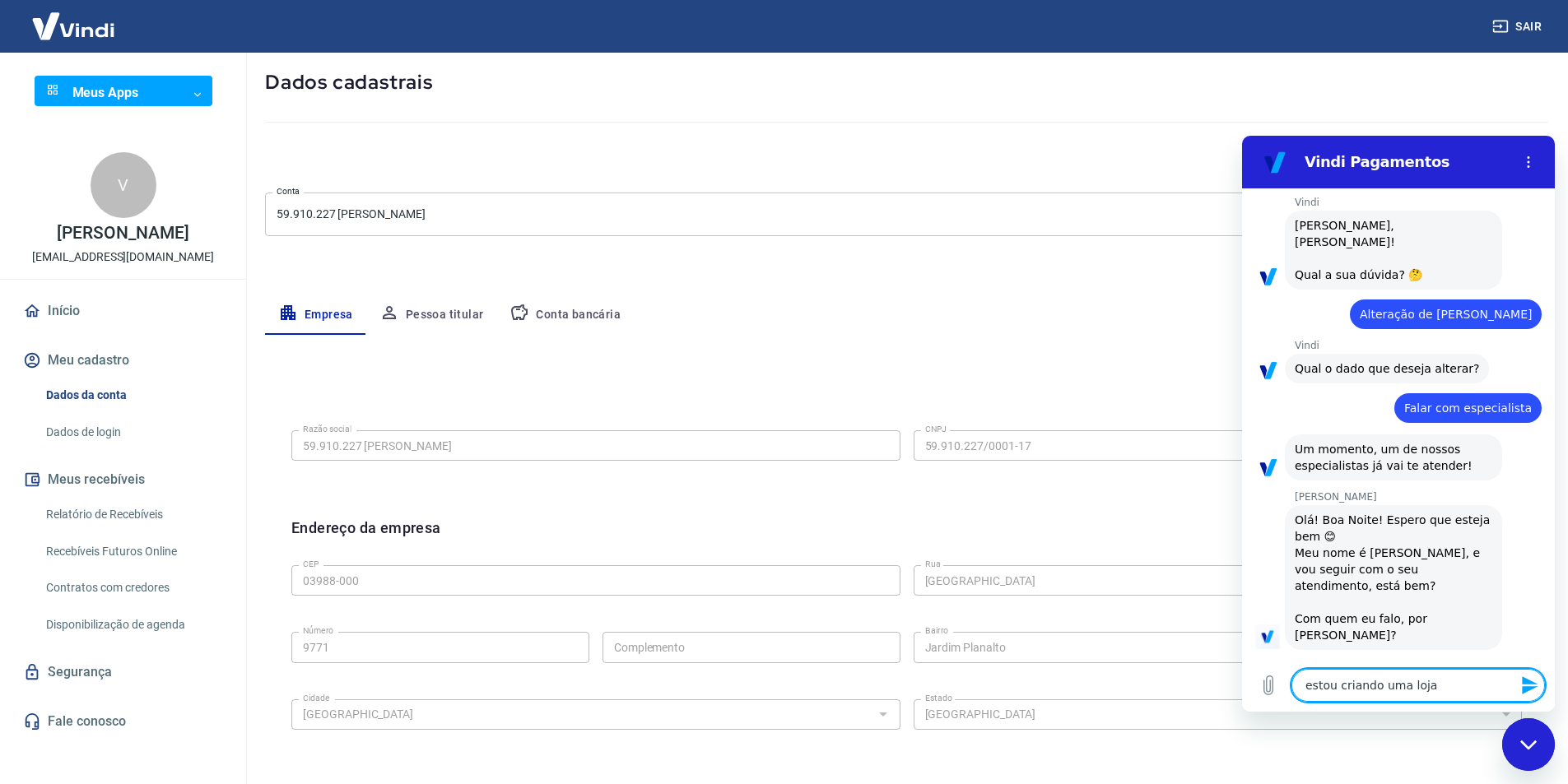
type textarea "estou criando uma loja"
type textarea "x"
type textarea "estou criando uma loja n"
type textarea "x"
type textarea "estou criando uma loja na"
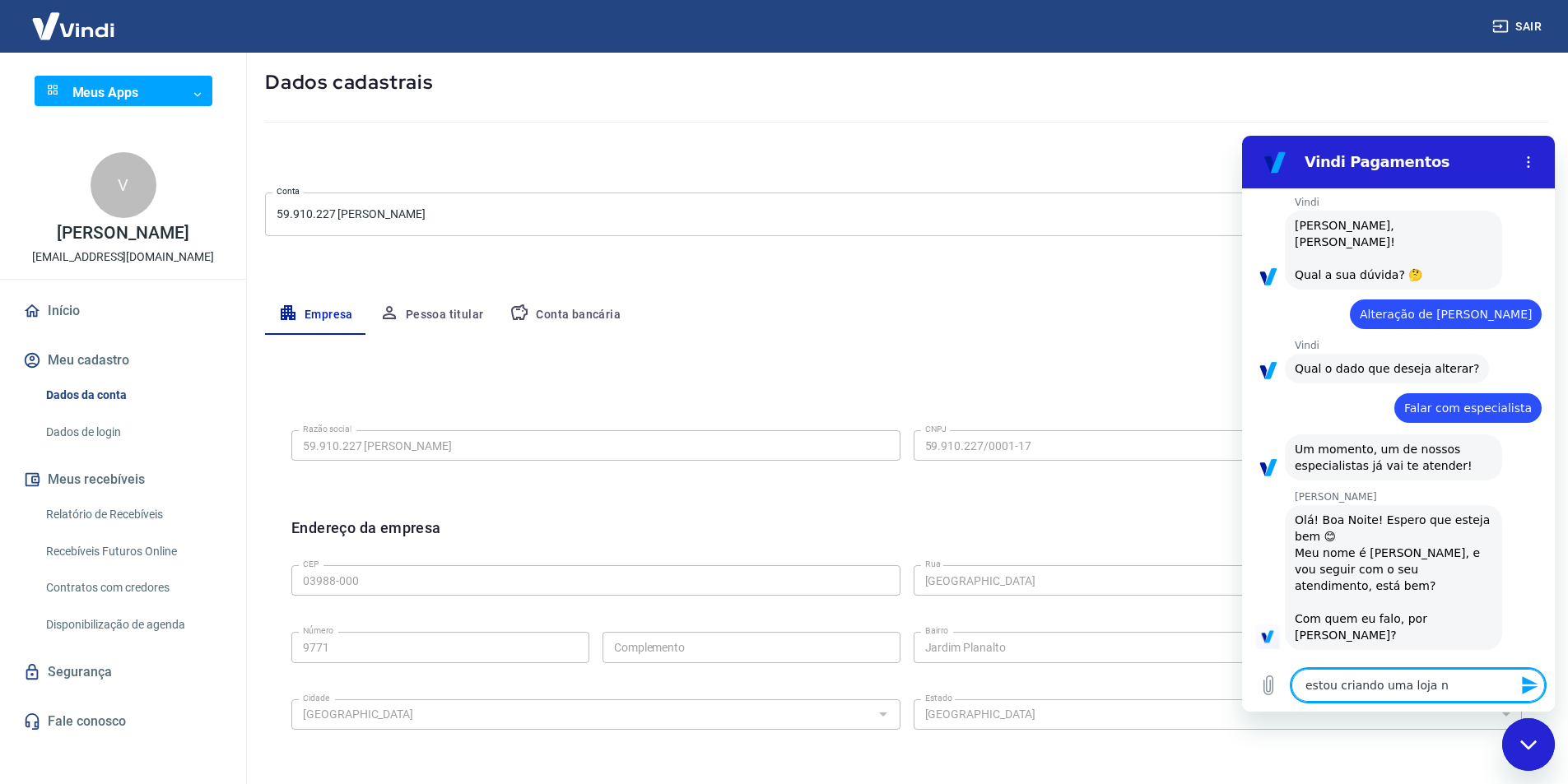
type textarea "x"
type textarea "estou criando uma loja na"
type textarea "x"
type textarea "estou criando uma loja na b"
type textarea "x"
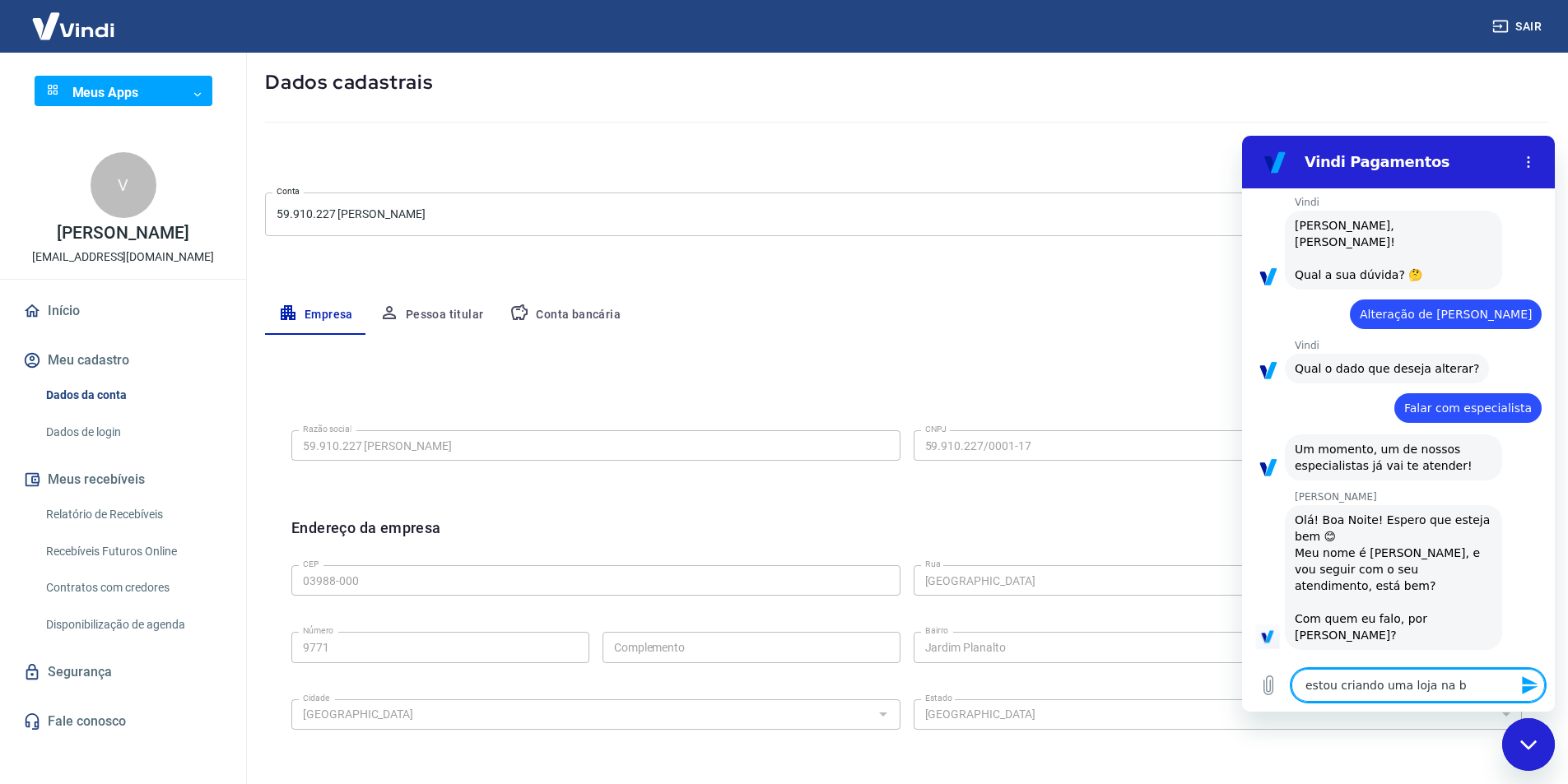
type textarea "estou criando uma loja na ba"
type textarea "x"
type textarea "estou criando uma loja na bag"
type textarea "x"
type textarea "estou criando uma loja na bagy"
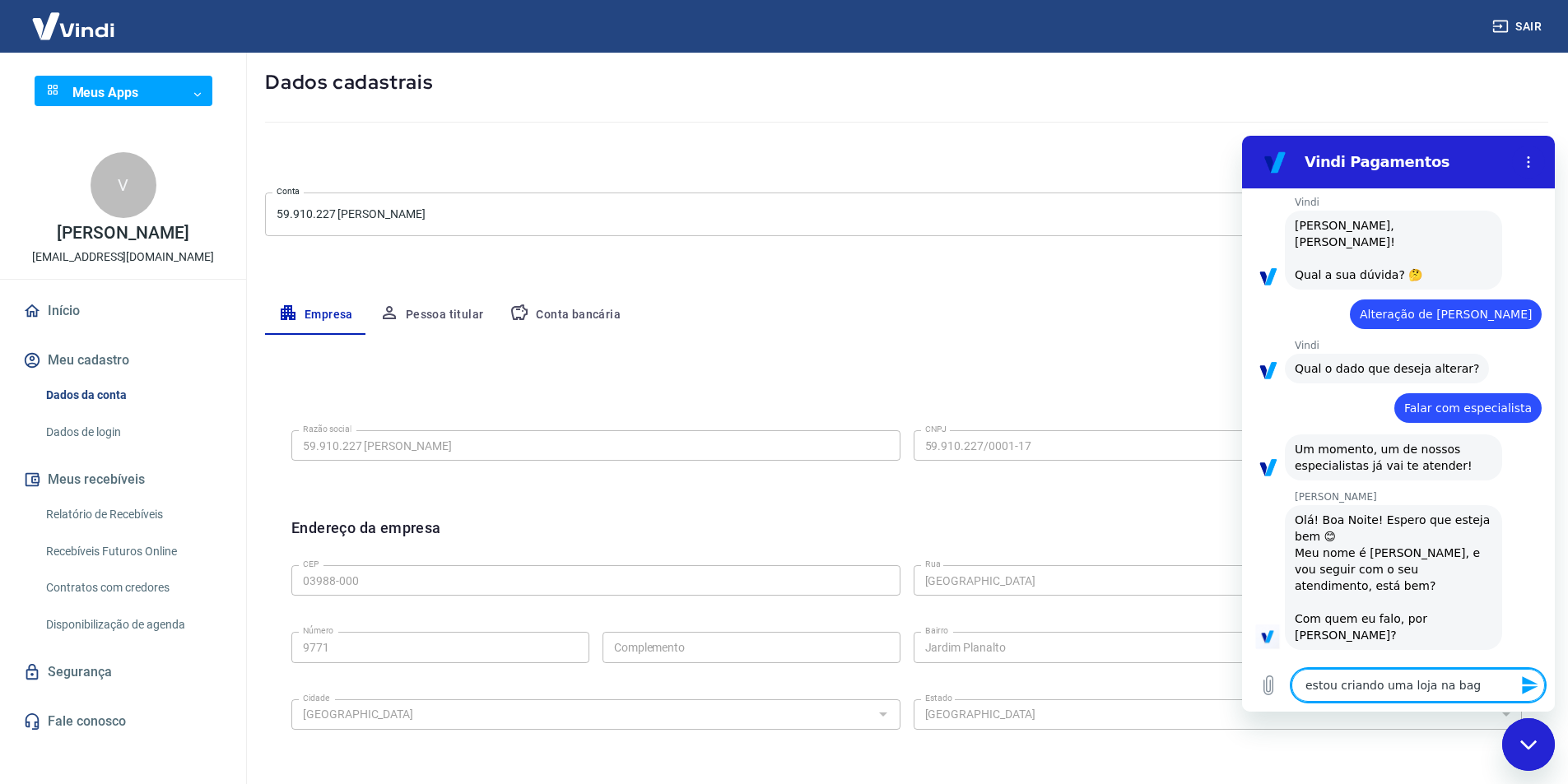
type textarea "x"
type textarea "estou criando uma loja na bagy"
type textarea "x"
type textarea "estou criando uma loja na bagy e"
type textarea "x"
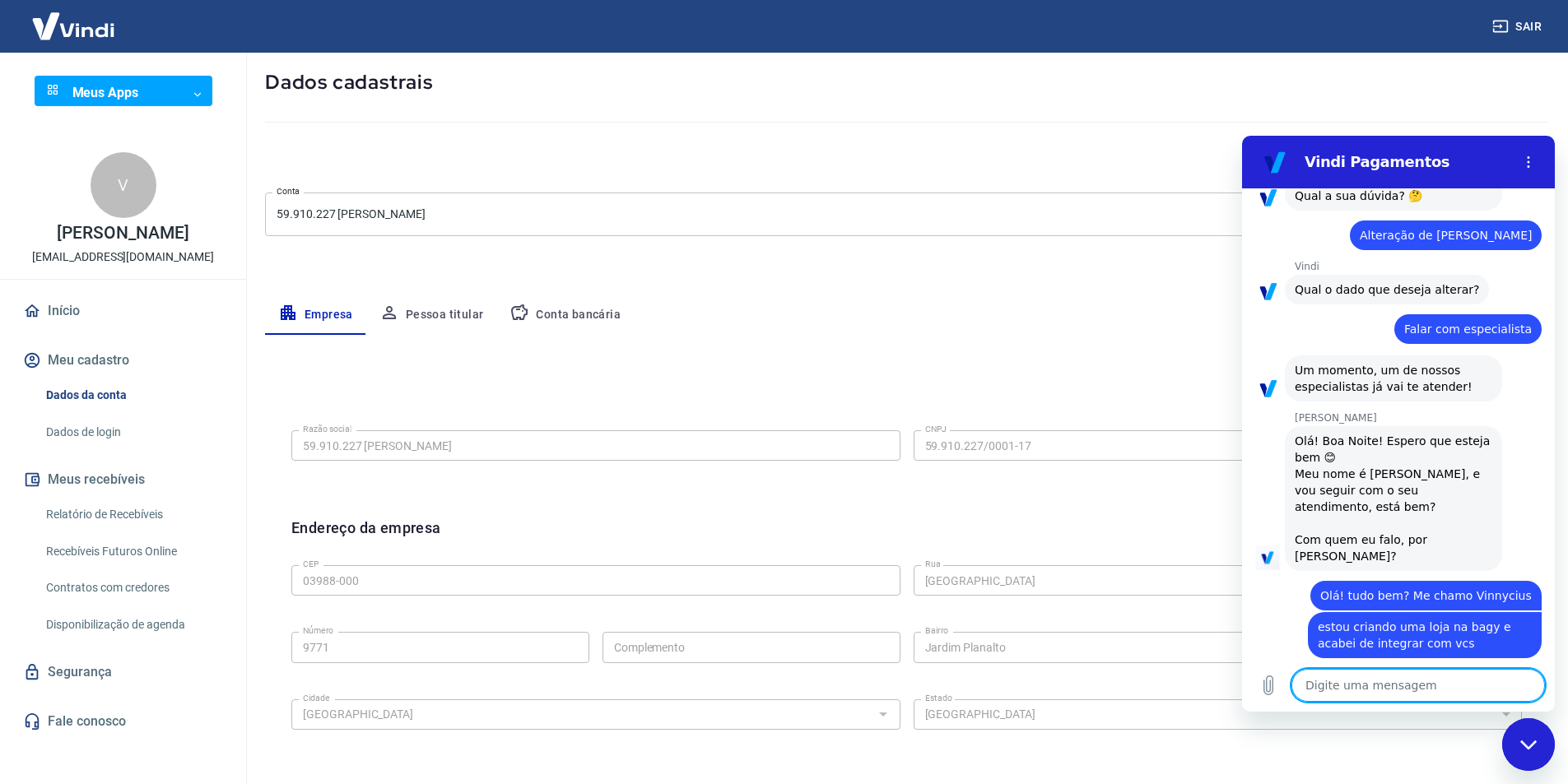
scroll to position [175, 0]
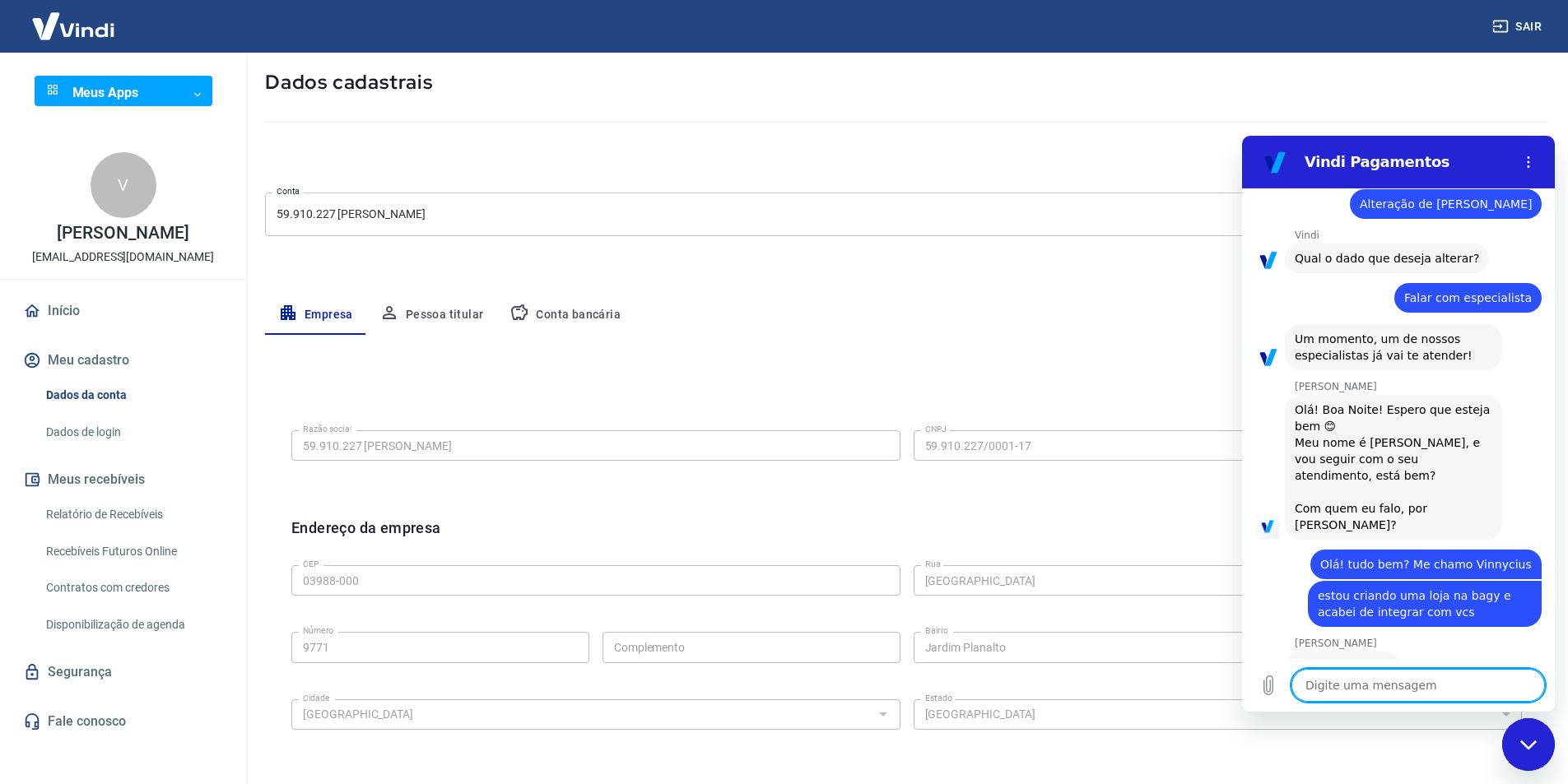
click at [1384, 677] on textarea at bounding box center [1419, 686] width 254 height 33
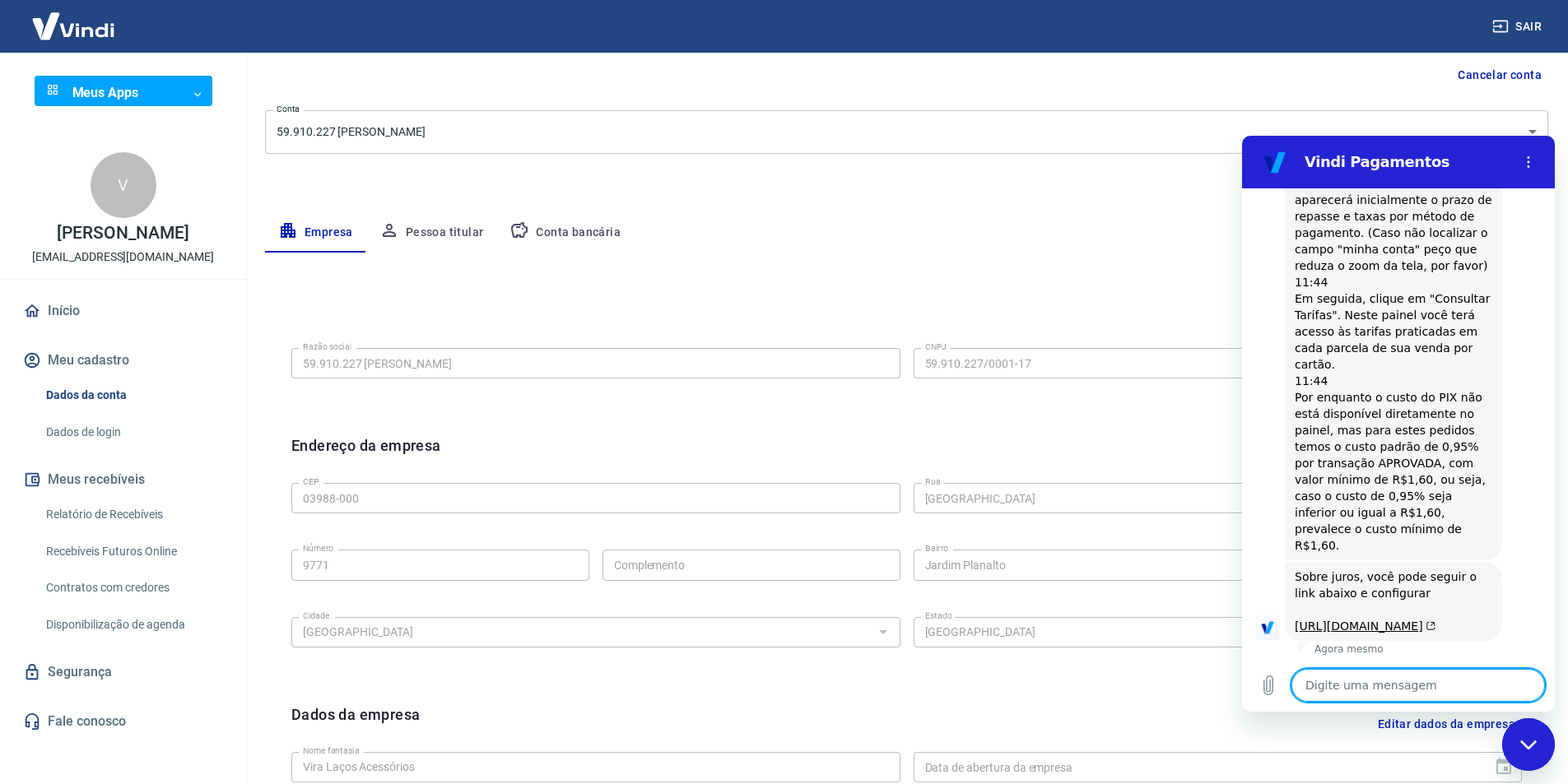
scroll to position [947, 0]
click at [1375, 674] on textarea at bounding box center [1419, 686] width 254 height 33
paste textarea "A"
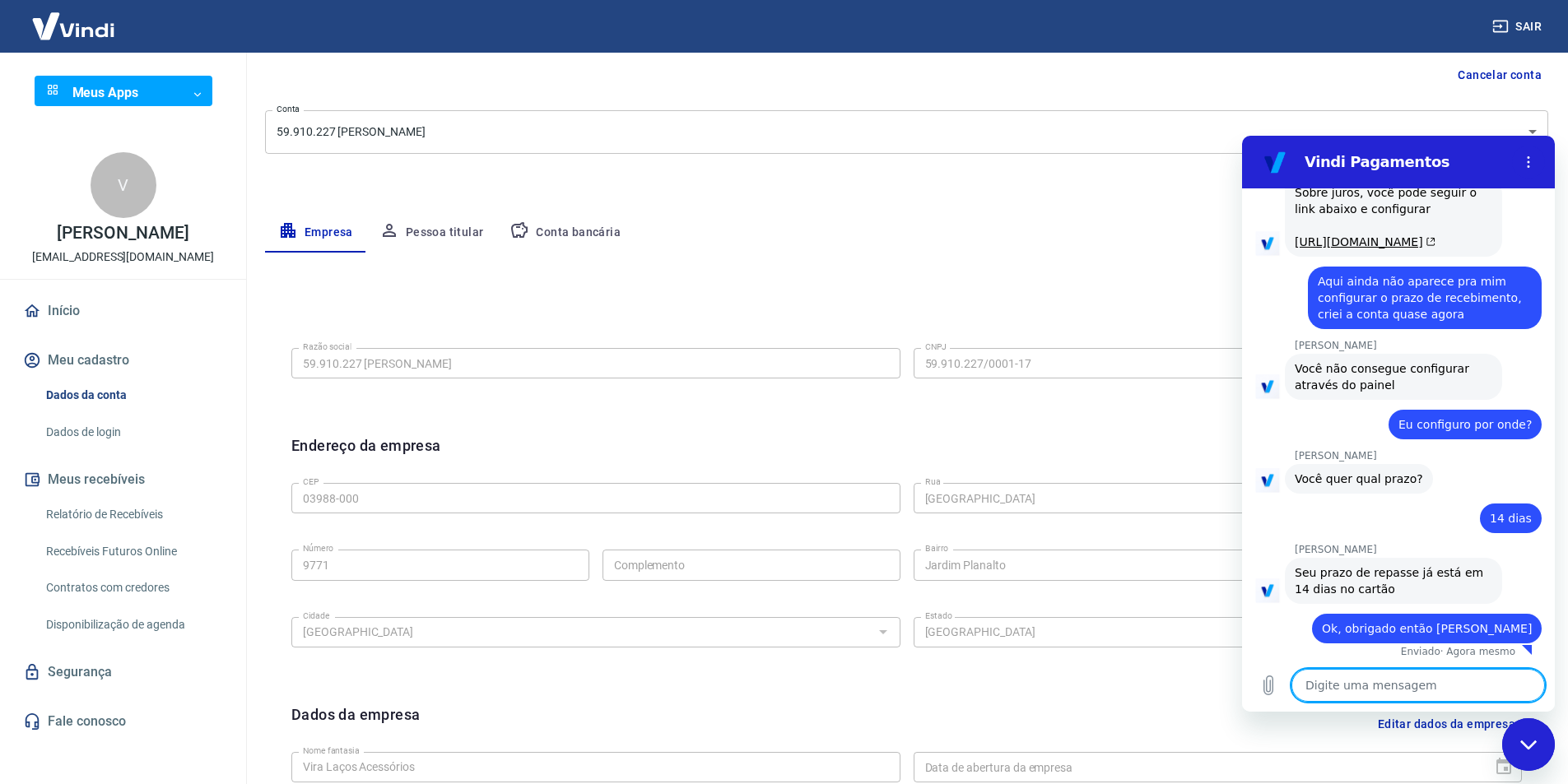
scroll to position [1334, 0]
